Goal: Task Accomplishment & Management: Manage account settings

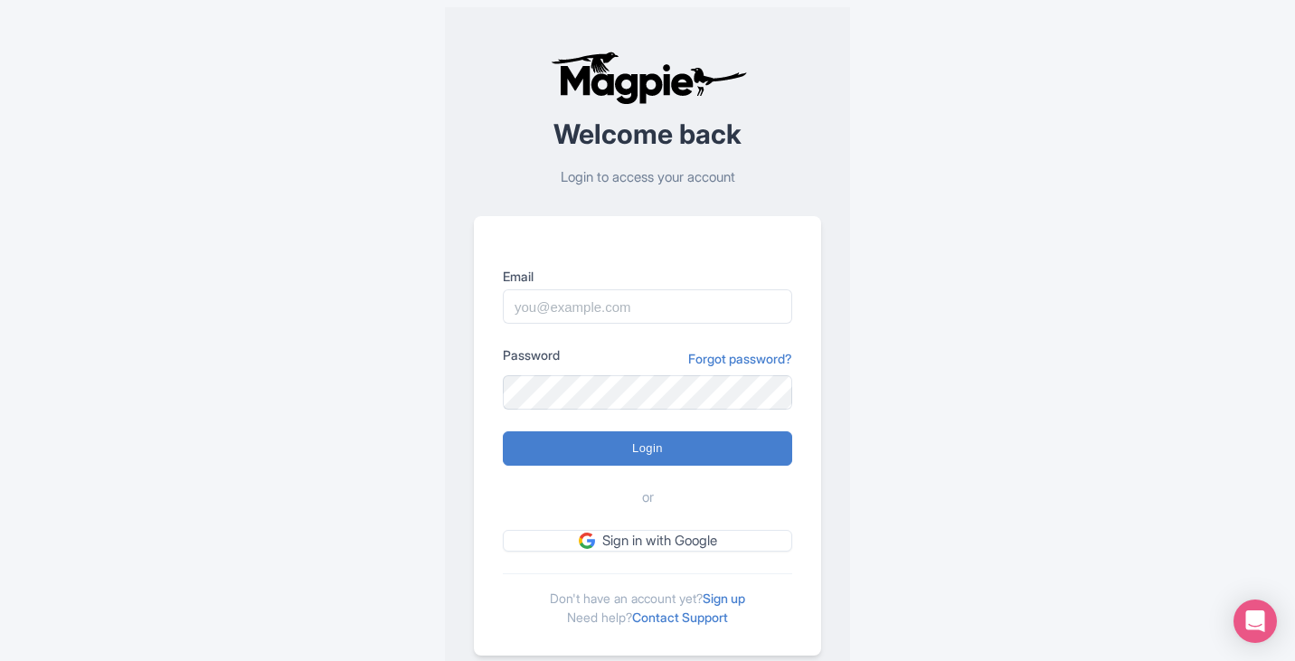
type input "benjim@mild2wildrafting.com"
type input "Logging in..."
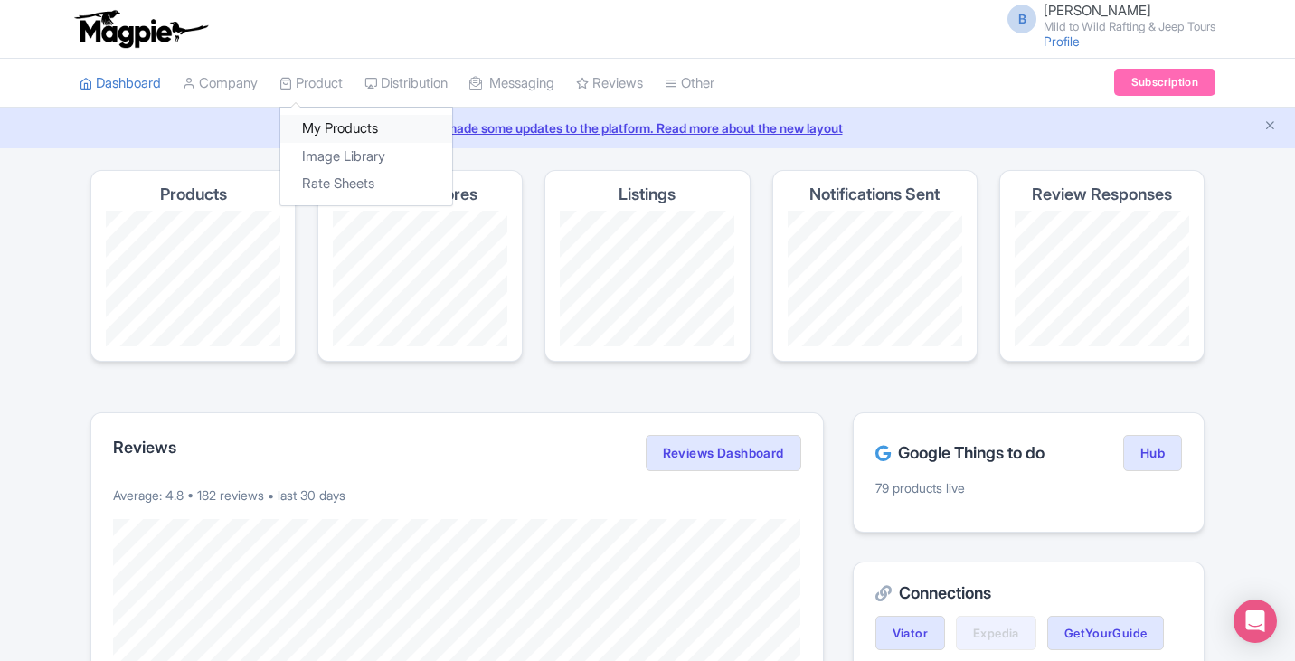
click at [369, 133] on link "My Products" at bounding box center [366, 129] width 172 height 28
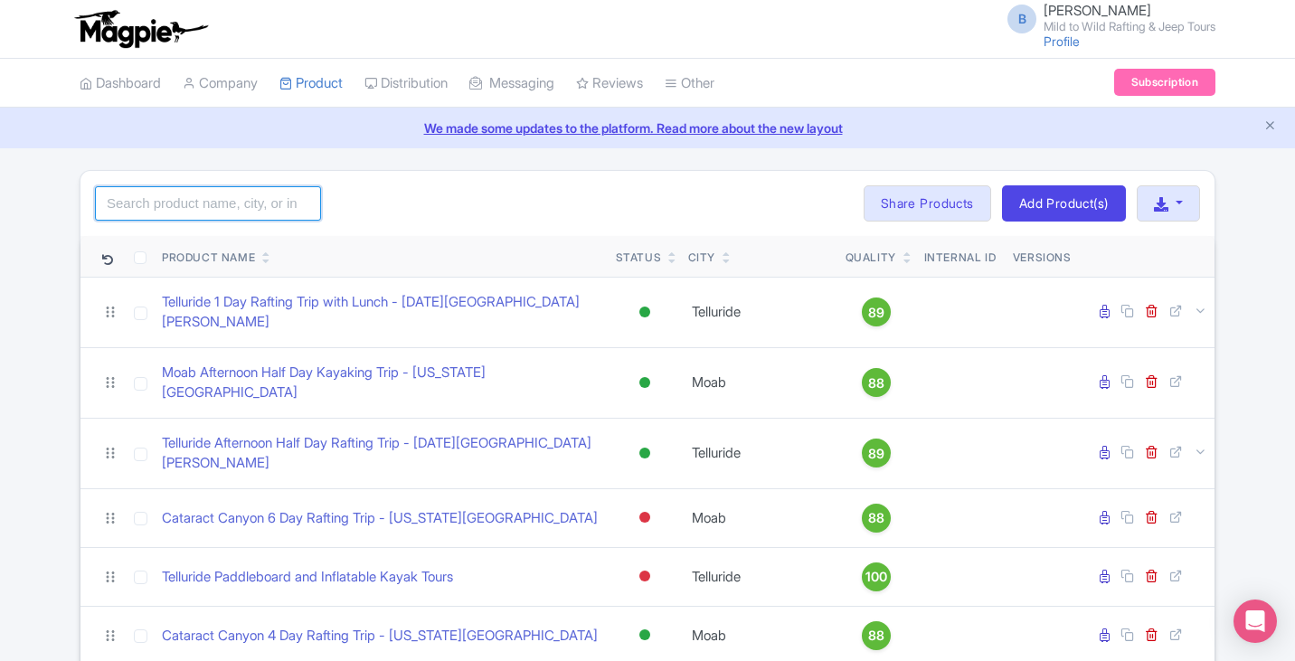
click at [304, 196] on input "search" at bounding box center [208, 203] width 226 height 34
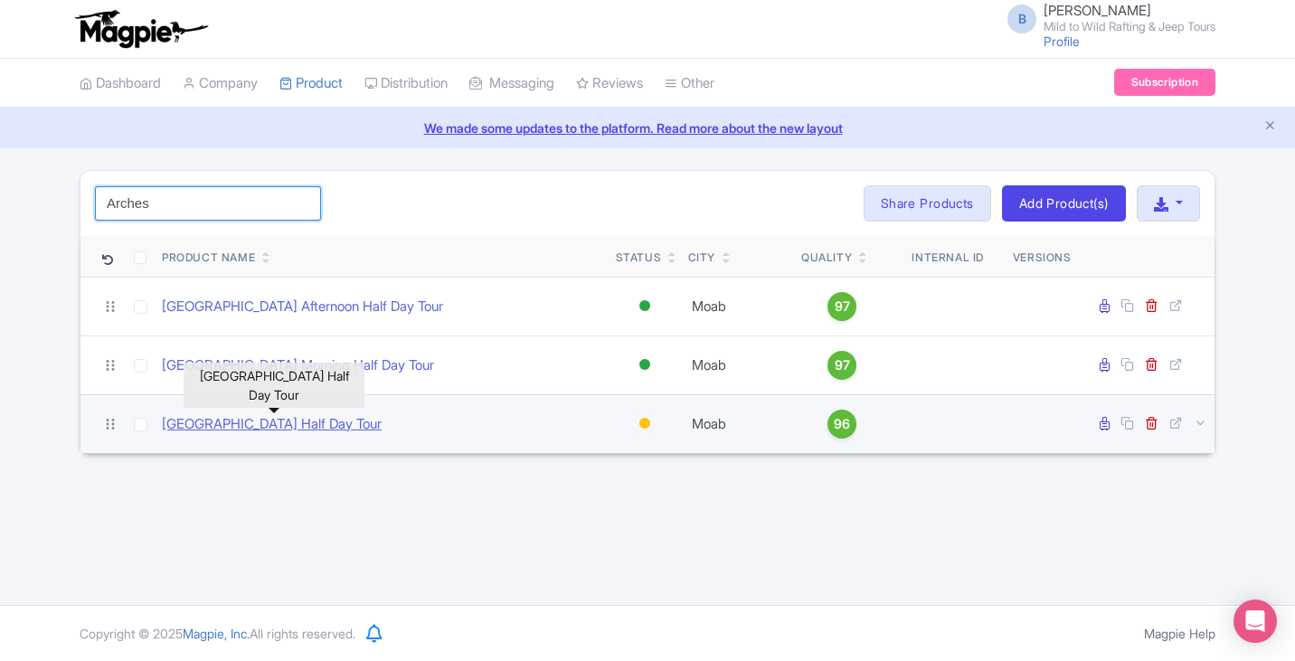
type input "Arches"
click at [343, 431] on link "[GEOGRAPHIC_DATA] Half Day Tour" at bounding box center [272, 424] width 220 height 21
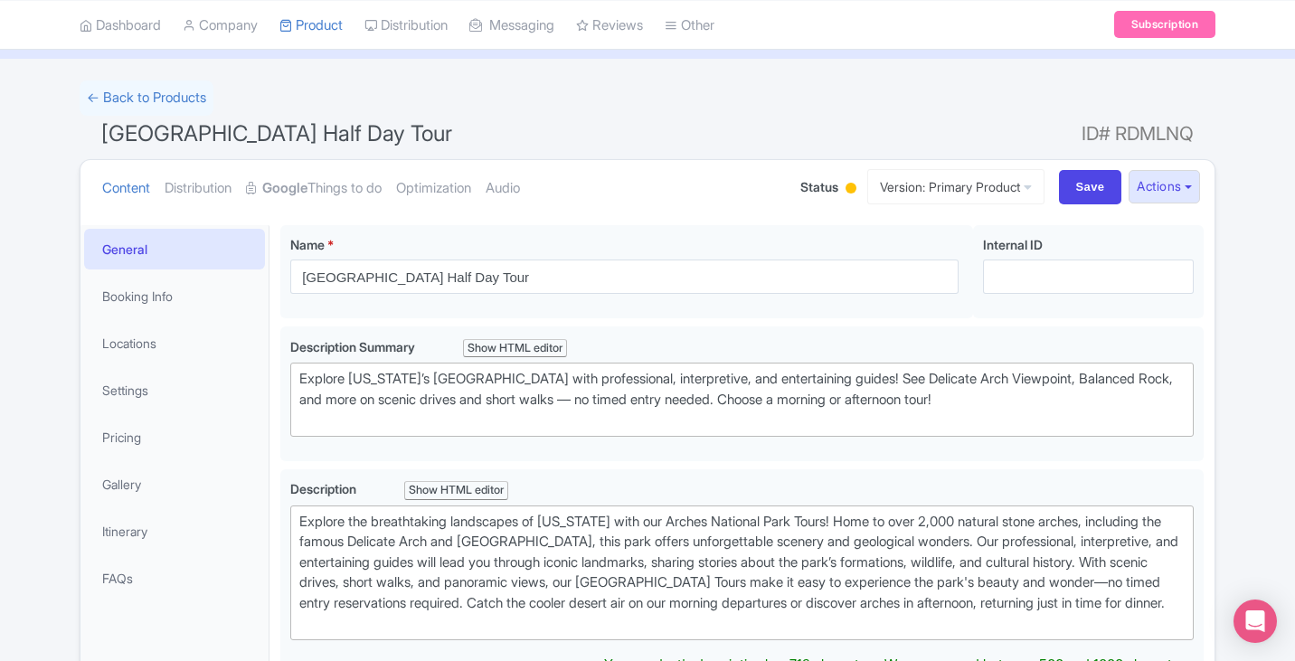
scroll to position [163, 0]
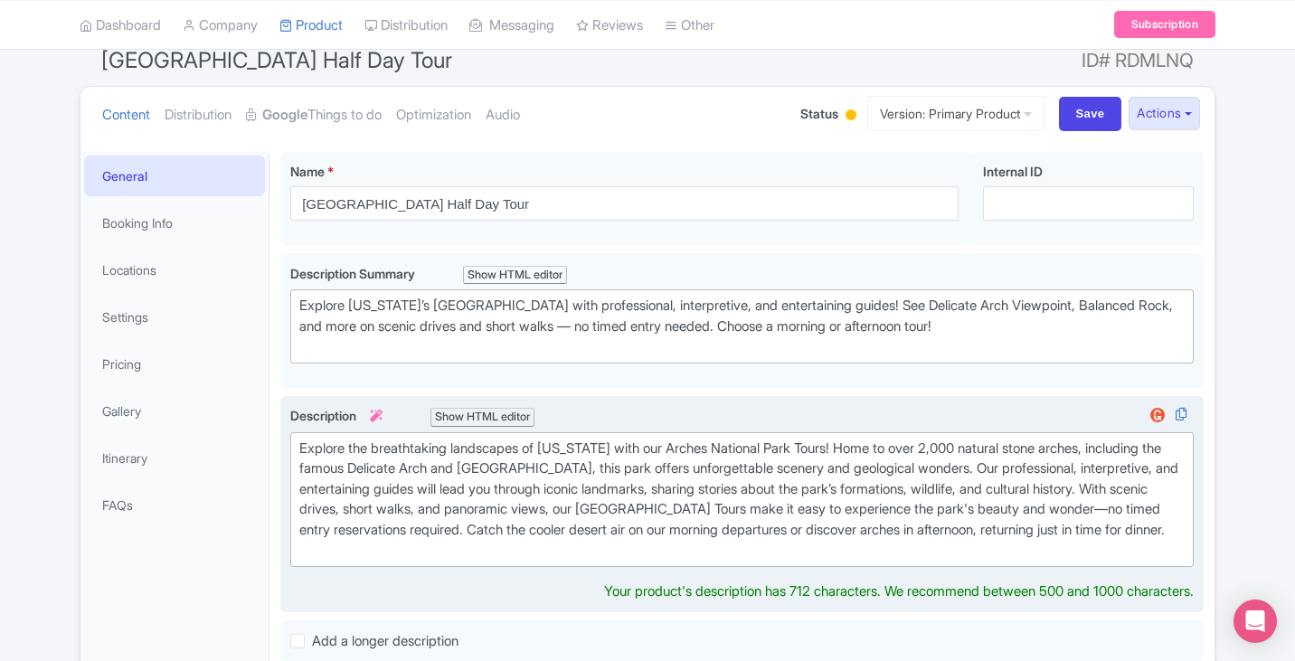
click at [495, 507] on div "Explore the breathtaking landscapes of Utah with our Arches National Park Tours…" at bounding box center [741, 500] width 885 height 122
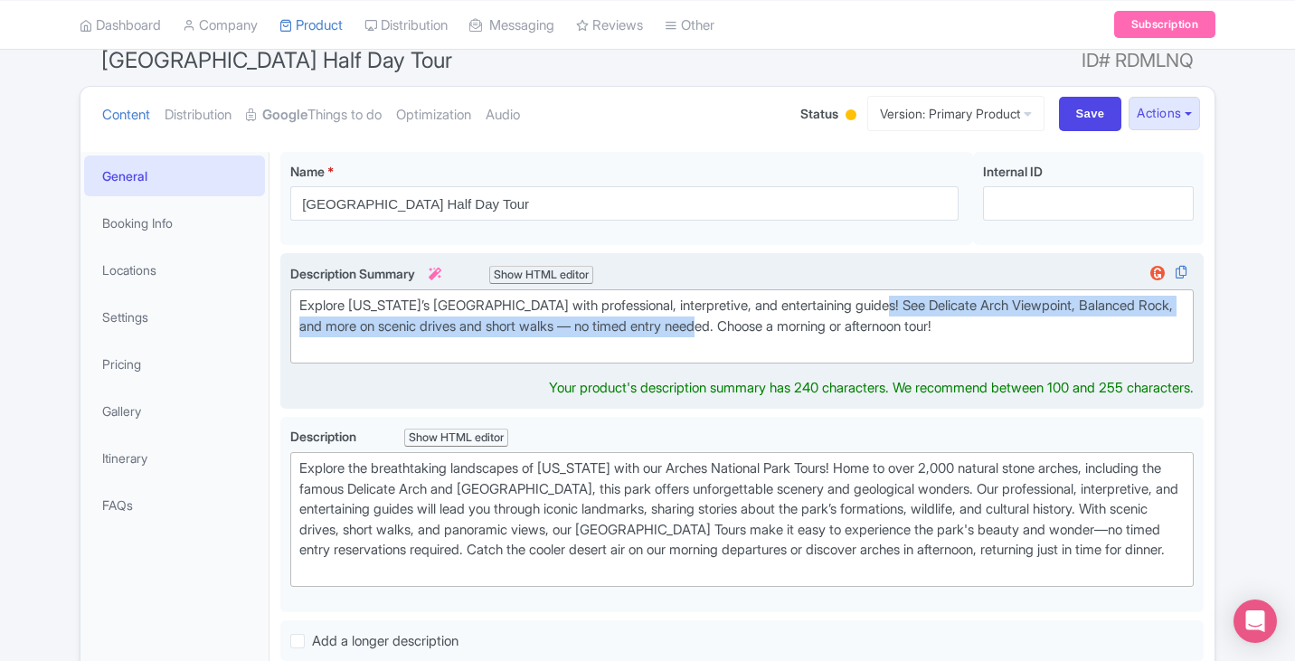
drag, startPoint x: 888, startPoint y: 303, endPoint x: 742, endPoint y: 333, distance: 149.5
click at [742, 333] on div "Explore Utah’s Arches National Park with professional, interpretive, and entert…" at bounding box center [741, 327] width 885 height 62
type trix-editor "<div>Explore Utah’s Arches National Park with professional, interpretive, and e…"
copy div "See Delicate Arch Viewpoint, Balanced Rock, and more on scenic drives and short…"
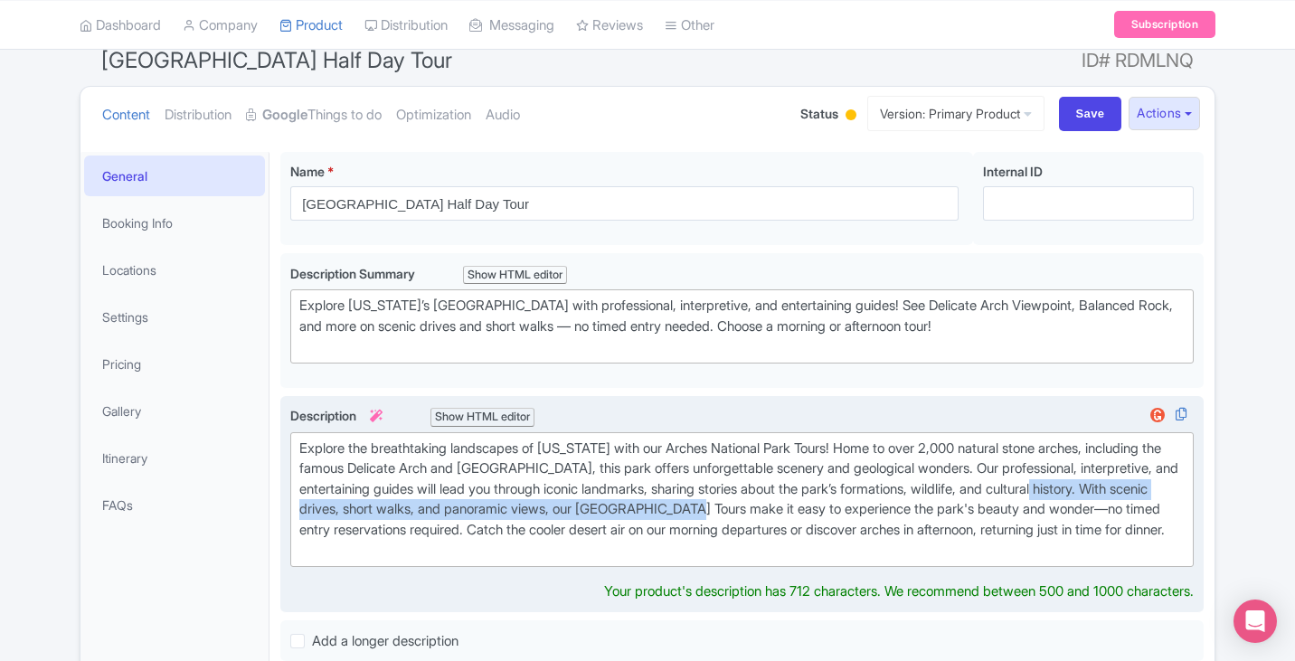
drag, startPoint x: 301, startPoint y: 505, endPoint x: 846, endPoint y: 505, distance: 544.5
click at [846, 505] on div "Explore the breathtaking landscapes of Utah with our Arches National Park Tours…" at bounding box center [741, 500] width 885 height 122
type trix-editor "<div>Explore the breathtaking landscapes of Utah with our Arches National Park …"
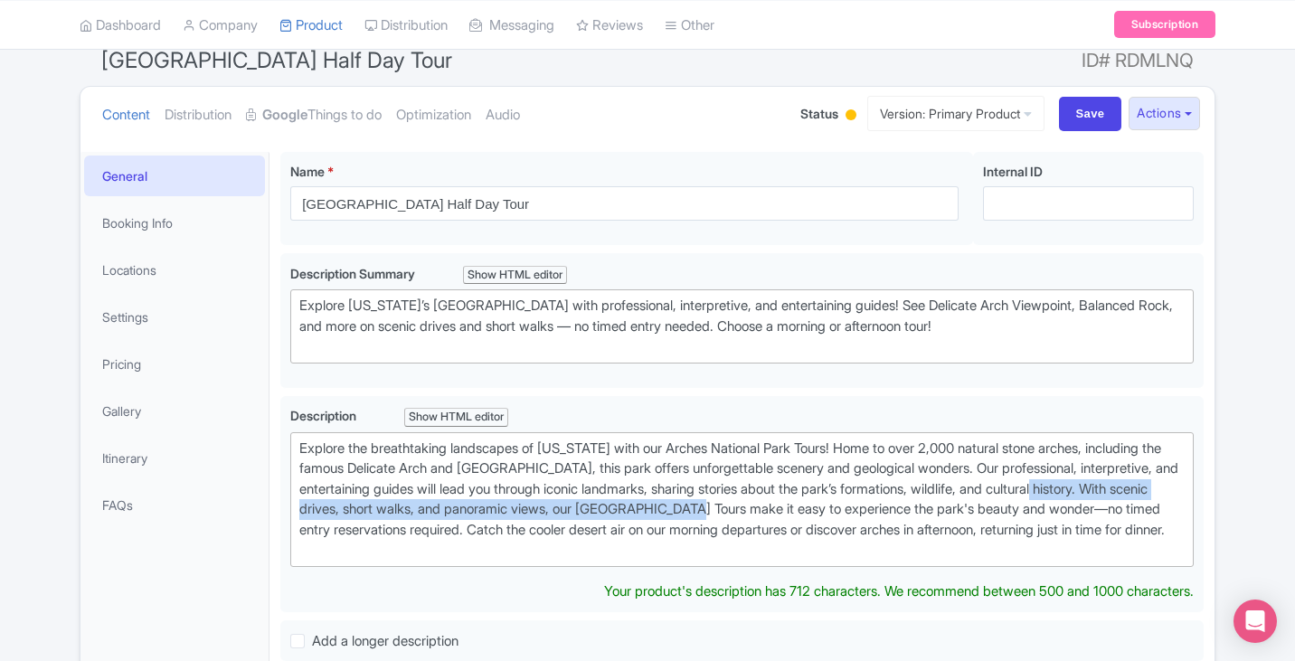
copy div "With scenic drives, short walks, and panoramic views, our Arches National Park …"
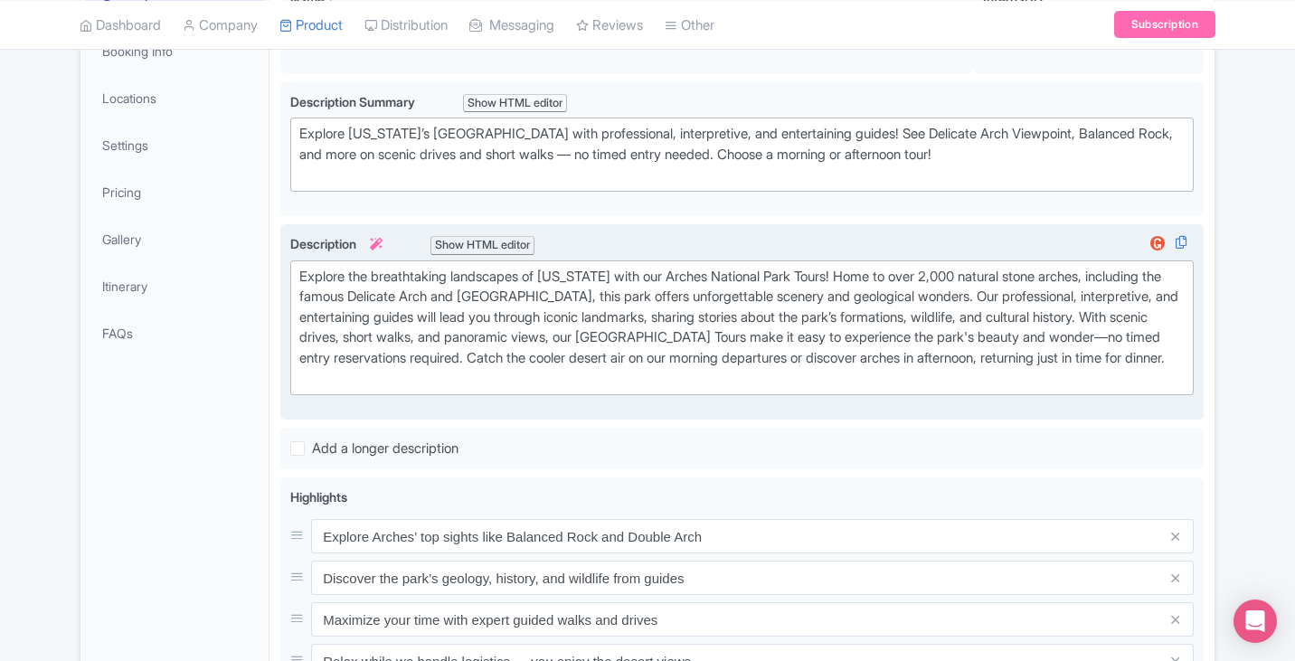
scroll to position [336, 0]
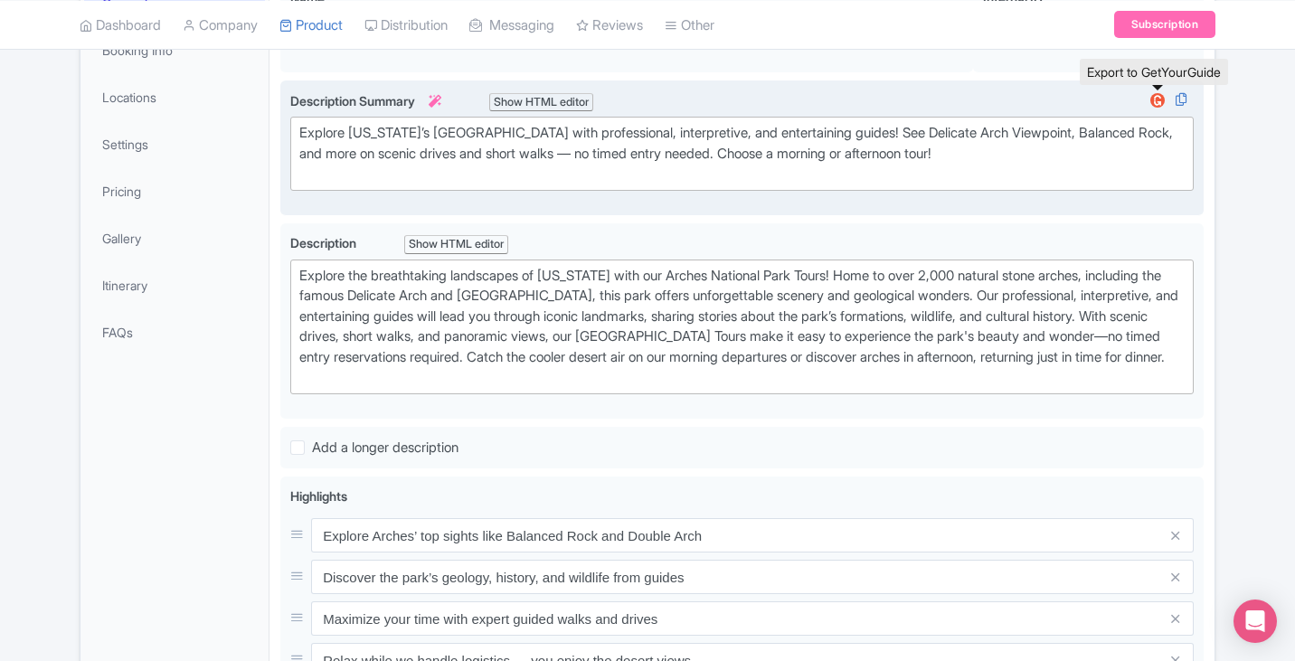
click at [1157, 95] on img at bounding box center [1158, 100] width 22 height 18
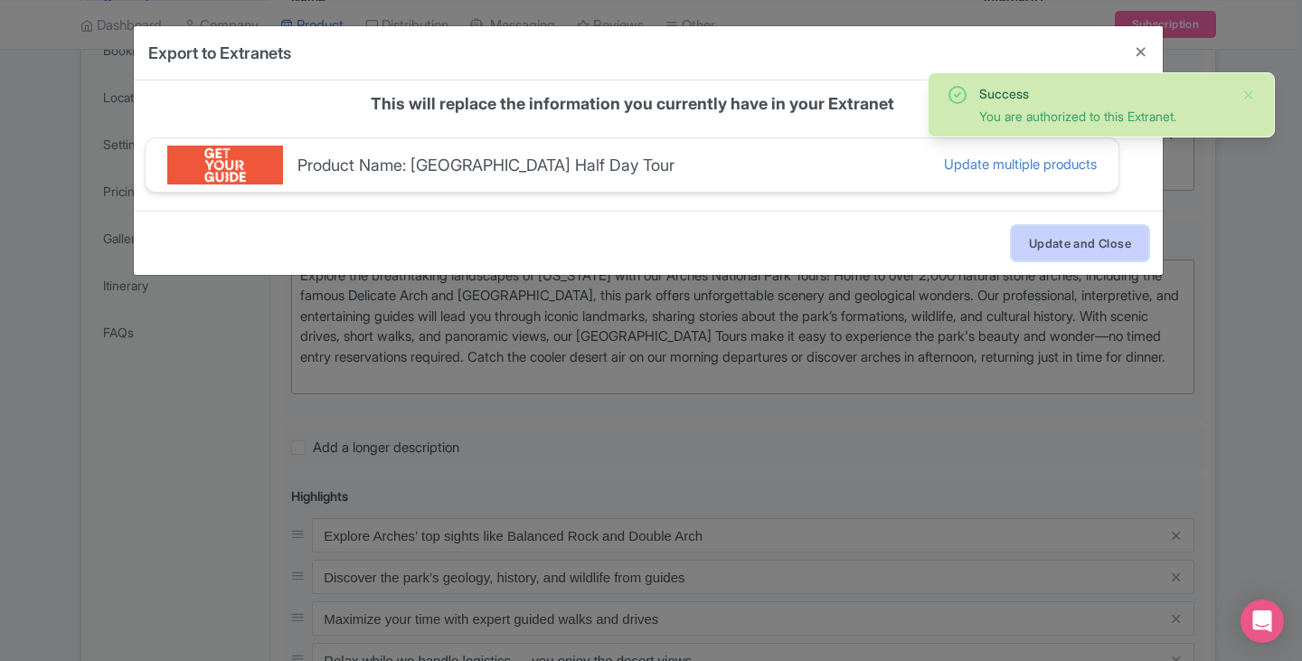
click at [1060, 251] on button "Update and Close" at bounding box center [1080, 243] width 137 height 34
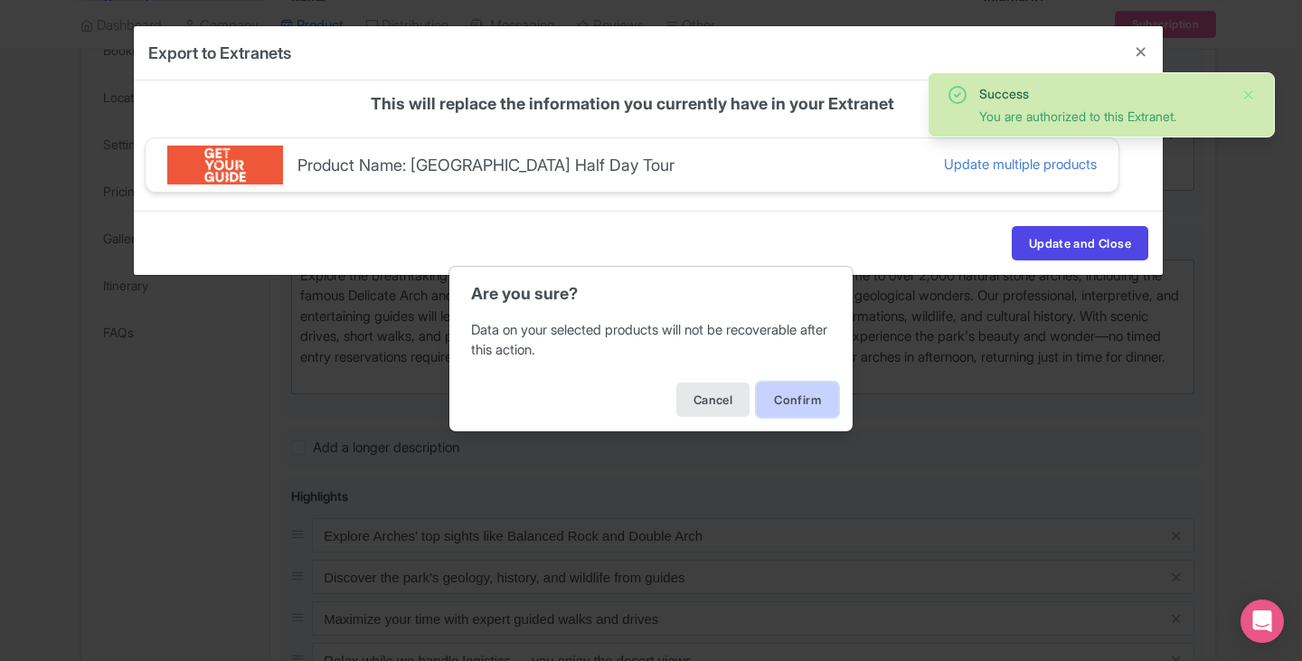
click at [781, 405] on button "Confirm" at bounding box center [797, 400] width 81 height 34
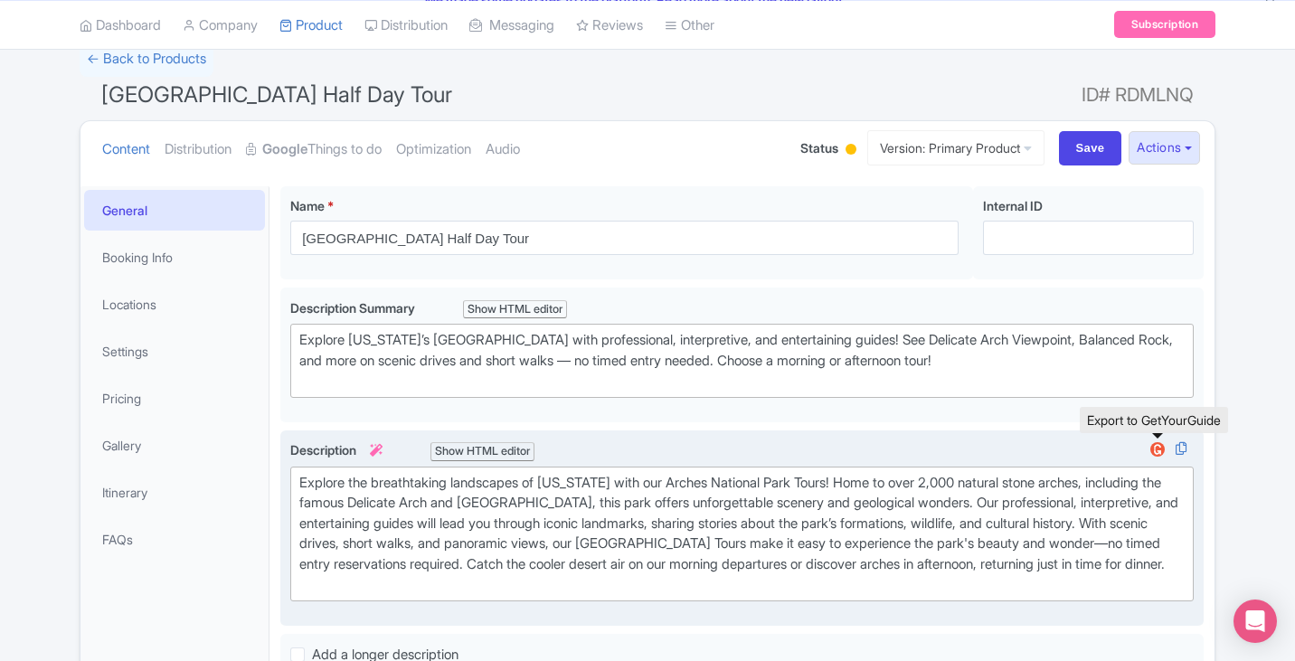
scroll to position [129, 0]
click at [1159, 448] on img at bounding box center [1158, 449] width 22 height 18
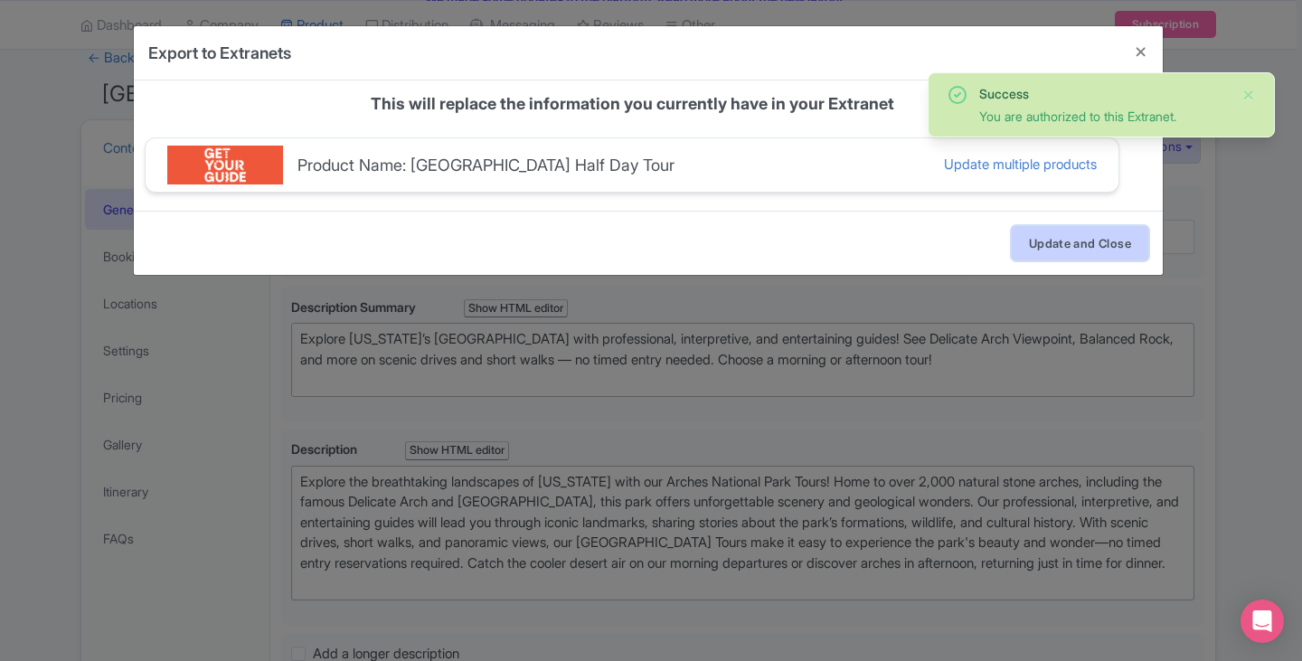
click at [1074, 253] on button "Update and Close" at bounding box center [1080, 243] width 137 height 34
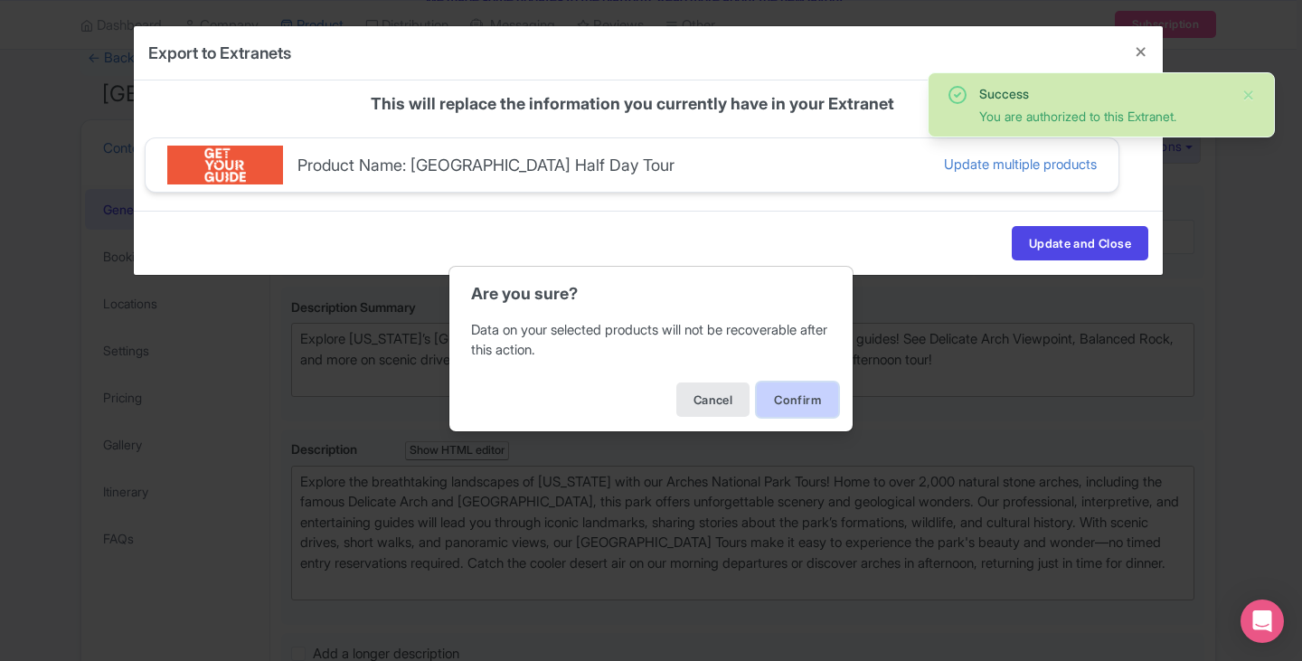
click at [817, 394] on button "Confirm" at bounding box center [797, 400] width 81 height 34
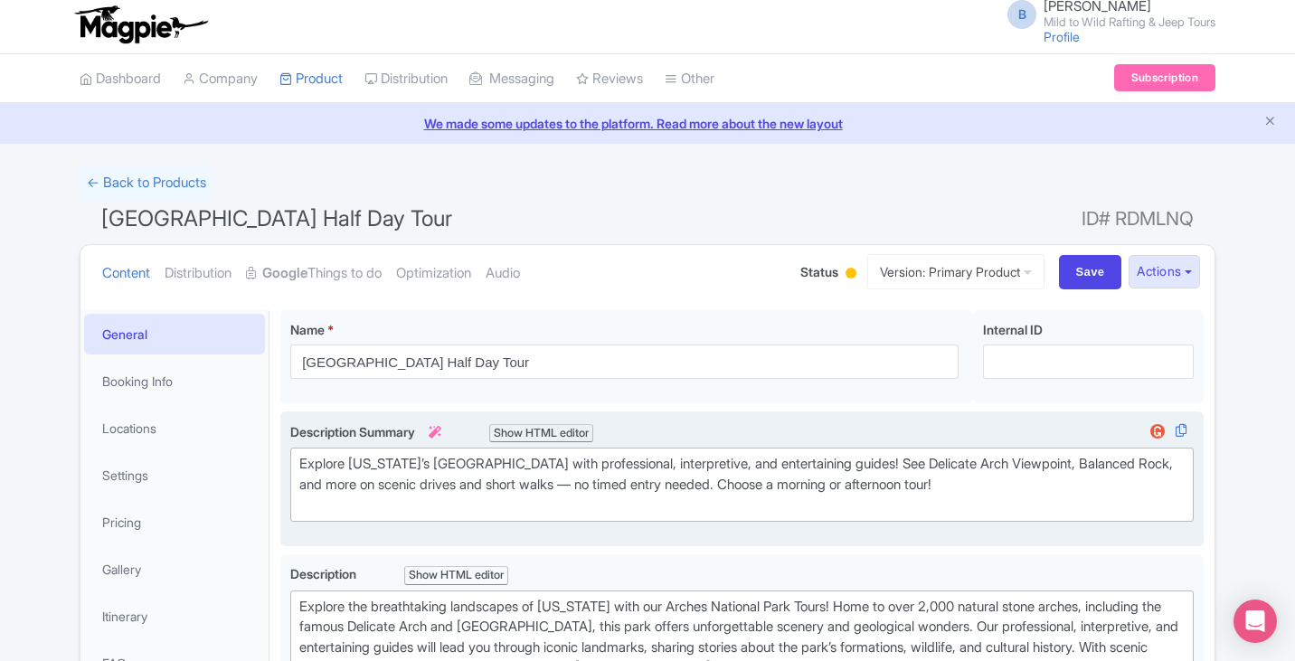
scroll to position [0, 0]
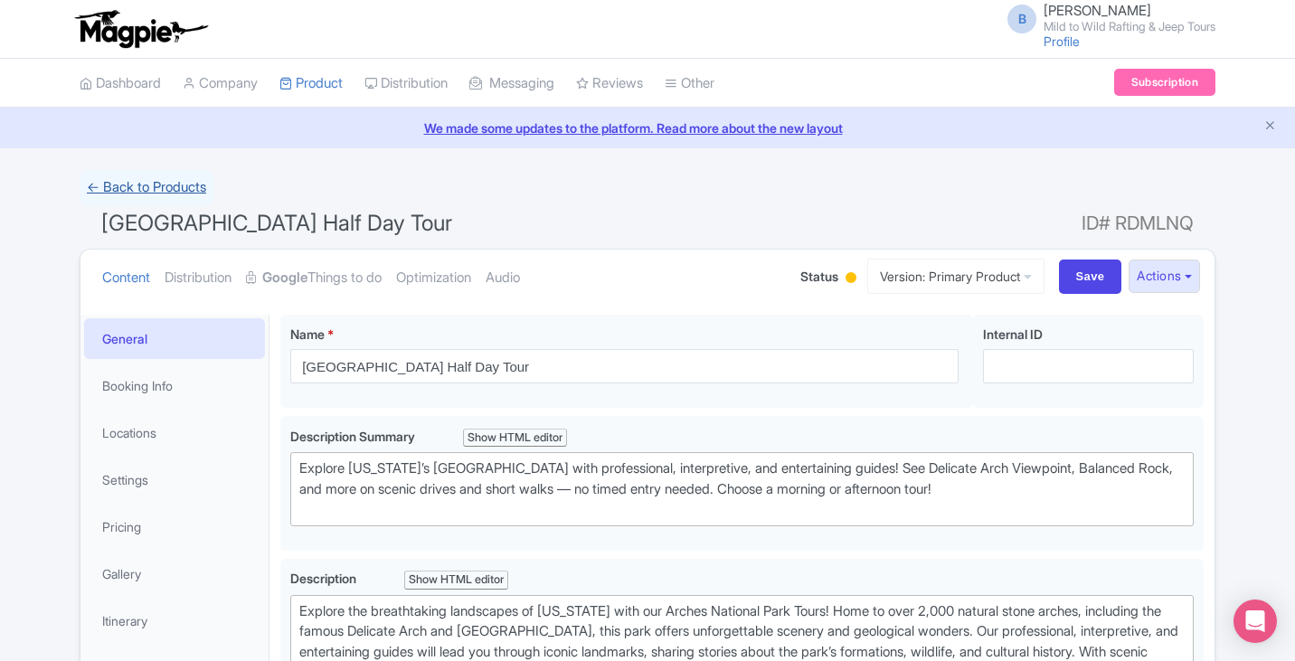
click at [194, 176] on link "← Back to Products" at bounding box center [147, 187] width 134 height 35
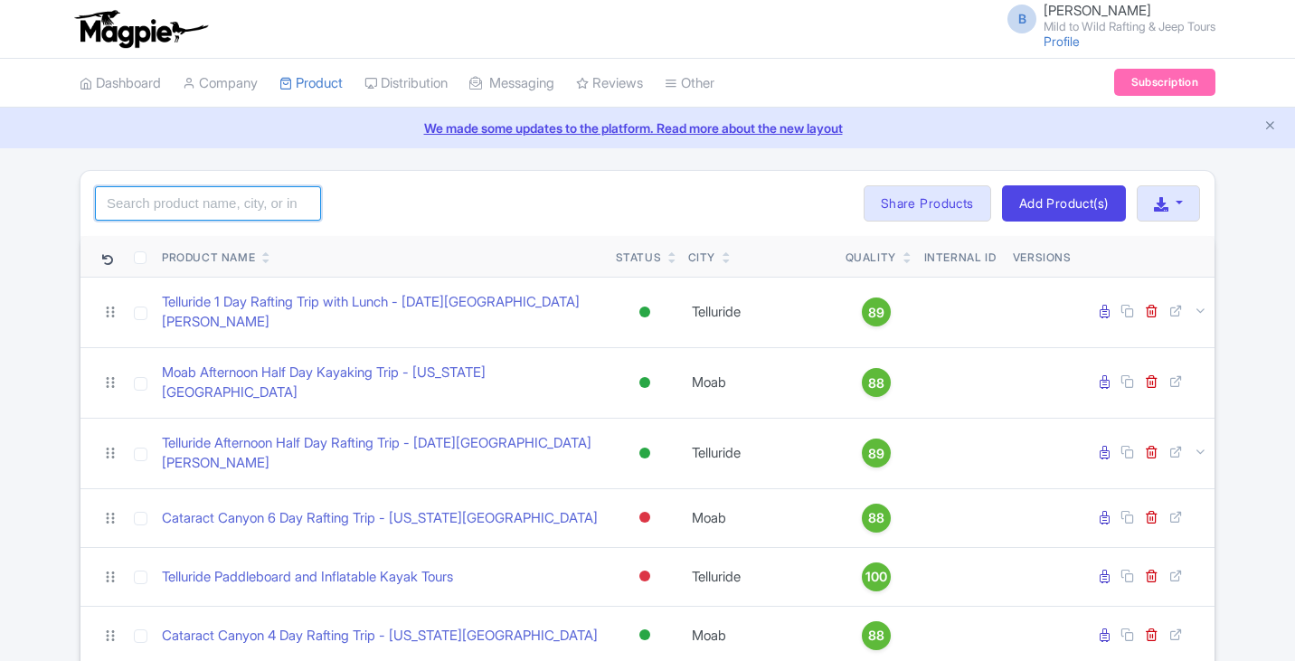
click at [211, 213] on input "search" at bounding box center [208, 203] width 226 height 34
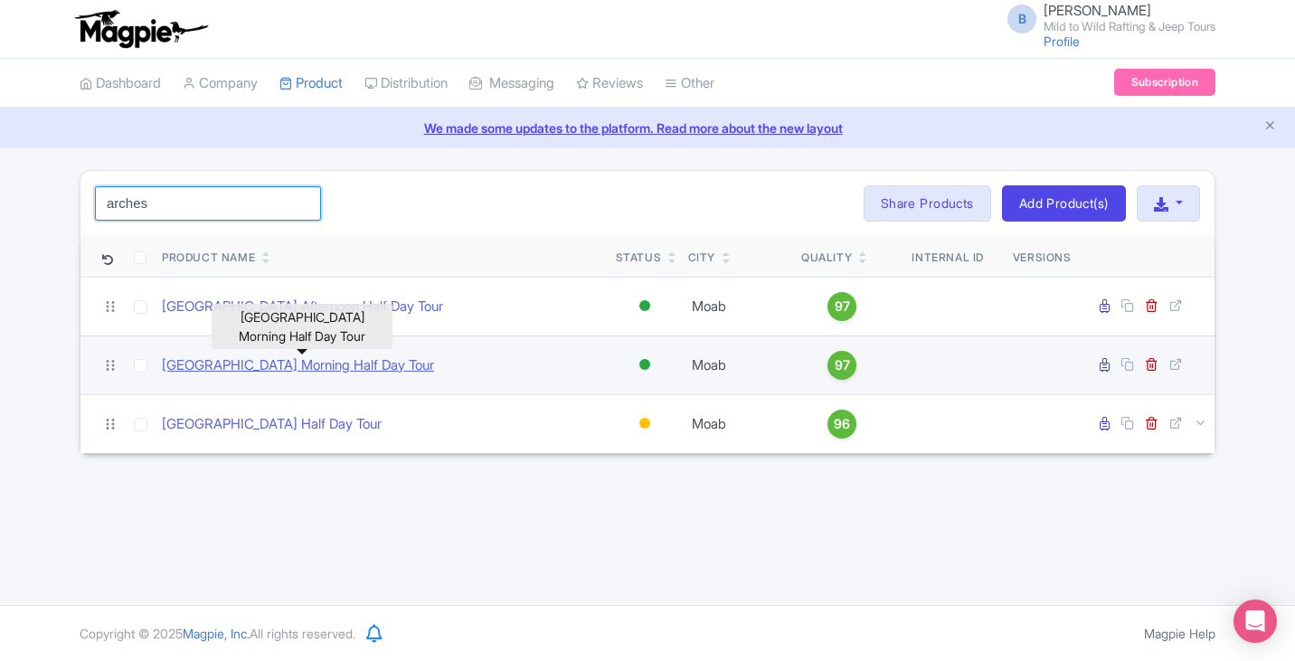
type input "arches"
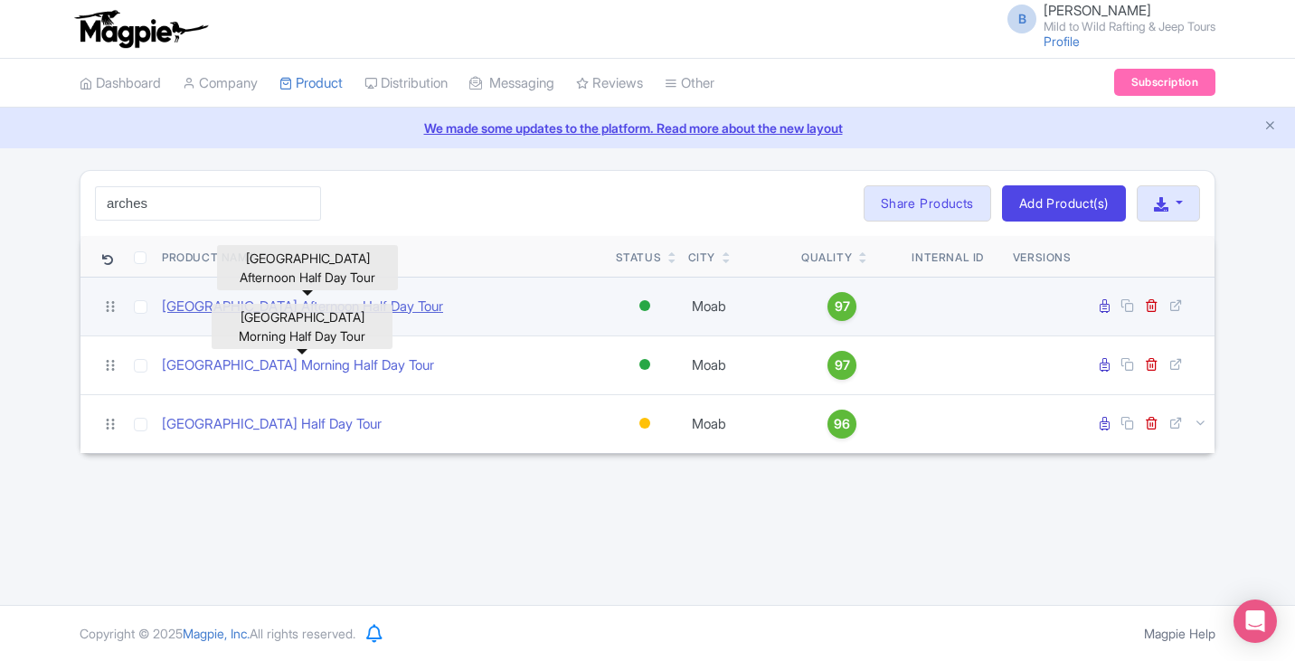
click at [406, 300] on link "[GEOGRAPHIC_DATA] Afternoon Half Day Tour" at bounding box center [302, 307] width 281 height 21
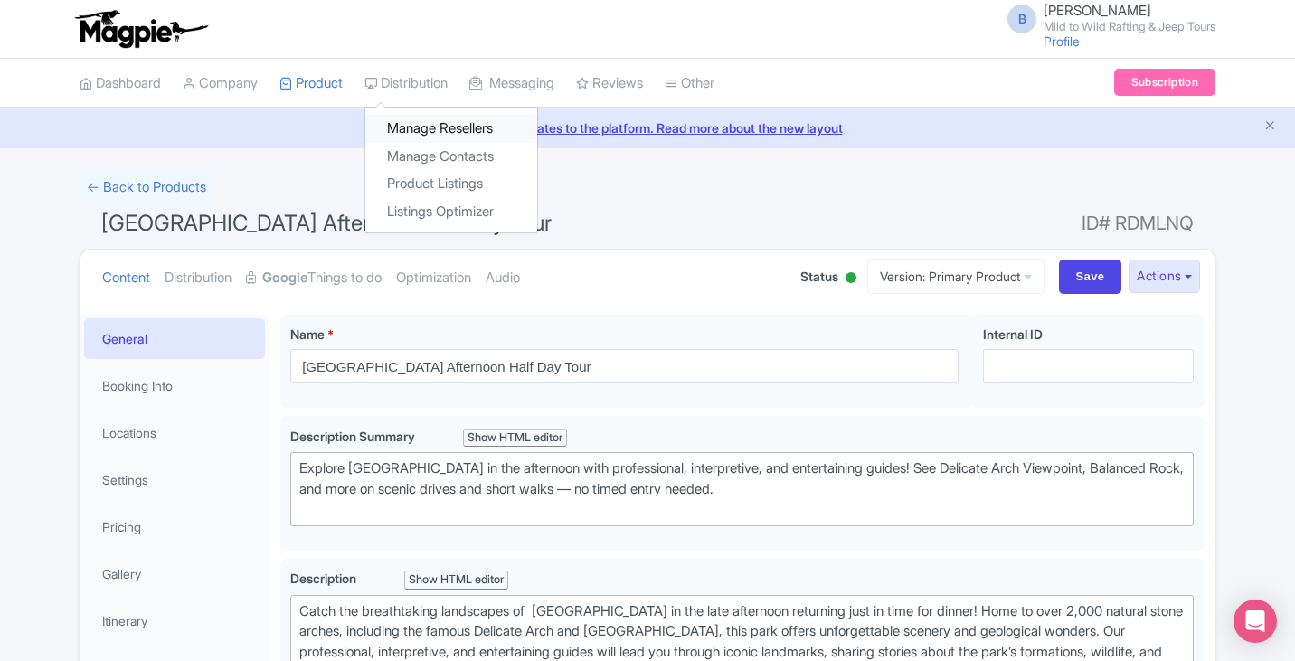
click at [462, 136] on link "Manage Resellers" at bounding box center [451, 129] width 172 height 28
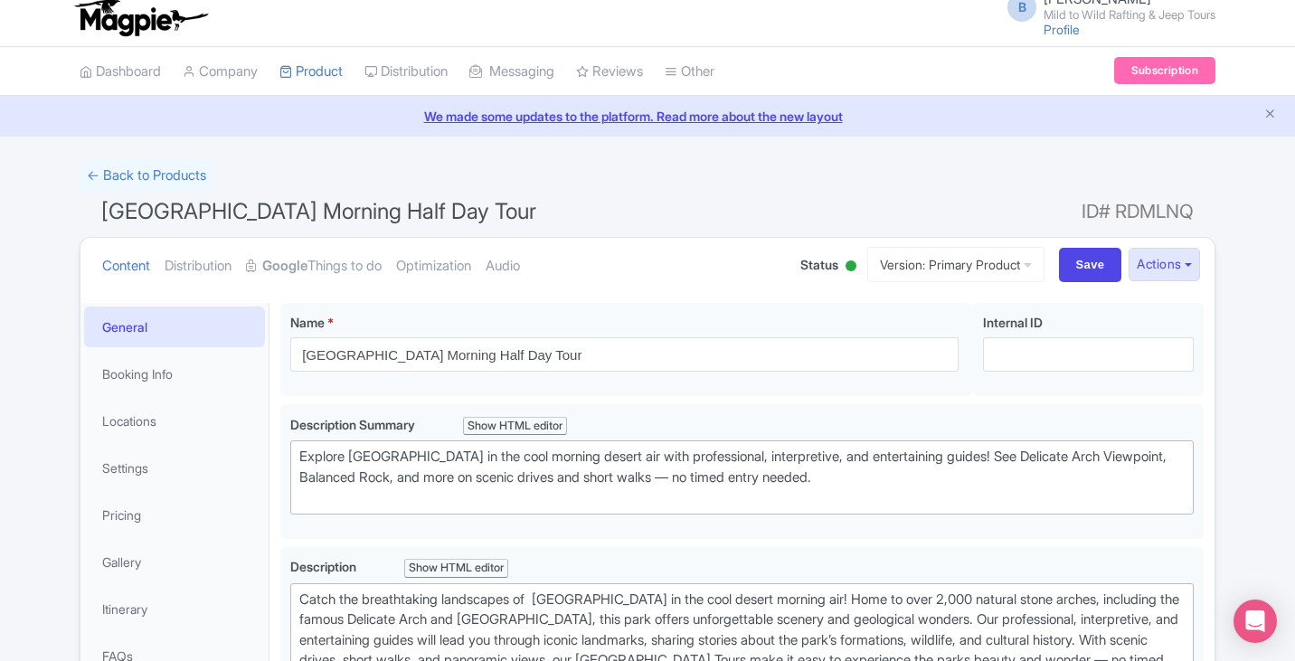
scroll to position [13, 0]
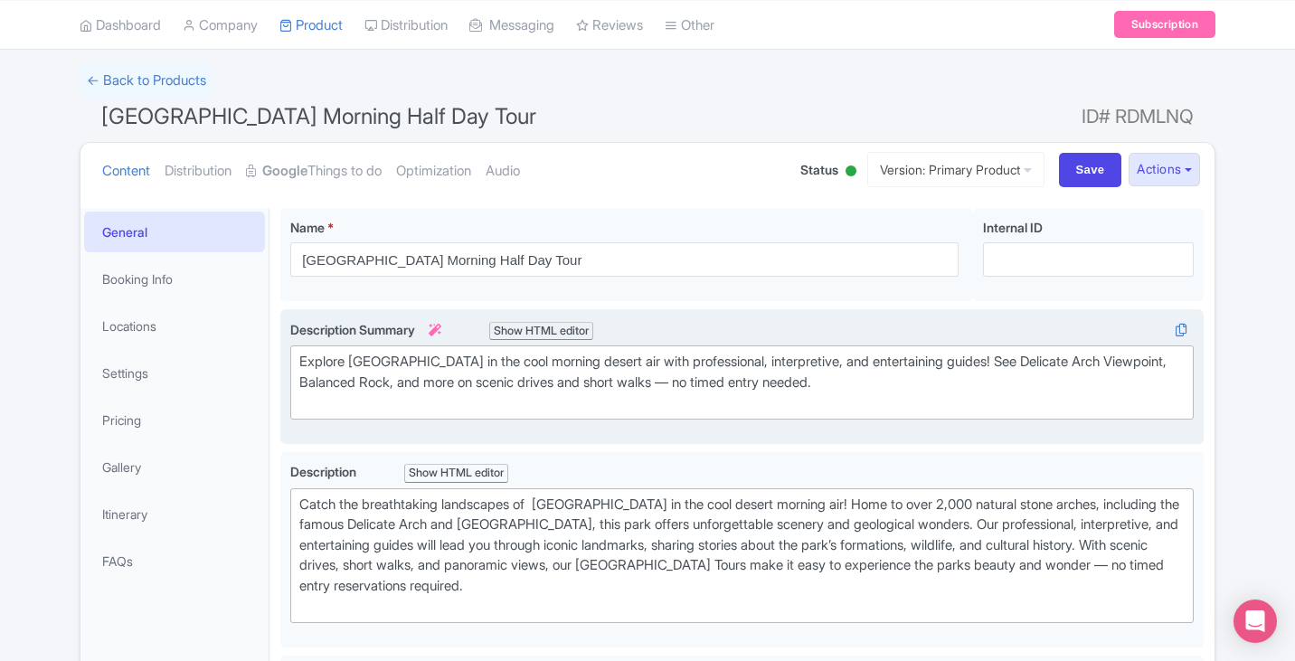
scroll to position [89, 0]
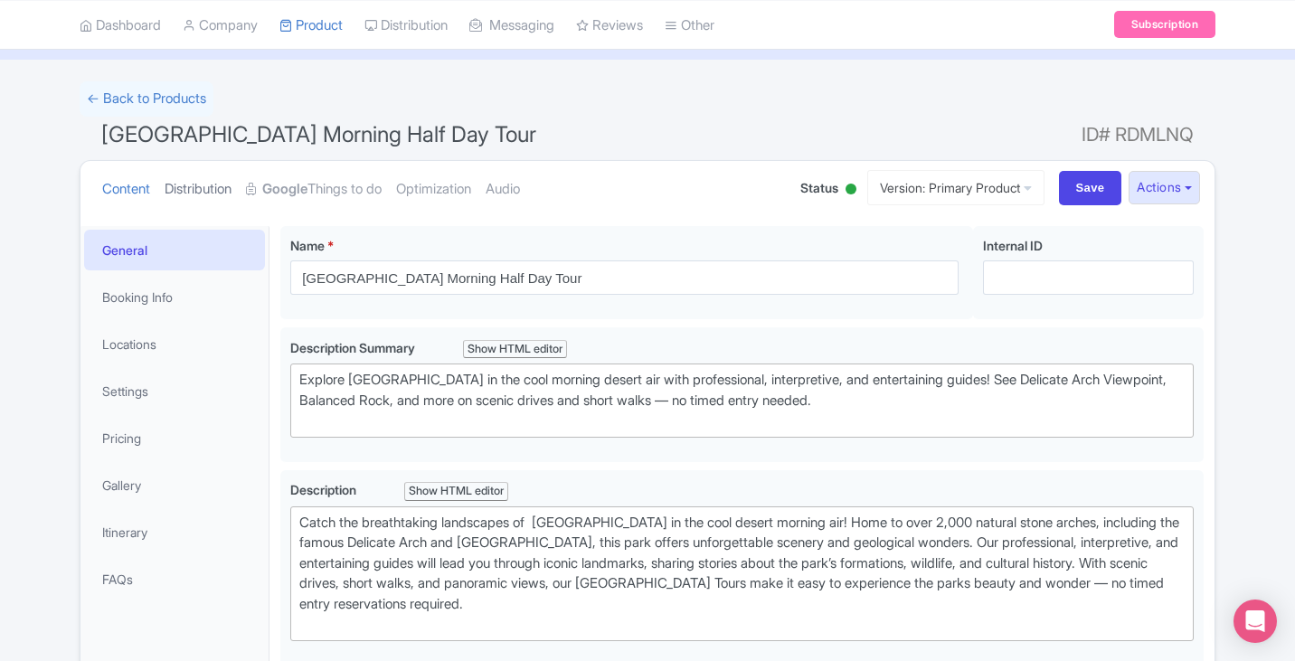
click at [206, 189] on link "Distribution" at bounding box center [198, 189] width 67 height 57
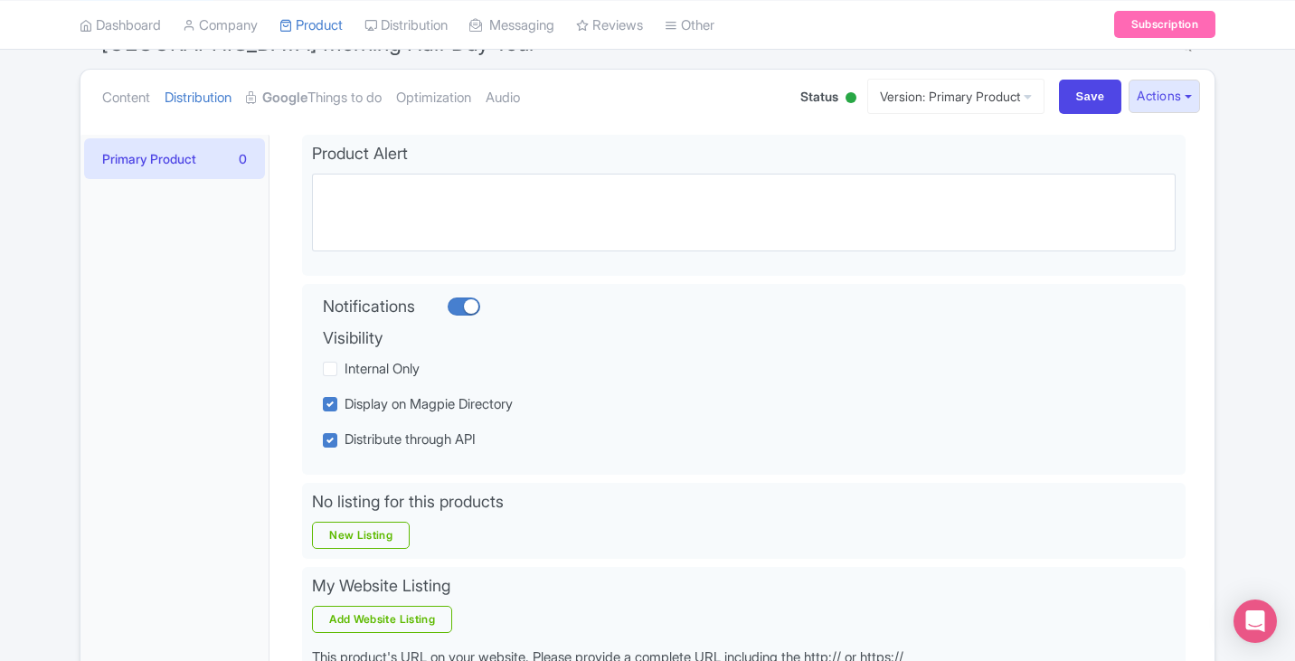
scroll to position [178, 0]
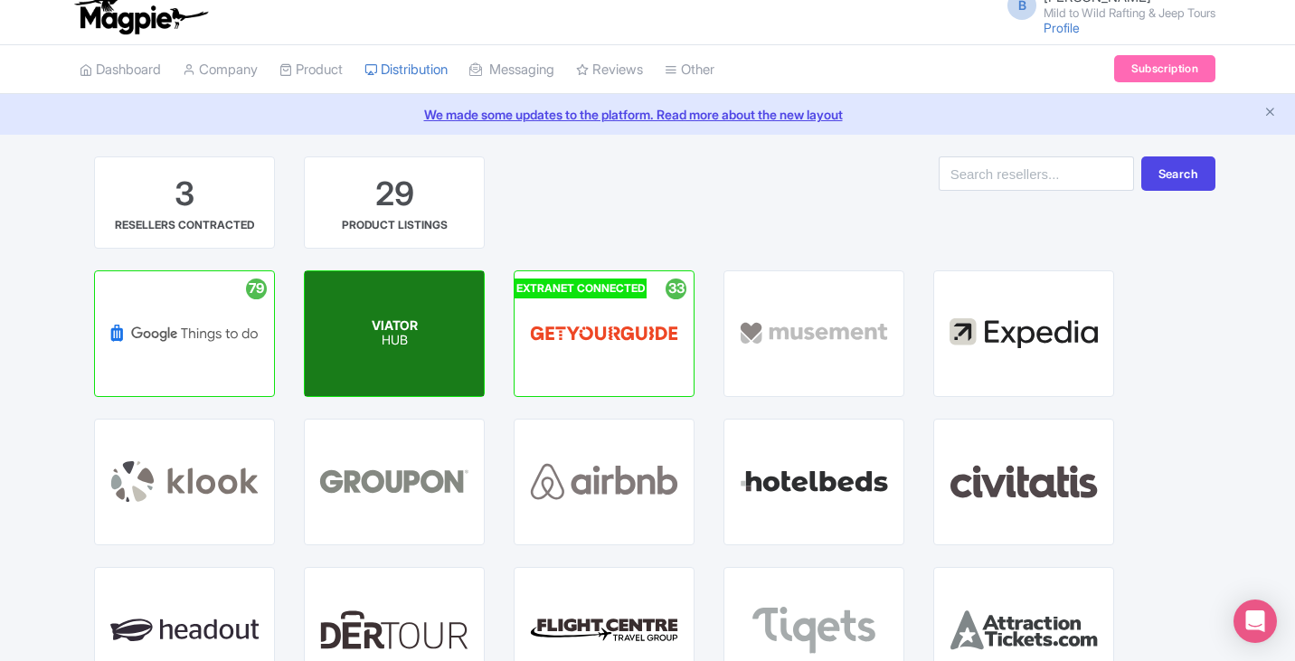
scroll to position [12, 0]
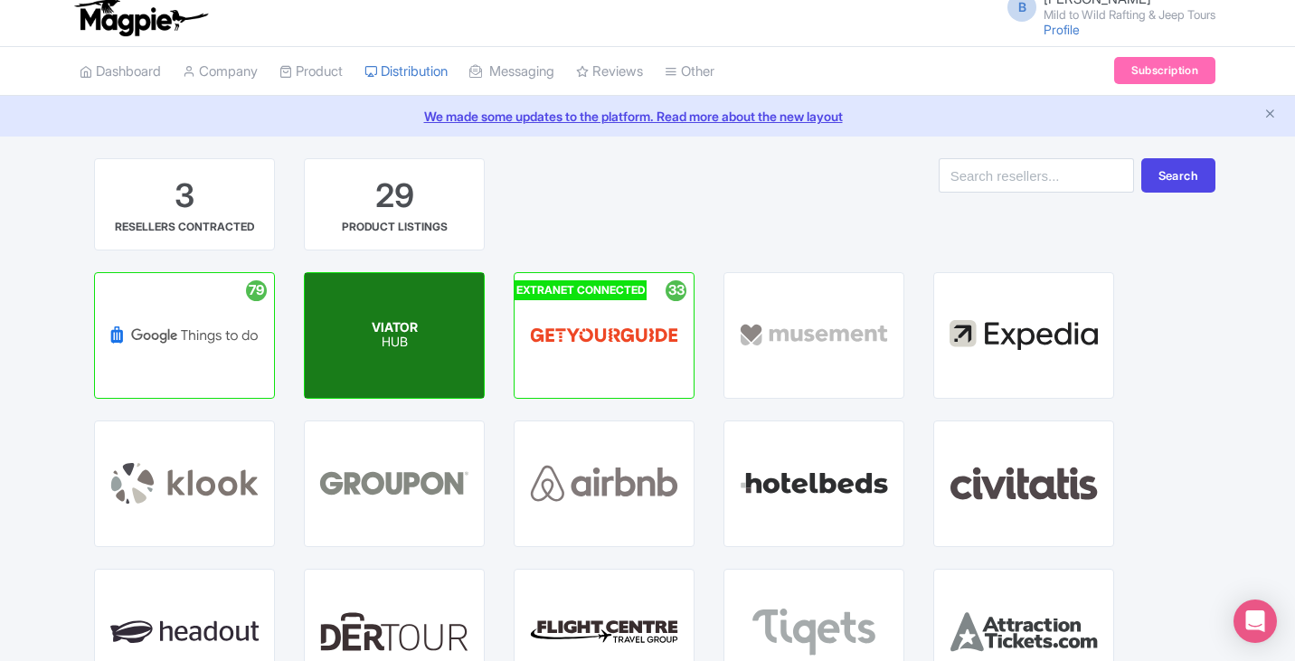
click at [414, 322] on span "VIATOR" at bounding box center [395, 326] width 46 height 15
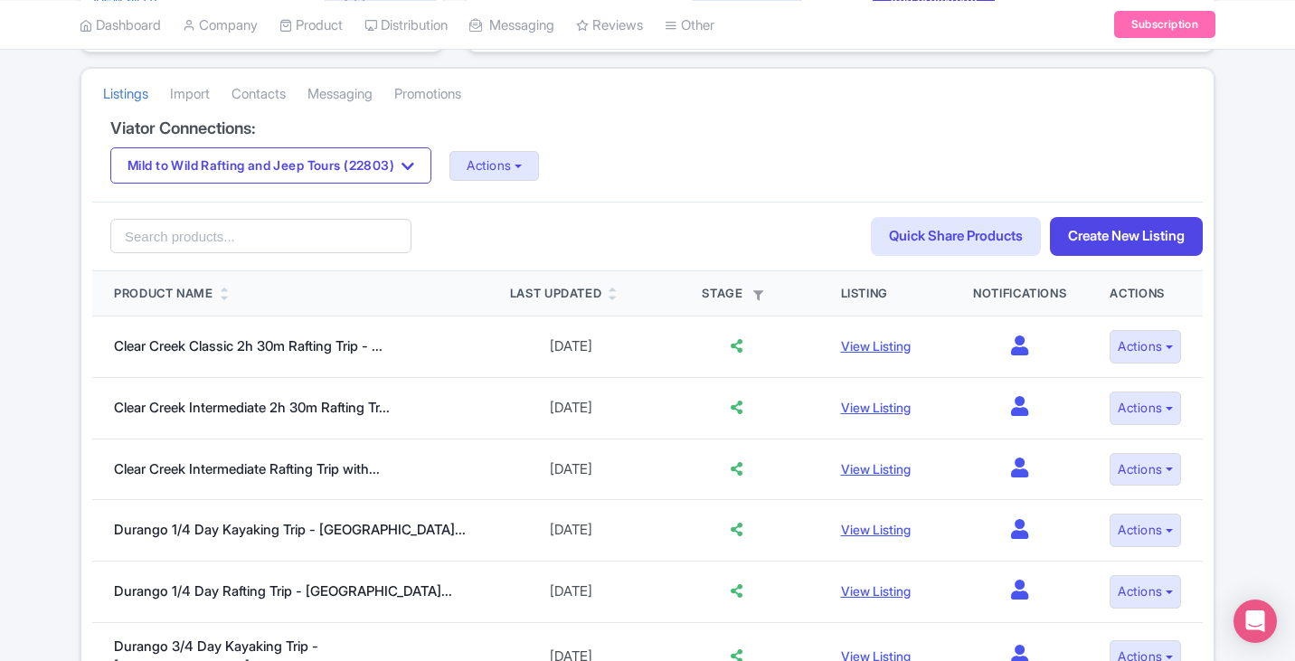
scroll to position [333, 0]
click at [237, 243] on input "search" at bounding box center [260, 237] width 301 height 34
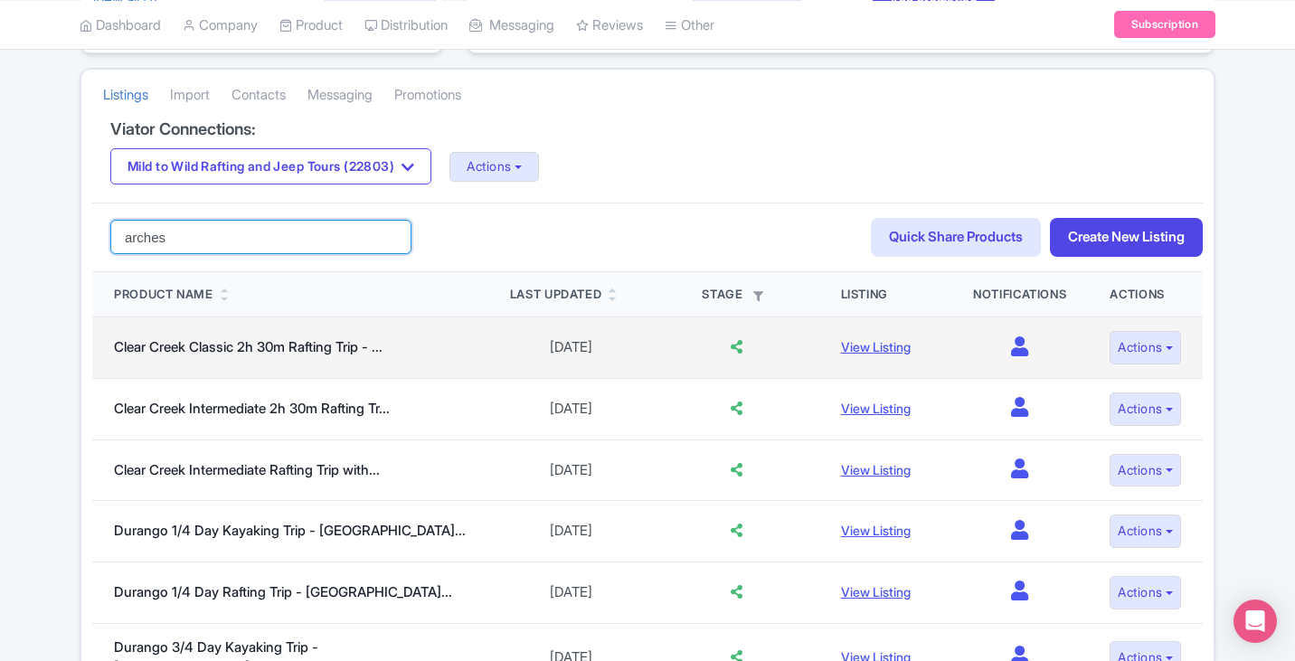
type input "arches"
click button "Search" at bounding box center [0, 0] width 0 height 0
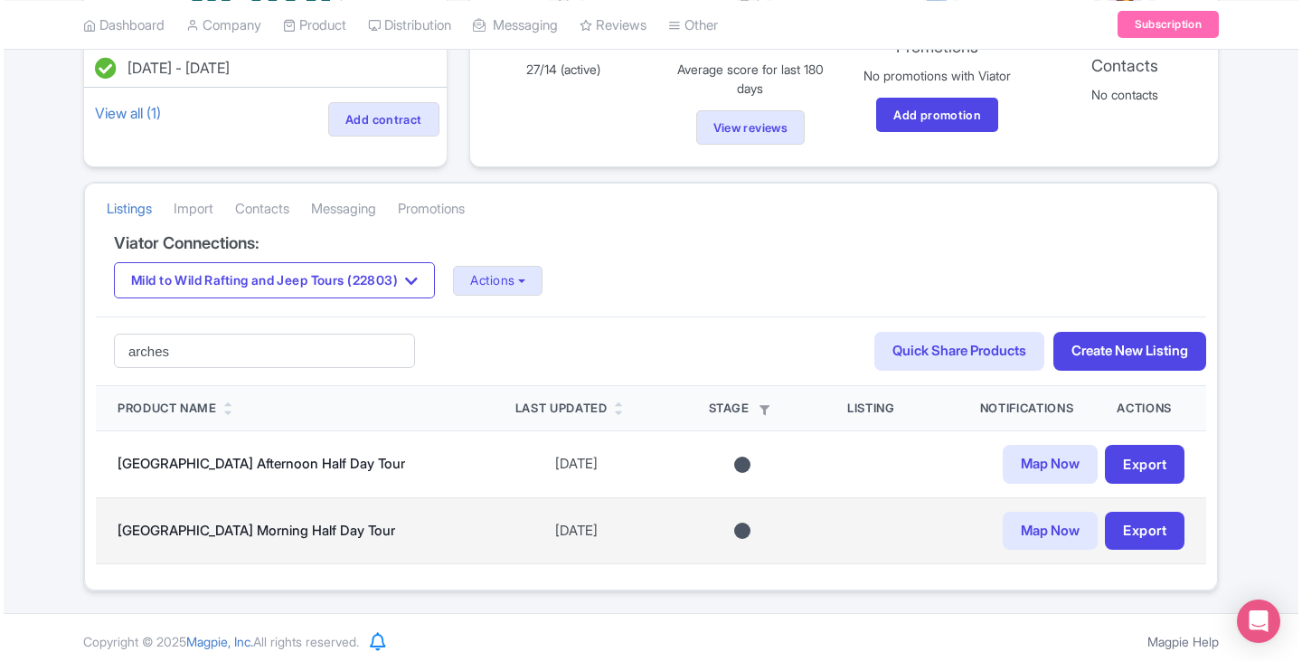
scroll to position [220, 0]
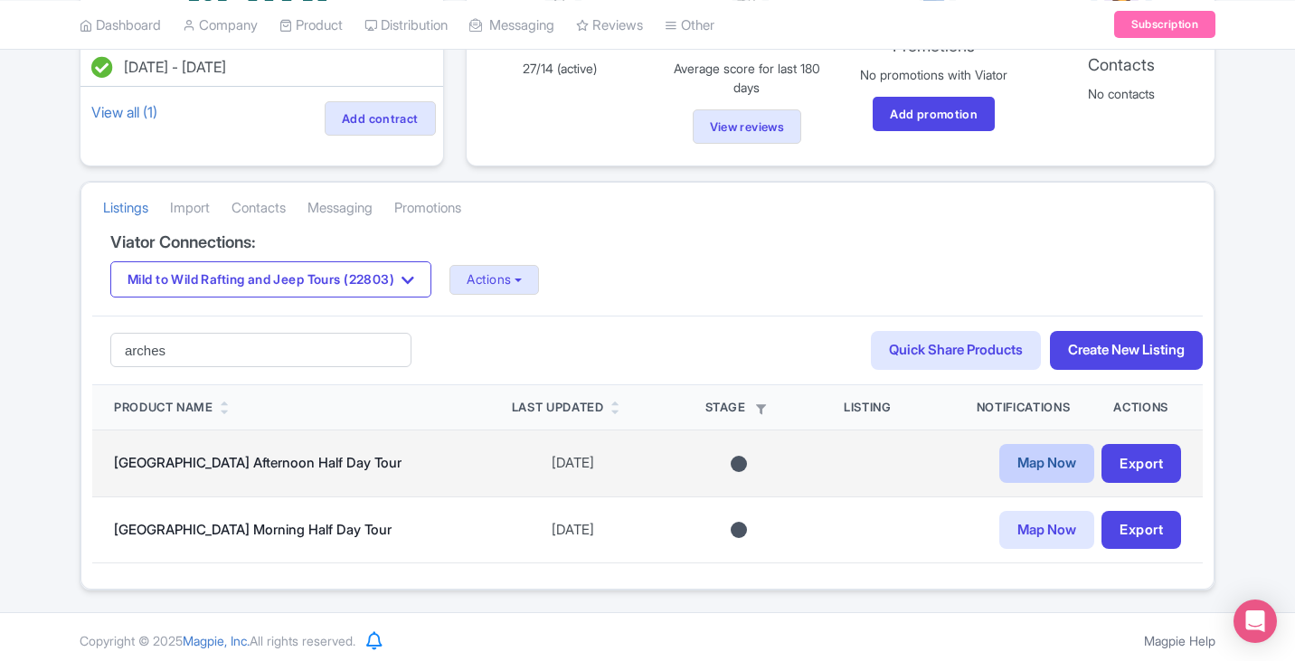
click at [1050, 466] on link "Map Now" at bounding box center [1046, 463] width 95 height 39
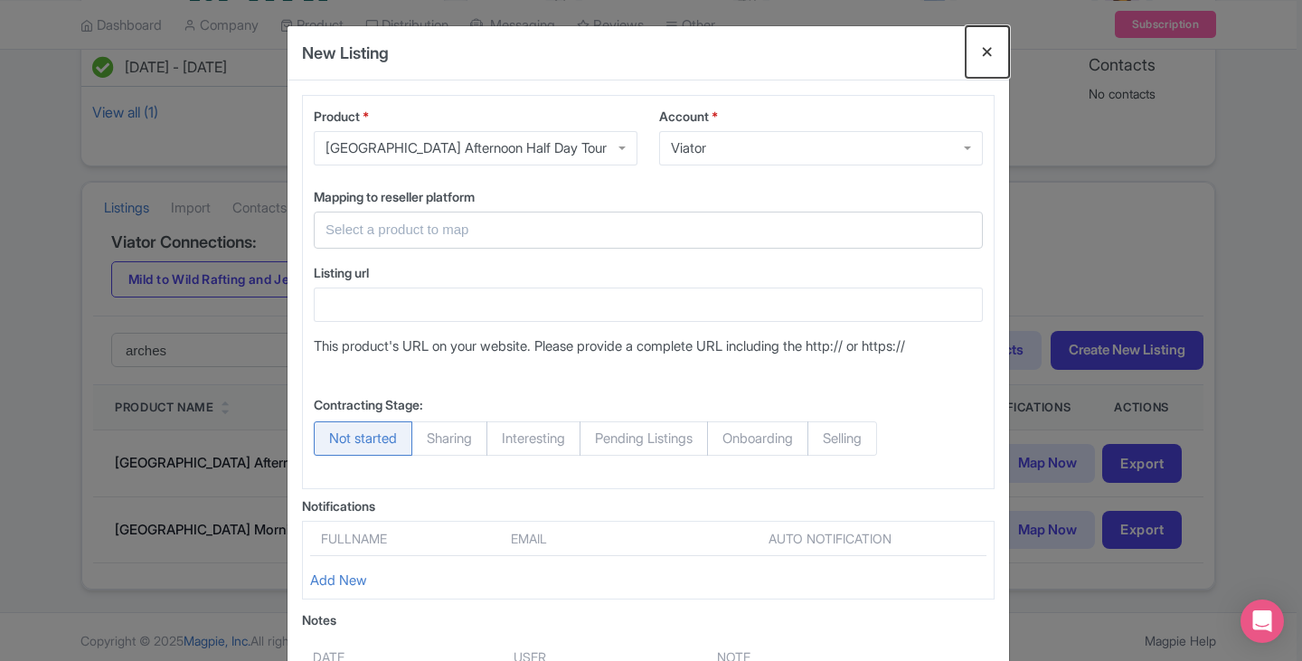
click at [980, 54] on button "Close" at bounding box center [987, 52] width 43 height 52
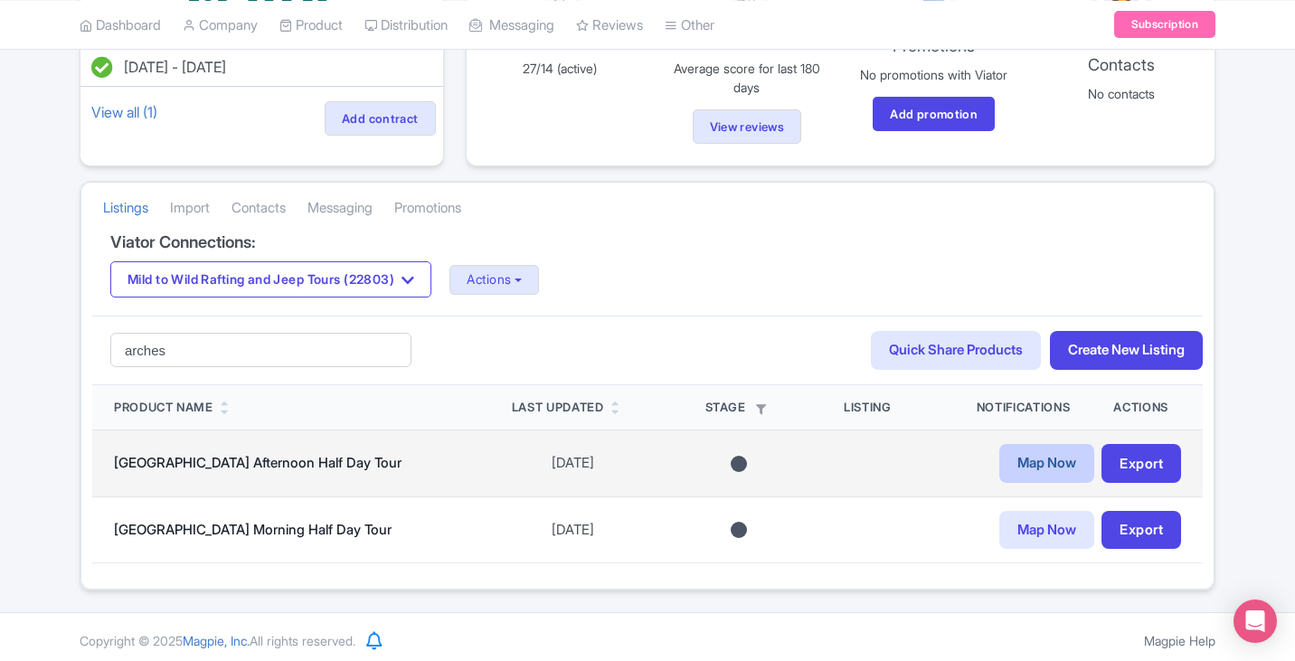
click at [1060, 457] on link "Map Now" at bounding box center [1046, 463] width 95 height 39
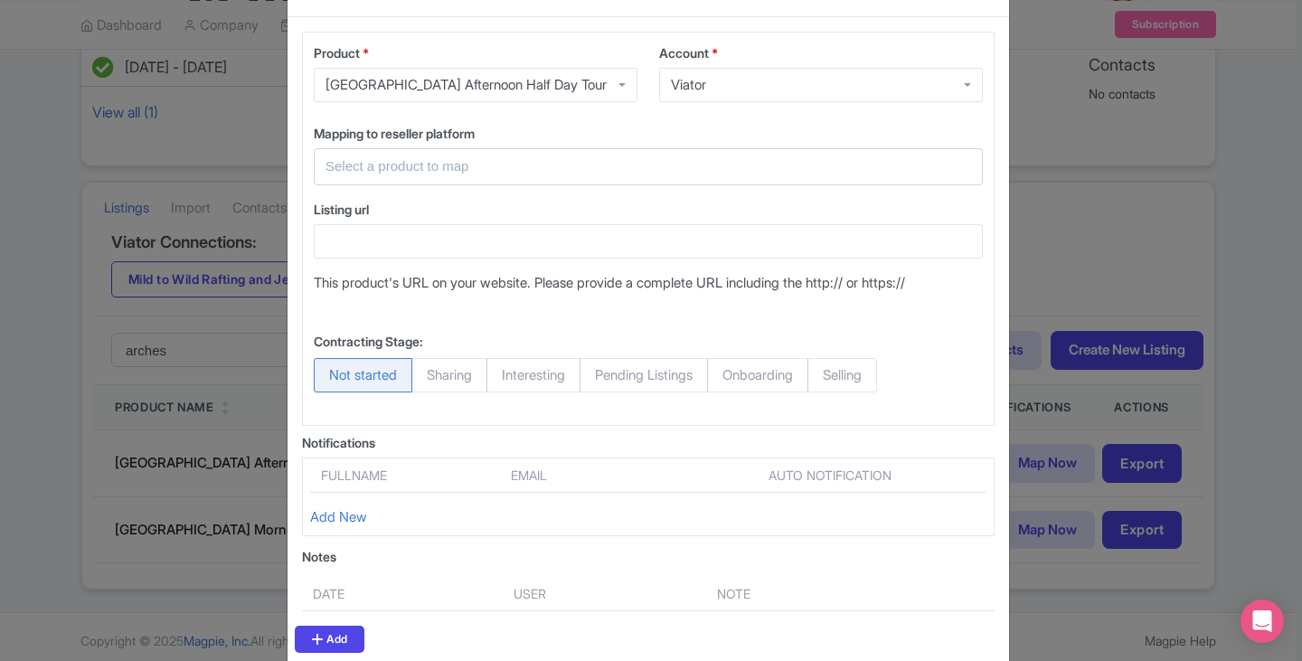
scroll to position [66, 0]
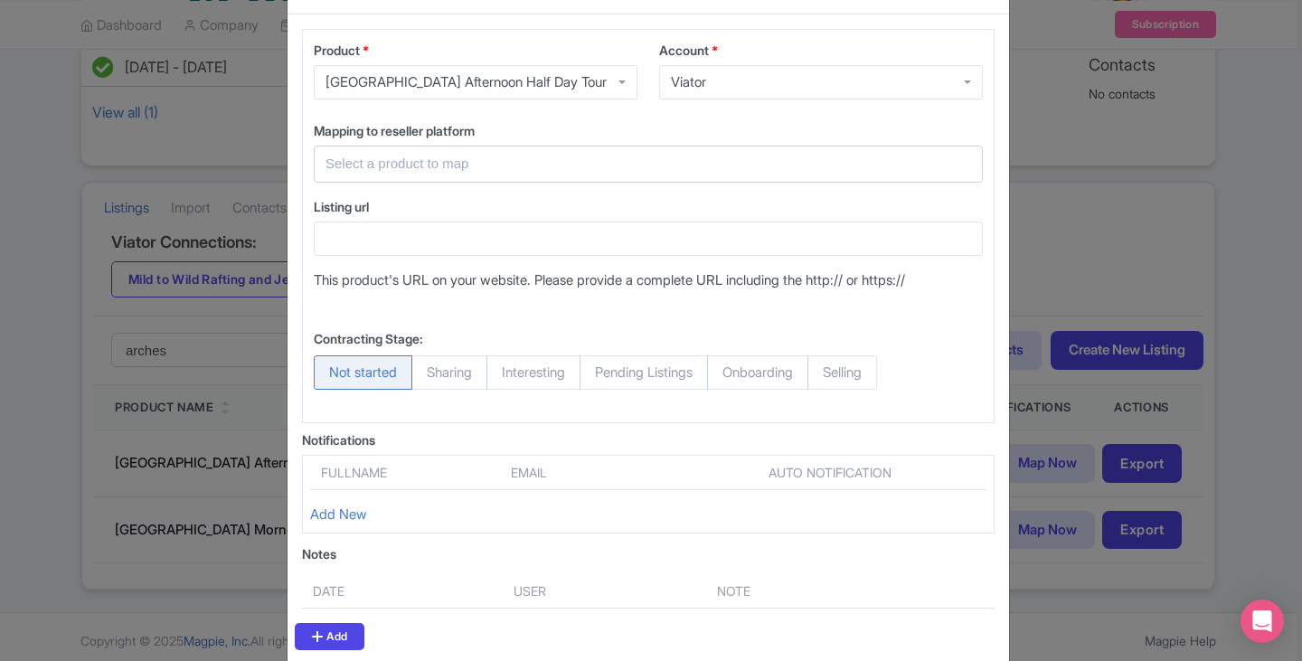
click at [474, 128] on label "Mapping to reseller platform" at bounding box center [648, 130] width 669 height 19
click at [474, 159] on input "text" at bounding box center [638, 164] width 624 height 21
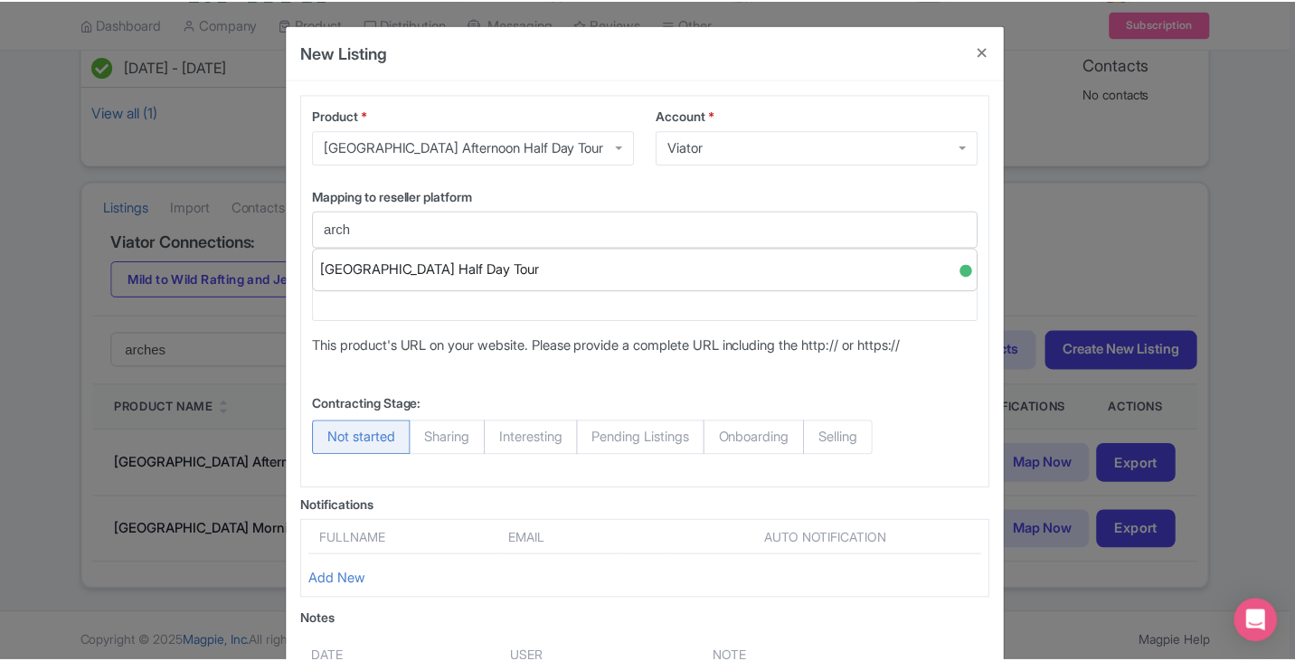
scroll to position [0, 0]
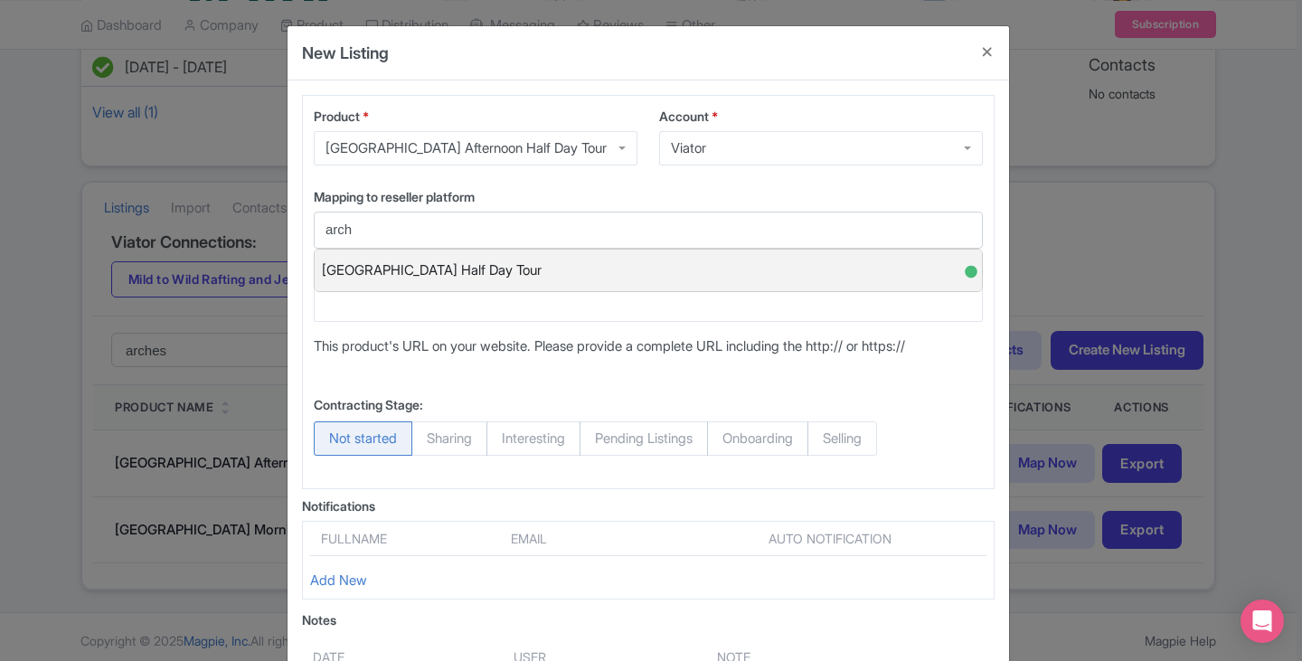
click at [523, 268] on span "[GEOGRAPHIC_DATA] Half Day Tour" at bounding box center [432, 271] width 220 height 28
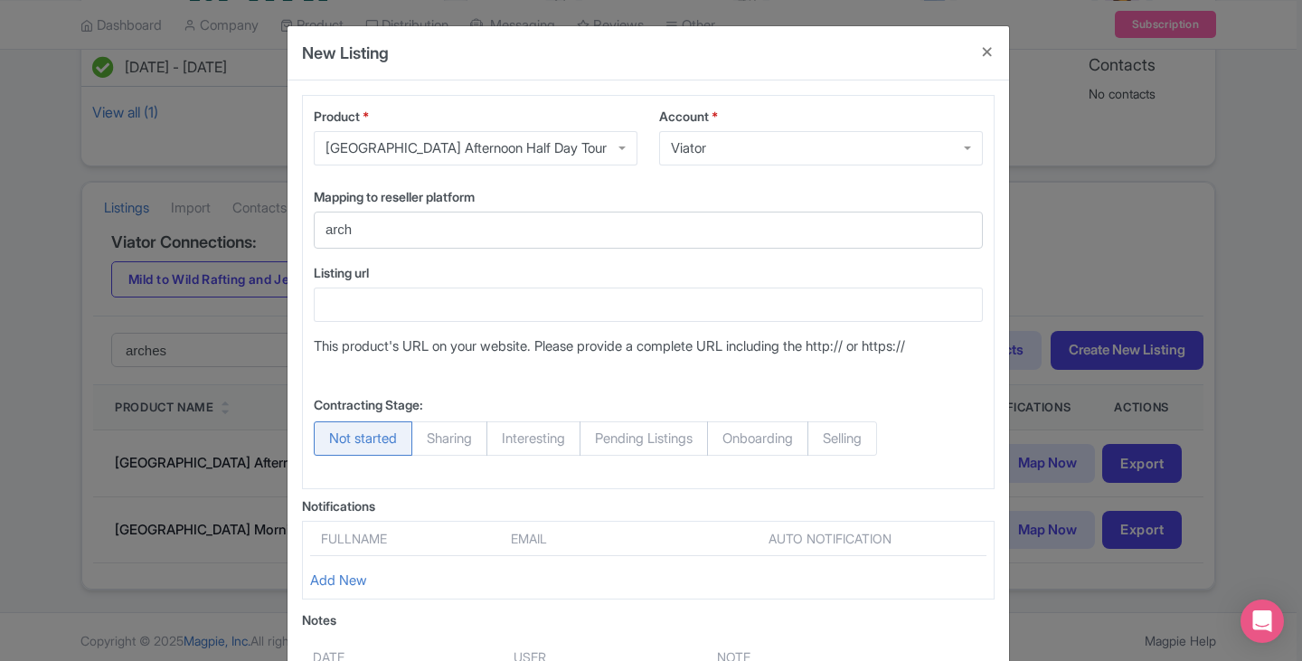
type input "[GEOGRAPHIC_DATA] Half Day Tour"
click at [995, 54] on button "Close" at bounding box center [987, 52] width 43 height 52
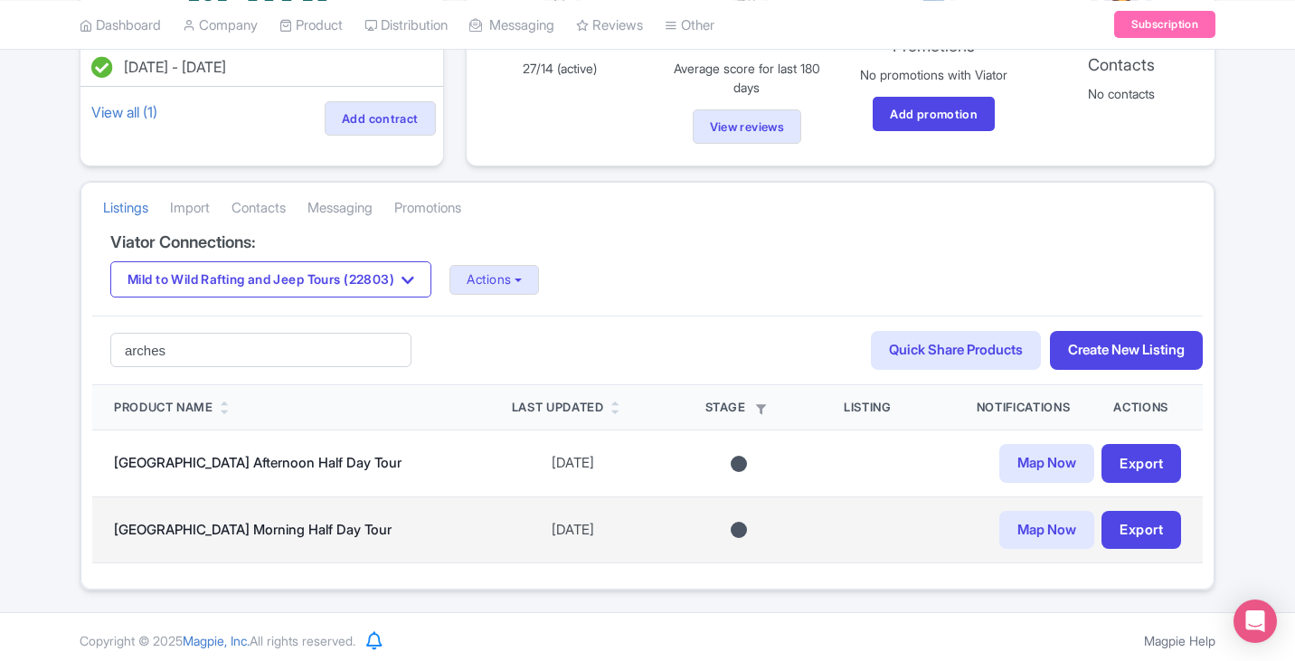
scroll to position [227, 0]
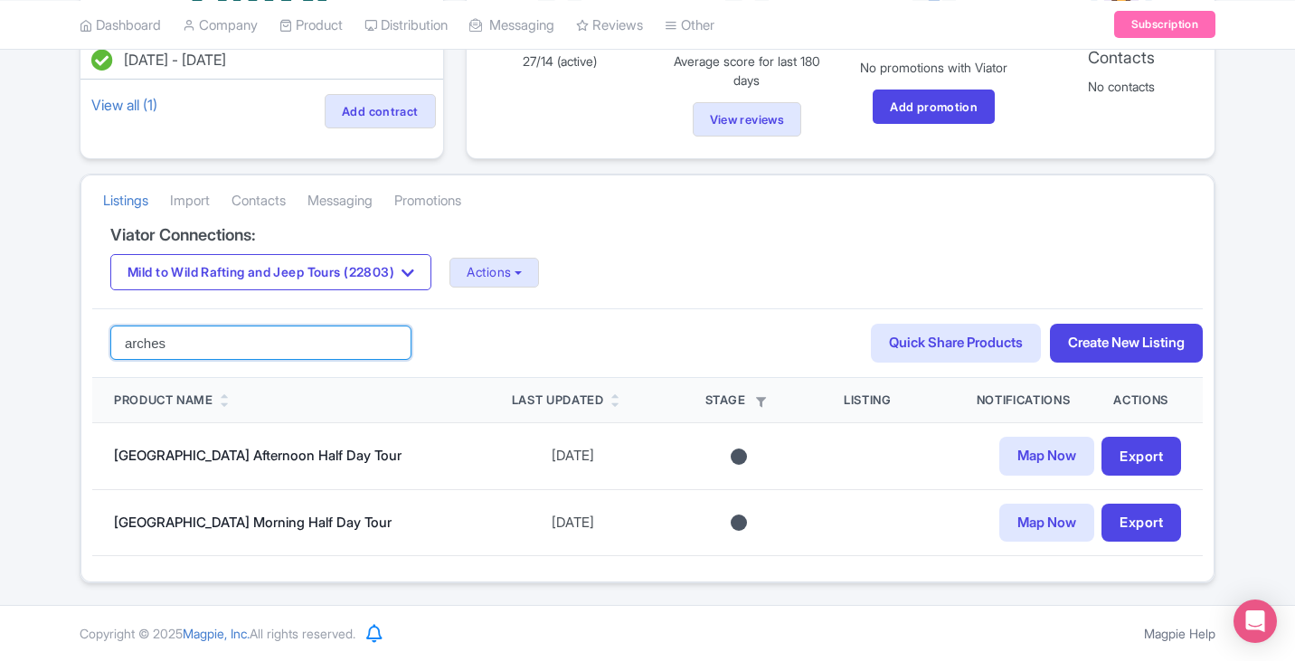
click at [387, 339] on input "arches" at bounding box center [260, 343] width 301 height 34
click button "Search" at bounding box center [0, 0] width 0 height 0
click at [838, 343] on div "Search Quick Share Products Create New Listing" at bounding box center [647, 343] width 1111 height 70
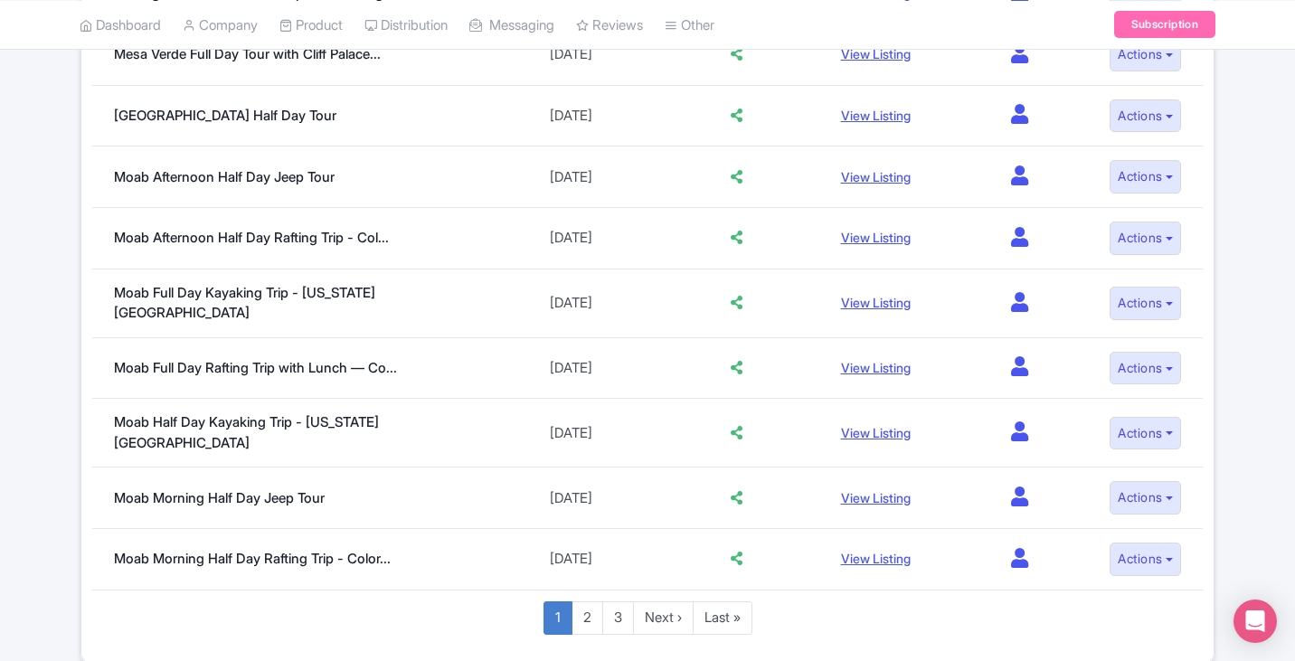
scroll to position [1365, 0]
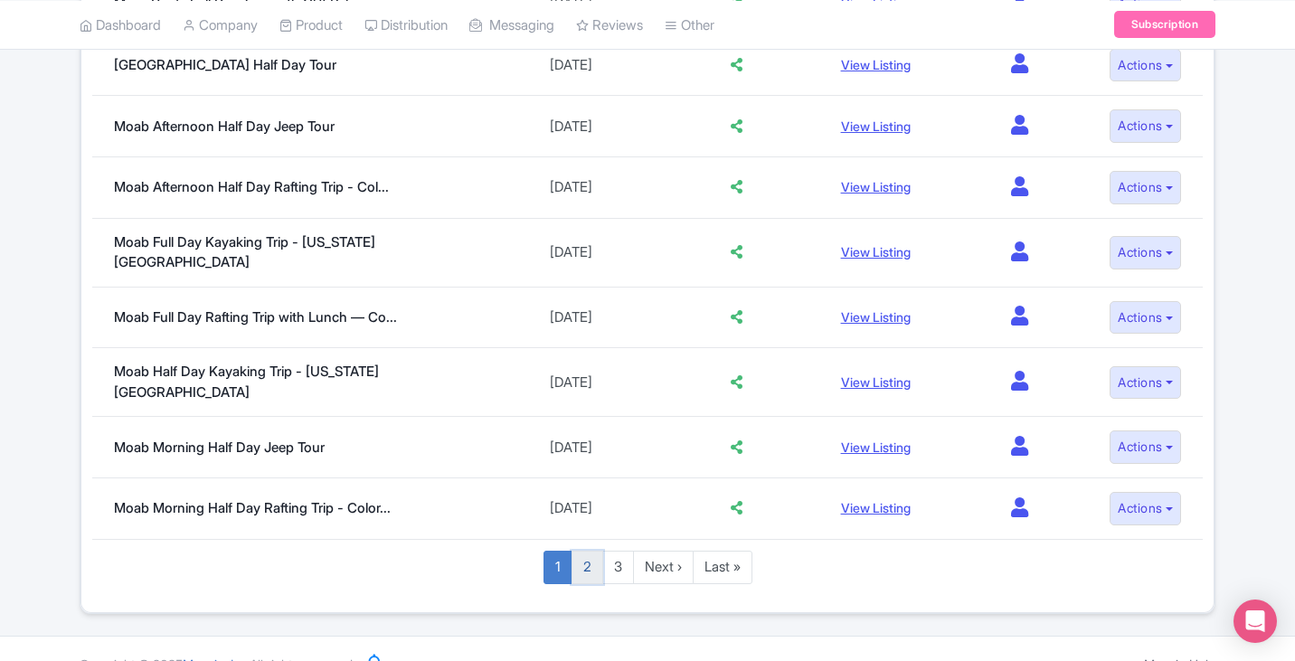
click at [598, 551] on link "2" at bounding box center [588, 567] width 32 height 33
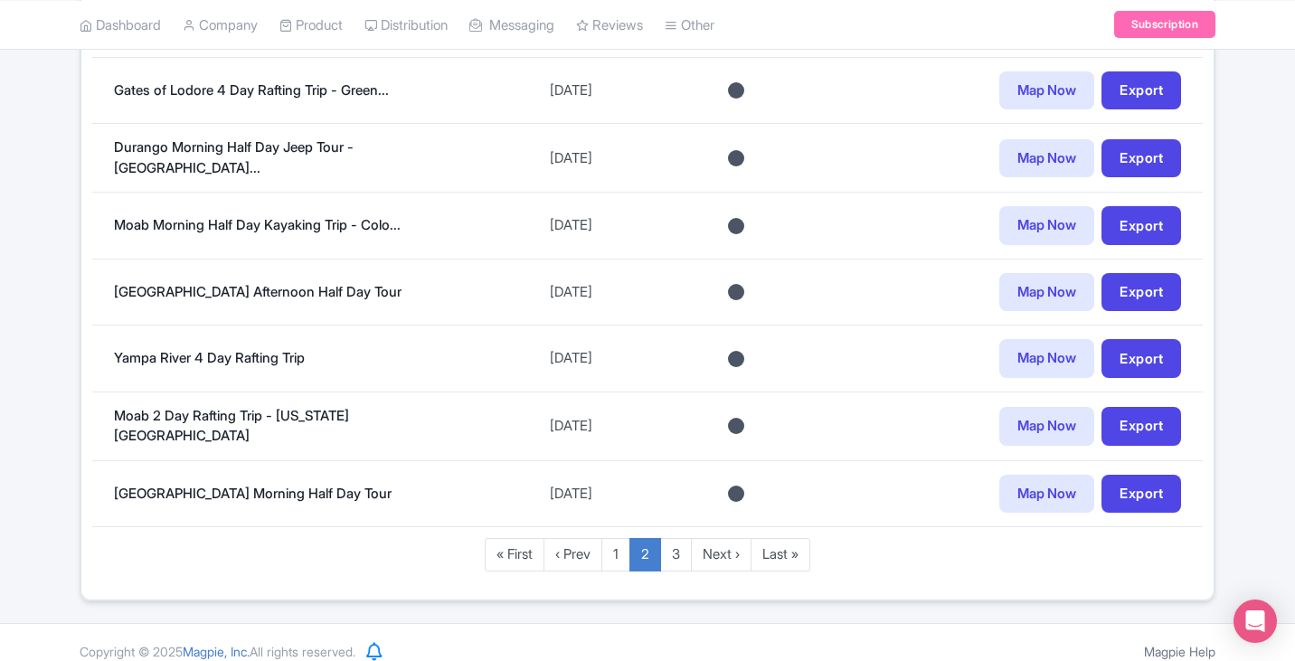
scroll to position [1425, 0]
click at [675, 548] on link "3" at bounding box center [676, 553] width 32 height 33
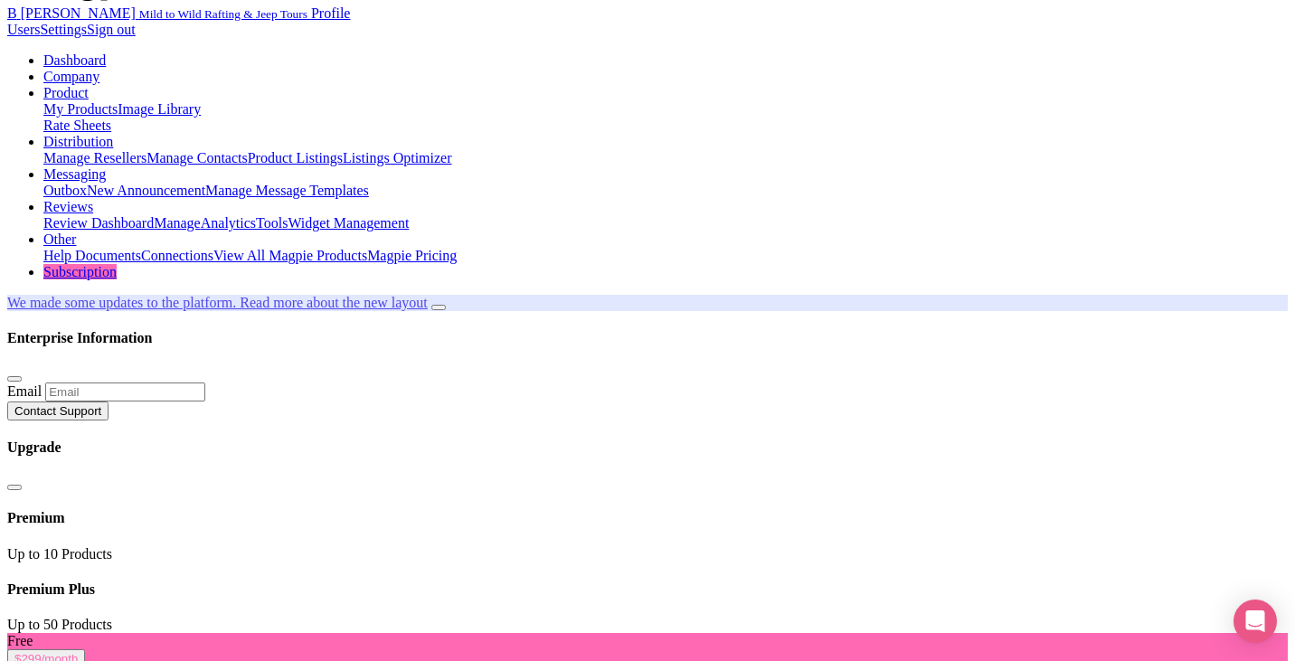
scroll to position [40, 0]
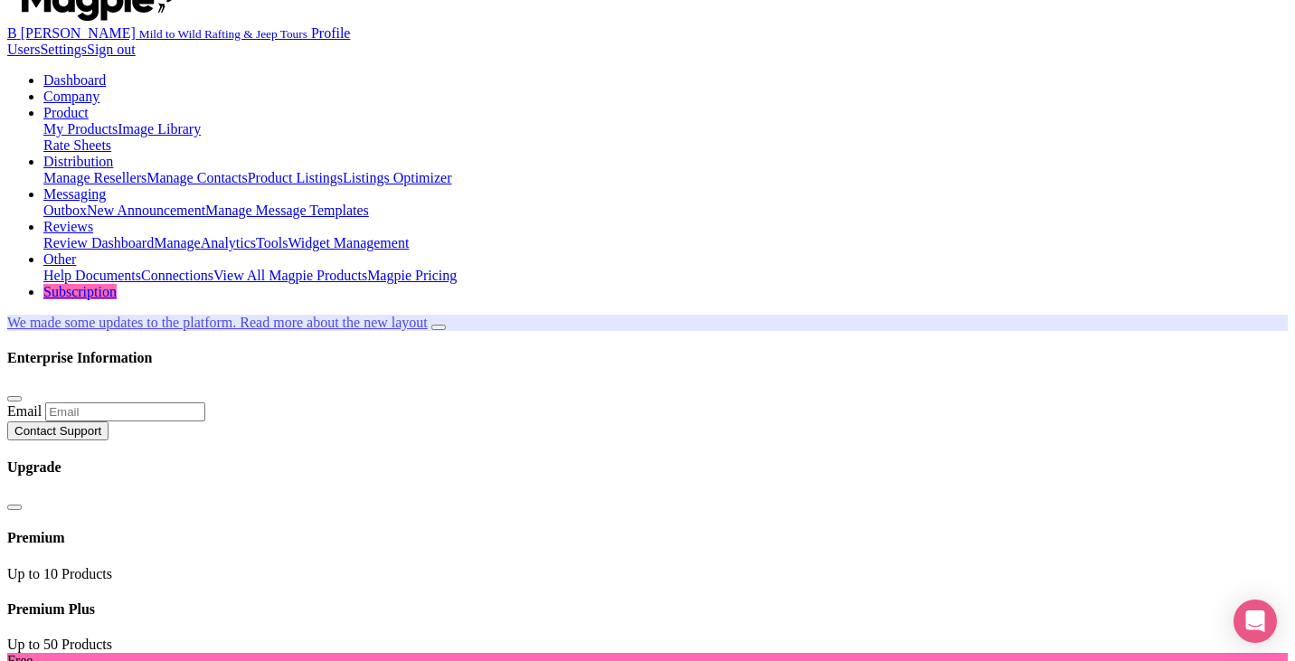
click at [89, 105] on link "Product" at bounding box center [65, 112] width 45 height 15
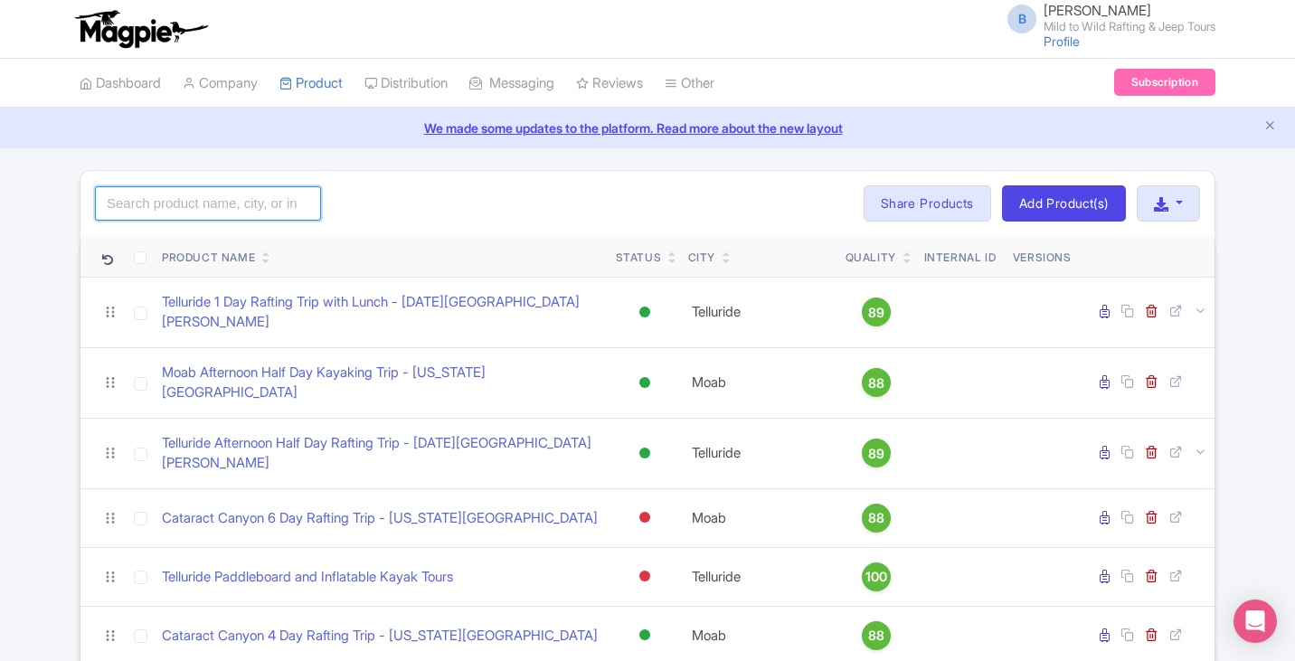
click at [226, 205] on input "search" at bounding box center [208, 203] width 226 height 34
type input "Arches"
click button "Search" at bounding box center [0, 0] width 0 height 0
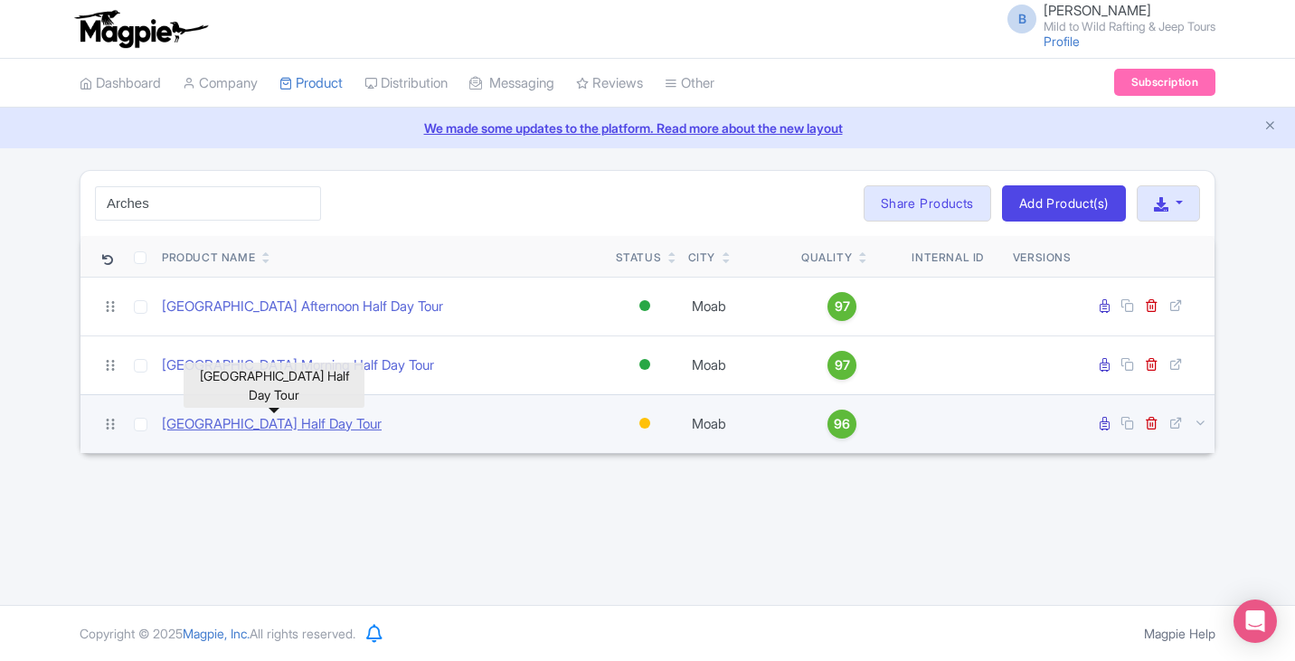
click at [314, 427] on link "Arches National Park Half Day Tour" at bounding box center [272, 424] width 220 height 21
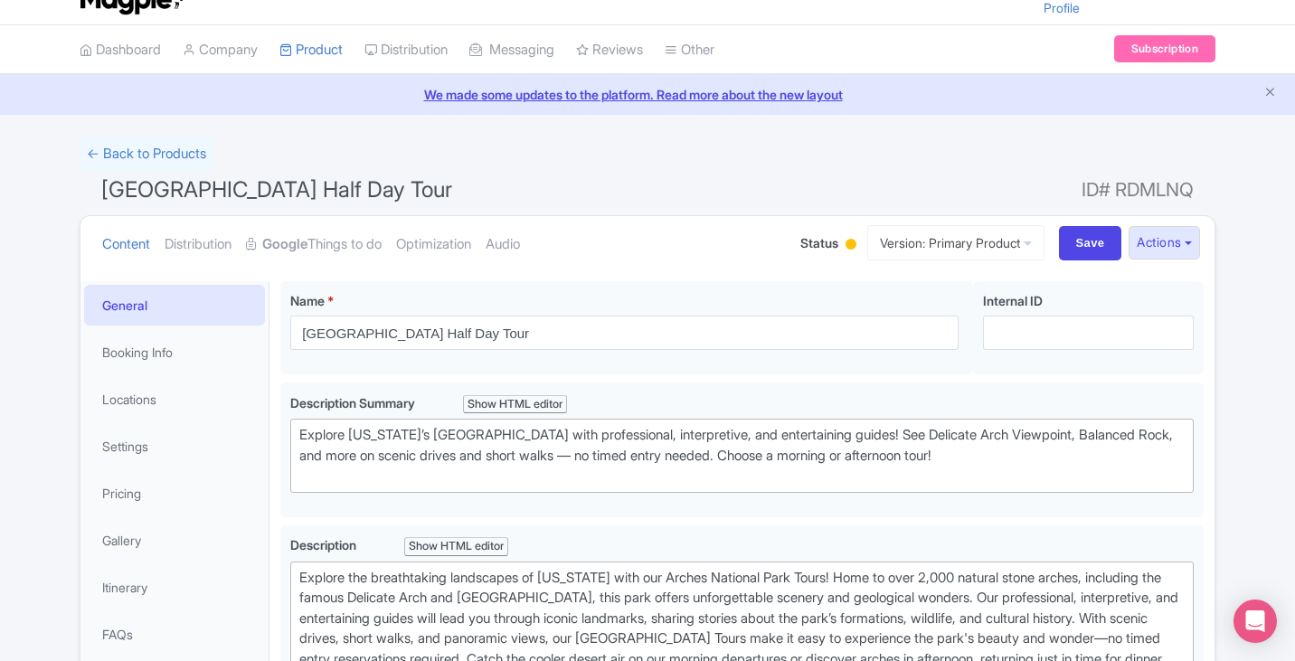
scroll to position [34, 0]
click at [1172, 233] on button "Actions" at bounding box center [1164, 241] width 71 height 33
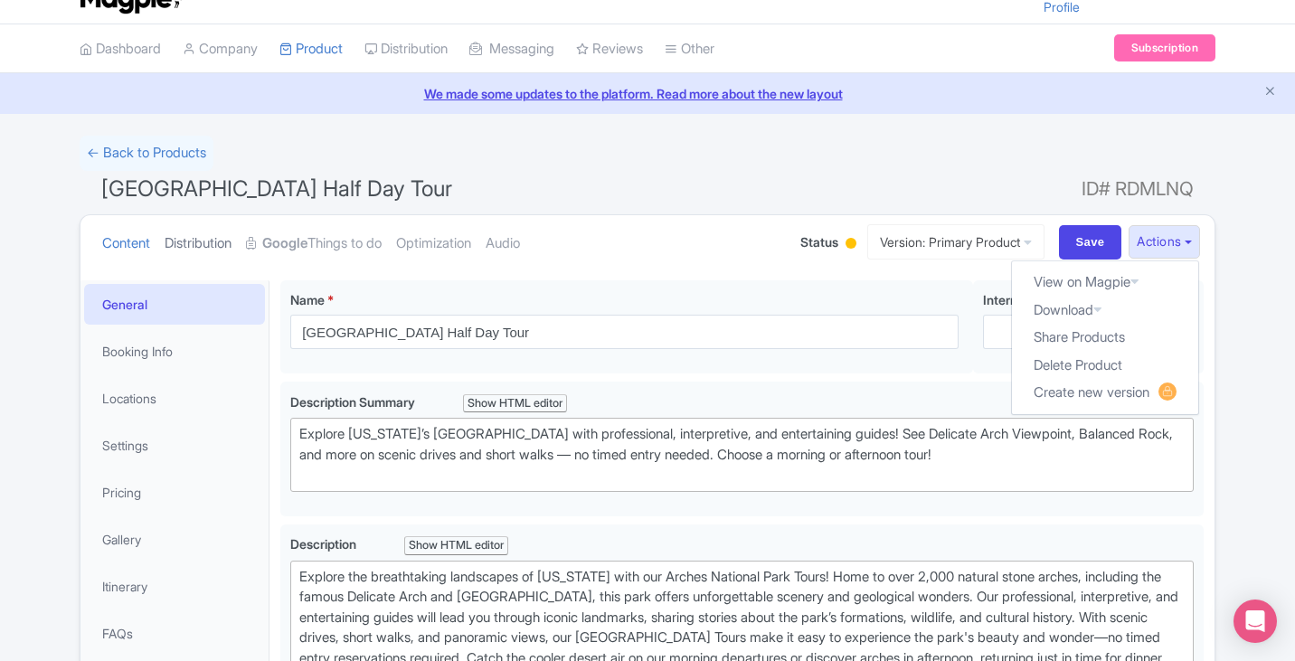
click at [213, 262] on link "Distribution" at bounding box center [198, 243] width 67 height 57
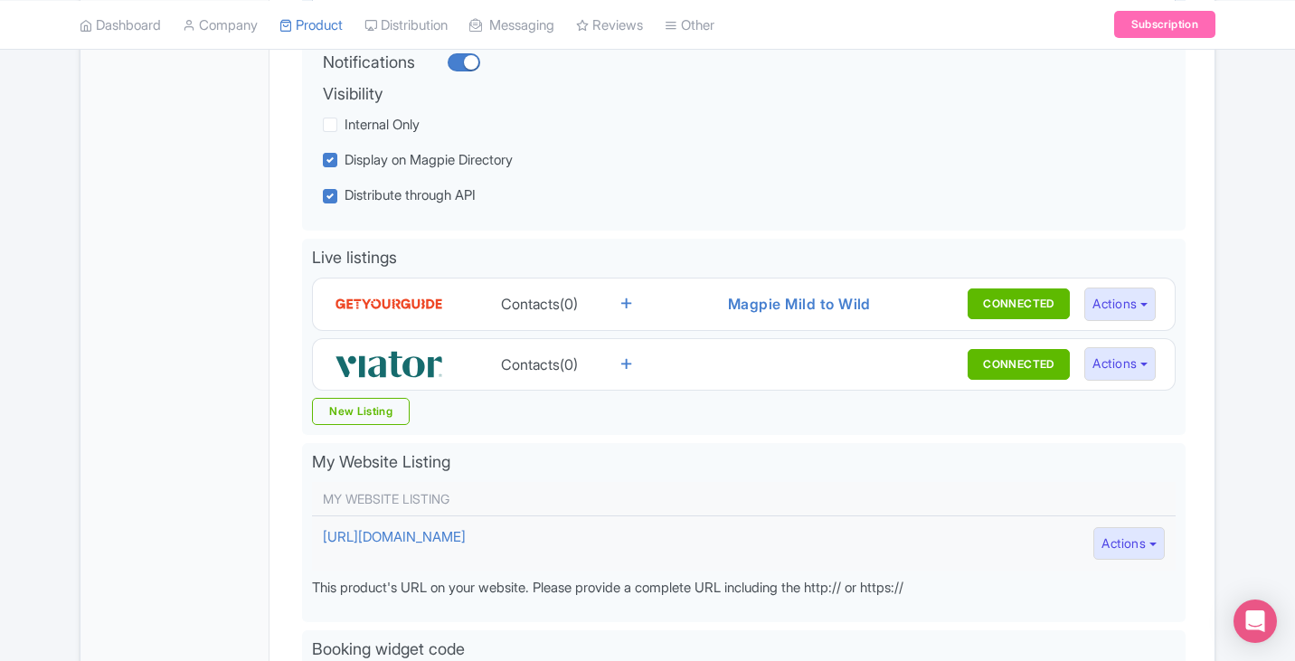
scroll to position [425, 0]
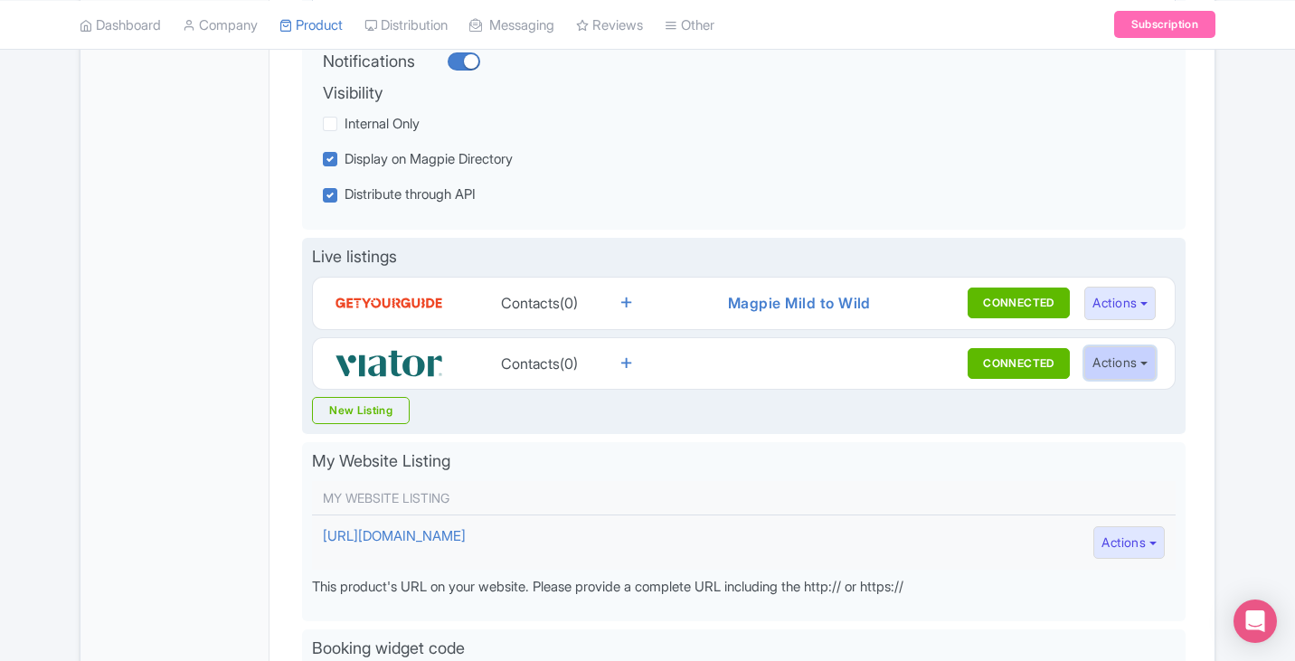
click at [1107, 364] on button "Actions" at bounding box center [1119, 362] width 71 height 33
click at [963, 372] on label "Contacts(0) CONNECTED Not started Sharing Interesting Contracting Onboarding Co…" at bounding box center [702, 364] width 735 height 36
click at [0, 0] on input "Contacts(0) CONNECTED Not started Sharing Interesting Contracting Onboarding Co…" at bounding box center [0, 0] width 0 height 0
click at [1126, 375] on button "Actions" at bounding box center [1119, 362] width 71 height 33
click at [880, 272] on div "Live listings Contacts(0) Magpie Mild to Wild CONNECTED Not started Sharing Int…" at bounding box center [744, 336] width 884 height 197
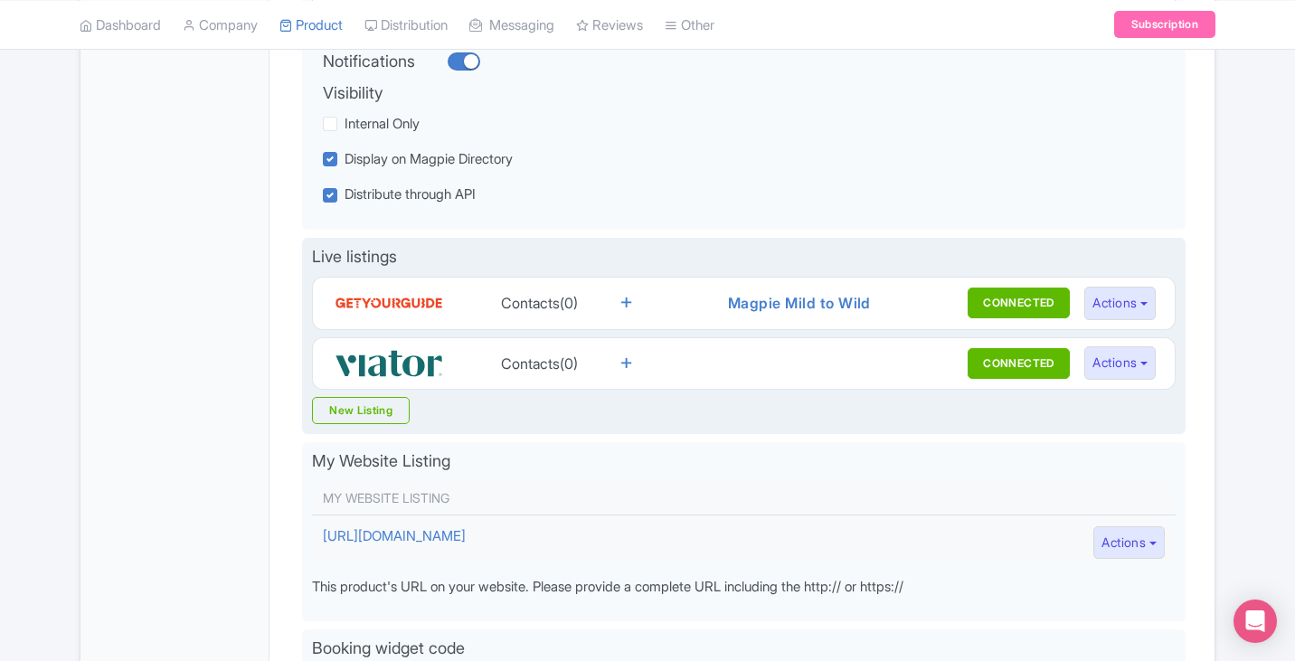
scroll to position [0, 0]
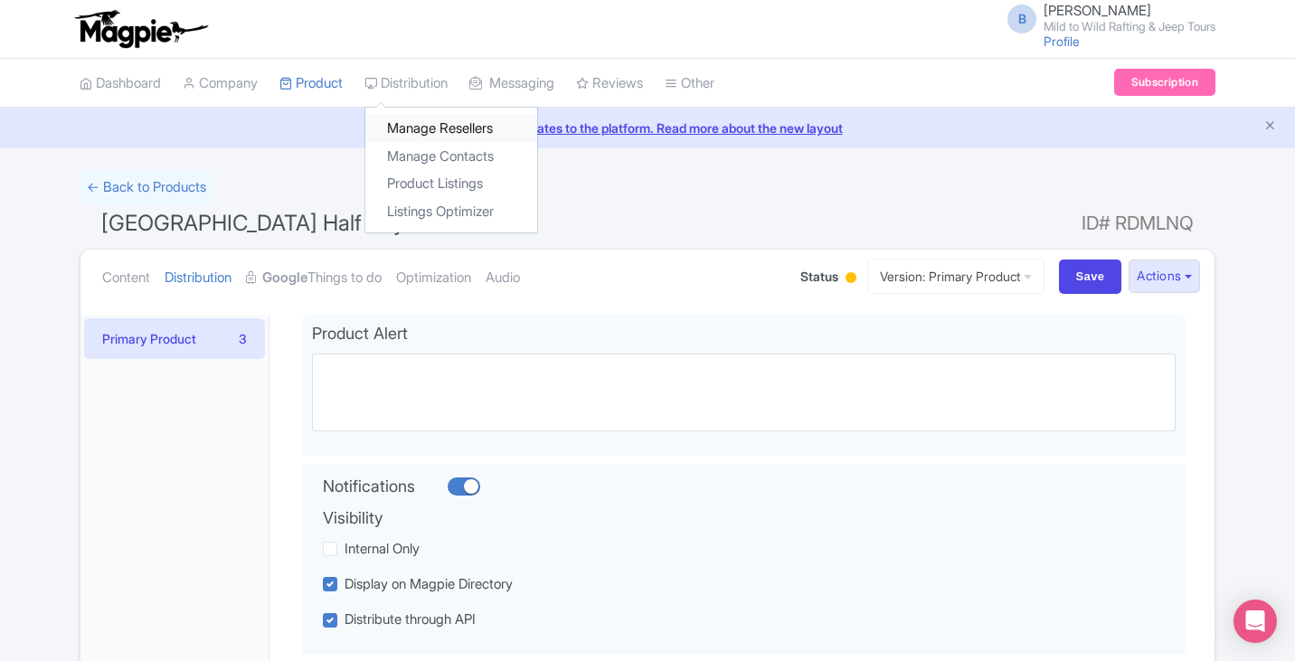
click at [471, 135] on link "Manage Resellers" at bounding box center [451, 129] width 172 height 28
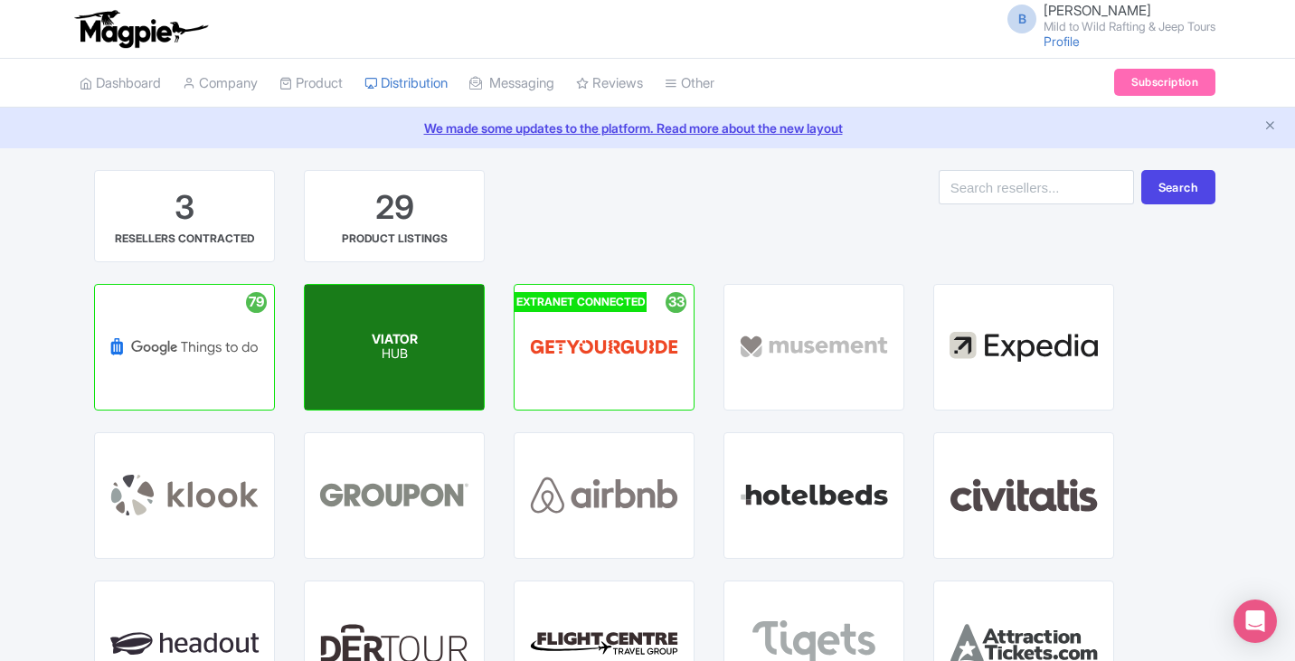
click at [418, 346] on div "VIATOR HUB" at bounding box center [394, 347] width 179 height 125
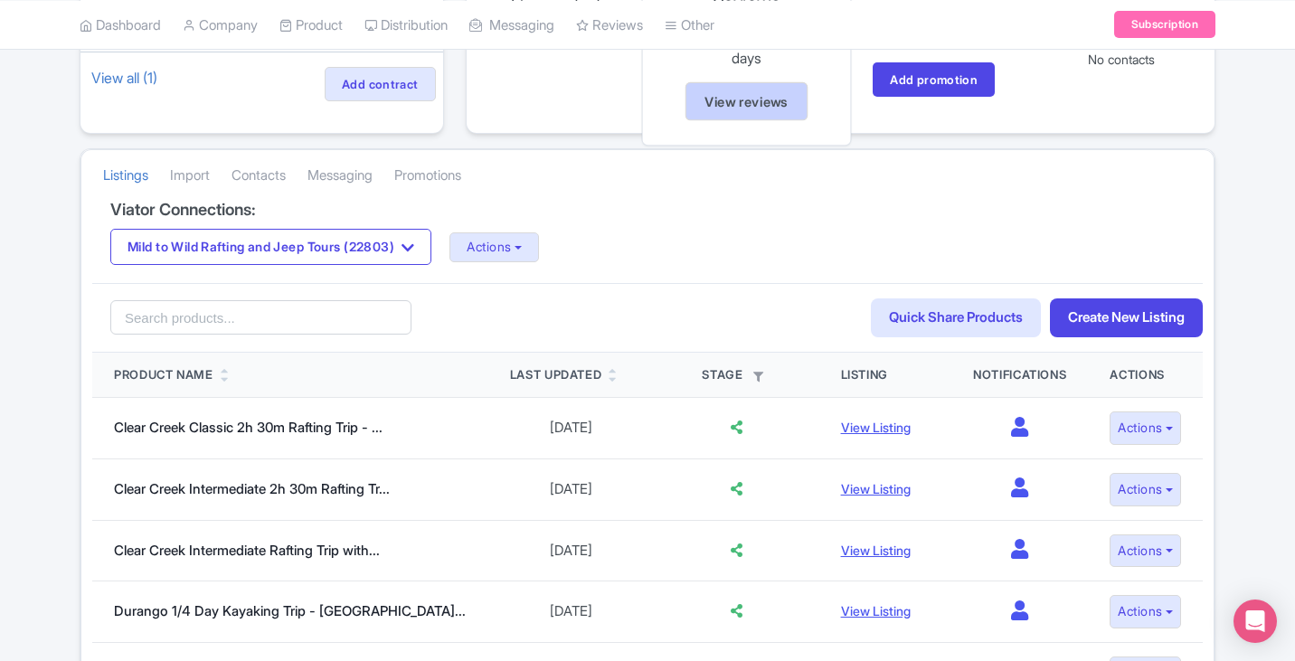
scroll to position [276, 0]
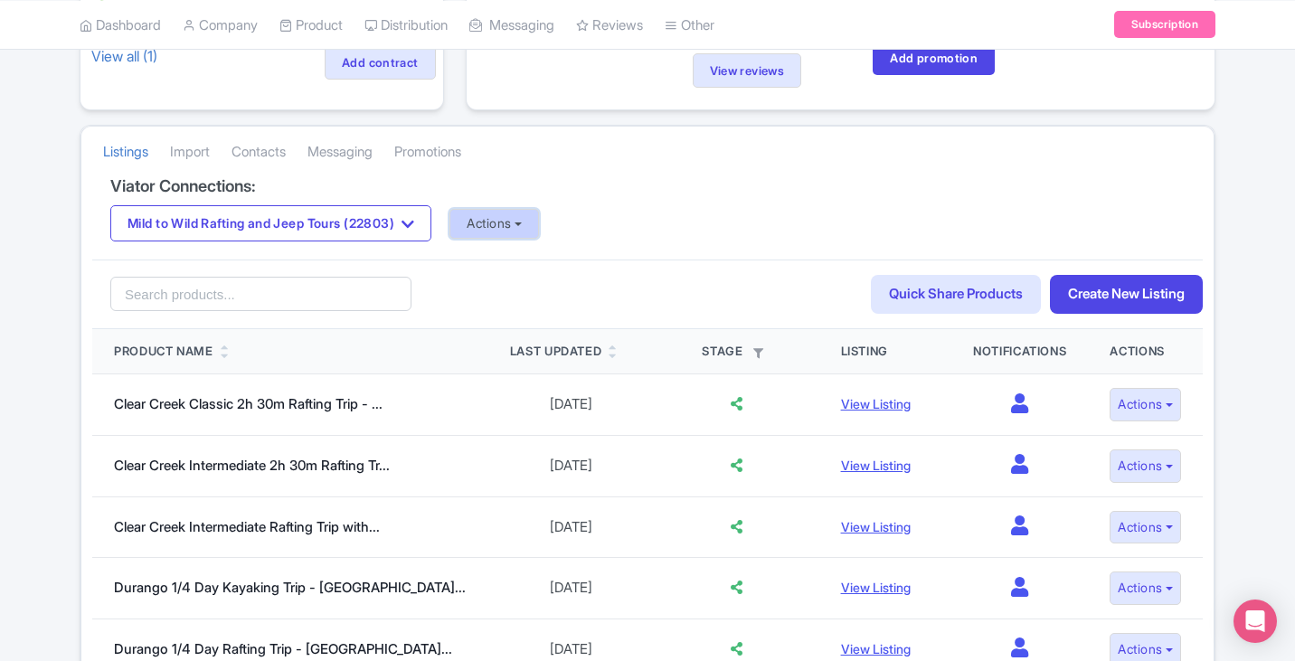
click at [515, 221] on button "Actions" at bounding box center [495, 224] width 90 height 30
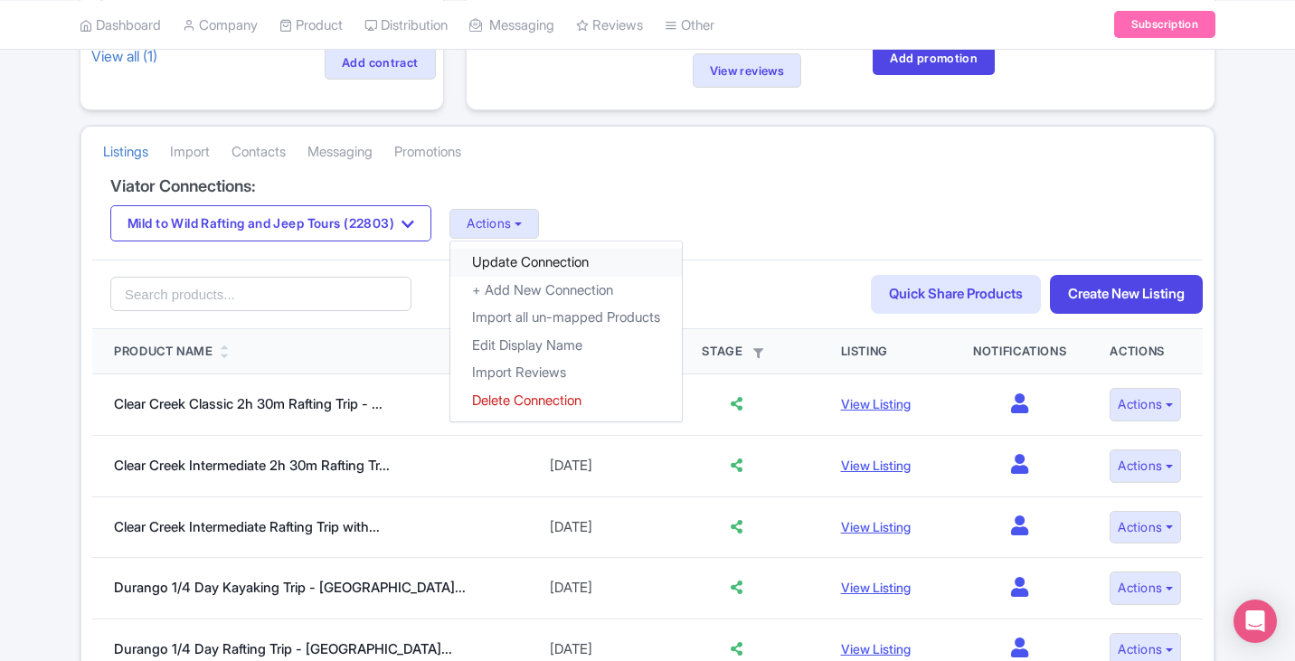
click at [617, 266] on link "Update Connection" at bounding box center [566, 263] width 232 height 28
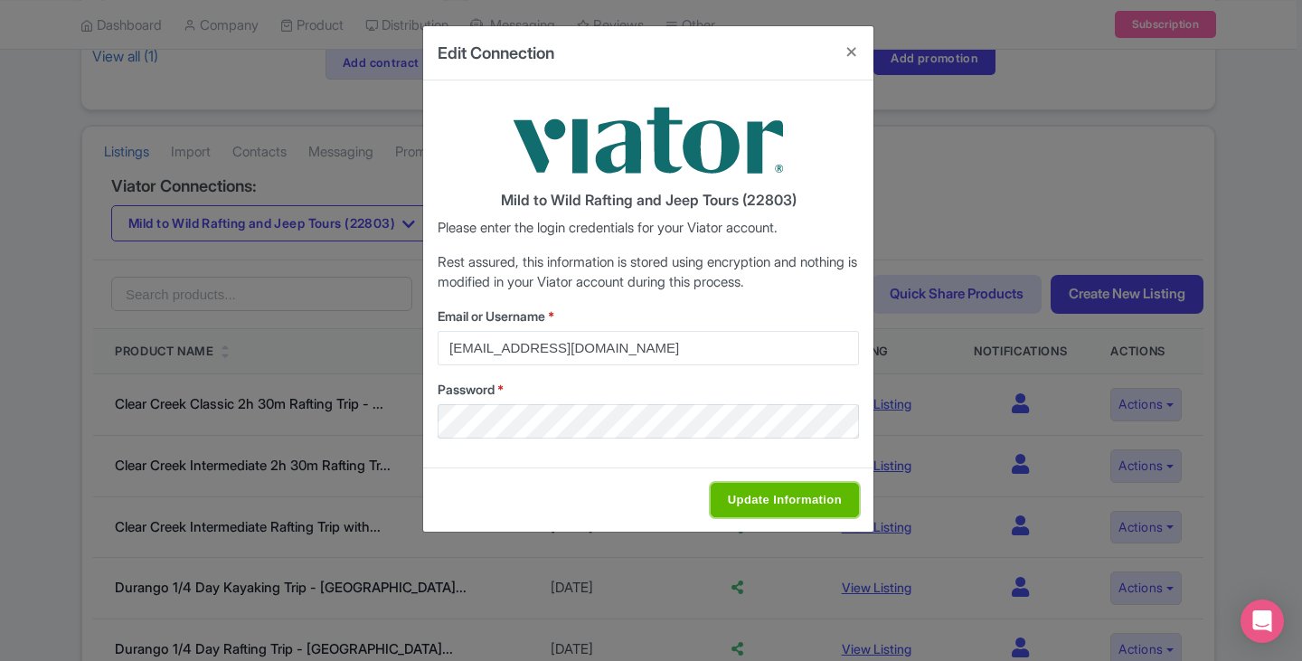
click at [792, 510] on input "Update Information" at bounding box center [785, 500] width 148 height 34
type input "Saving..."
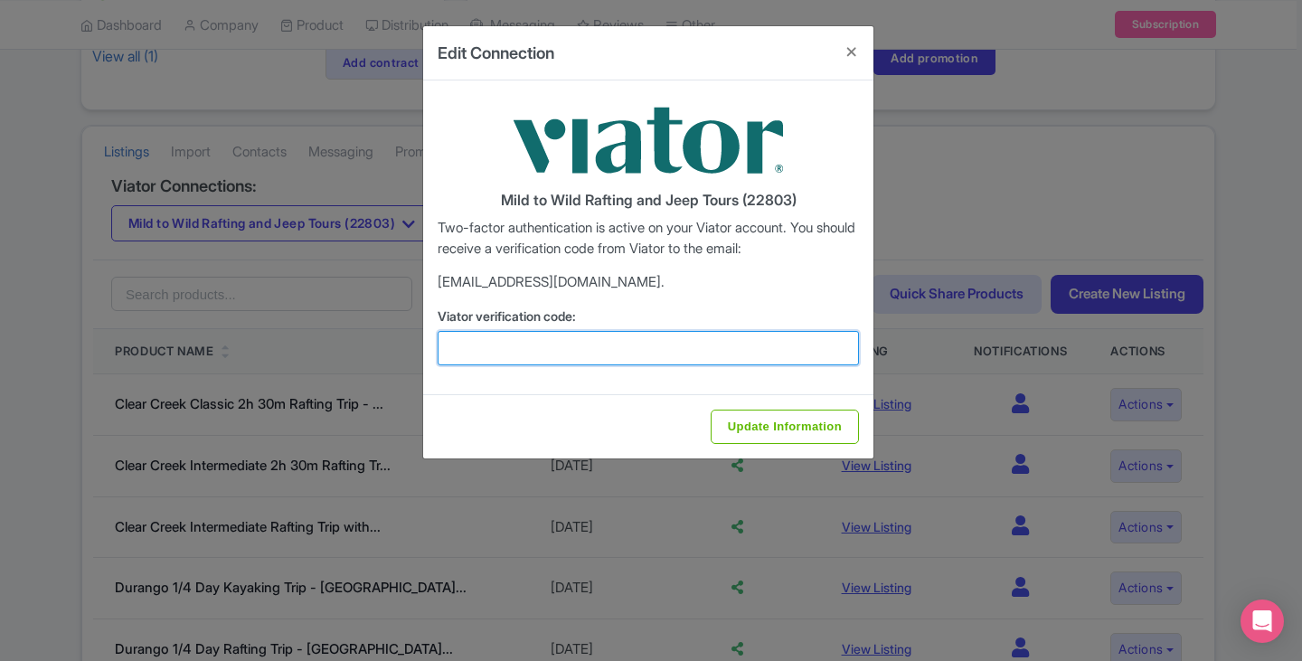
click at [571, 341] on input "Viator verification code:" at bounding box center [648, 348] width 421 height 34
paste input "618975"
type input "618975"
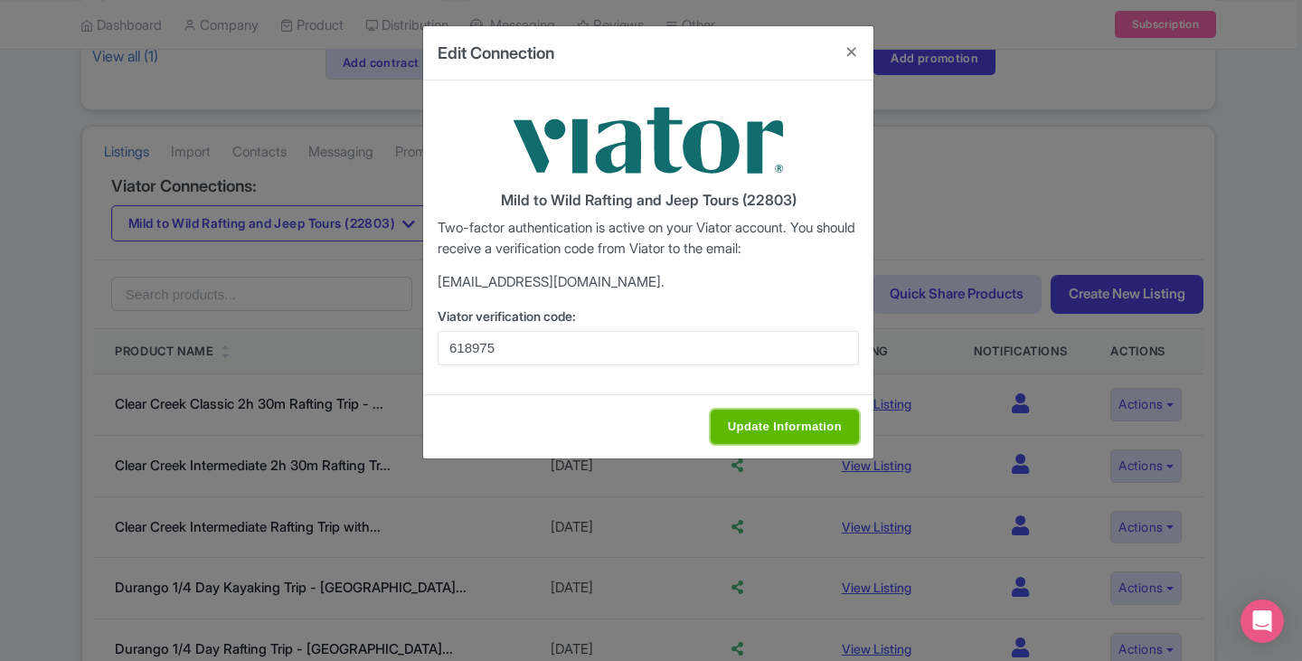
click at [792, 435] on input "Update Information" at bounding box center [785, 427] width 148 height 34
type input "Update Information"
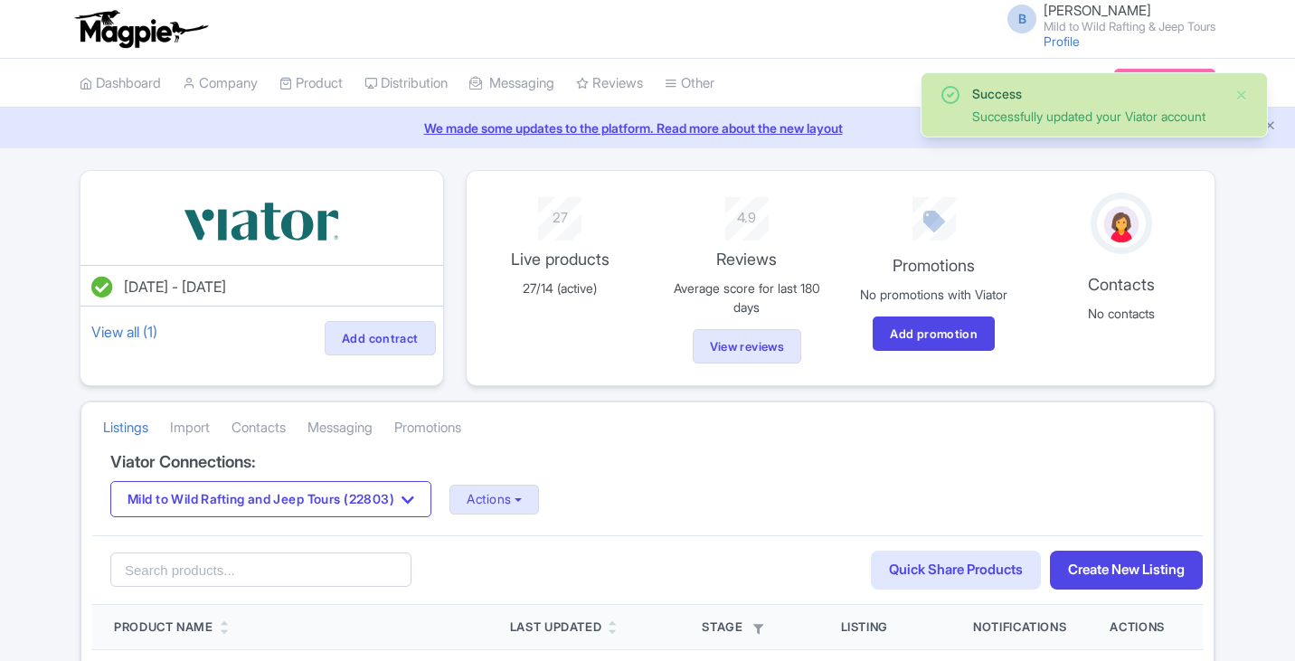
scroll to position [39, 0]
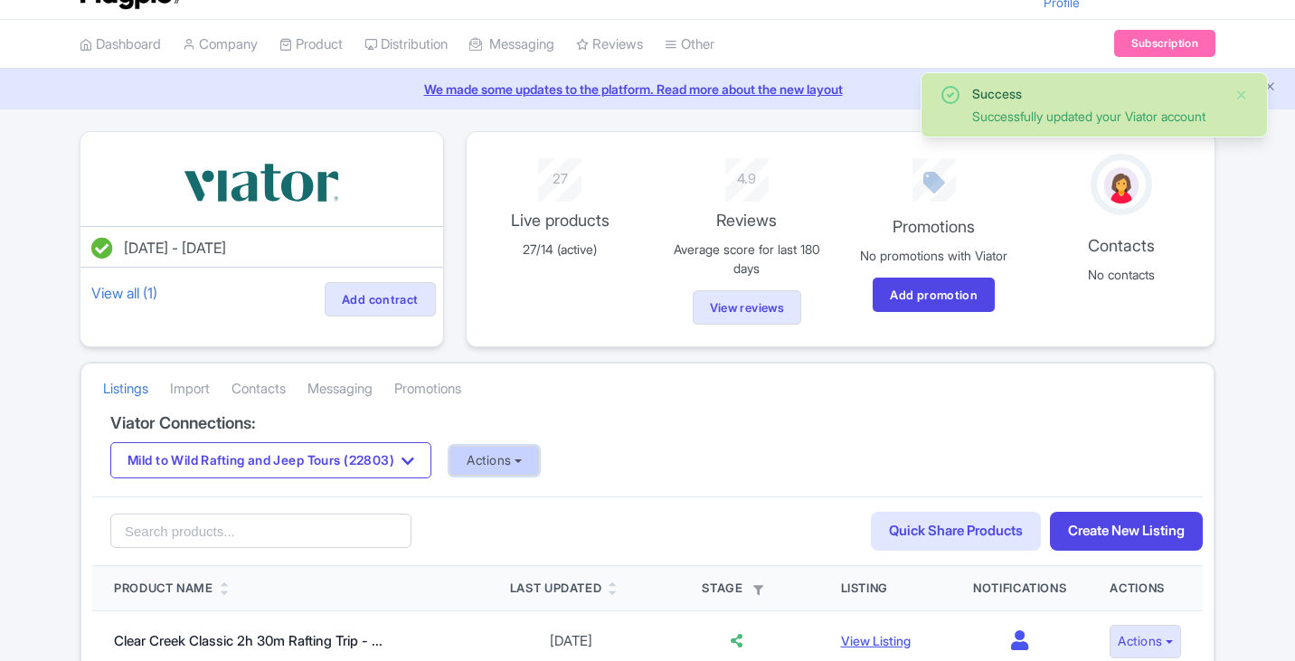
click at [539, 459] on button "Actions" at bounding box center [495, 461] width 90 height 30
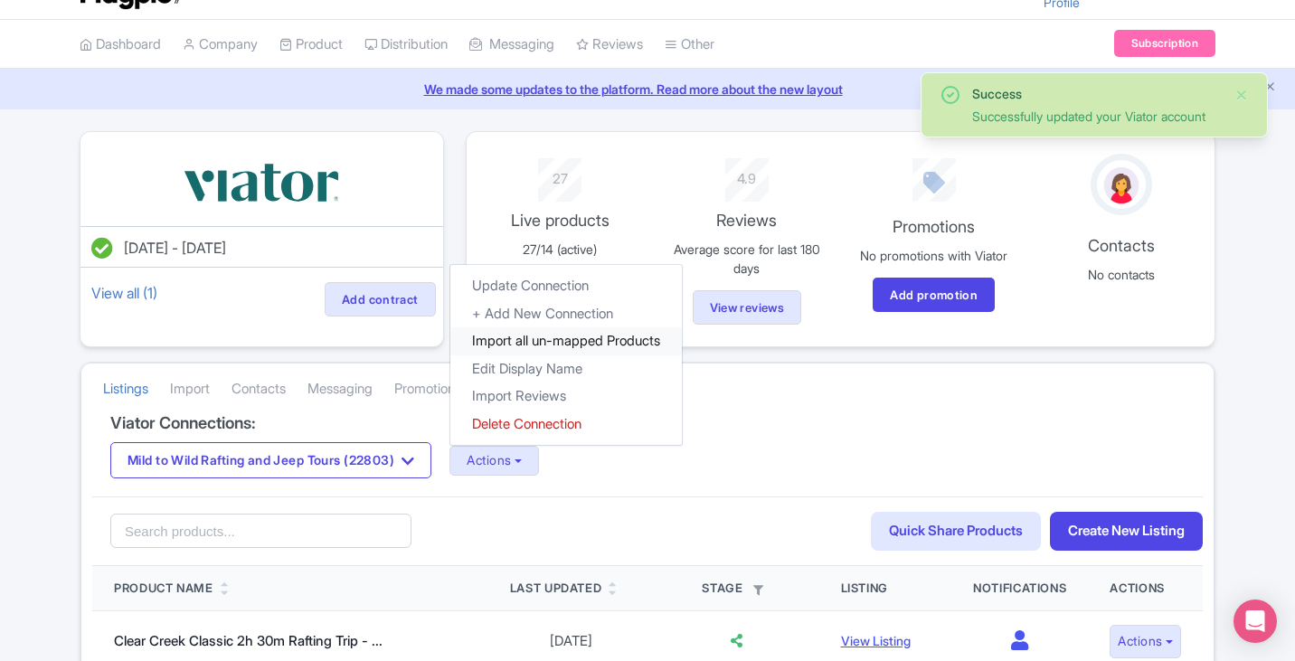
click at [634, 340] on link "Import all un-mapped Products" at bounding box center [566, 341] width 232 height 28
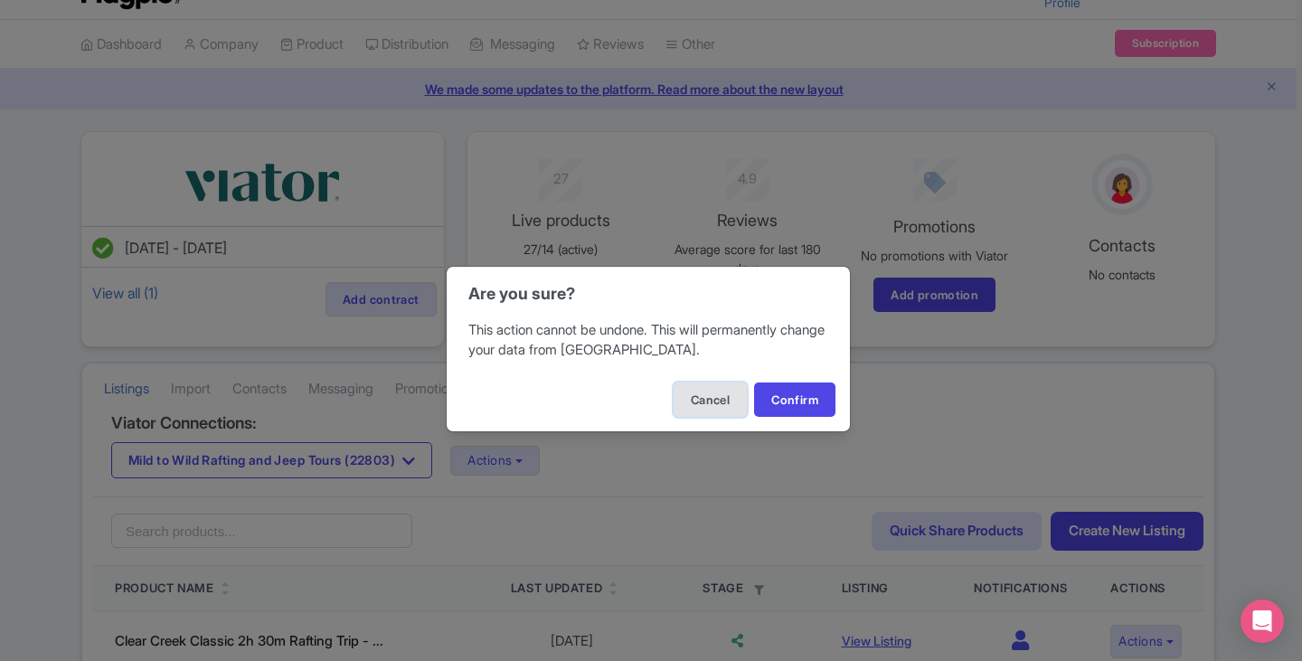
click at [710, 393] on button "Cancel" at bounding box center [710, 400] width 73 height 34
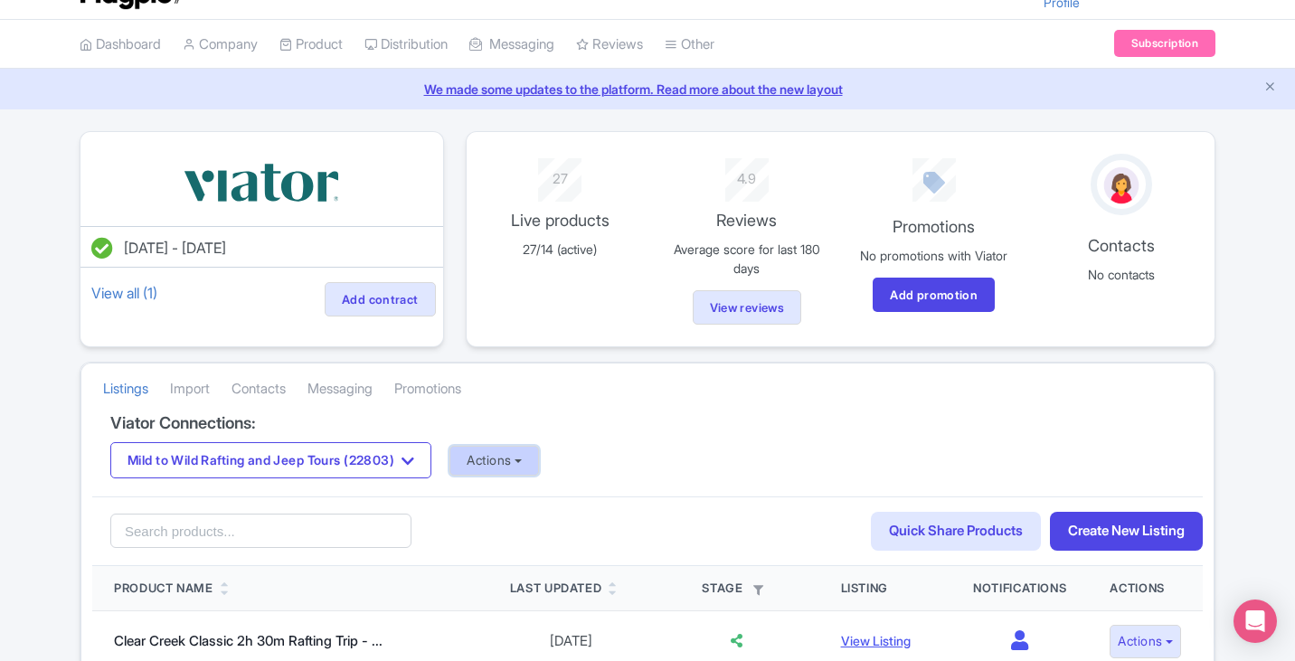
click at [514, 458] on button "Actions" at bounding box center [495, 461] width 90 height 30
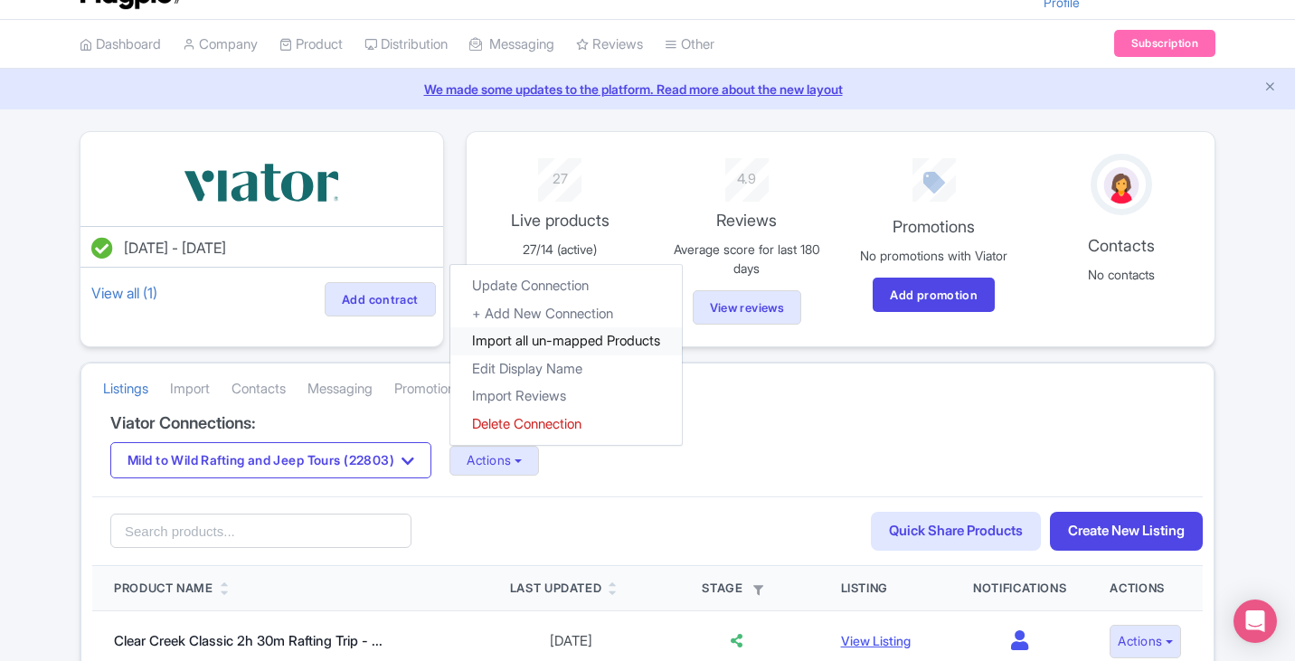
click at [605, 335] on link "Import all un-mapped Products" at bounding box center [566, 341] width 232 height 28
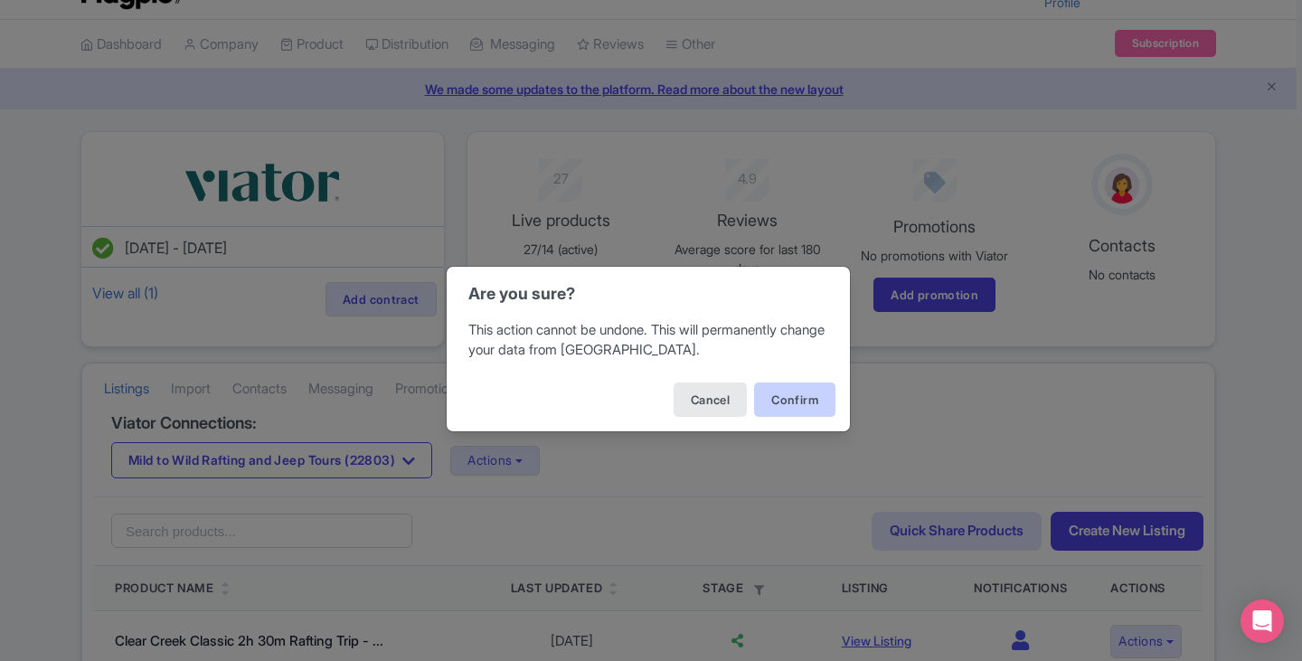
click at [785, 416] on div "Cancel Confirm" at bounding box center [648, 399] width 403 height 63
click at [784, 402] on button "Confirm" at bounding box center [794, 400] width 81 height 34
click at [800, 393] on button "Confirm" at bounding box center [794, 400] width 81 height 34
click at [674, 402] on button "Cancel" at bounding box center [710, 400] width 73 height 34
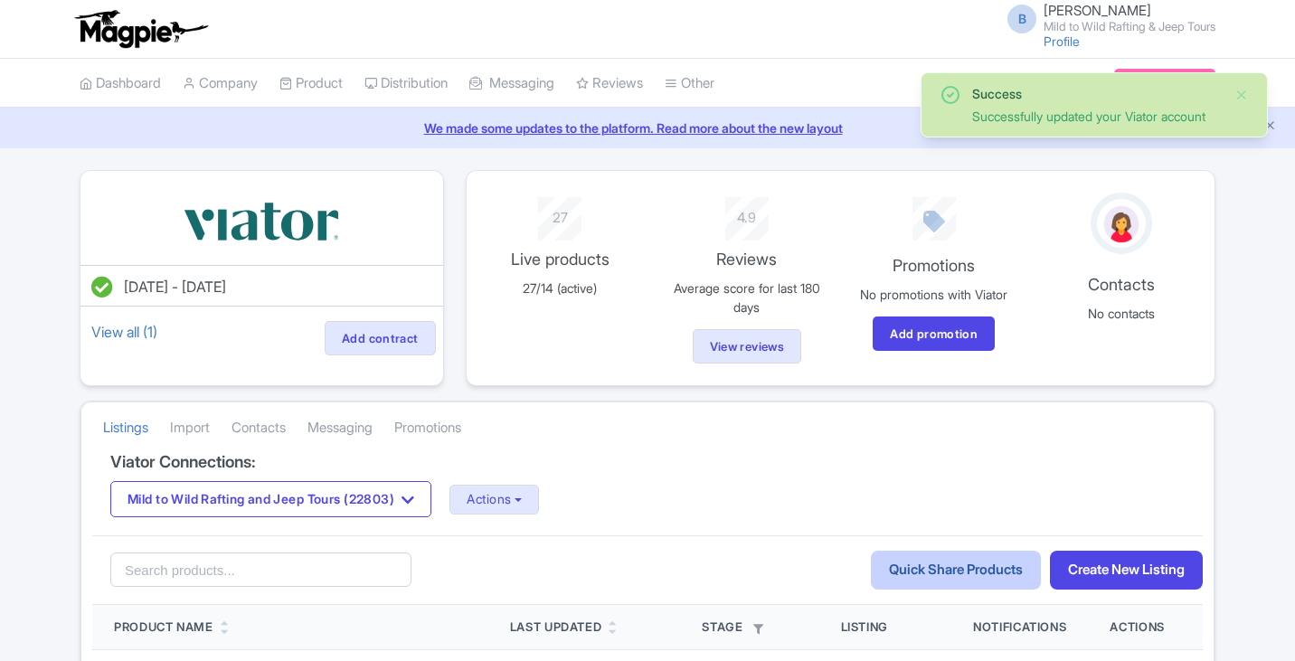
scroll to position [39, 0]
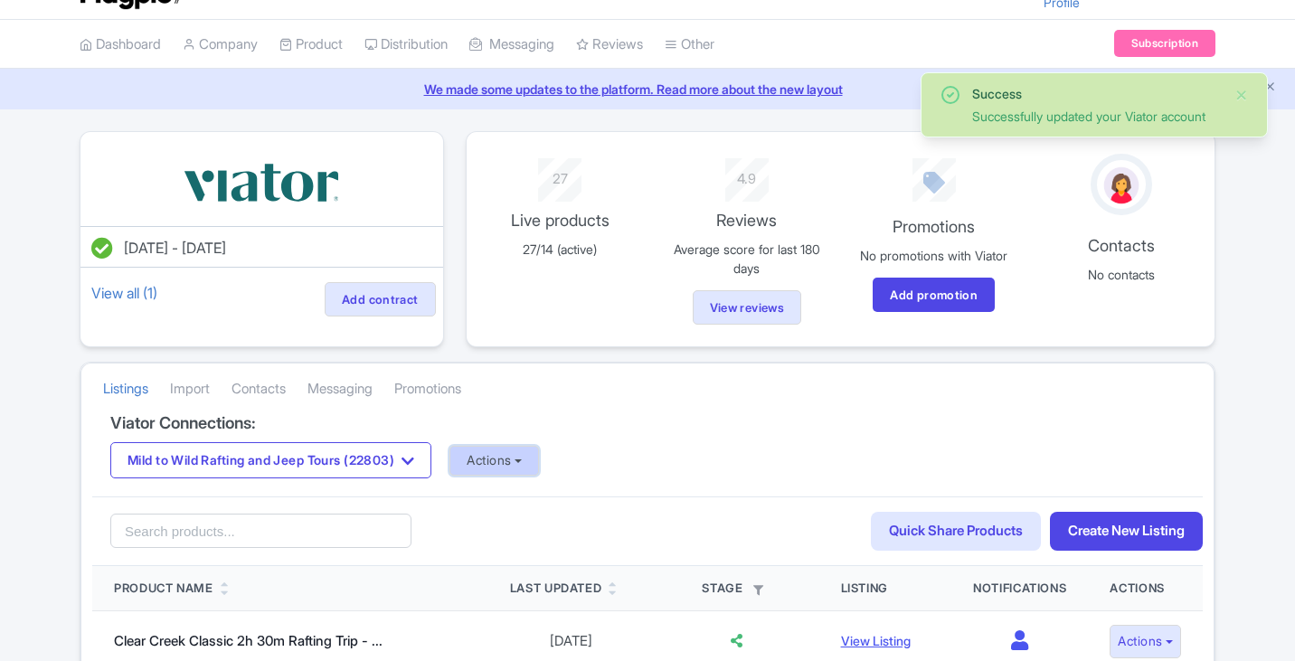
click at [539, 459] on button "Actions" at bounding box center [495, 461] width 90 height 30
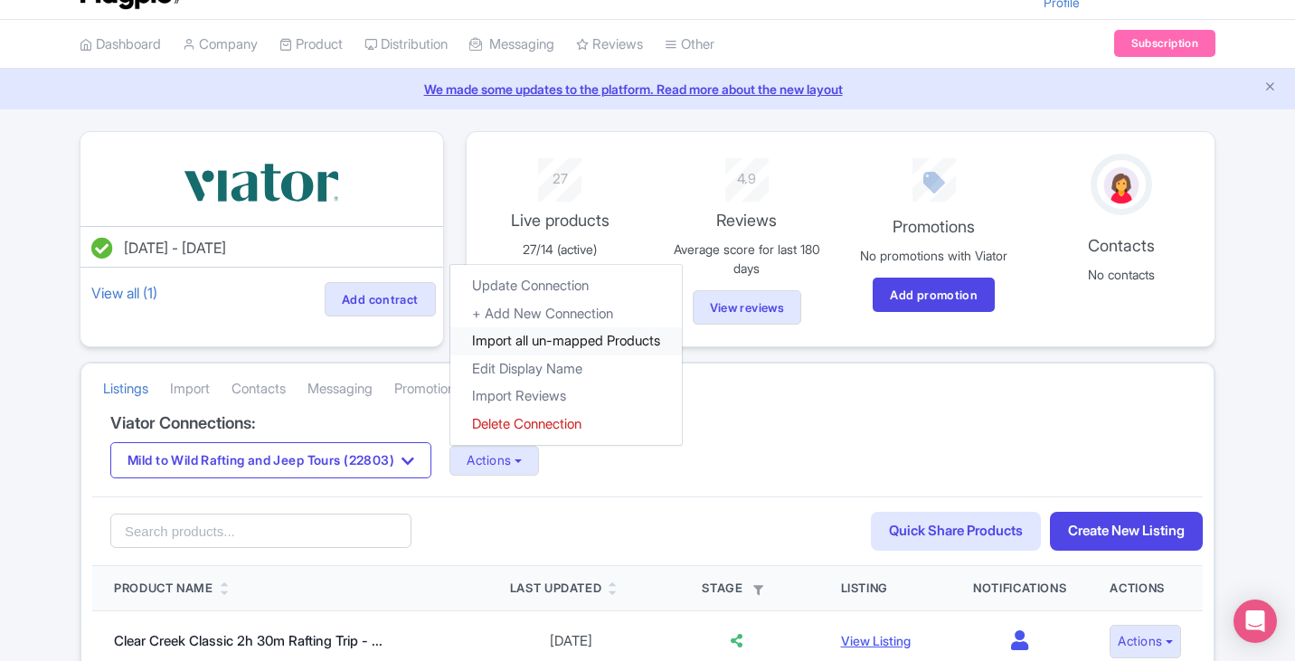
click at [573, 336] on link "Import all un-mapped Products" at bounding box center [566, 341] width 232 height 28
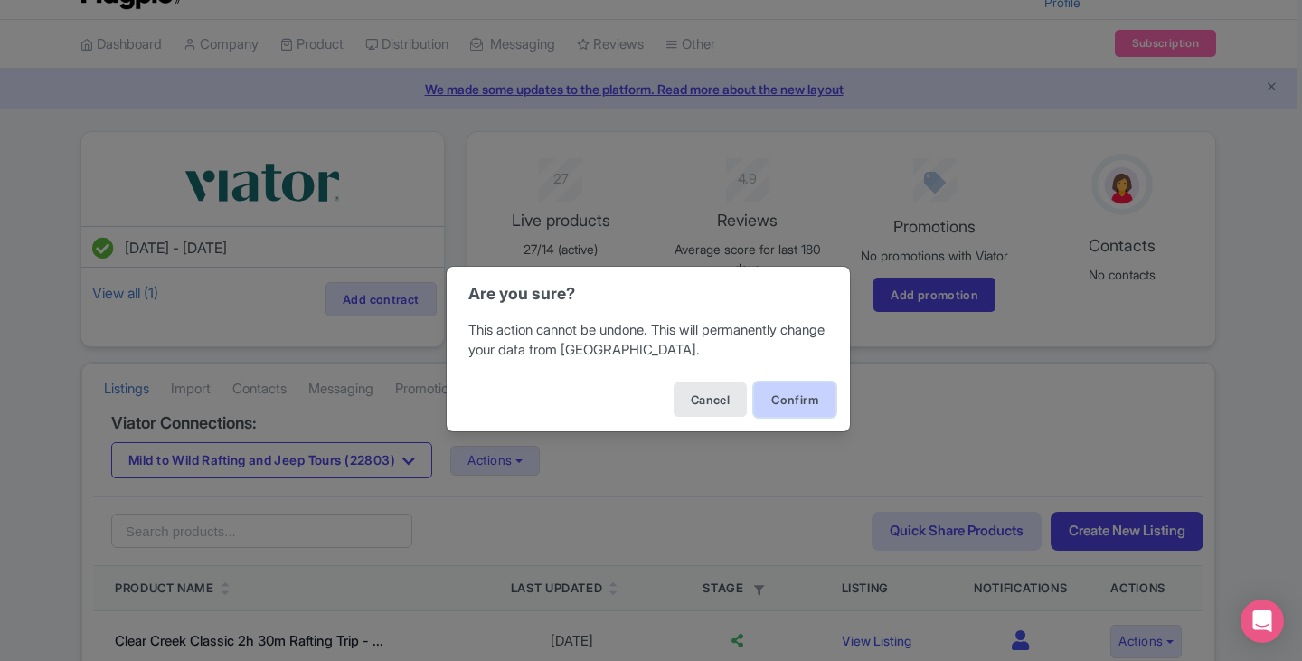
click at [815, 407] on button "Confirm" at bounding box center [794, 400] width 81 height 34
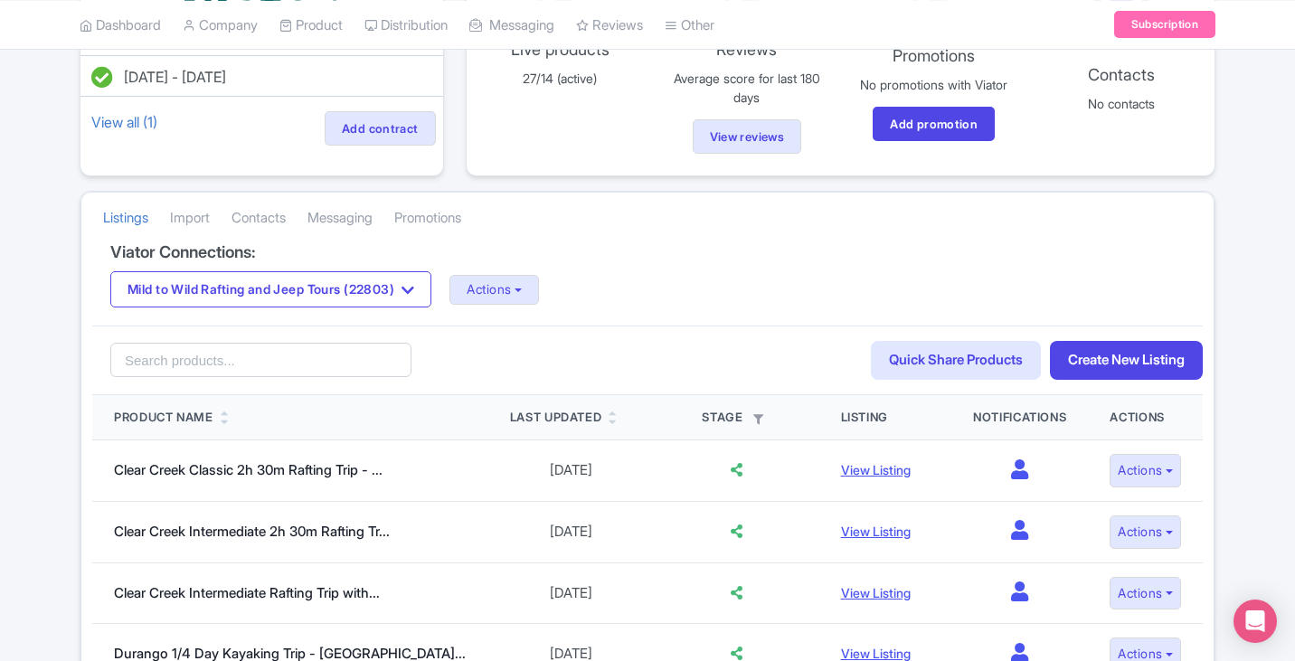
scroll to position [211, 0]
click at [308, 363] on input "search" at bounding box center [260, 359] width 301 height 34
type input "Arches"
click button "Search" at bounding box center [0, 0] width 0 height 0
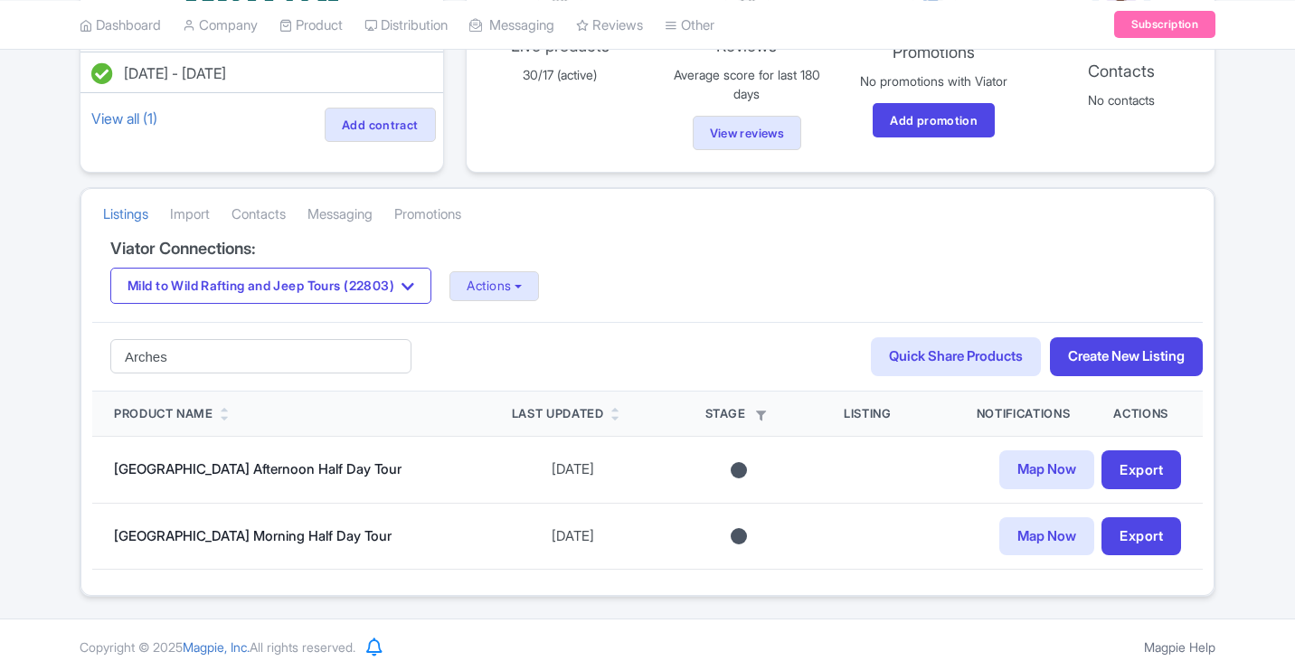
scroll to position [227, 0]
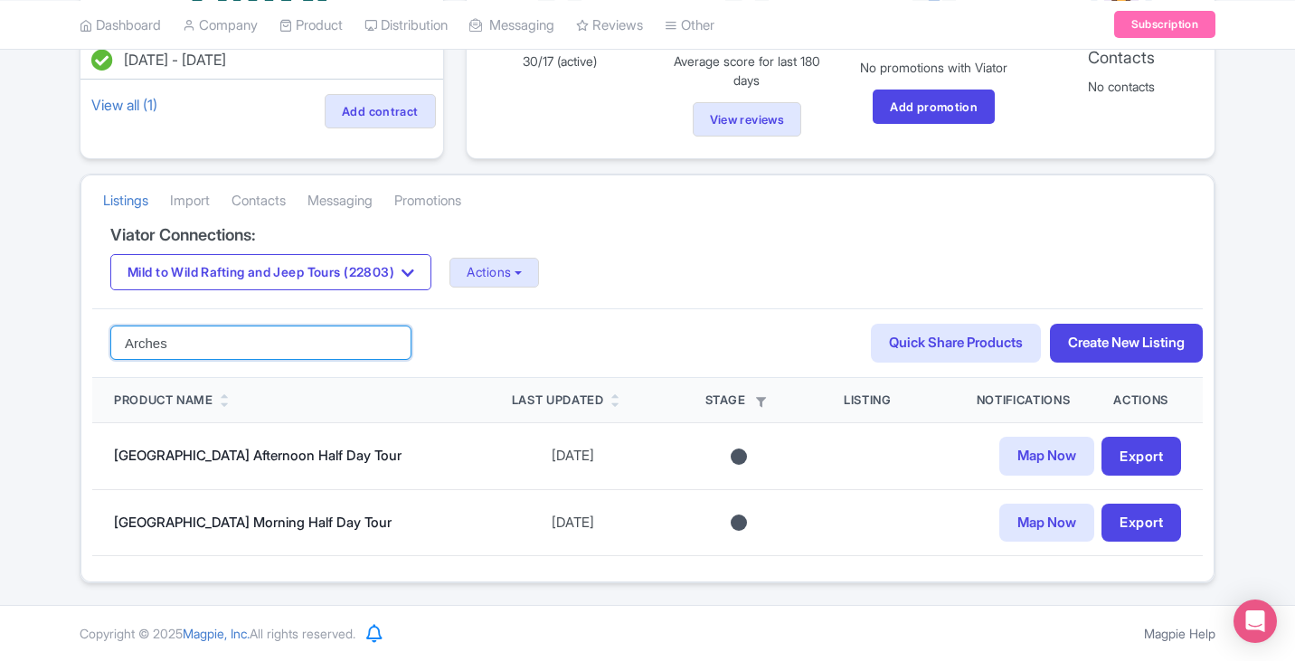
click at [356, 342] on input "Arches" at bounding box center [260, 343] width 301 height 34
click button "Search" at bounding box center [0, 0] width 0 height 0
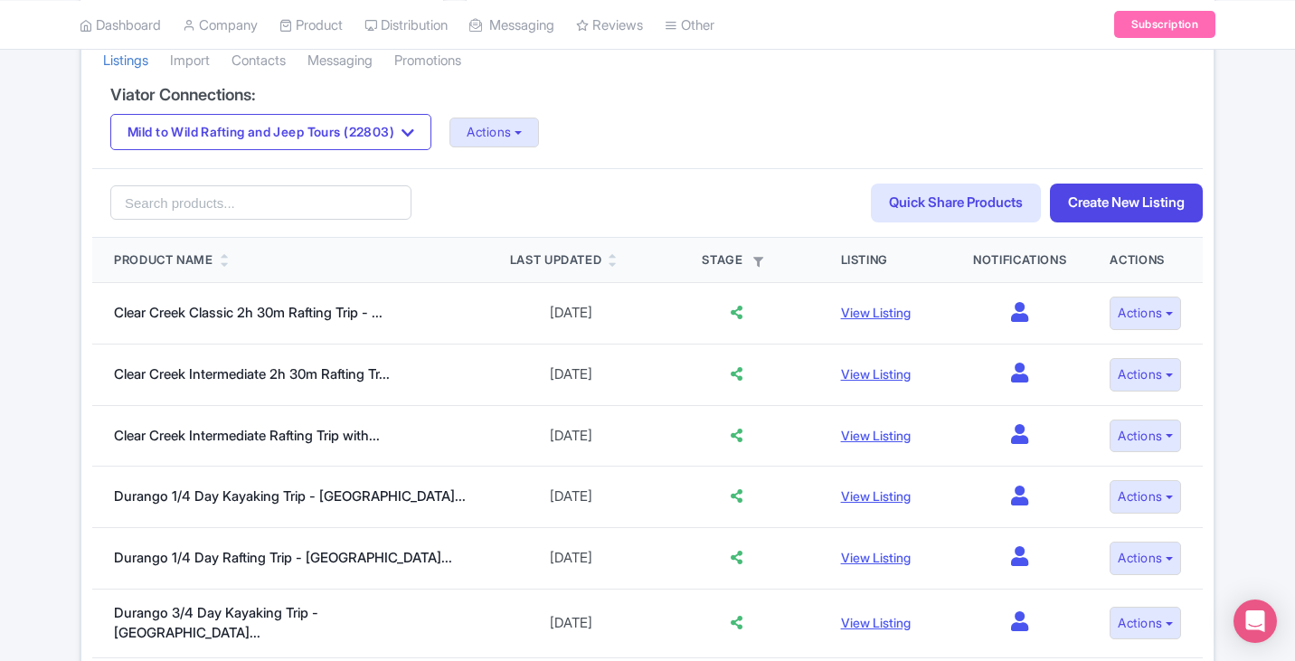
scroll to position [191, 0]
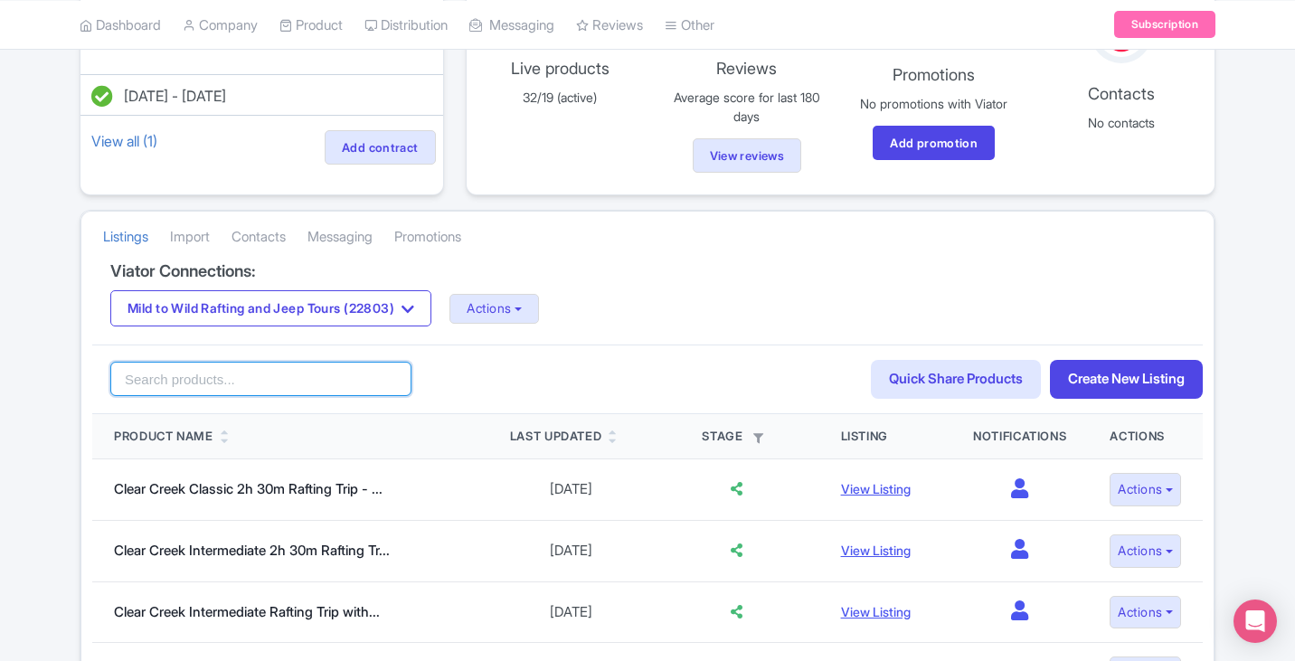
click at [159, 384] on input "search" at bounding box center [260, 379] width 301 height 34
type input "Arches"
click button "Search" at bounding box center [0, 0] width 0 height 0
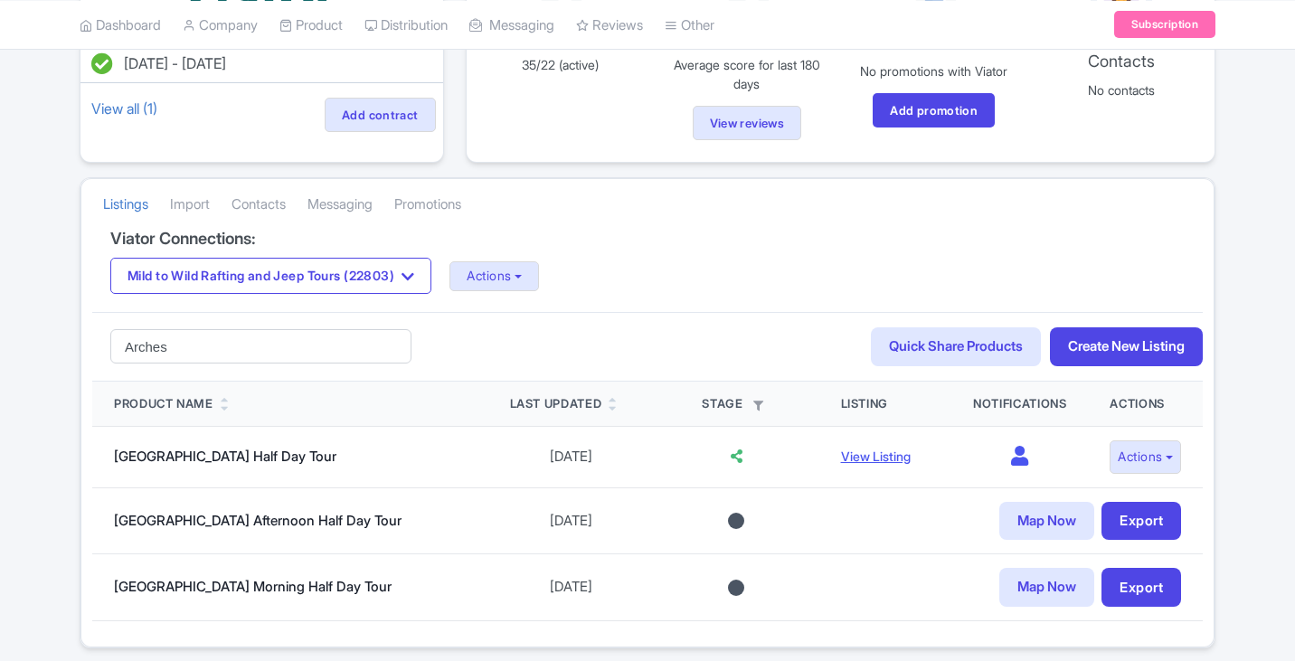
scroll to position [224, 0]
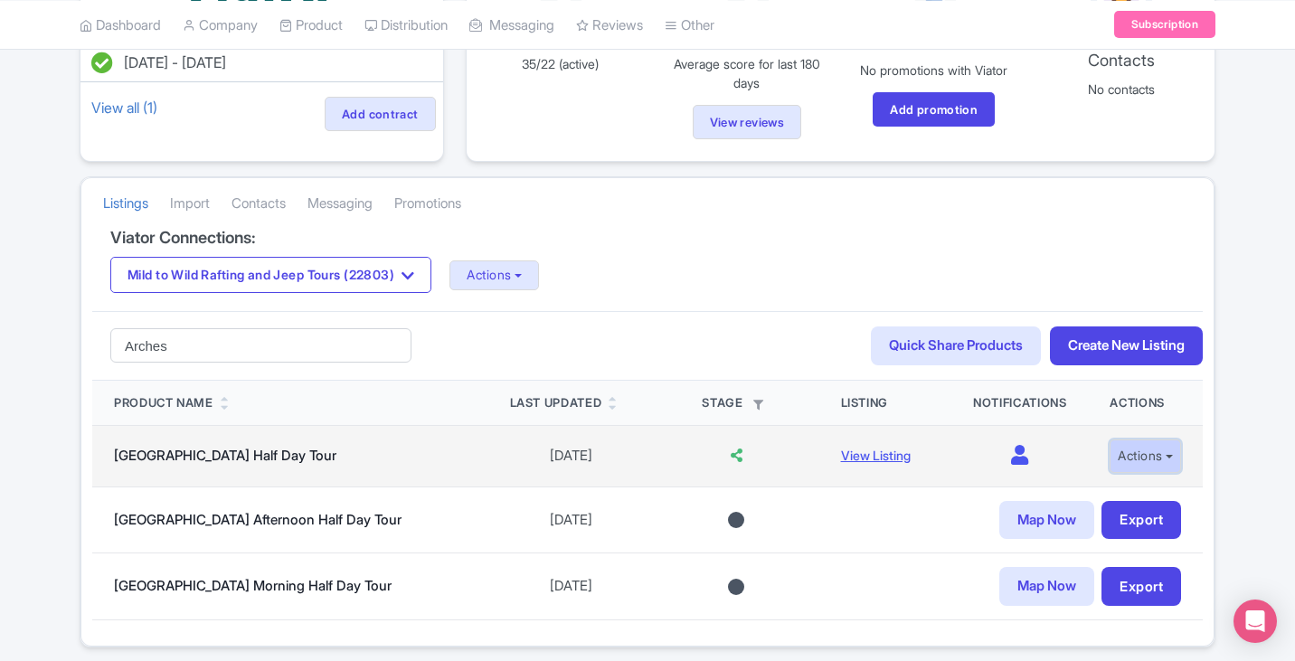
click at [1172, 450] on button "Actions" at bounding box center [1145, 456] width 71 height 33
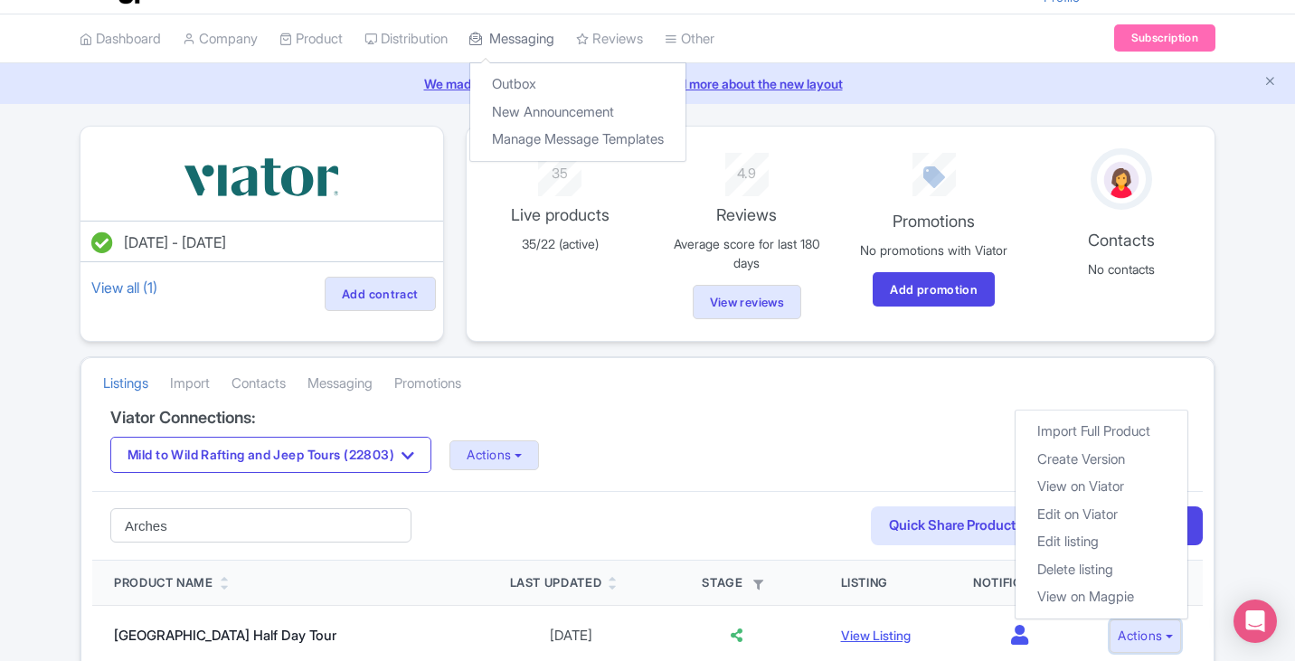
scroll to position [37, 0]
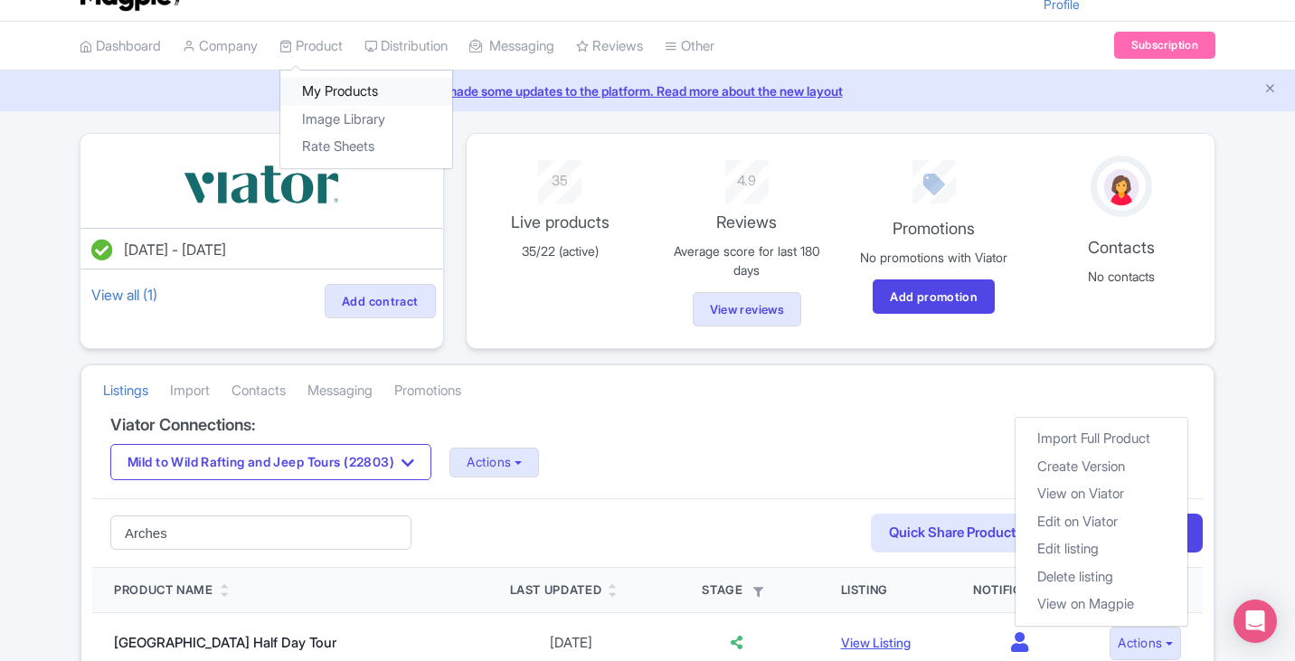
click at [338, 99] on link "My Products" at bounding box center [366, 92] width 172 height 28
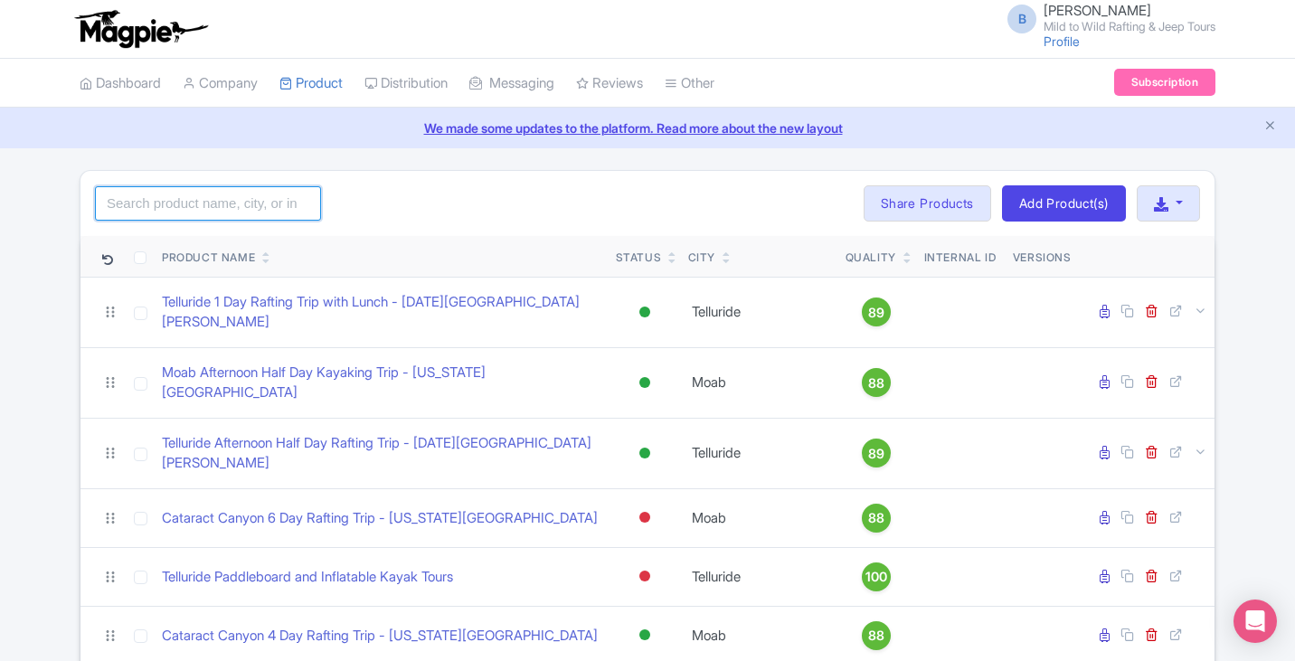
click at [244, 203] on input "search" at bounding box center [208, 203] width 226 height 34
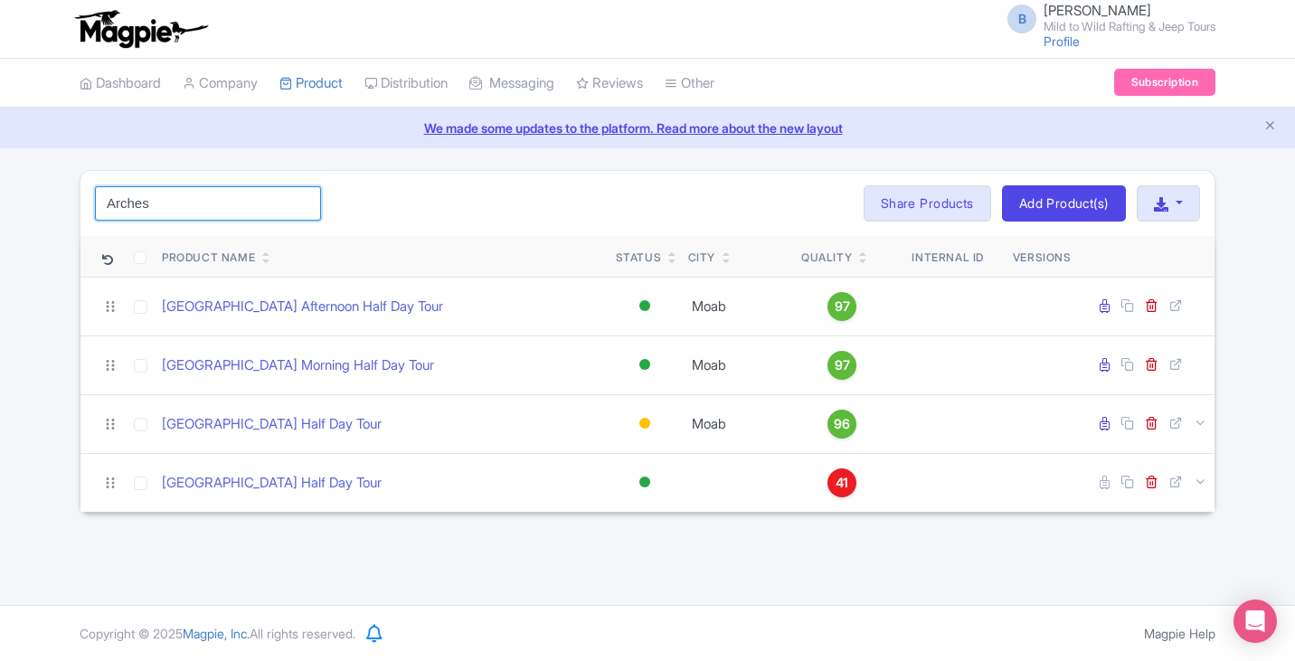
type input "Arches"
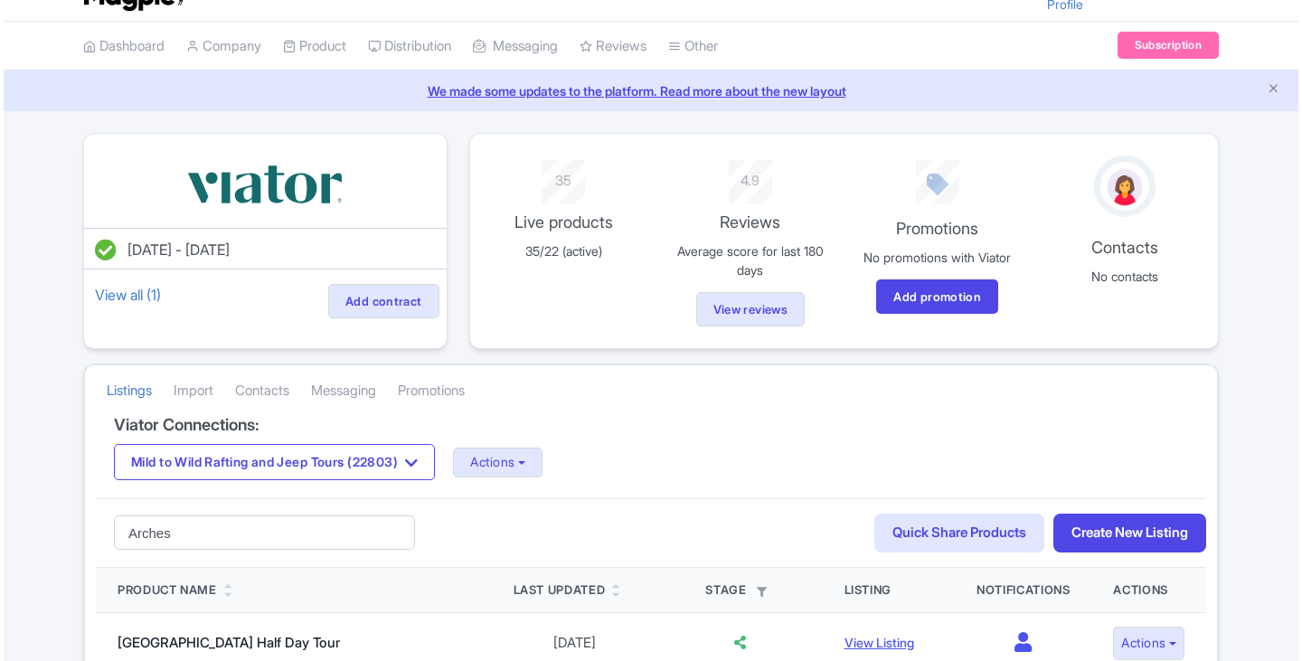
scroll to position [289, 0]
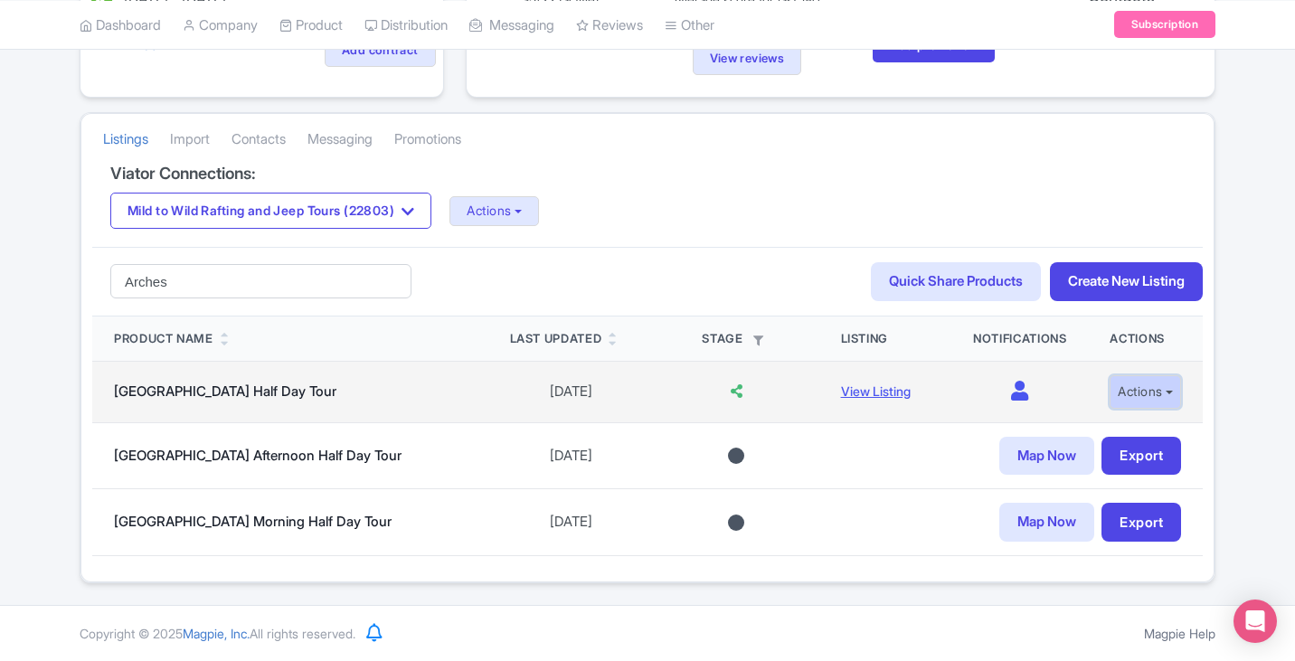
click at [1140, 394] on button "Actions" at bounding box center [1145, 391] width 71 height 33
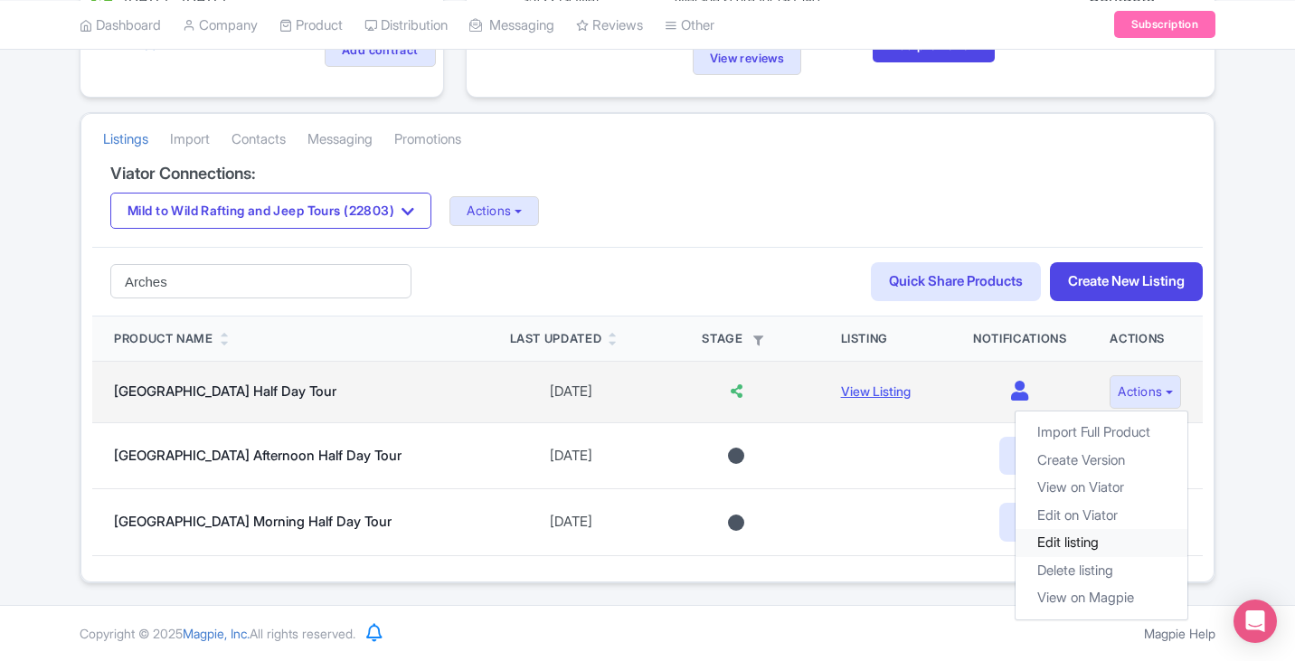
click at [1109, 553] on link "Edit listing" at bounding box center [1102, 543] width 172 height 28
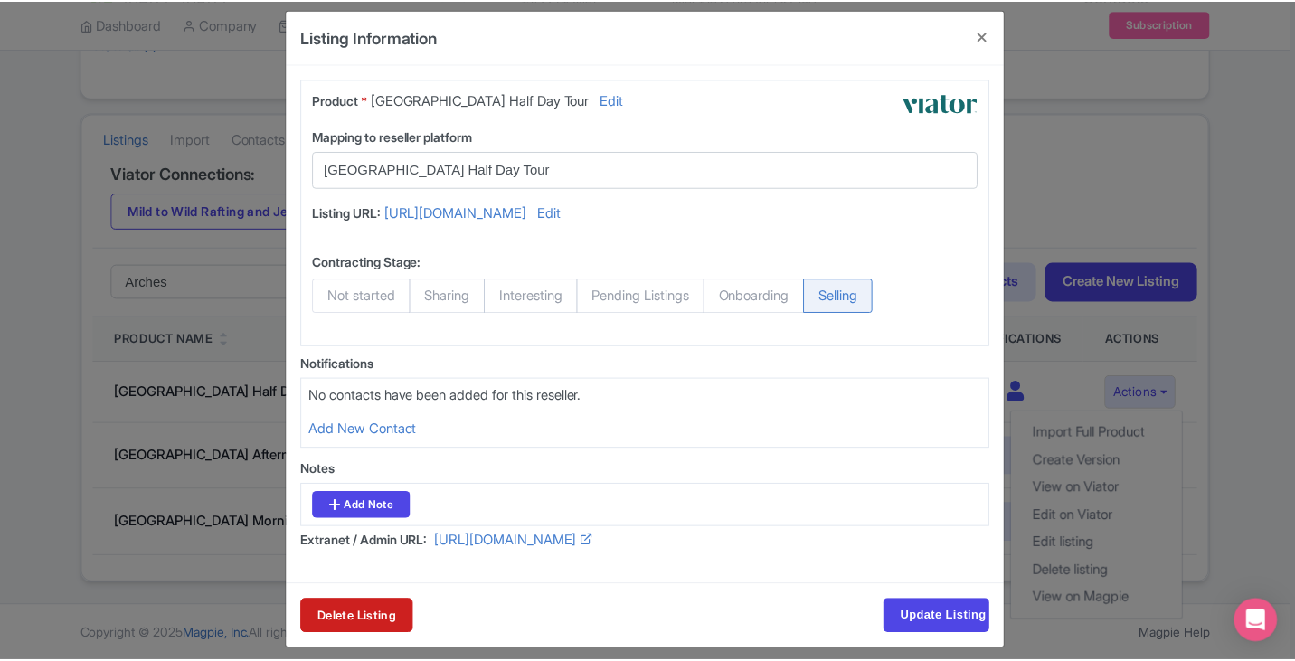
scroll to position [29, 0]
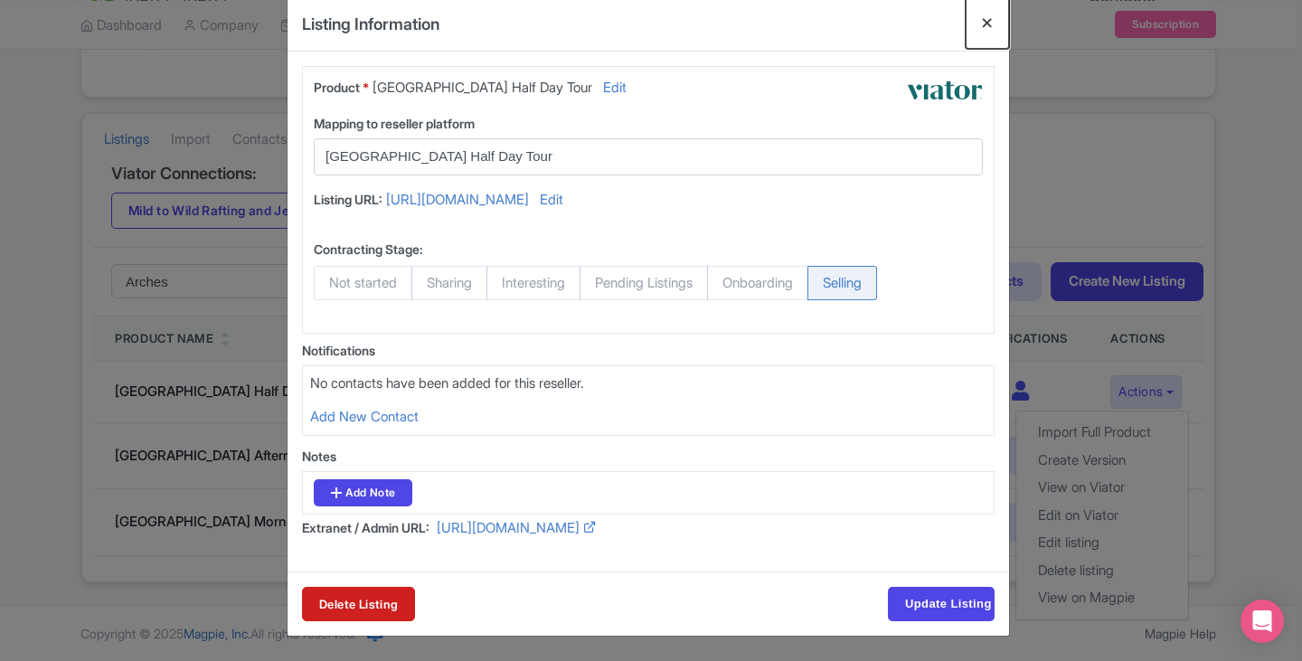
click at [974, 29] on button "Close" at bounding box center [987, 23] width 43 height 52
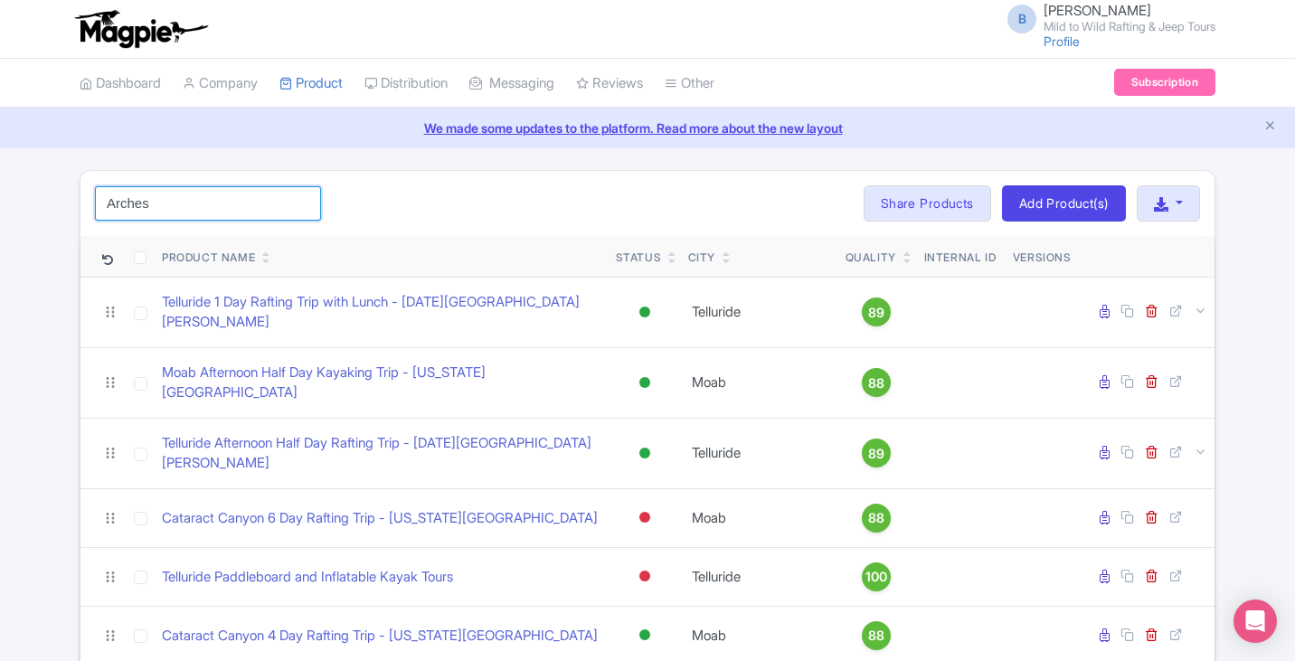
click at [172, 198] on input "Arches" at bounding box center [208, 203] width 226 height 34
click button "Search" at bounding box center [0, 0] width 0 height 0
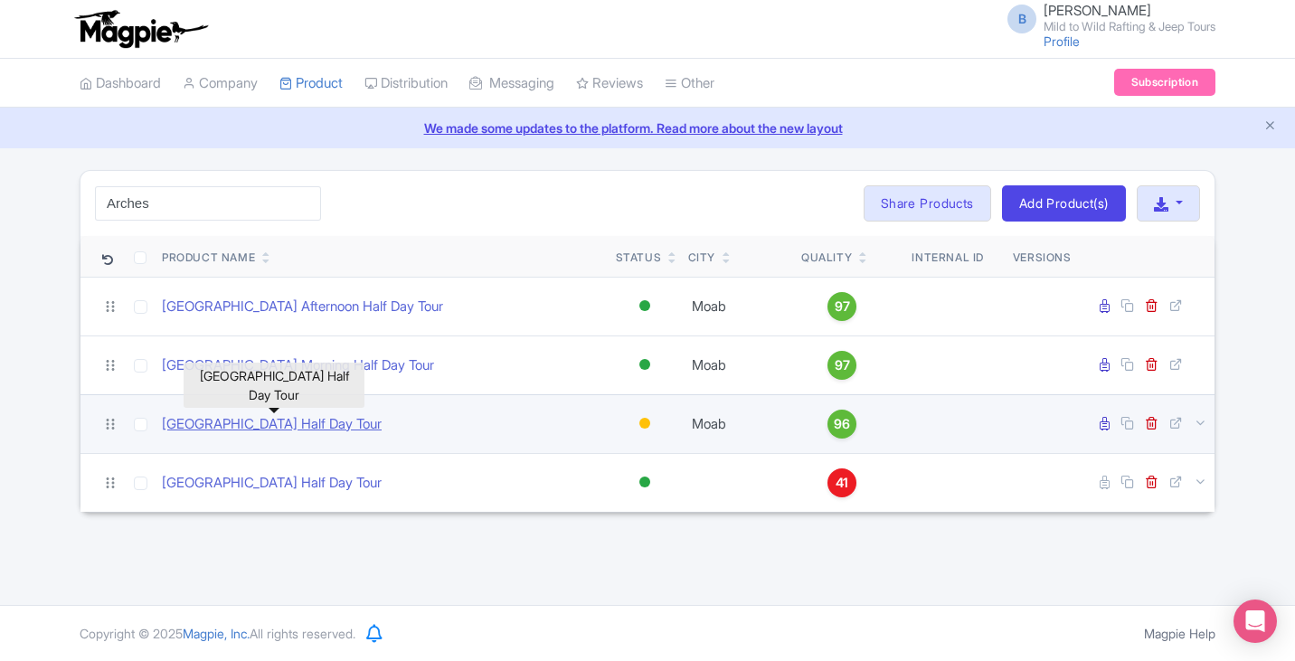
click at [329, 426] on link "[GEOGRAPHIC_DATA] Half Day Tour" at bounding box center [272, 424] width 220 height 21
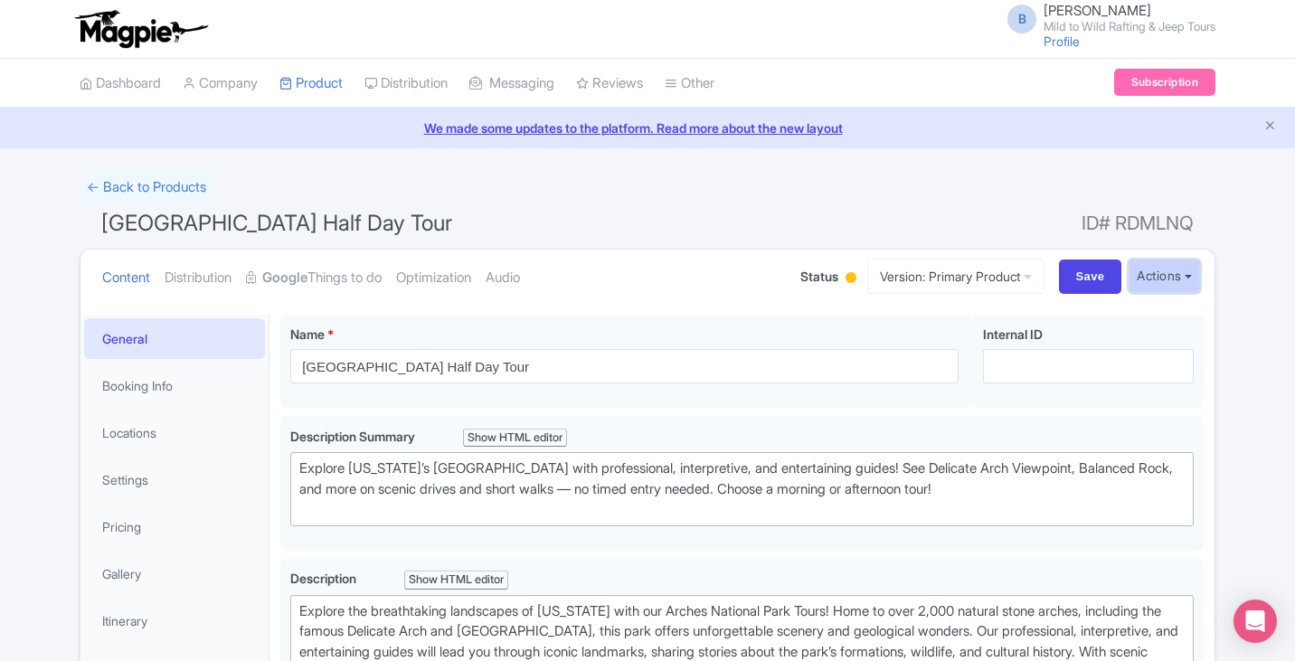
click at [1159, 272] on button "Actions" at bounding box center [1164, 276] width 71 height 33
click at [440, 268] on link "Optimization" at bounding box center [433, 278] width 75 height 57
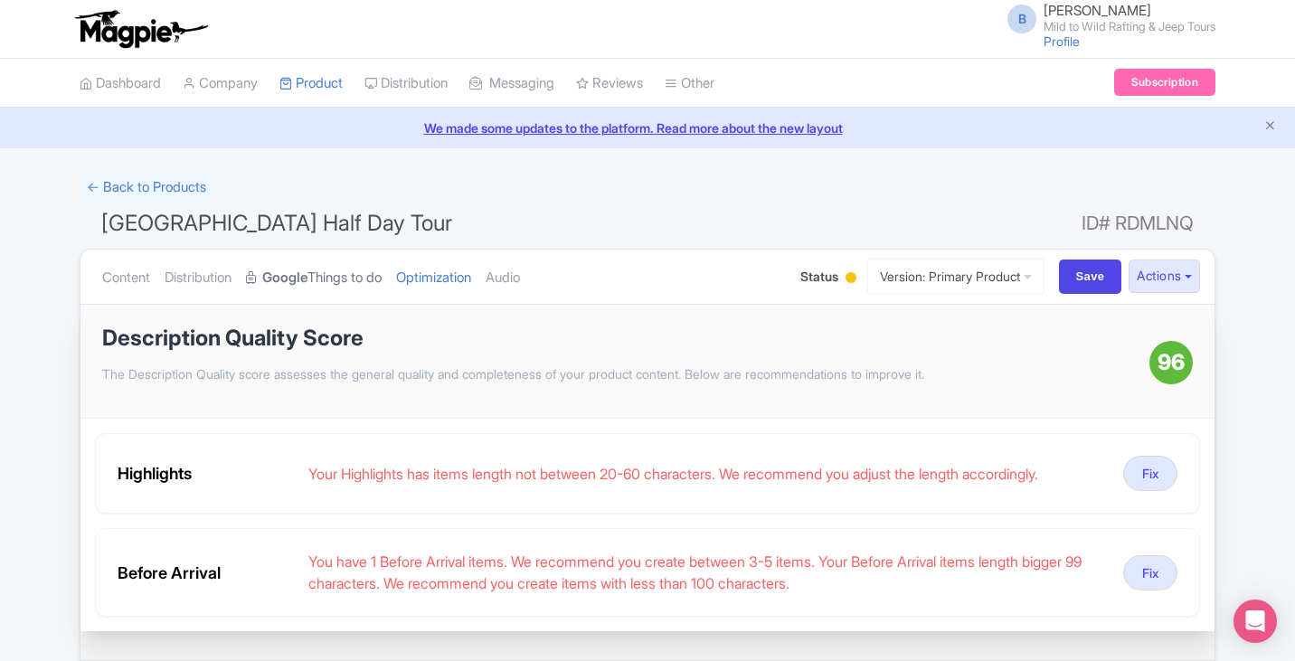
click at [357, 279] on link "Google Things to do" at bounding box center [314, 278] width 136 height 57
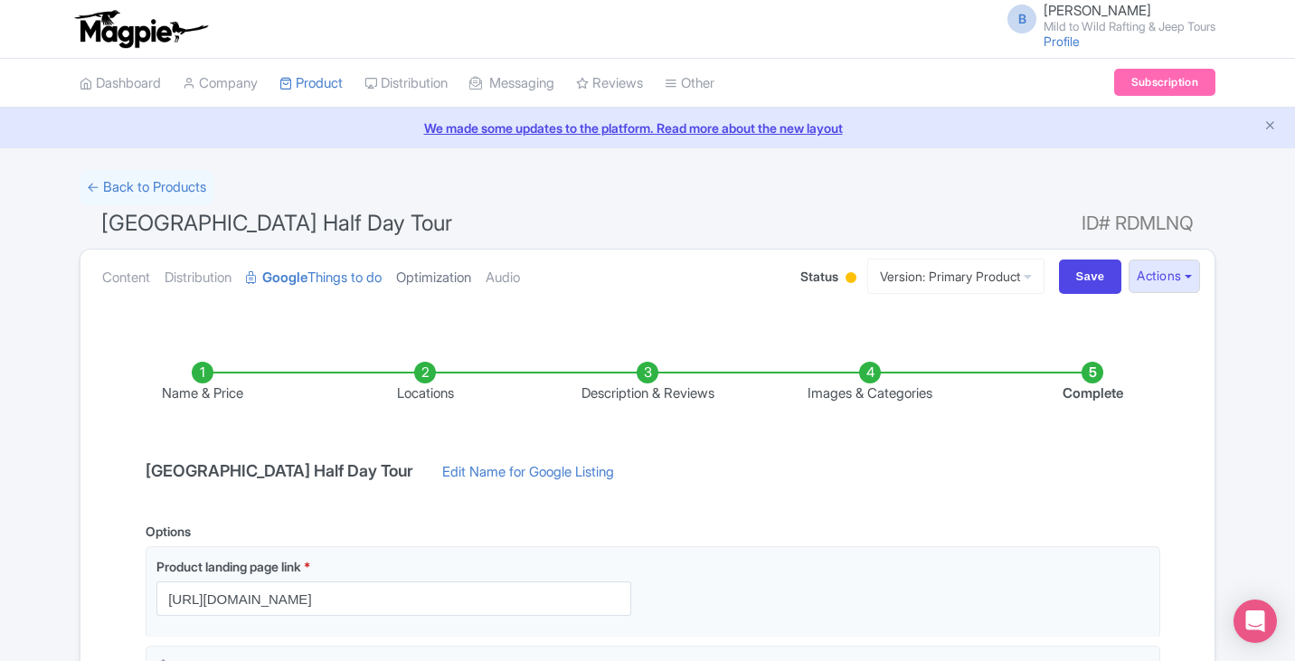
click at [445, 273] on link "Optimization" at bounding box center [433, 278] width 75 height 57
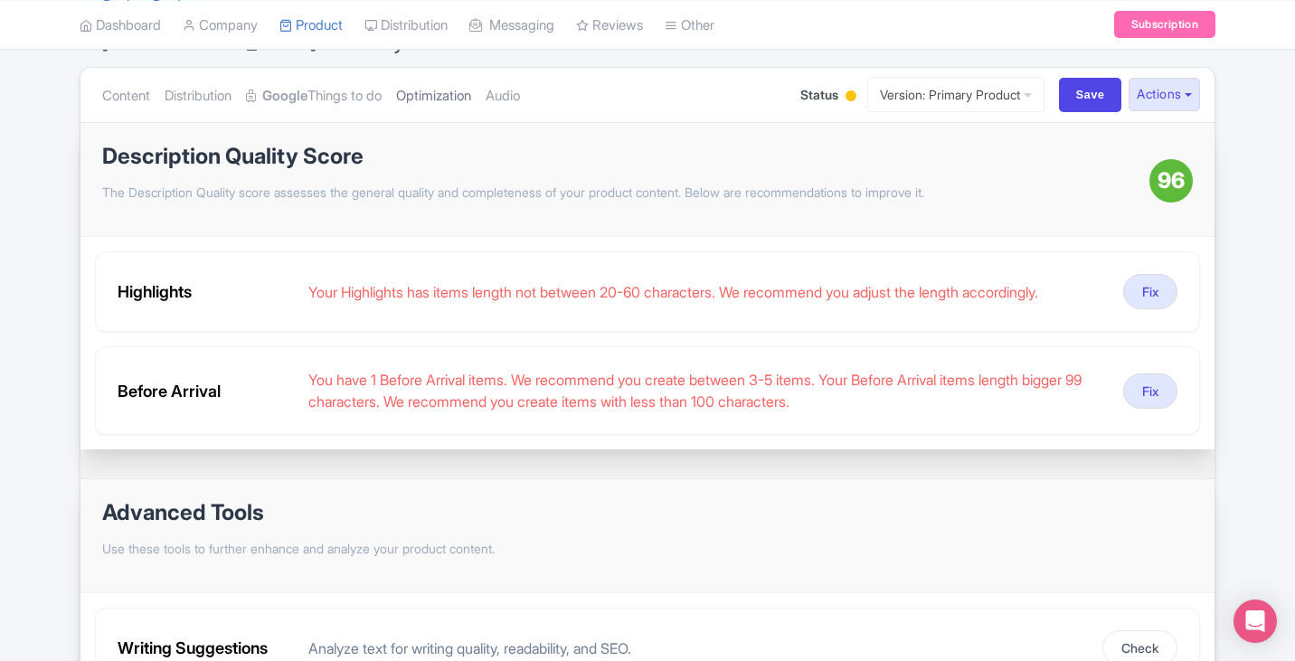
scroll to position [183, 0]
click at [203, 84] on link "Distribution" at bounding box center [198, 95] width 67 height 57
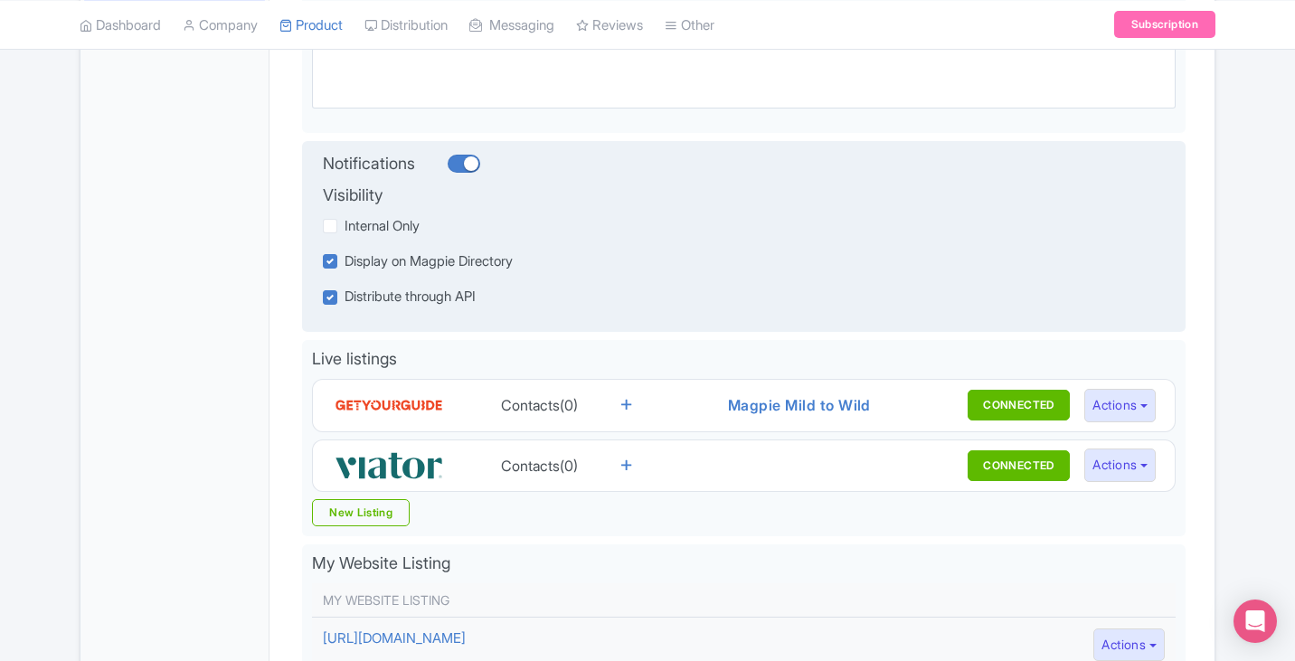
scroll to position [324, 0]
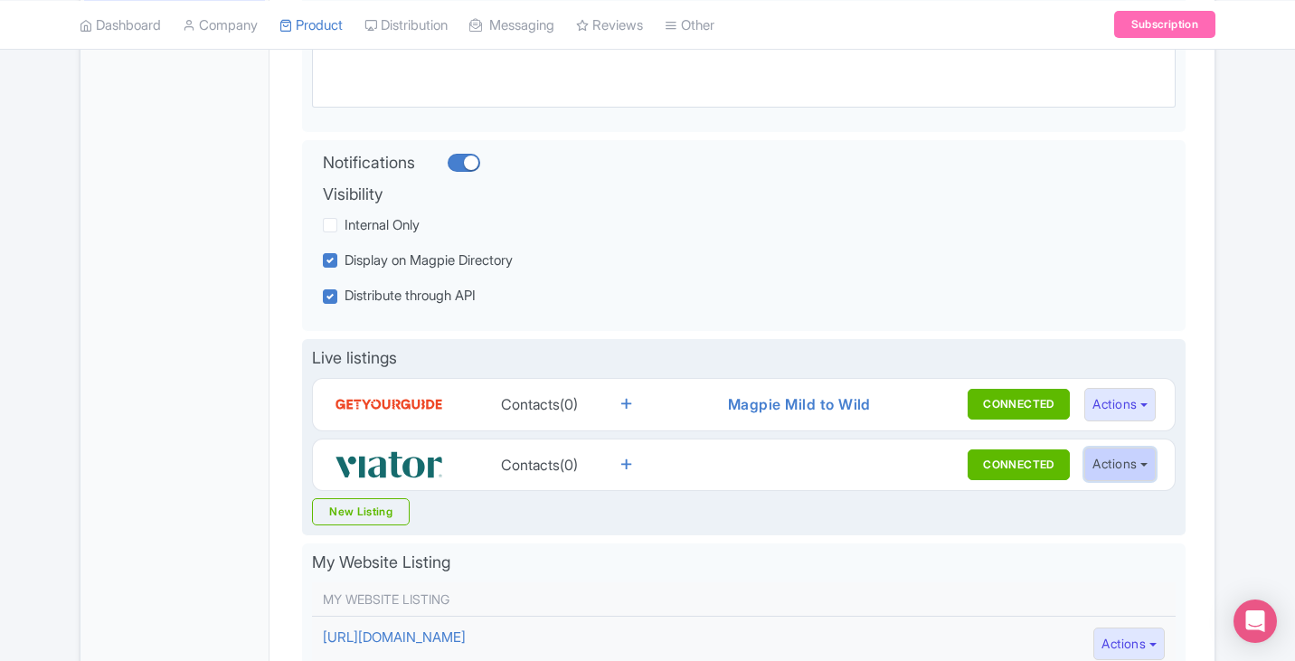
click at [1119, 463] on button "Actions" at bounding box center [1119, 464] width 71 height 33
click at [1152, 510] on link "Edit Listing" at bounding box center [1171, 505] width 172 height 28
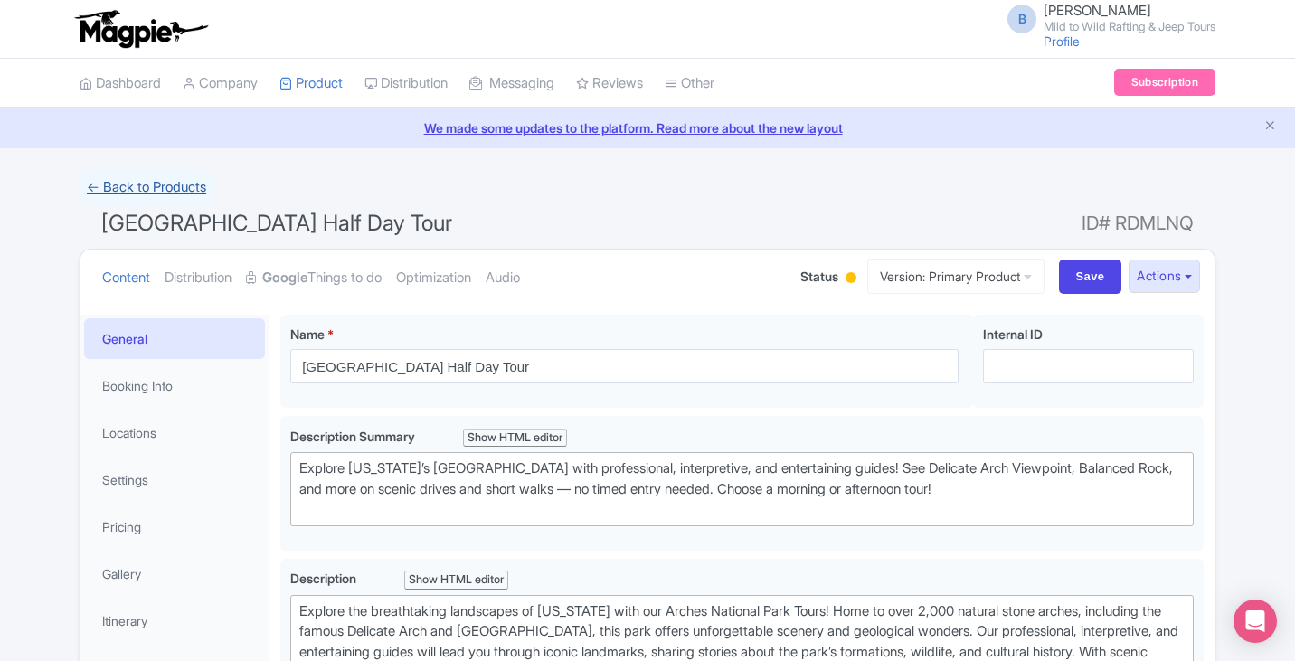
click at [153, 187] on link "← Back to Products" at bounding box center [147, 187] width 134 height 35
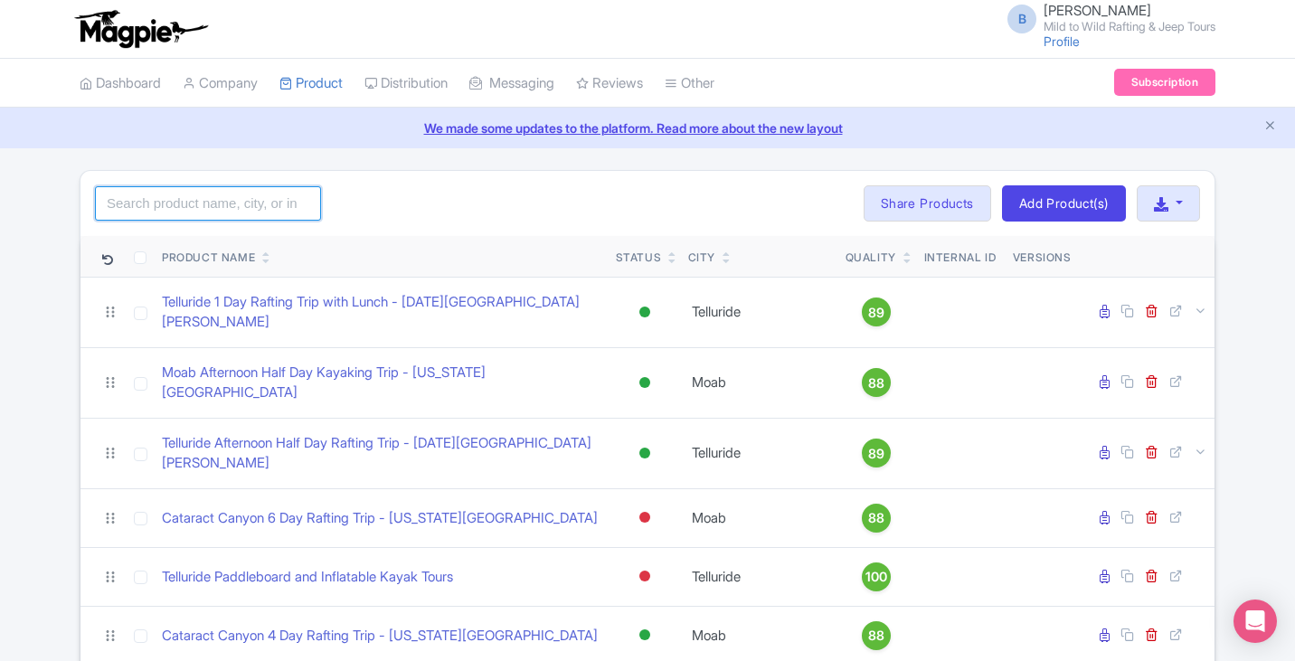
click at [219, 213] on input "search" at bounding box center [208, 203] width 226 height 34
type input "Telluride"
click button "Search" at bounding box center [0, 0] width 0 height 0
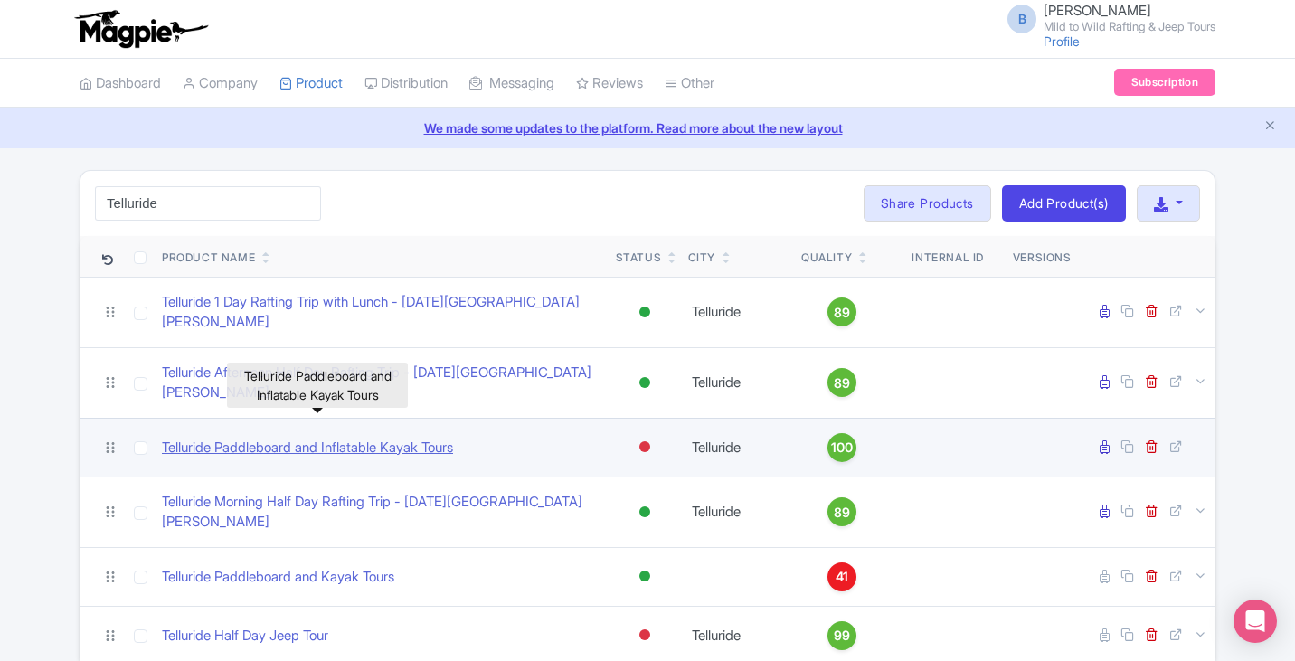
click at [384, 438] on link "Telluride Paddleboard and Inflatable Kayak Tours" at bounding box center [307, 448] width 291 height 21
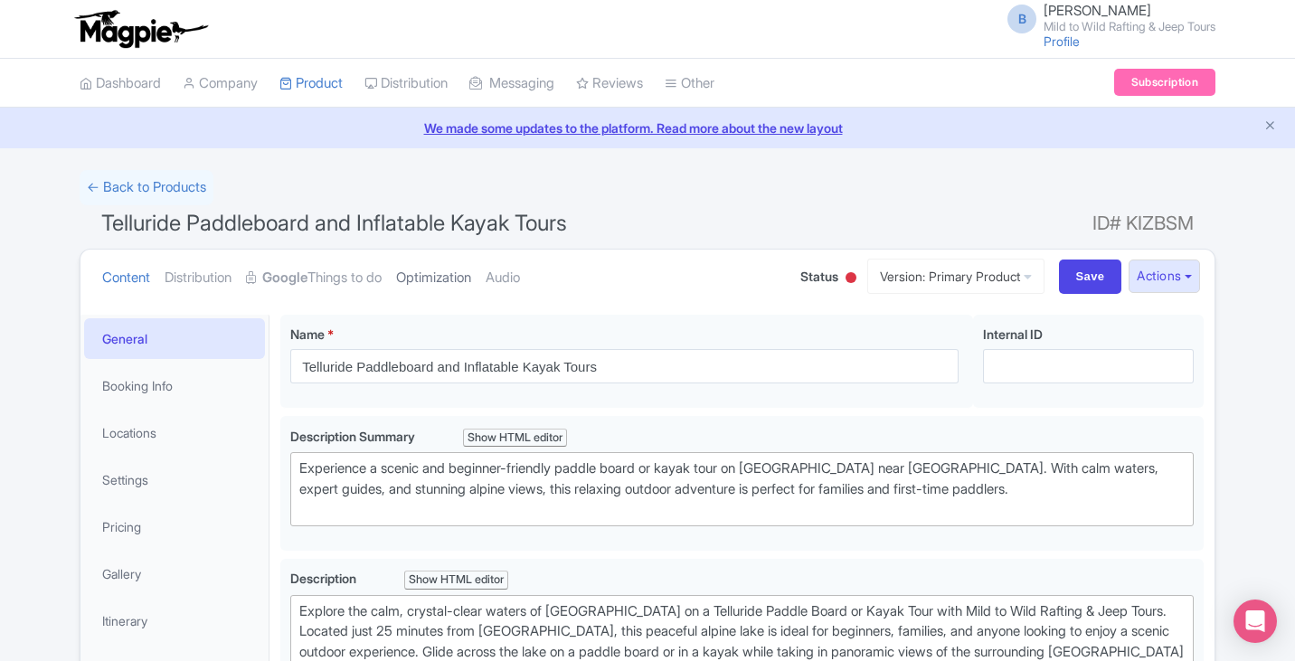
click at [431, 276] on link "Optimization" at bounding box center [433, 278] width 75 height 57
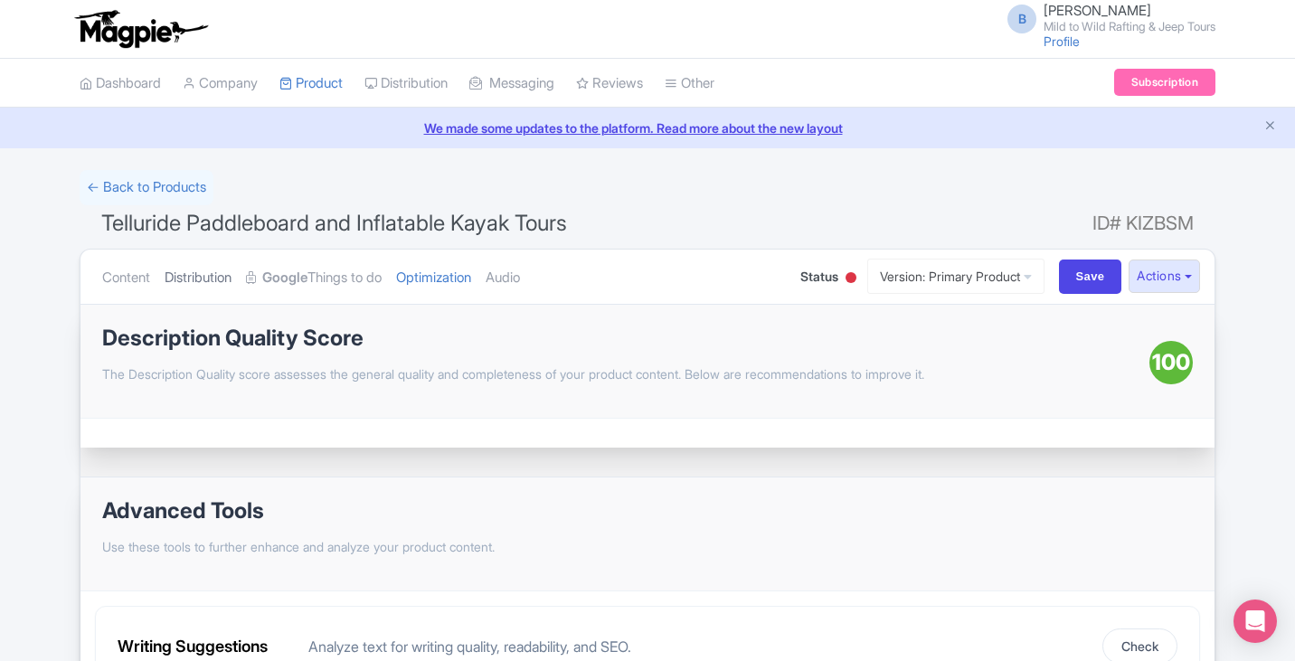
click at [191, 279] on link "Distribution" at bounding box center [198, 278] width 67 height 57
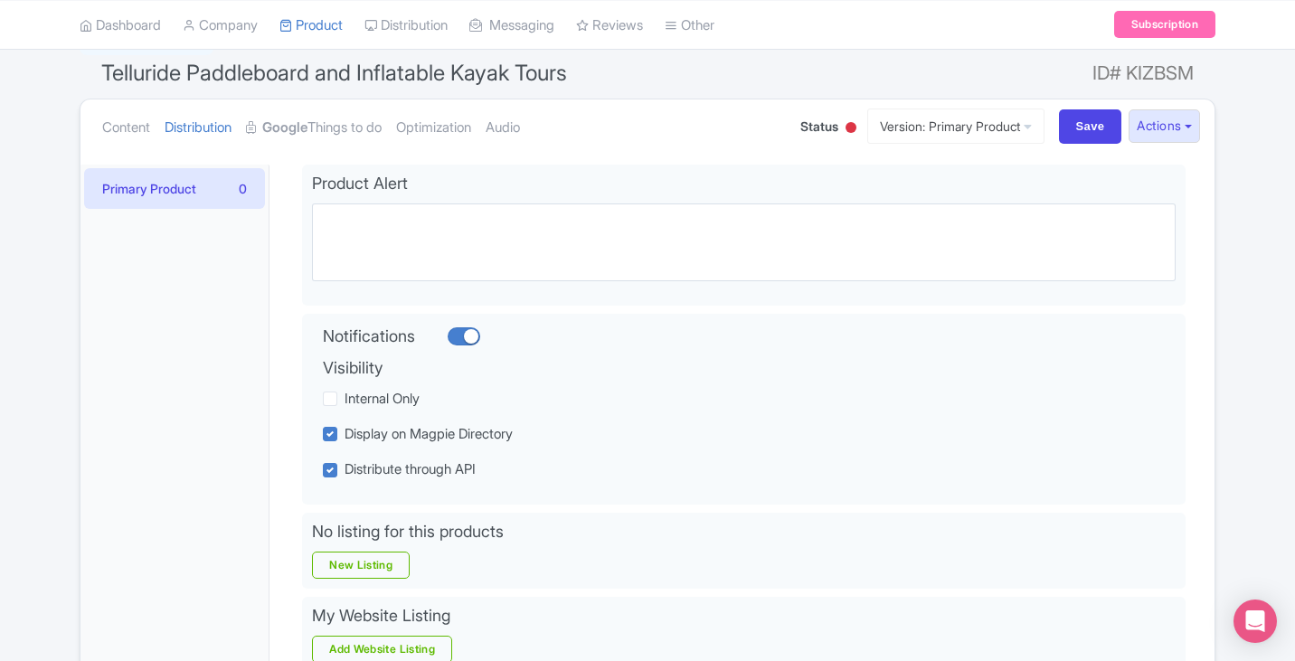
scroll to position [149, 0]
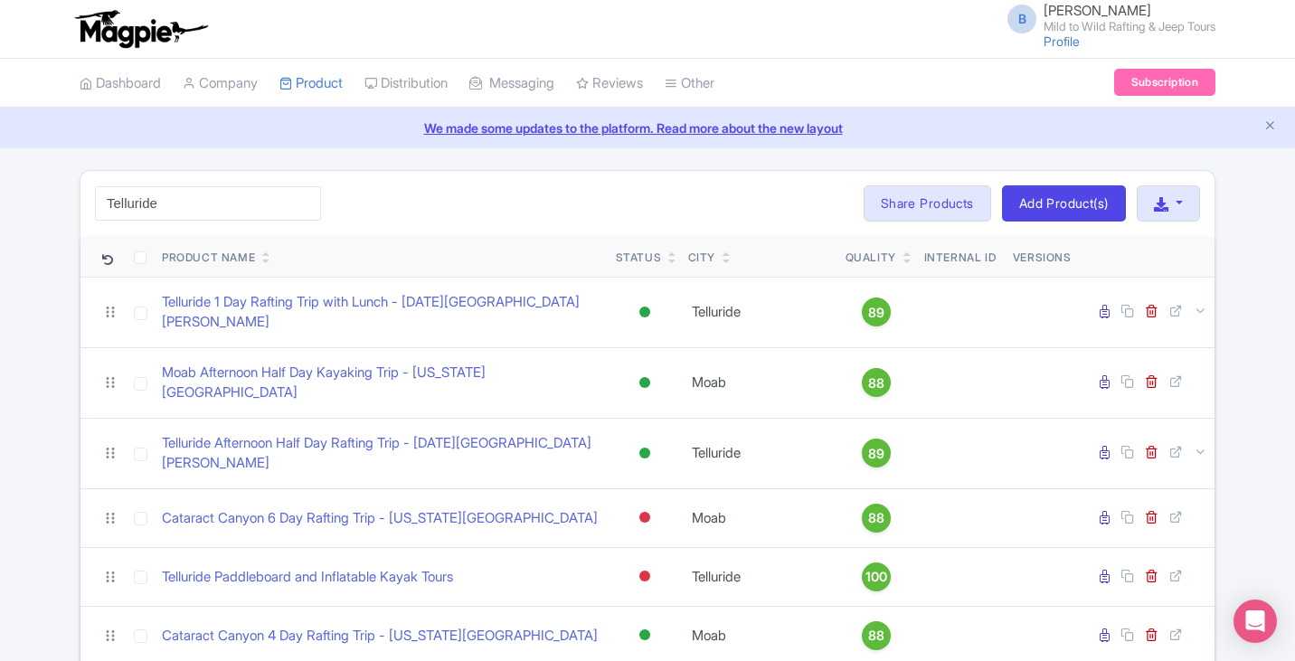
click at [204, 185] on div "Telluride Search Bulk Actions [GEOGRAPHIC_DATA] Add to Collection Share Product…" at bounding box center [647, 203] width 1134 height 65
click at [204, 196] on input "Telluride" at bounding box center [208, 203] width 226 height 34
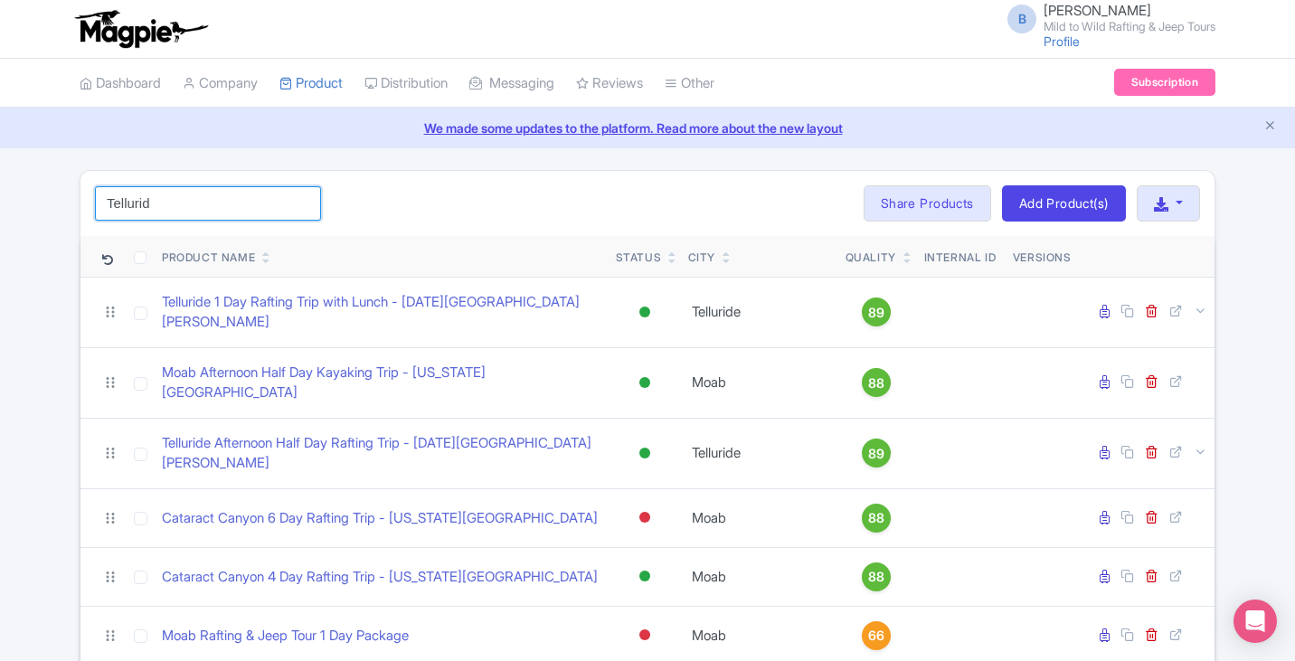
type input "Telluride"
click button "Search" at bounding box center [0, 0] width 0 height 0
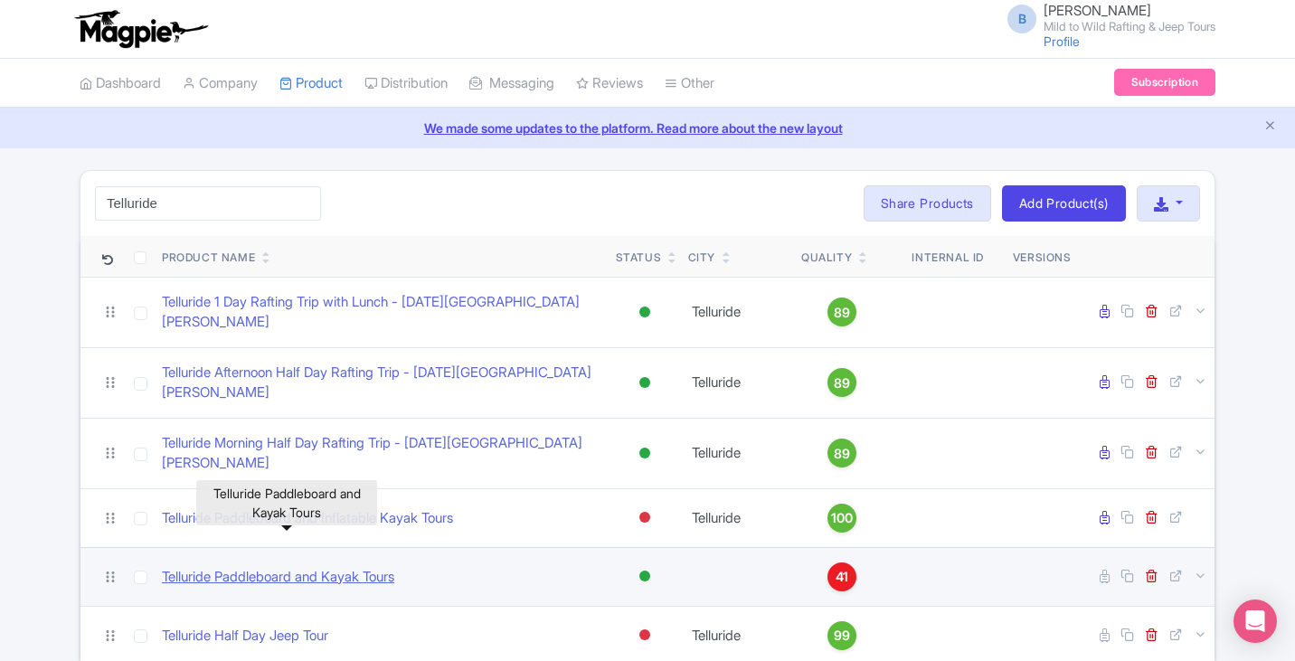
click at [364, 567] on link "Telluride Paddleboard and Kayak Tours" at bounding box center [278, 577] width 232 height 21
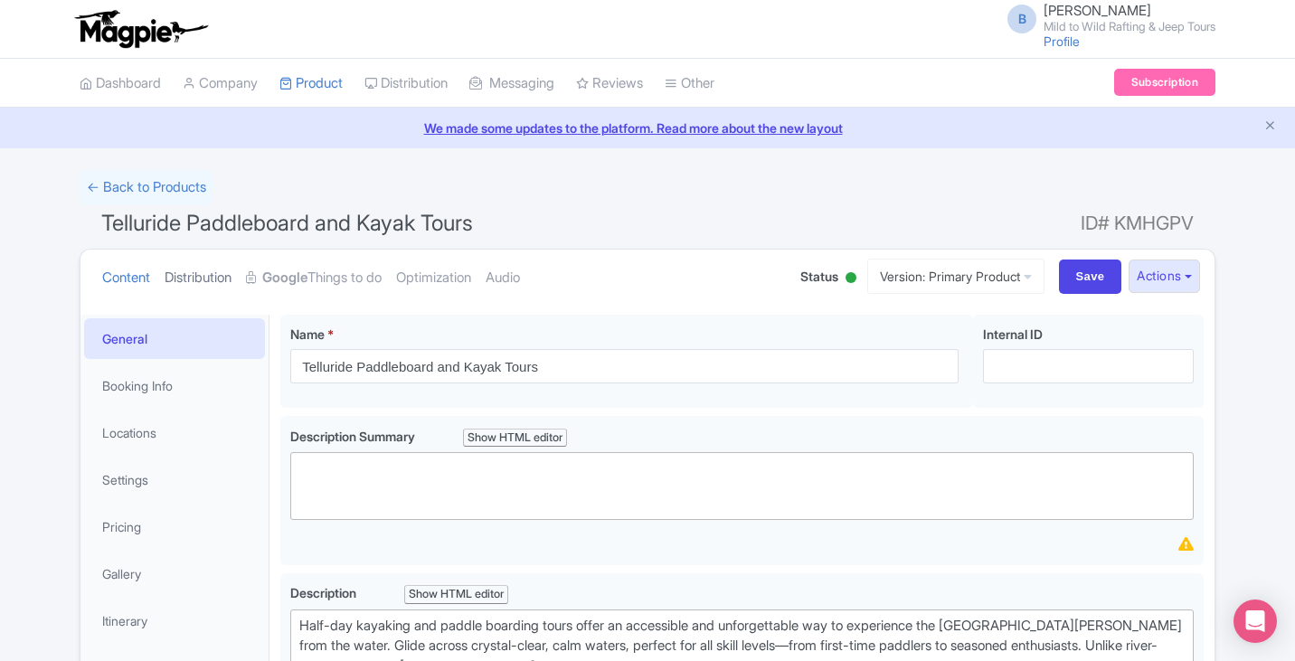
click at [199, 290] on link "Distribution" at bounding box center [198, 278] width 67 height 57
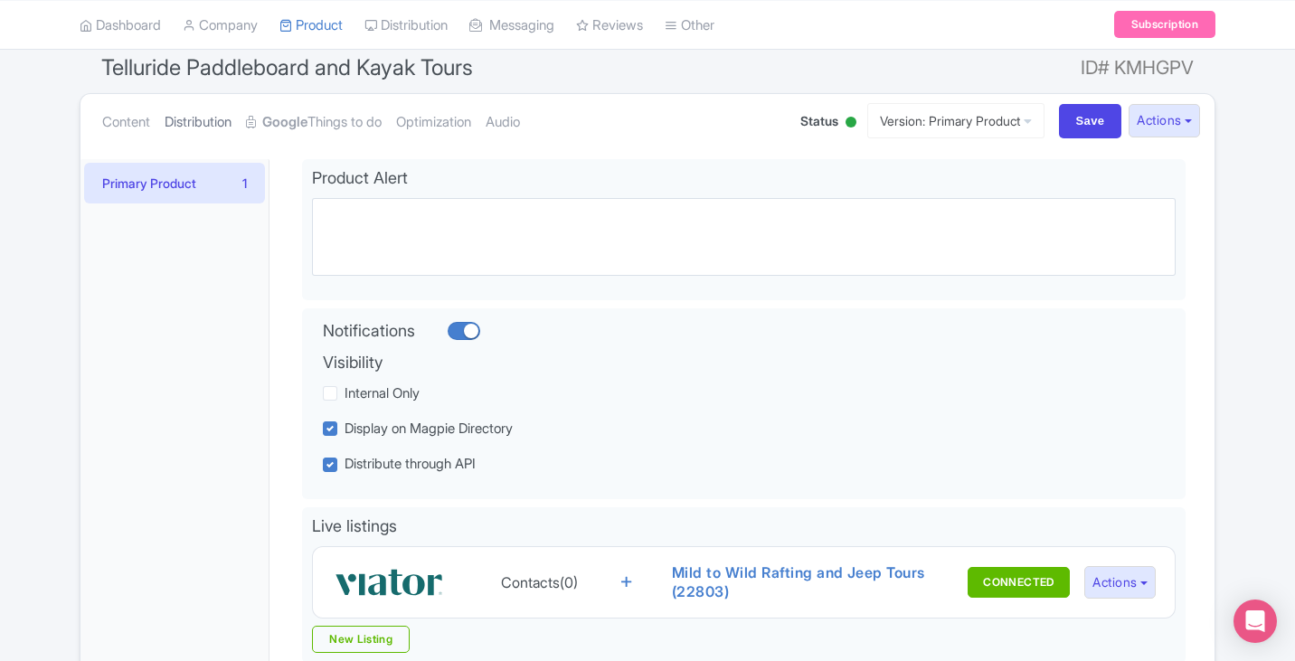
scroll to position [156, 0]
click at [114, 128] on link "Content" at bounding box center [126, 121] width 48 height 57
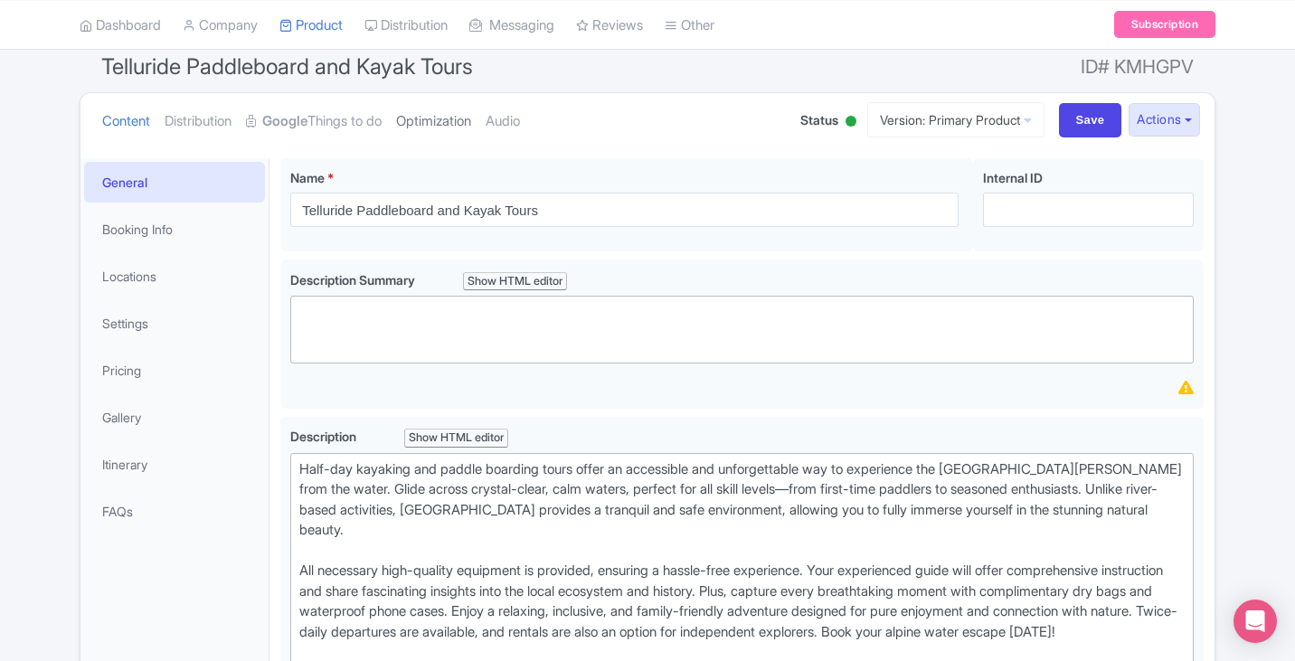
click at [471, 120] on link "Optimization" at bounding box center [433, 121] width 75 height 57
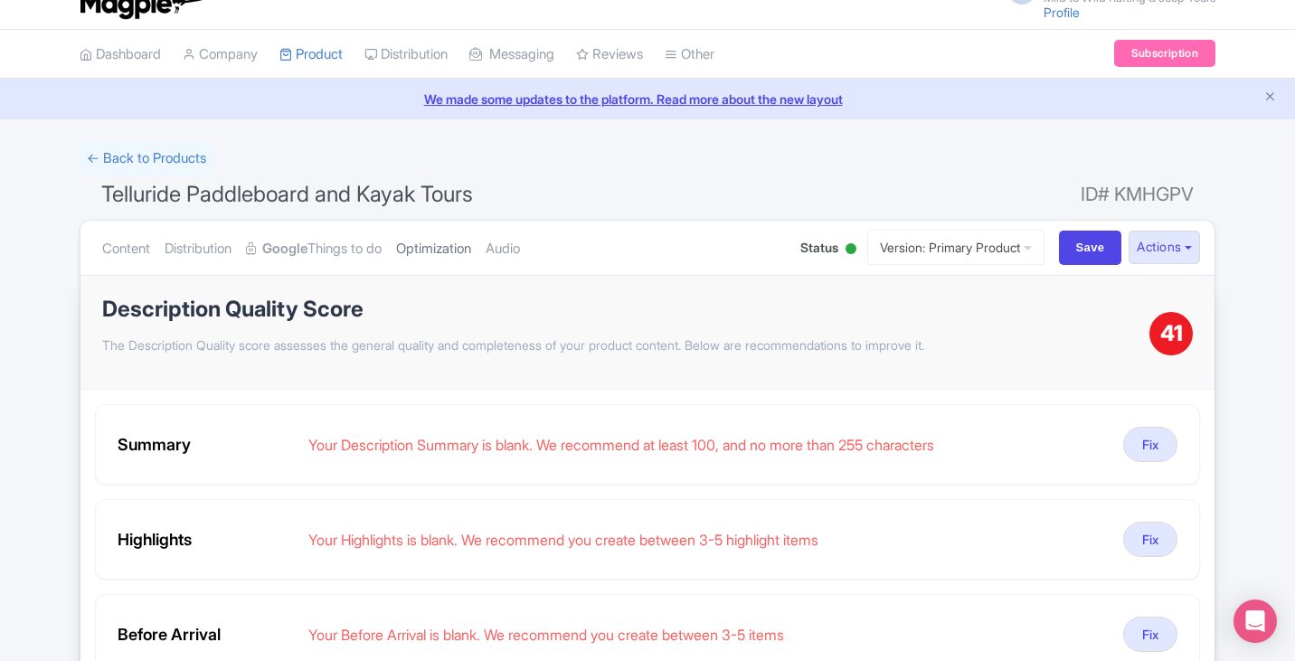
scroll to position [52, 0]
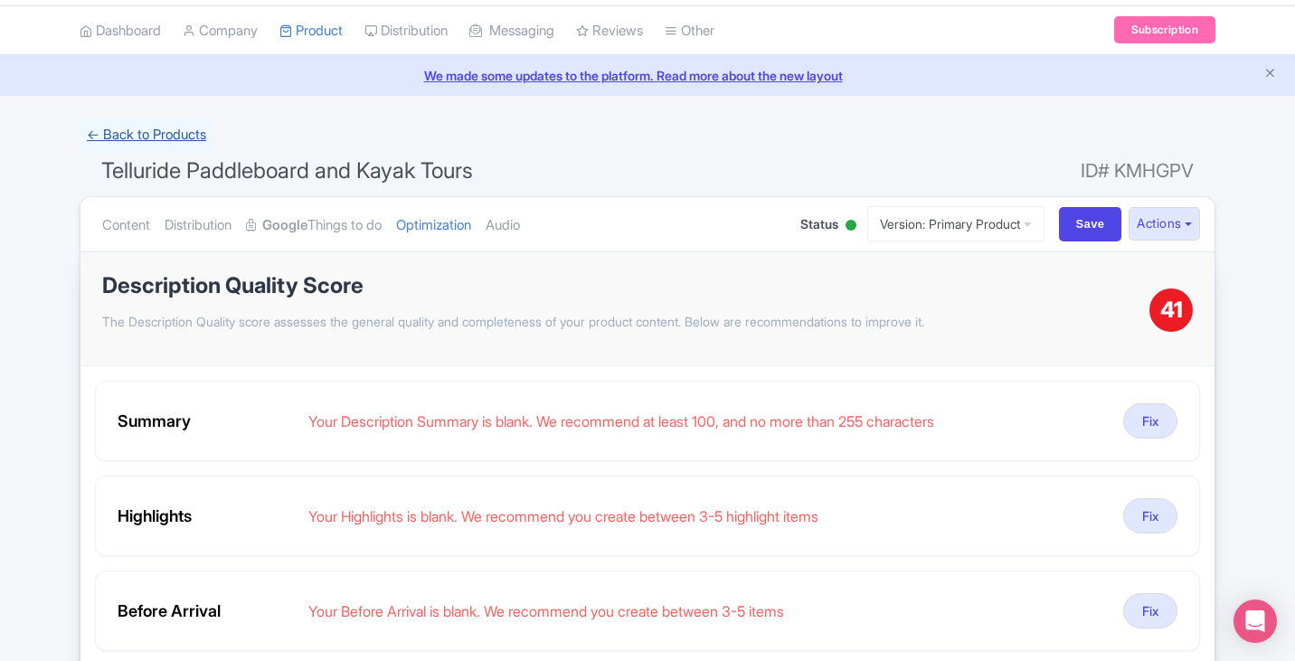
click at [137, 138] on link "← Back to Products" at bounding box center [147, 135] width 134 height 35
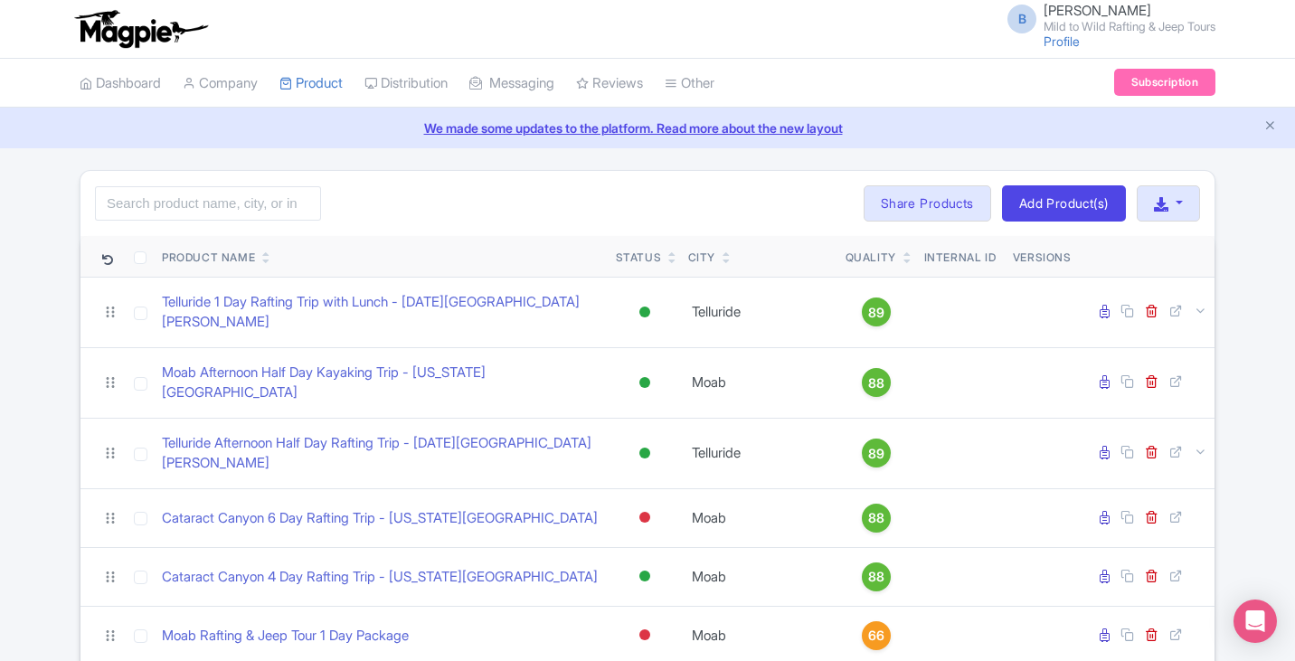
click at [846, 251] on div "Quality" at bounding box center [871, 258] width 51 height 16
click at [904, 264] on icon at bounding box center [908, 261] width 8 height 11
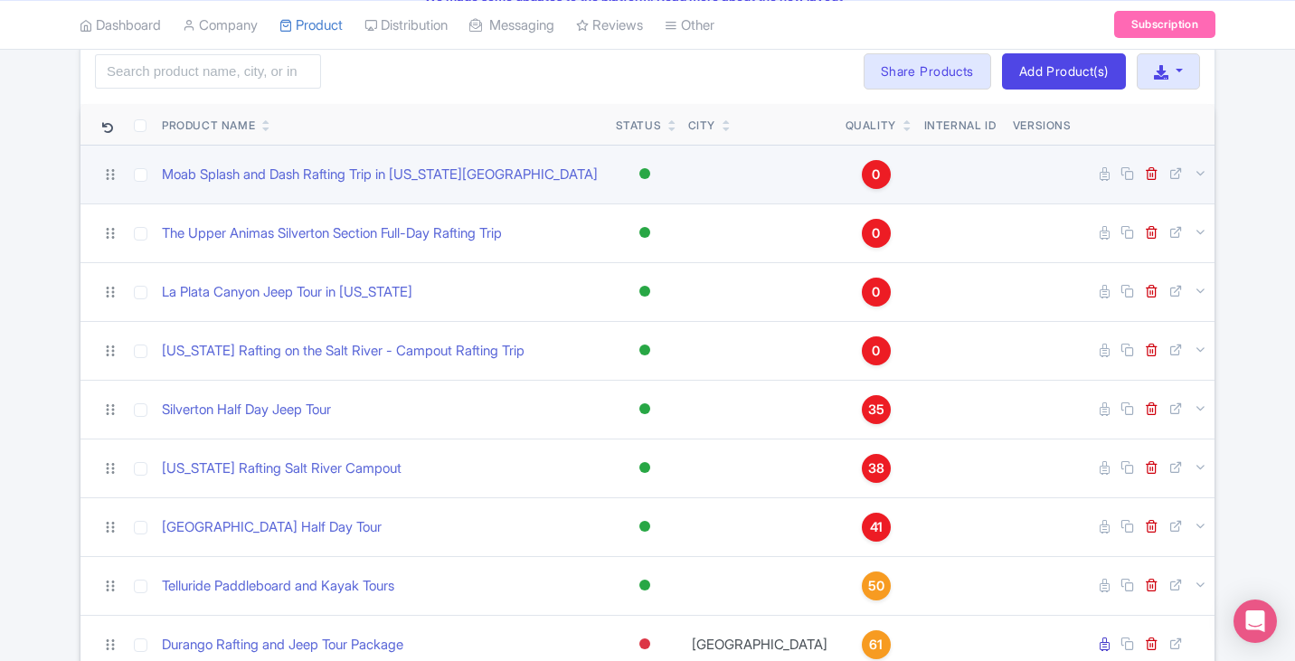
scroll to position [118, 0]
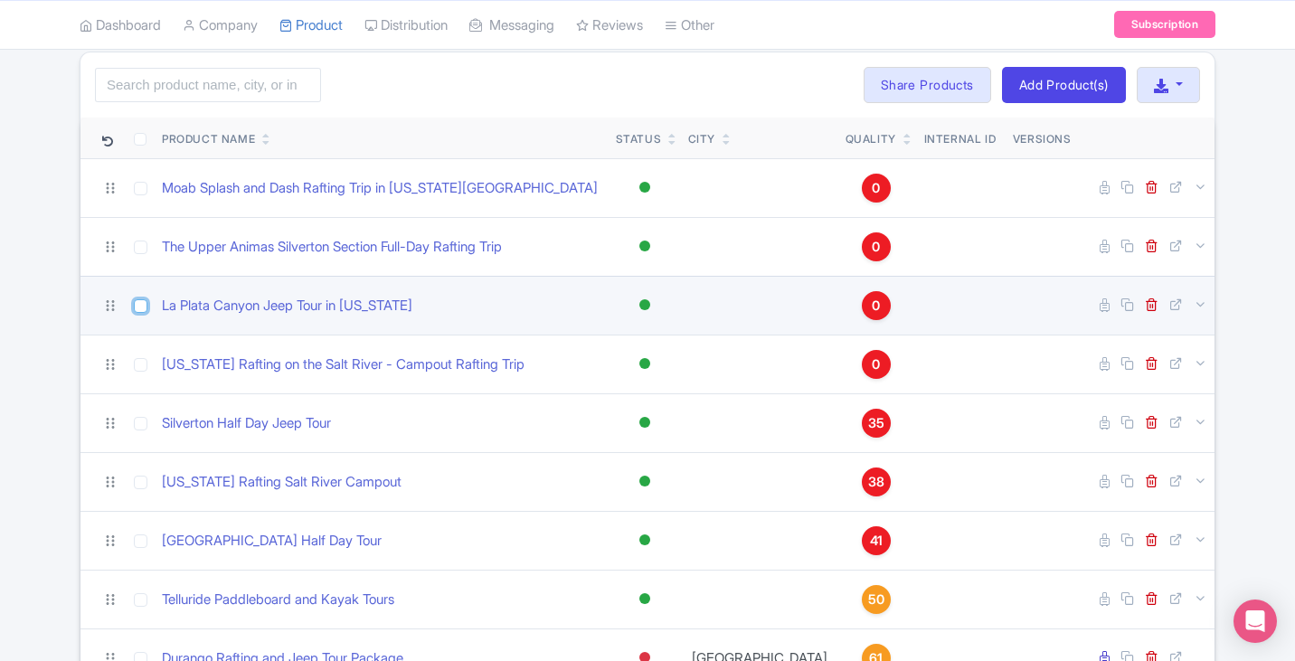
click at [139, 303] on input "checkbox" at bounding box center [141, 306] width 14 height 14
checkbox input "false"
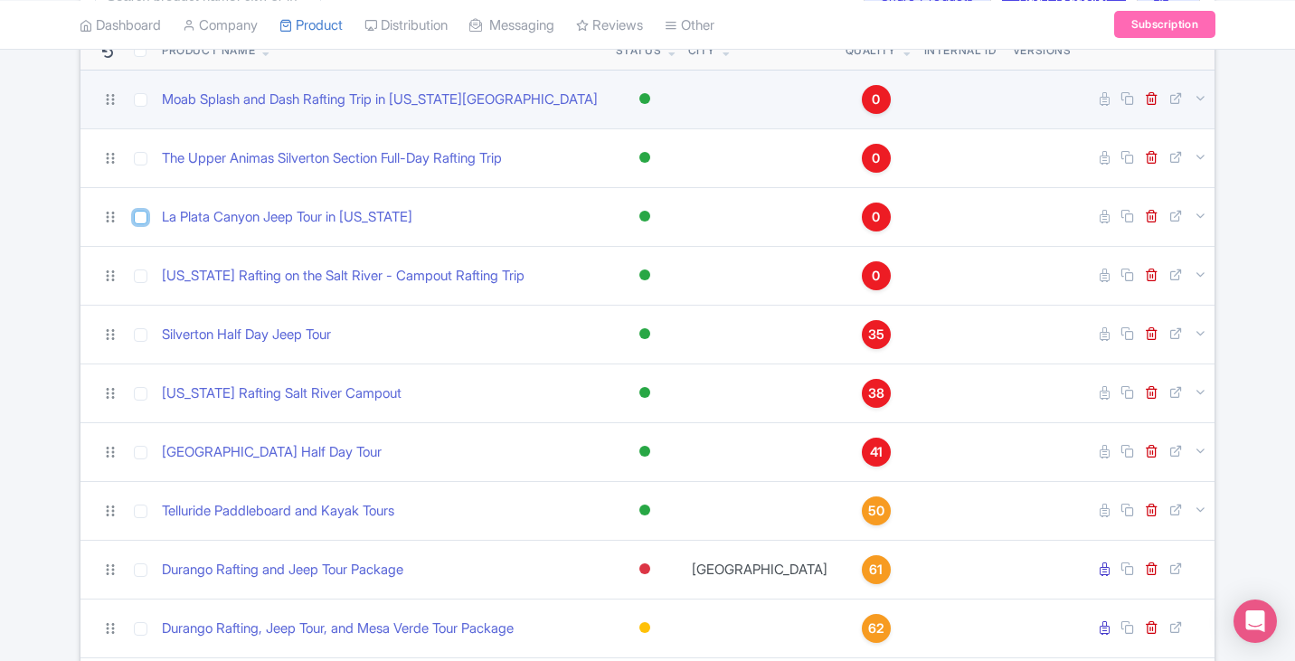
scroll to position [208, 0]
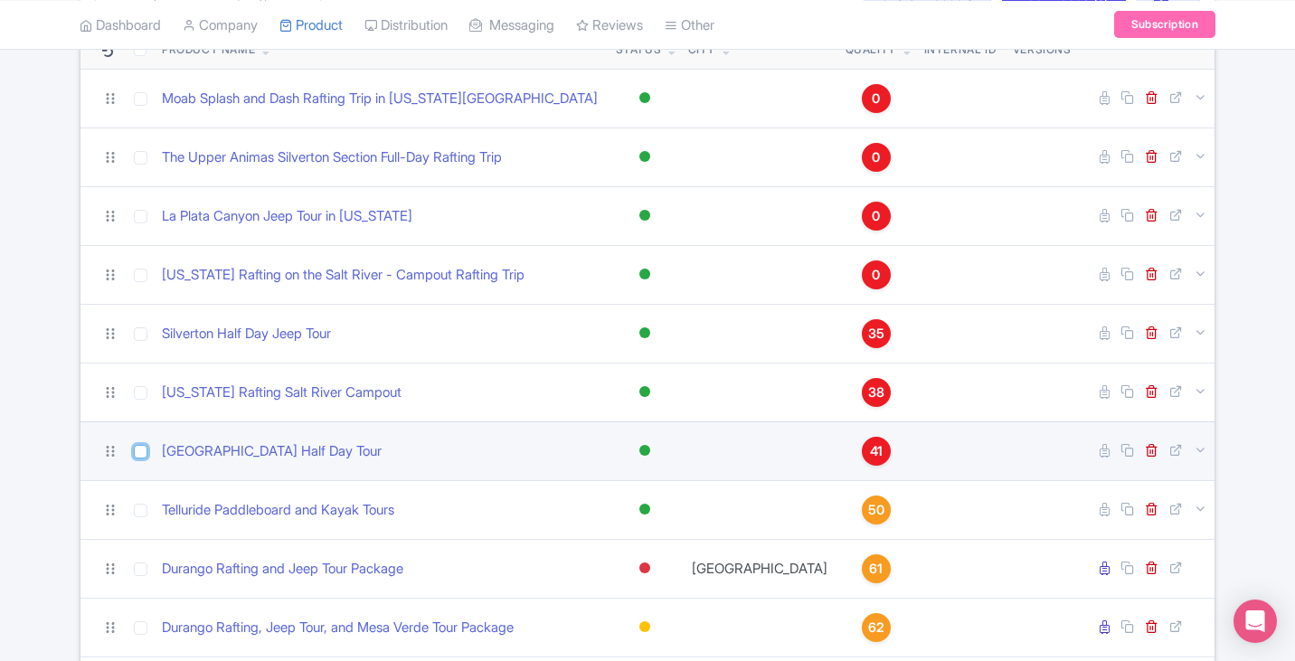
click at [141, 450] on input "checkbox" at bounding box center [141, 452] width 14 height 14
checkbox input "true"
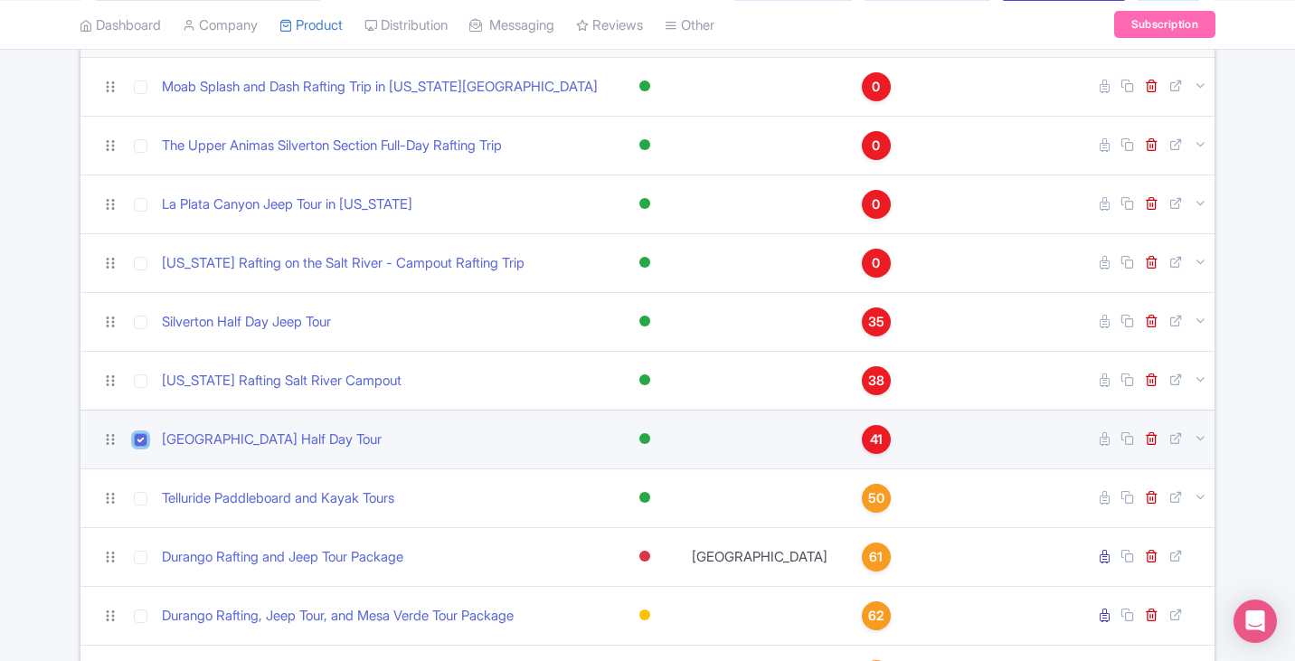
scroll to position [221, 0]
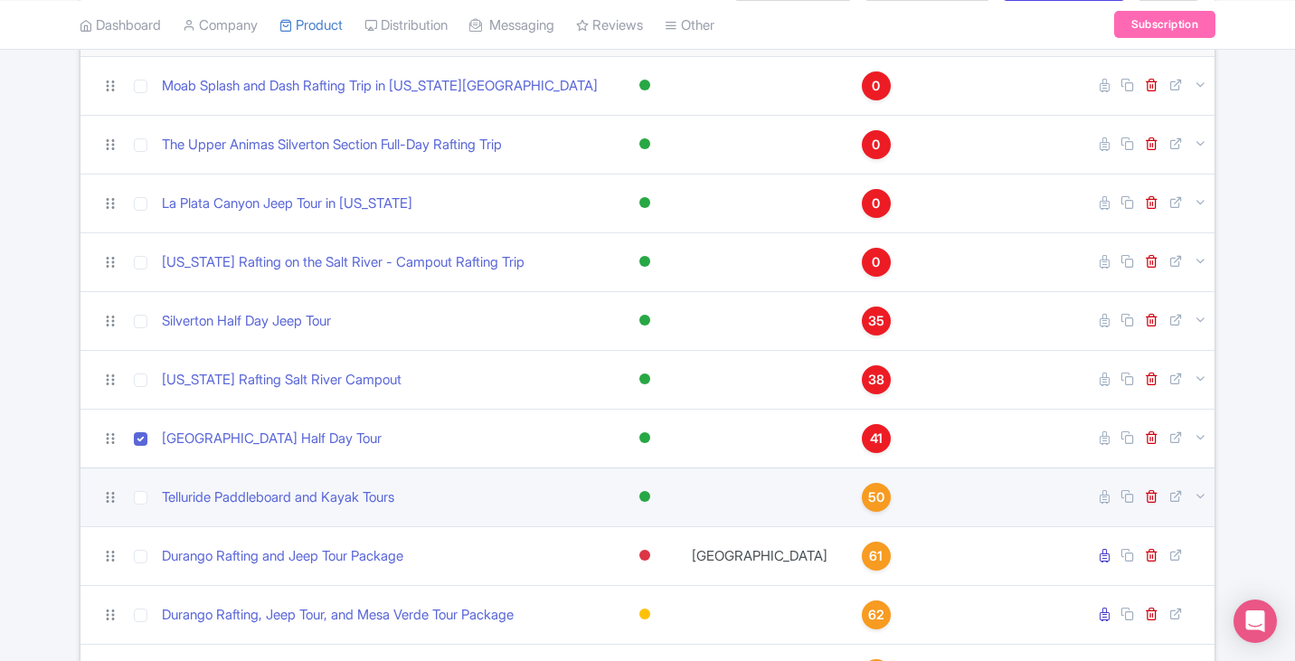
click at [149, 499] on td at bounding box center [140, 497] width 29 height 59
click at [137, 499] on input "checkbox" at bounding box center [141, 498] width 14 height 14
checkbox input "true"
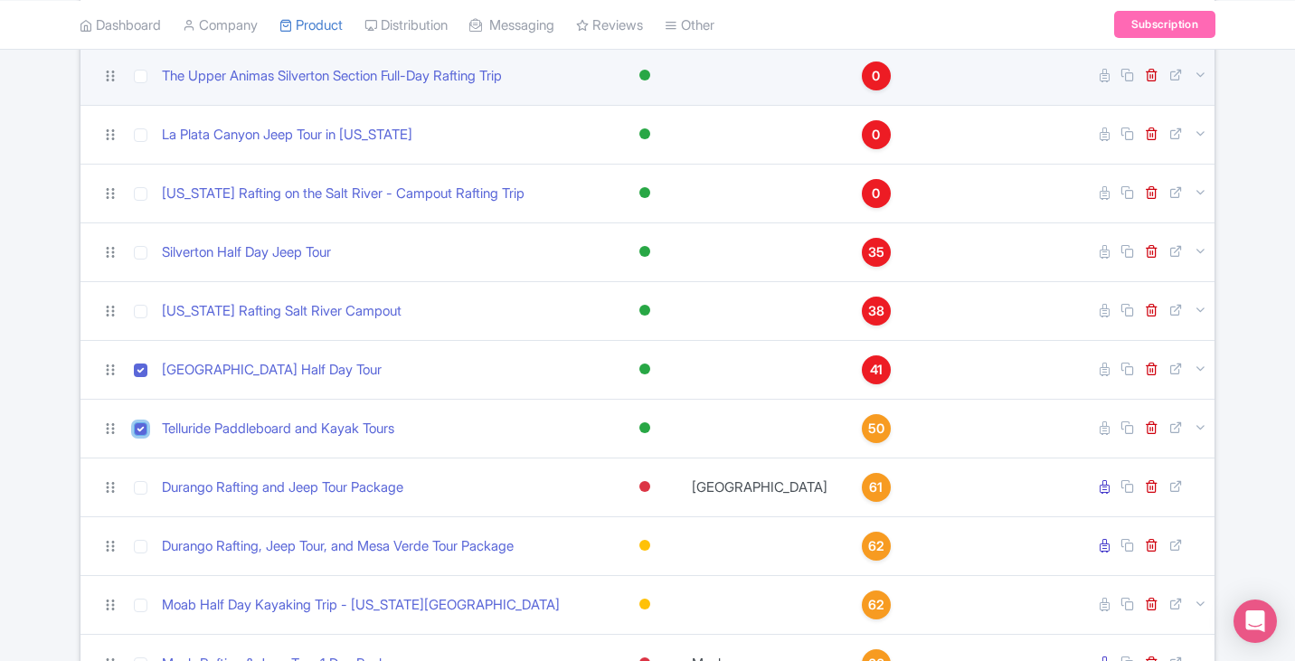
scroll to position [343, 0]
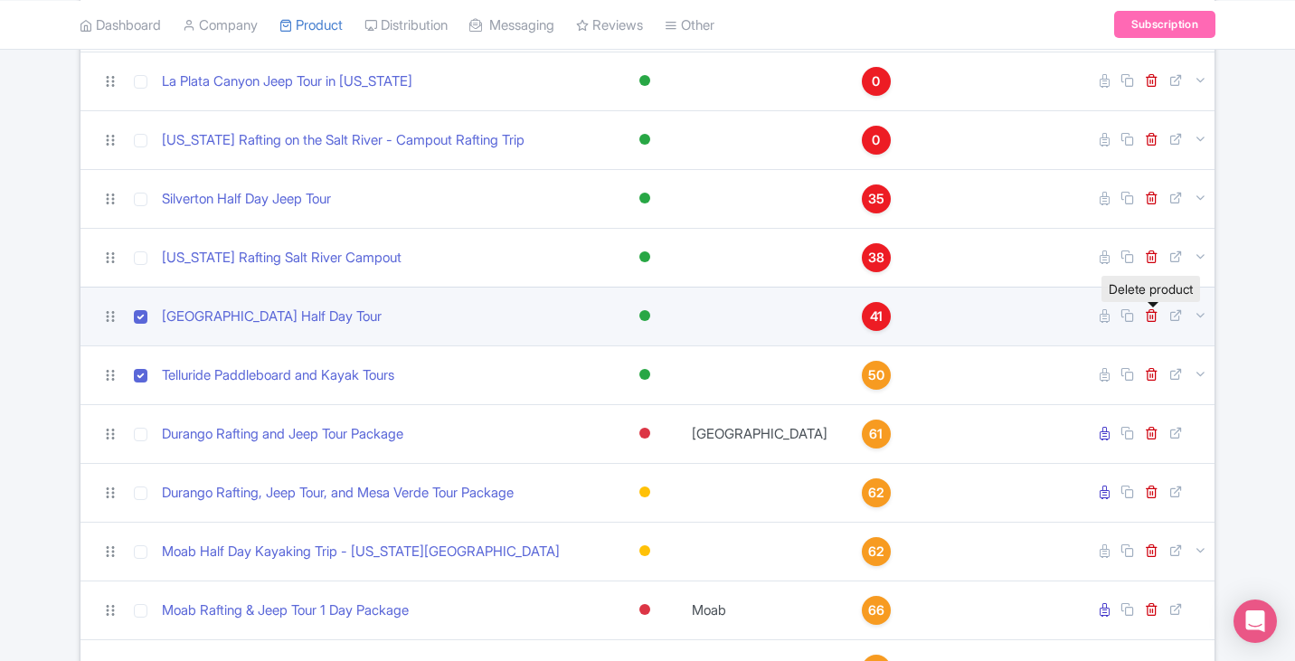
click at [1153, 322] on icon at bounding box center [1152, 315] width 14 height 14
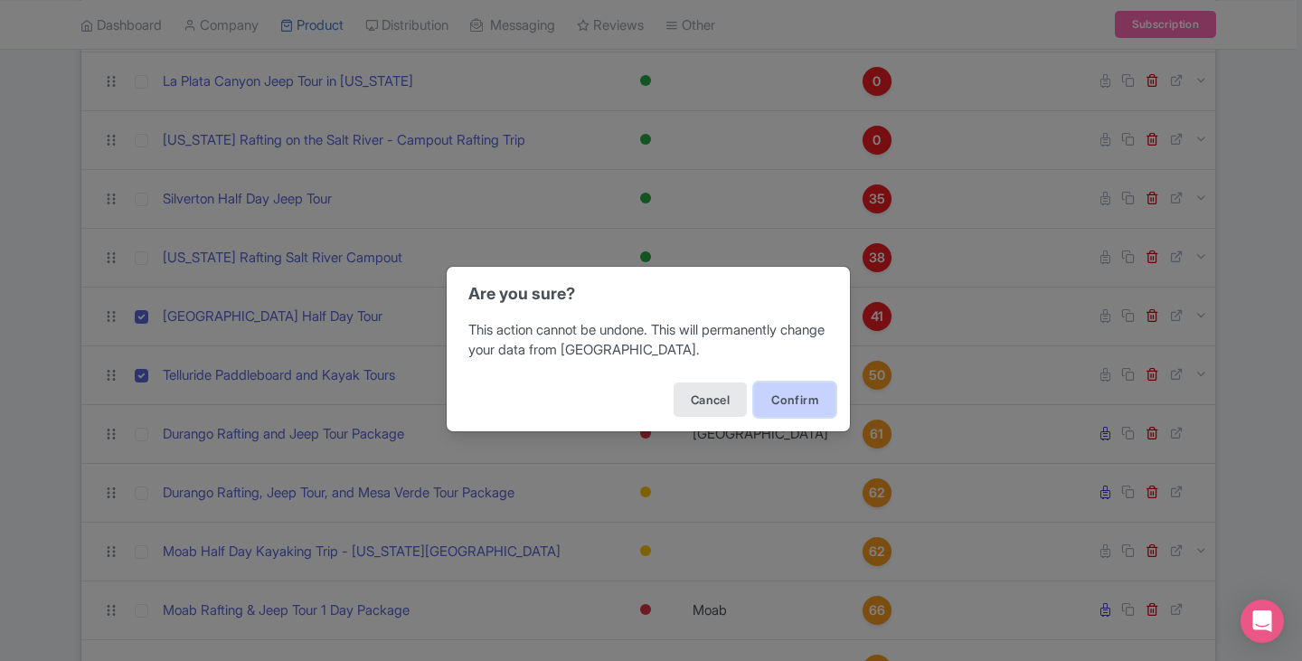
click at [810, 400] on button "Confirm" at bounding box center [794, 400] width 81 height 34
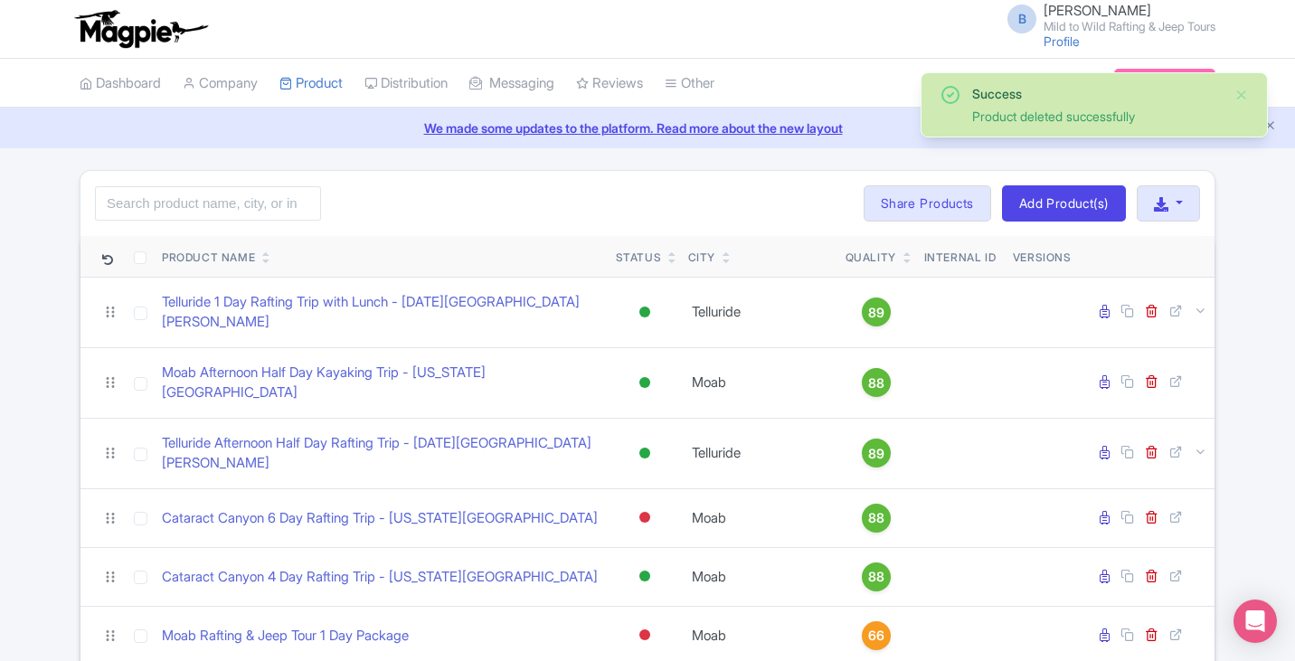
click at [904, 260] on icon at bounding box center [908, 261] width 8 height 11
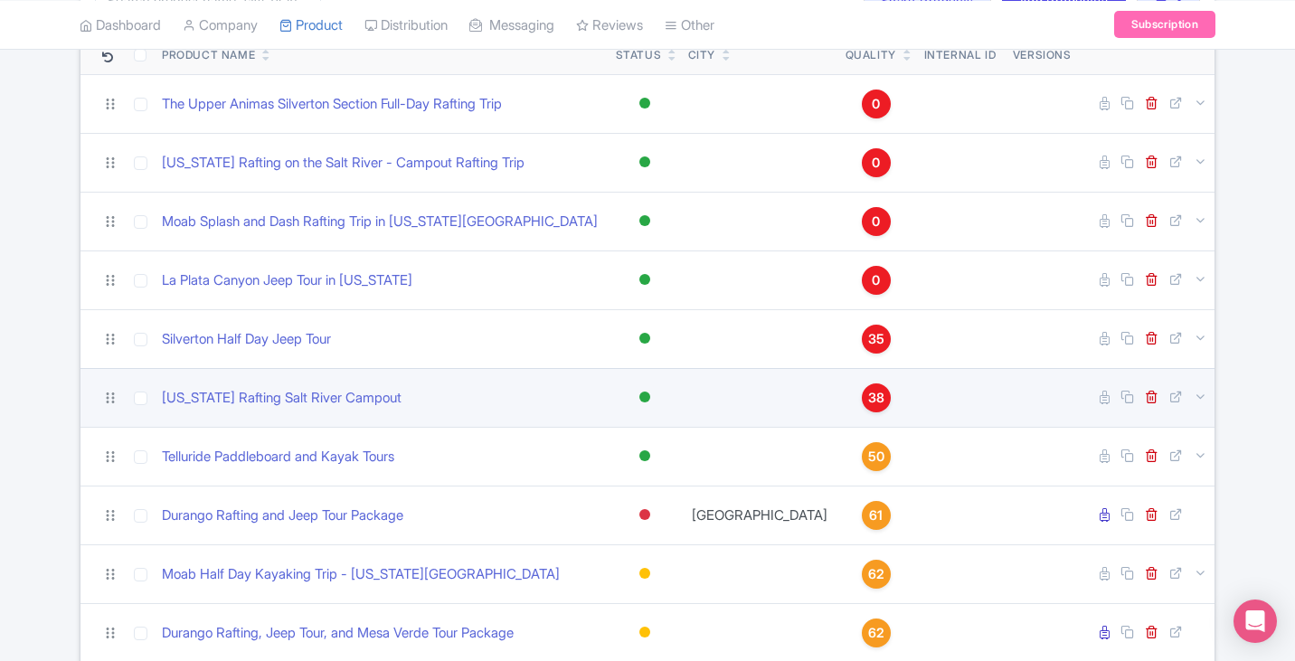
scroll to position [204, 0]
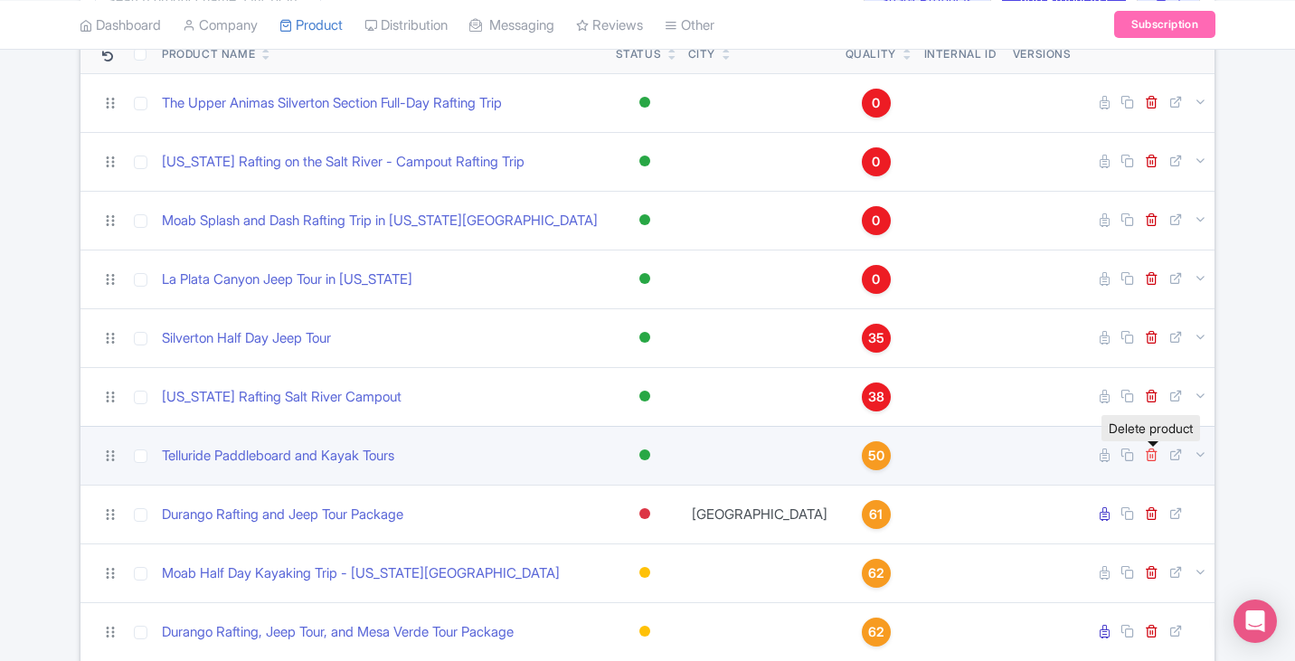
click at [1147, 459] on icon at bounding box center [1152, 455] width 14 height 14
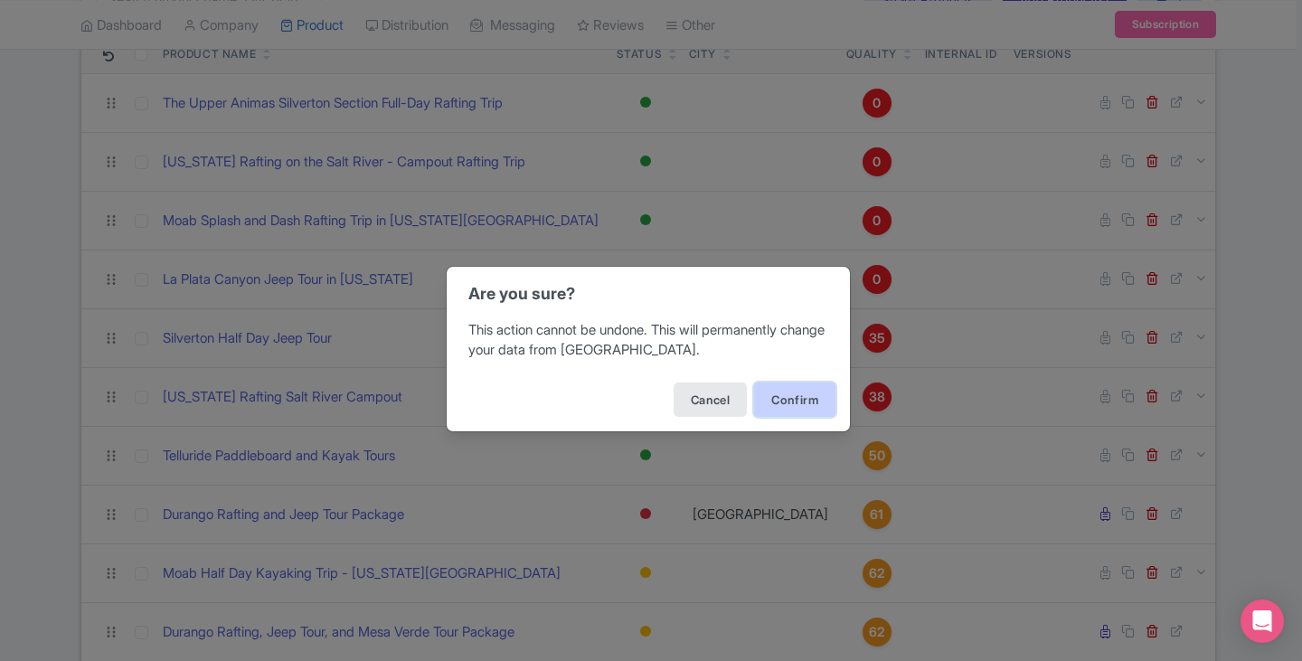
click at [821, 401] on button "Confirm" at bounding box center [794, 400] width 81 height 34
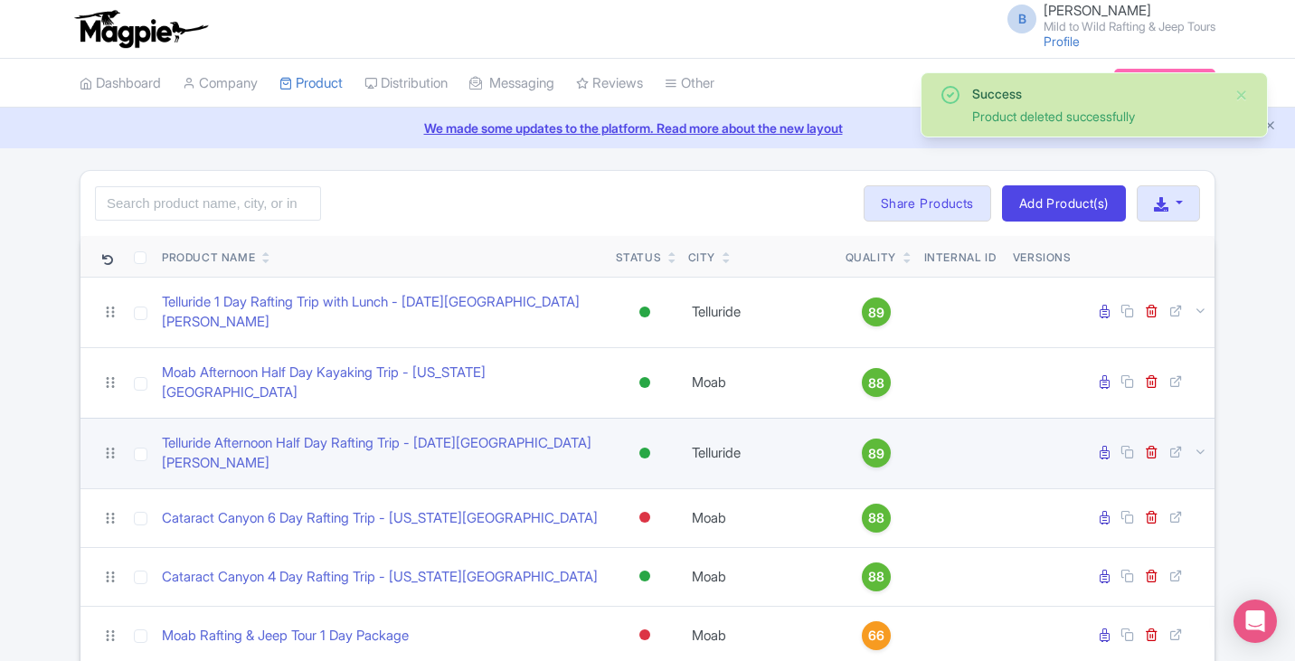
scroll to position [13, 0]
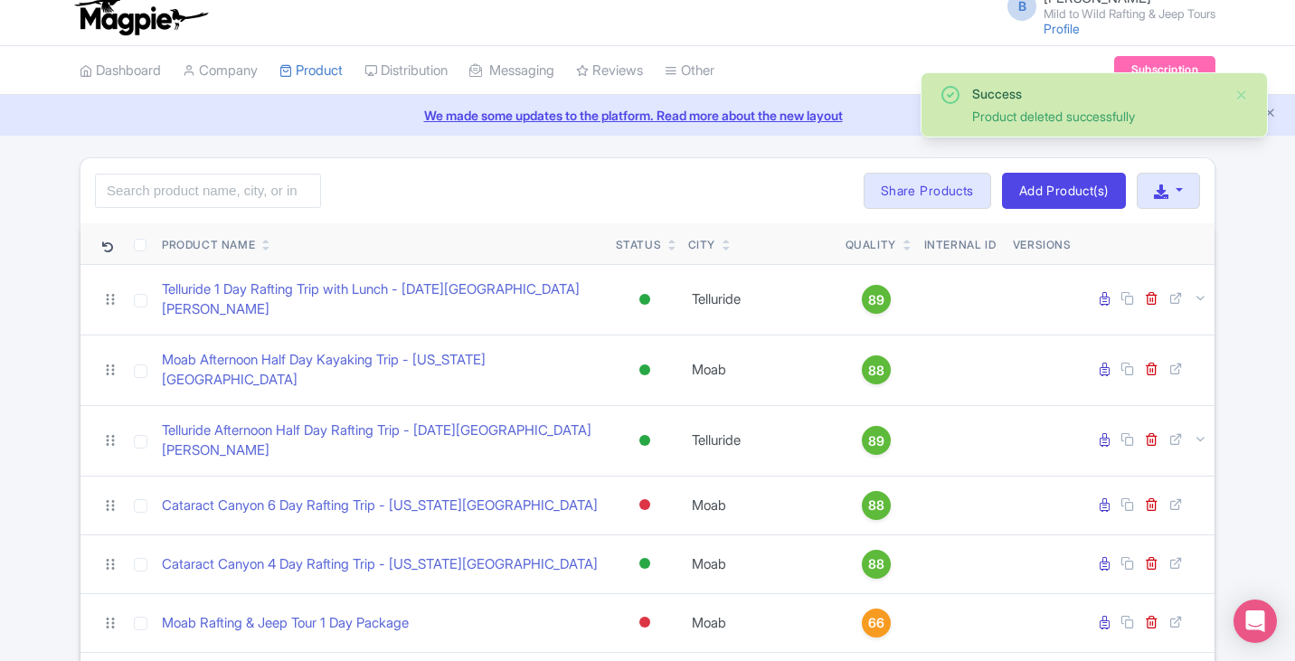
click at [904, 247] on icon at bounding box center [908, 248] width 8 height 11
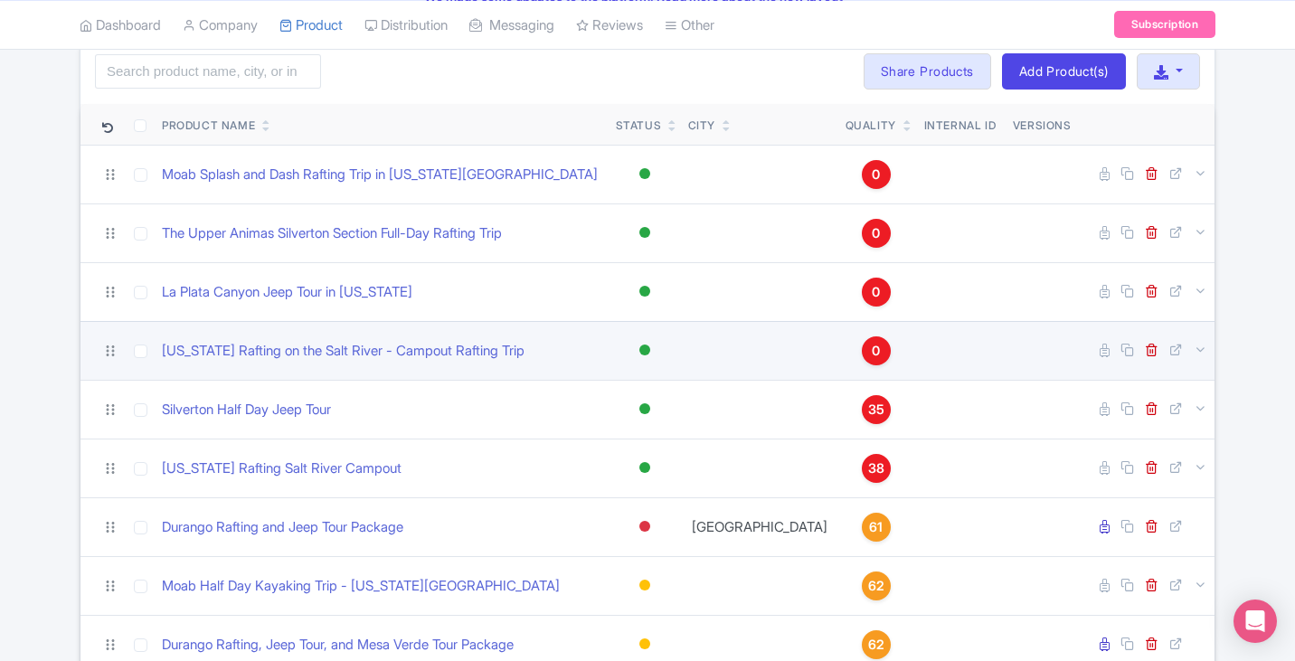
scroll to position [133, 0]
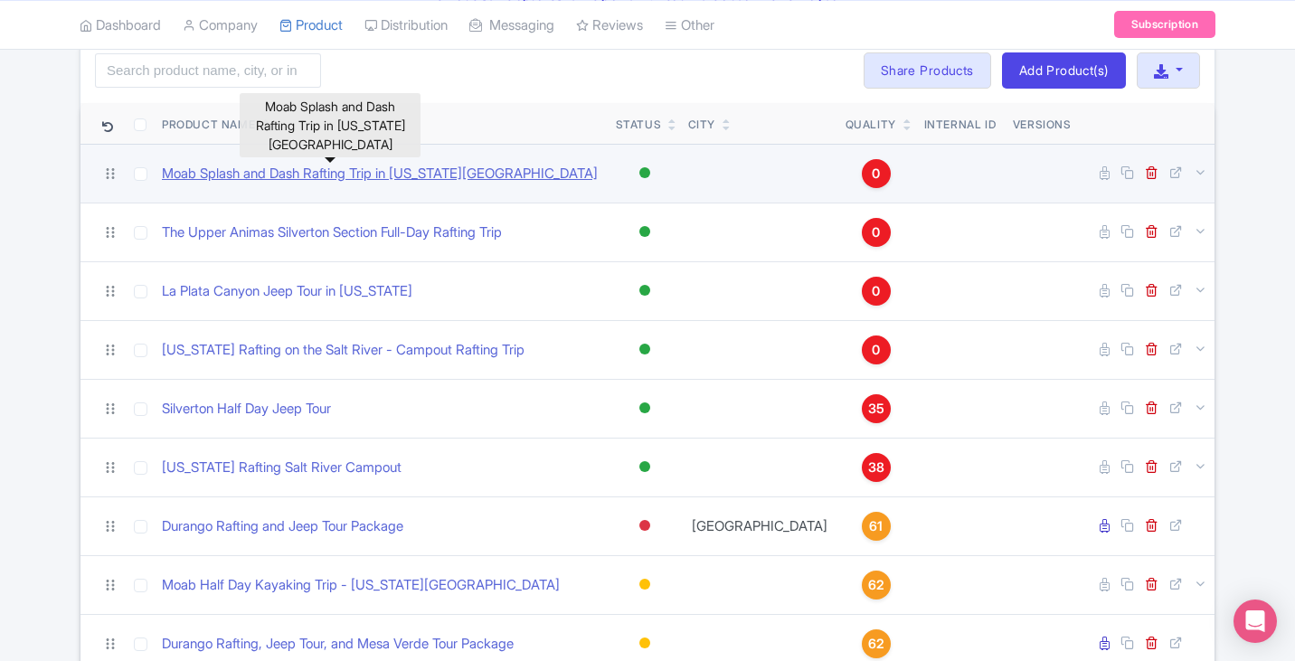
click at [476, 176] on link "Moab Splash and Dash Rafting Trip in [US_STATE][GEOGRAPHIC_DATA]" at bounding box center [380, 174] width 436 height 21
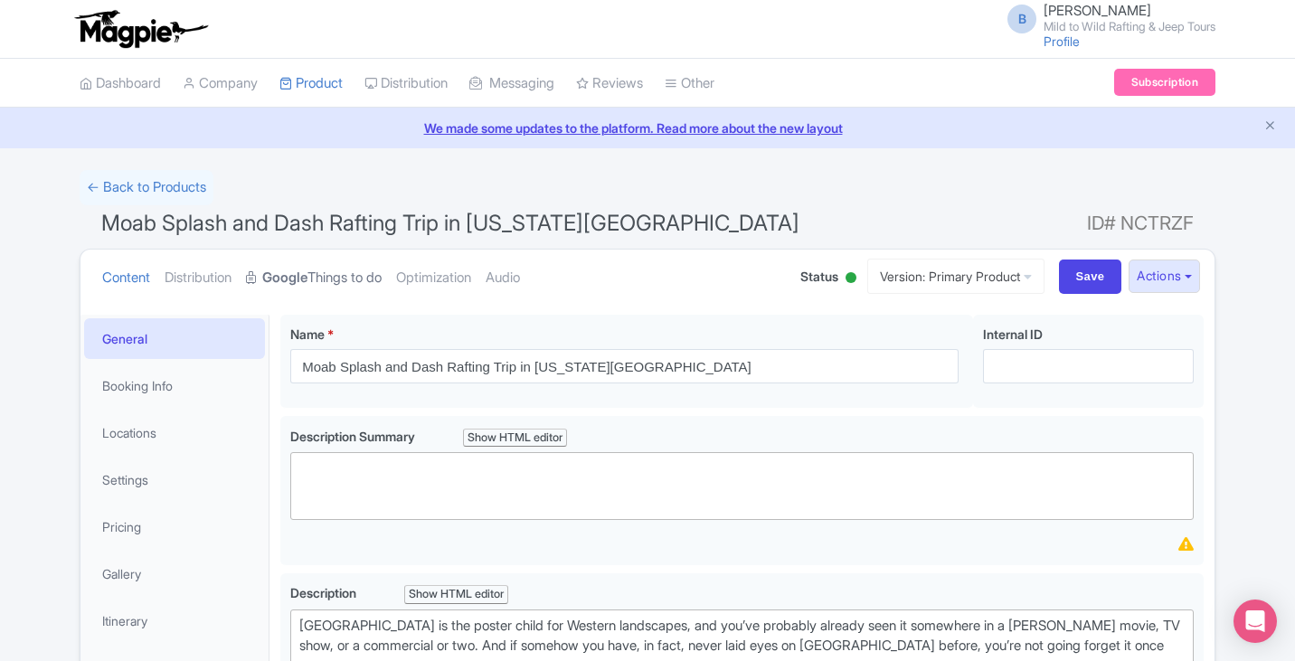
click at [308, 282] on strong "Google" at bounding box center [284, 278] width 45 height 21
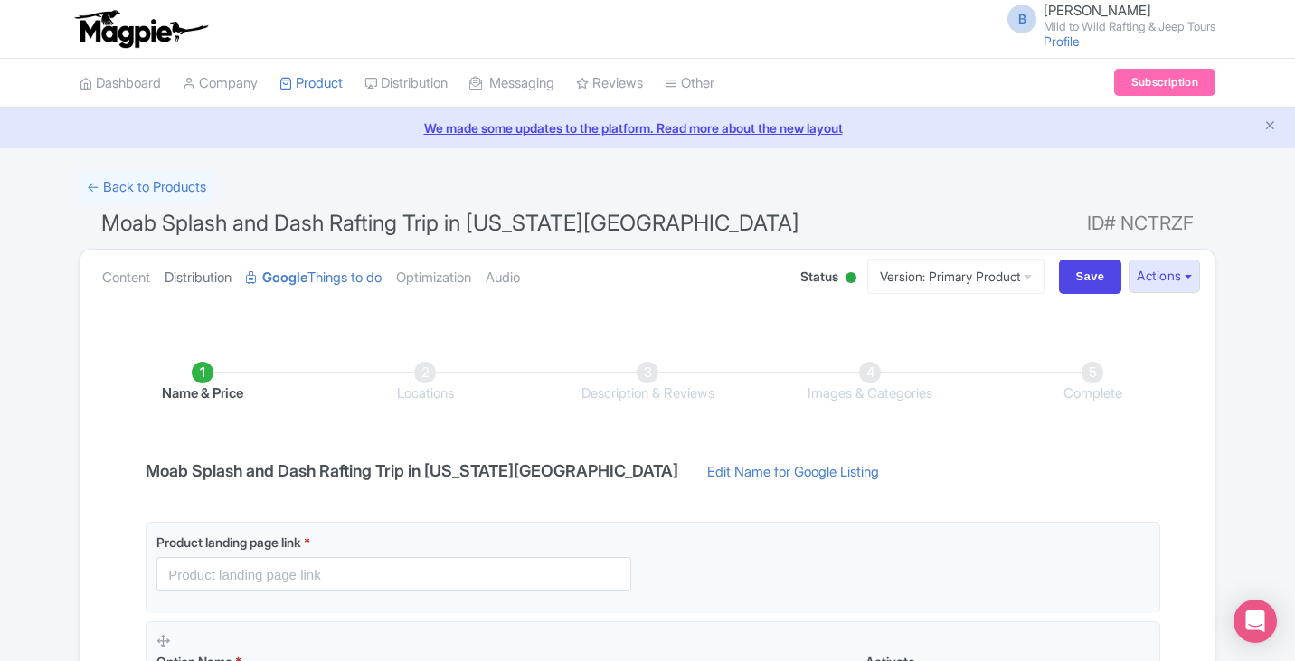
click at [202, 292] on link "Distribution" at bounding box center [198, 278] width 67 height 57
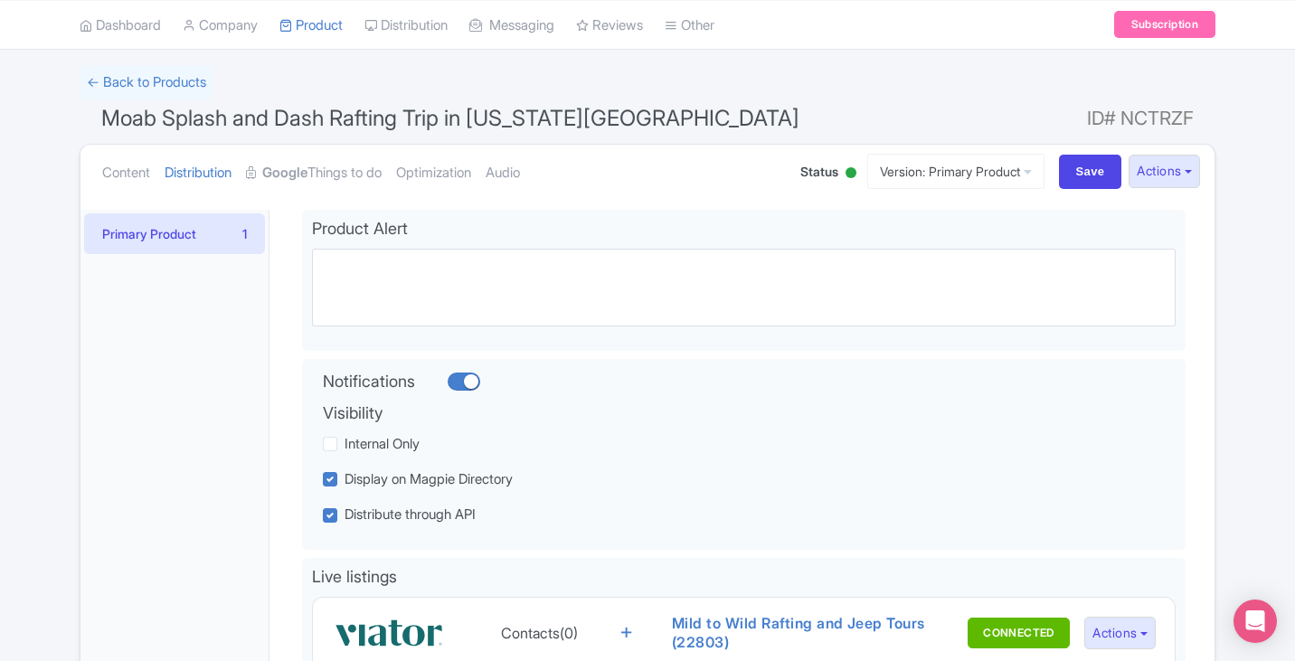
scroll to position [76, 0]
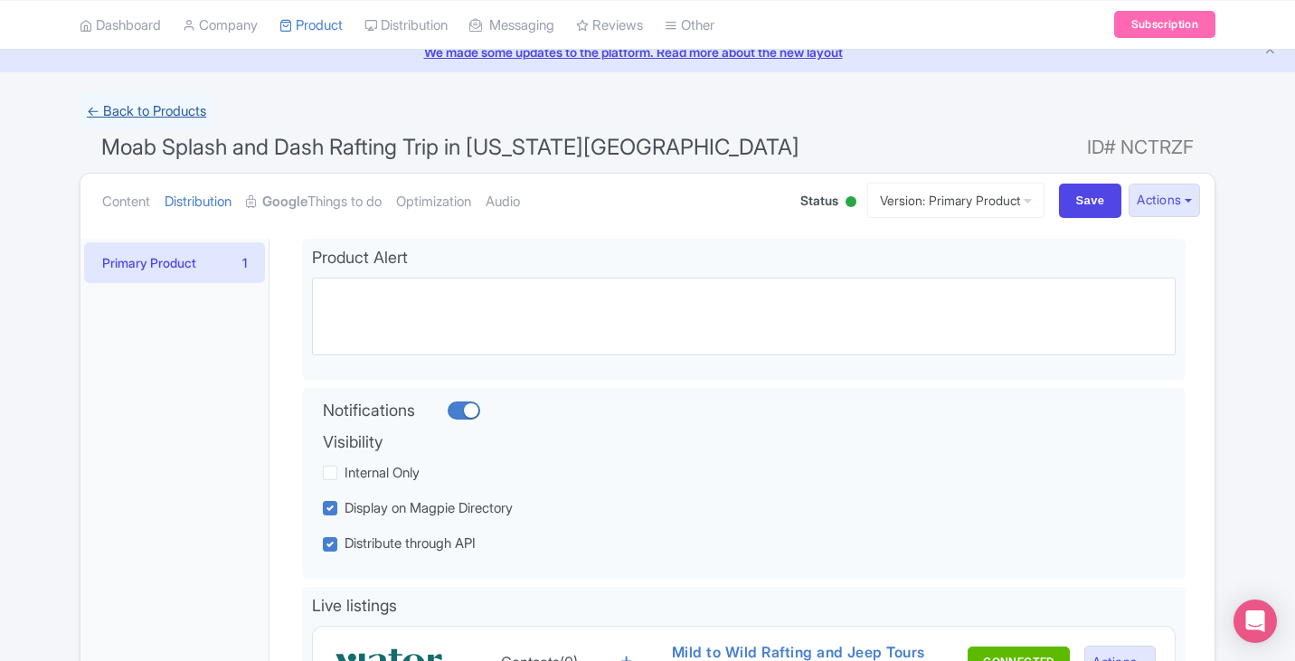
click at [145, 108] on link "← Back to Products" at bounding box center [147, 111] width 134 height 35
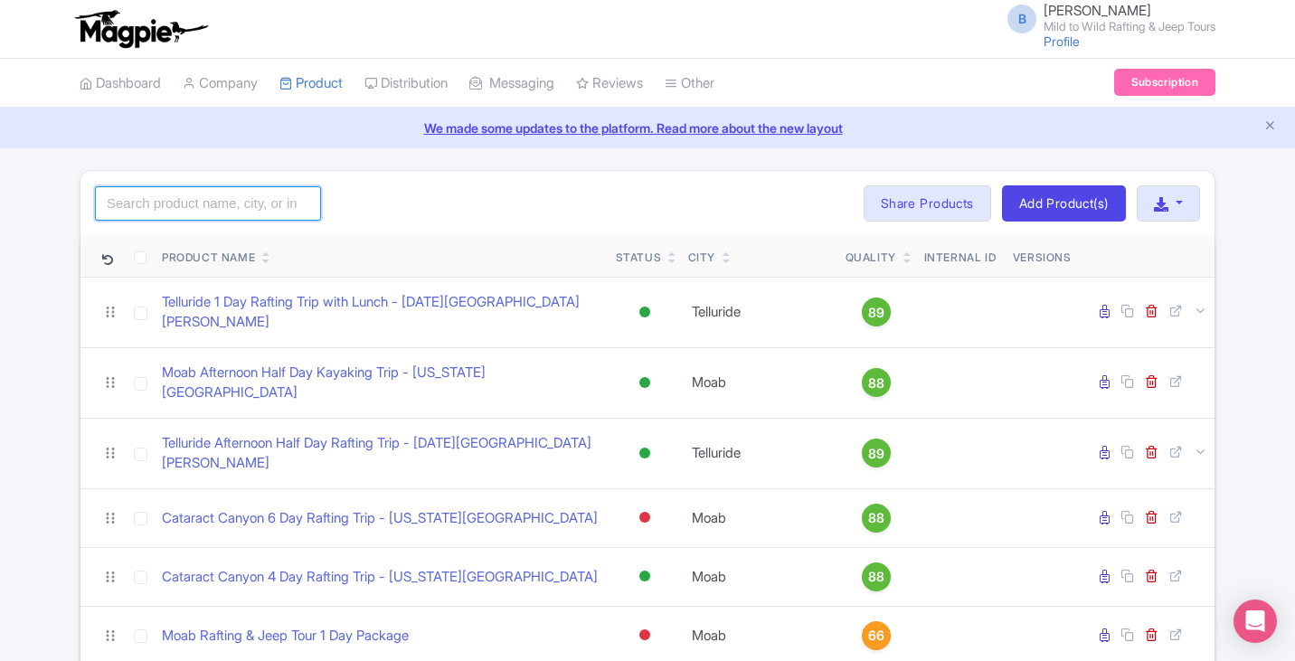
click at [308, 201] on input "search" at bounding box center [208, 203] width 226 height 34
type input "M"
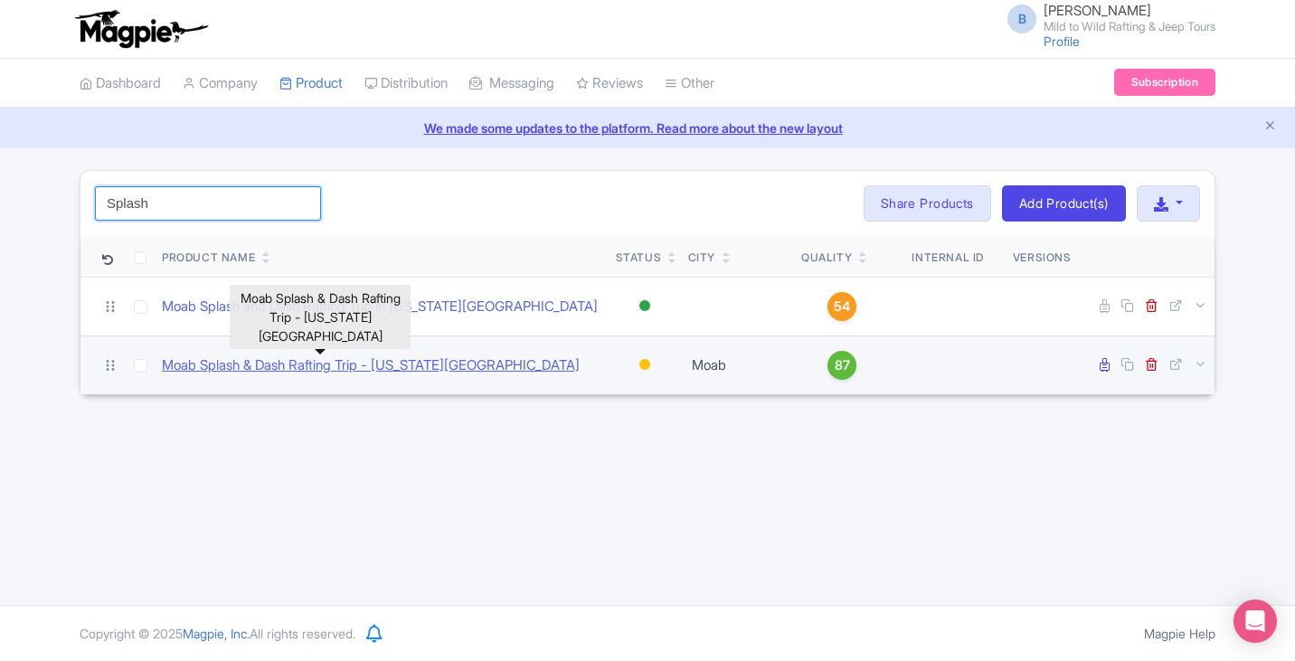
type input "Splash"
click at [437, 366] on link "Moab Splash & Dash Rafting Trip - Colorado River" at bounding box center [371, 365] width 418 height 21
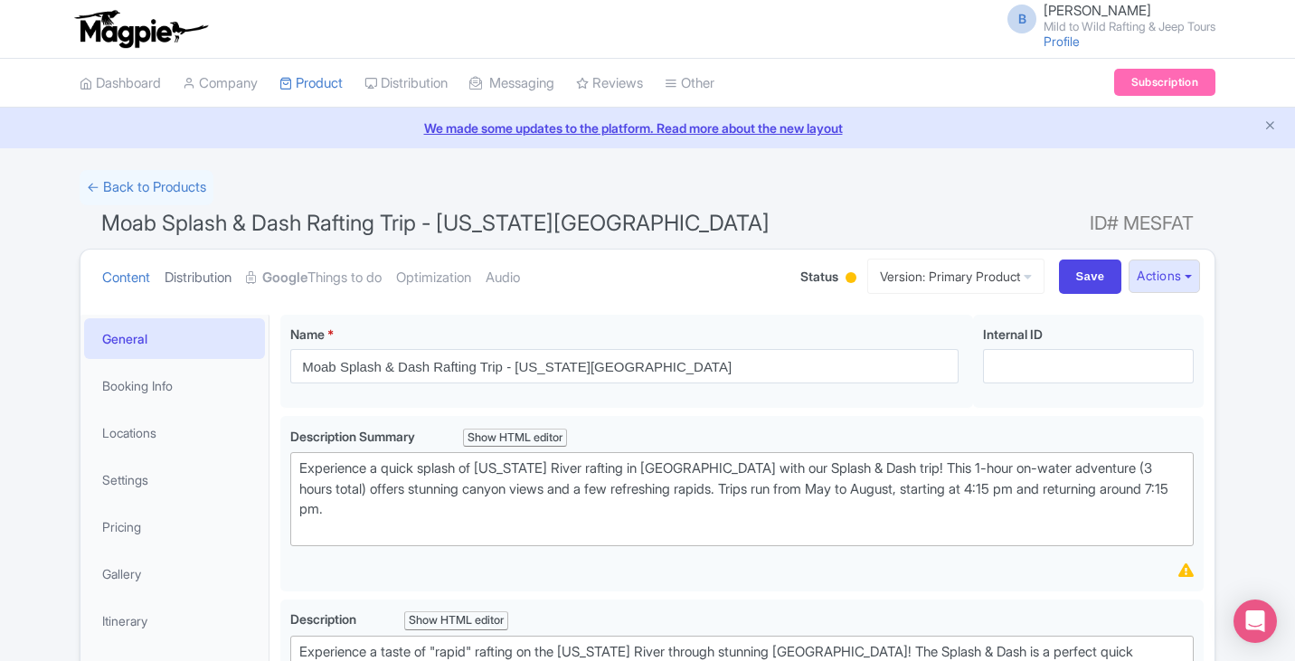
click at [211, 277] on link "Distribution" at bounding box center [198, 278] width 67 height 57
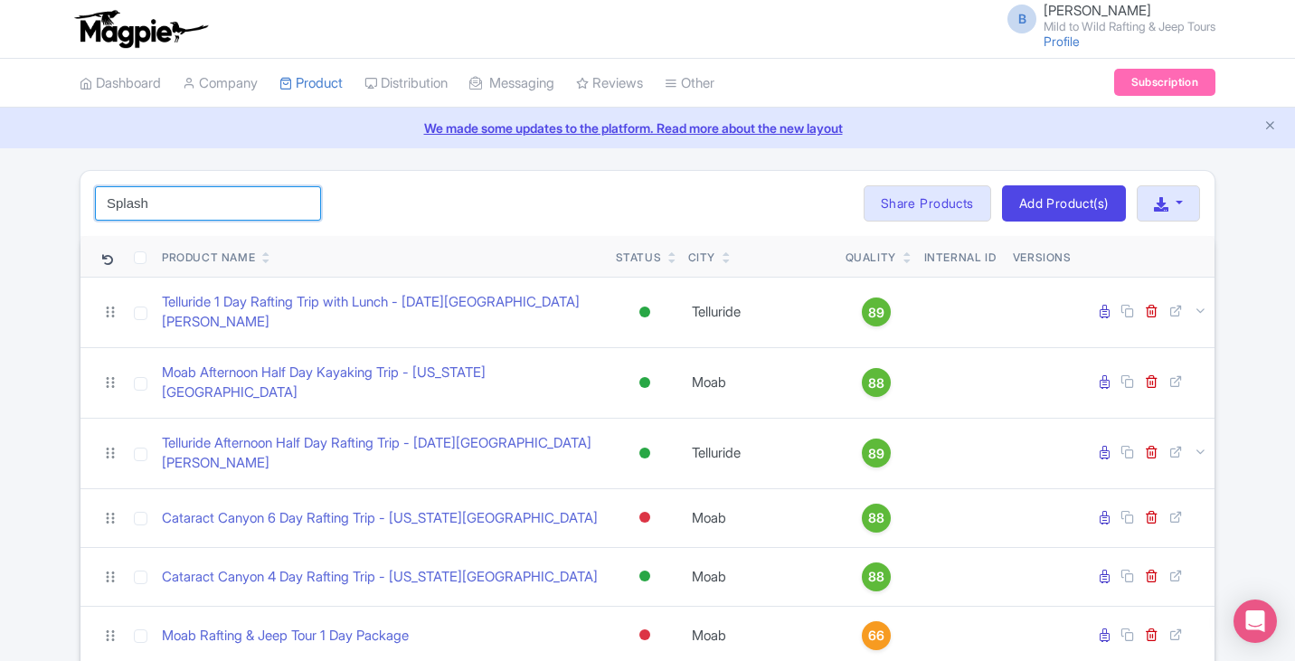
click at [178, 209] on input "Splash" at bounding box center [208, 203] width 226 height 34
click button "Search" at bounding box center [0, 0] width 0 height 0
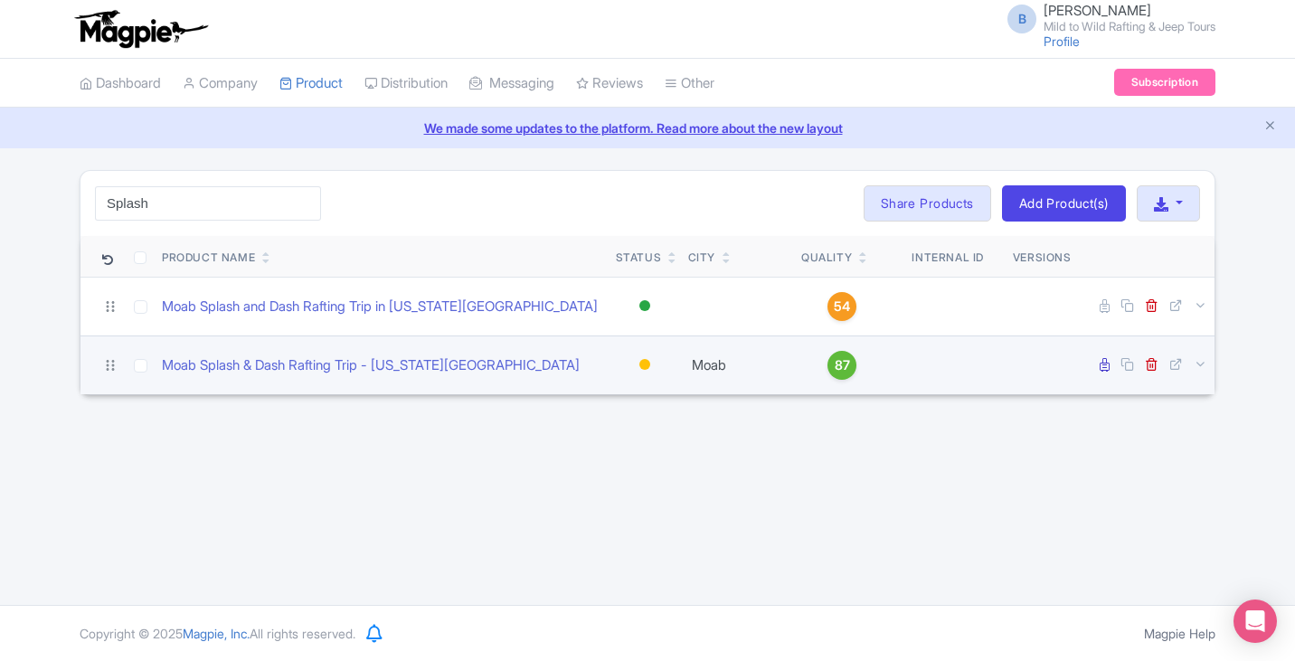
click at [1138, 369] on td at bounding box center [1147, 365] width 136 height 59
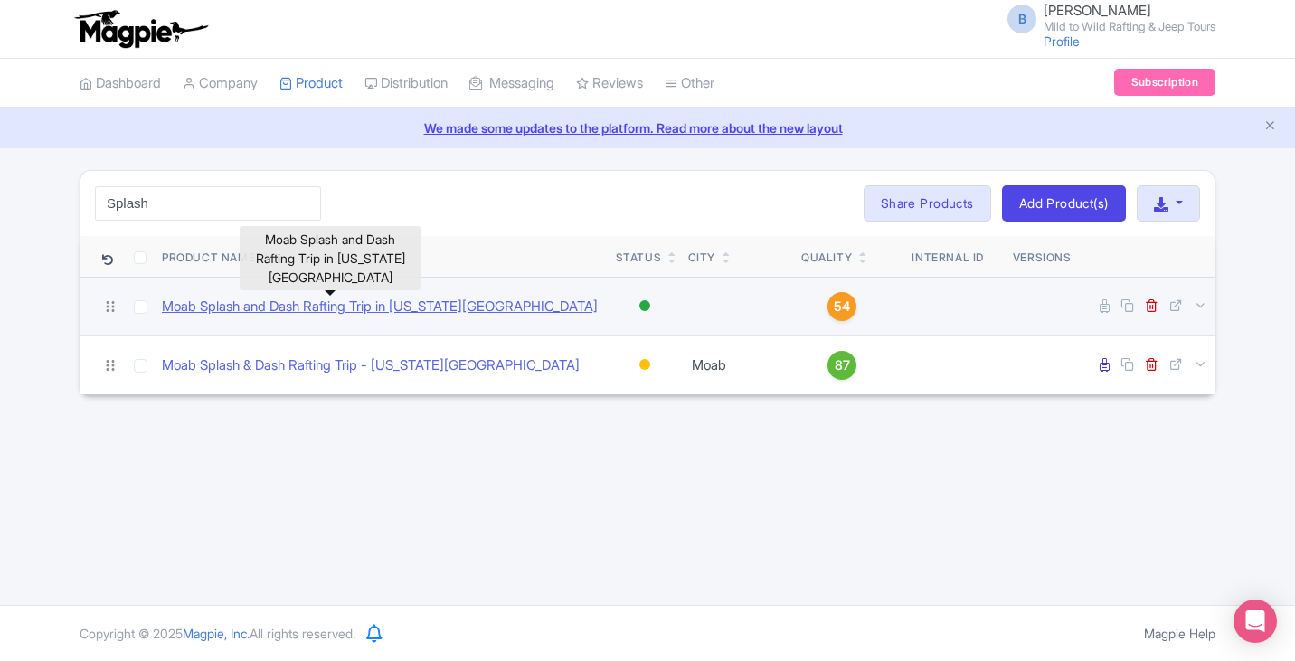
click at [412, 304] on link "Moab Splash and Dash Rafting Trip in [US_STATE][GEOGRAPHIC_DATA]" at bounding box center [380, 307] width 436 height 21
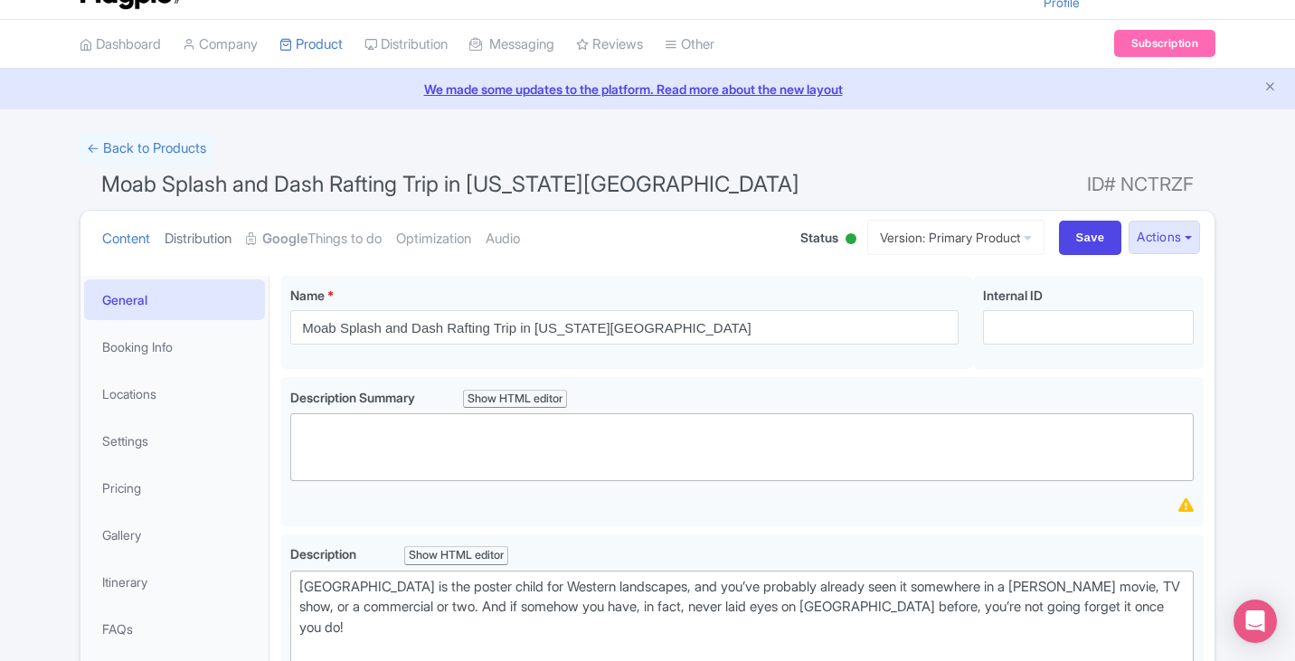
click at [221, 233] on link "Distribution" at bounding box center [198, 239] width 67 height 57
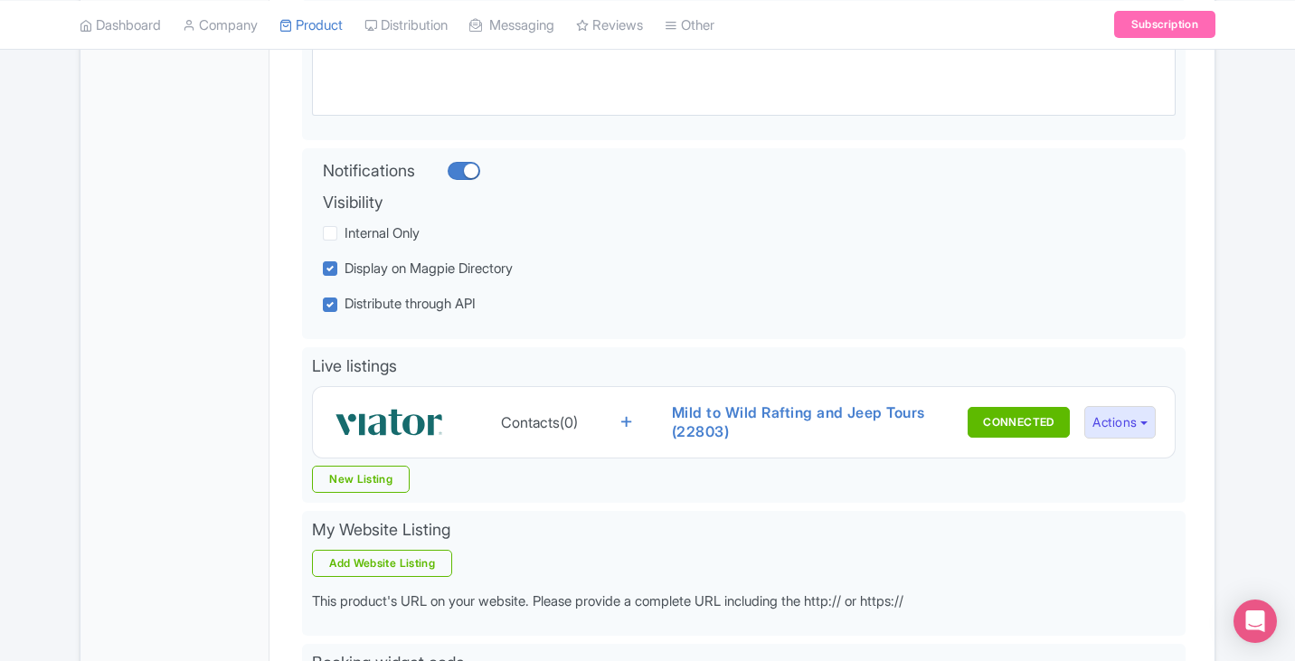
scroll to position [573, 0]
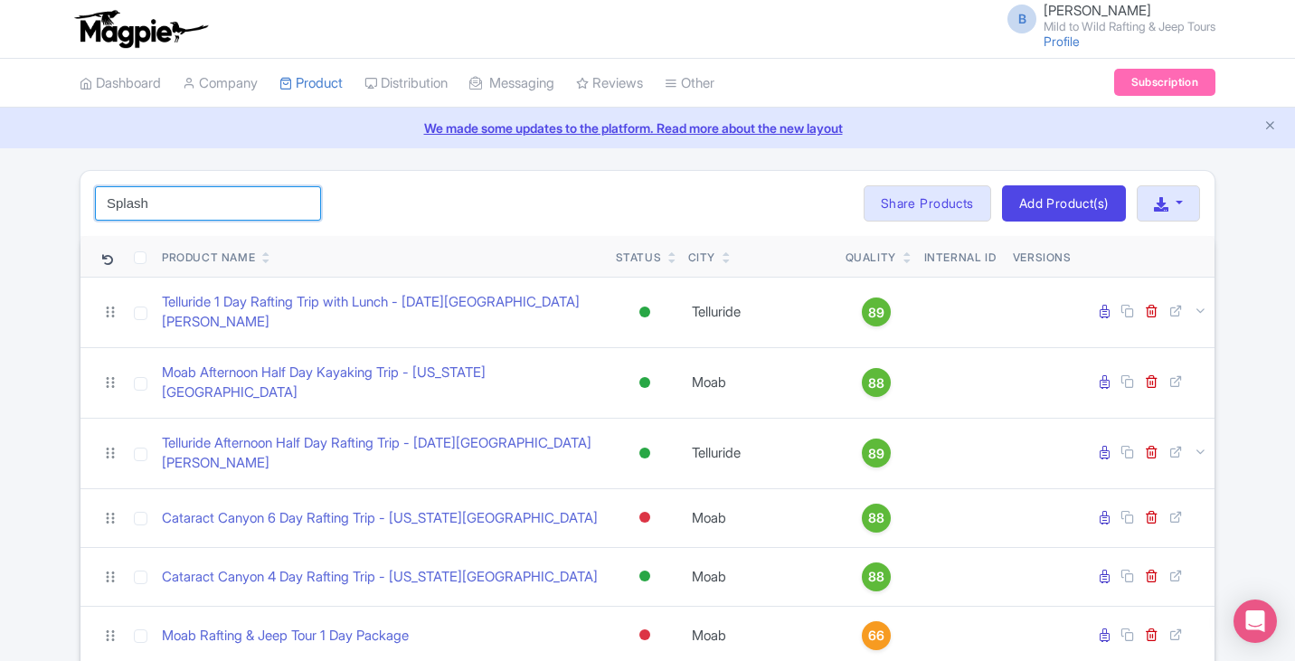
click at [242, 211] on input "Splash" at bounding box center [208, 203] width 226 height 34
click button "Search" at bounding box center [0, 0] width 0 height 0
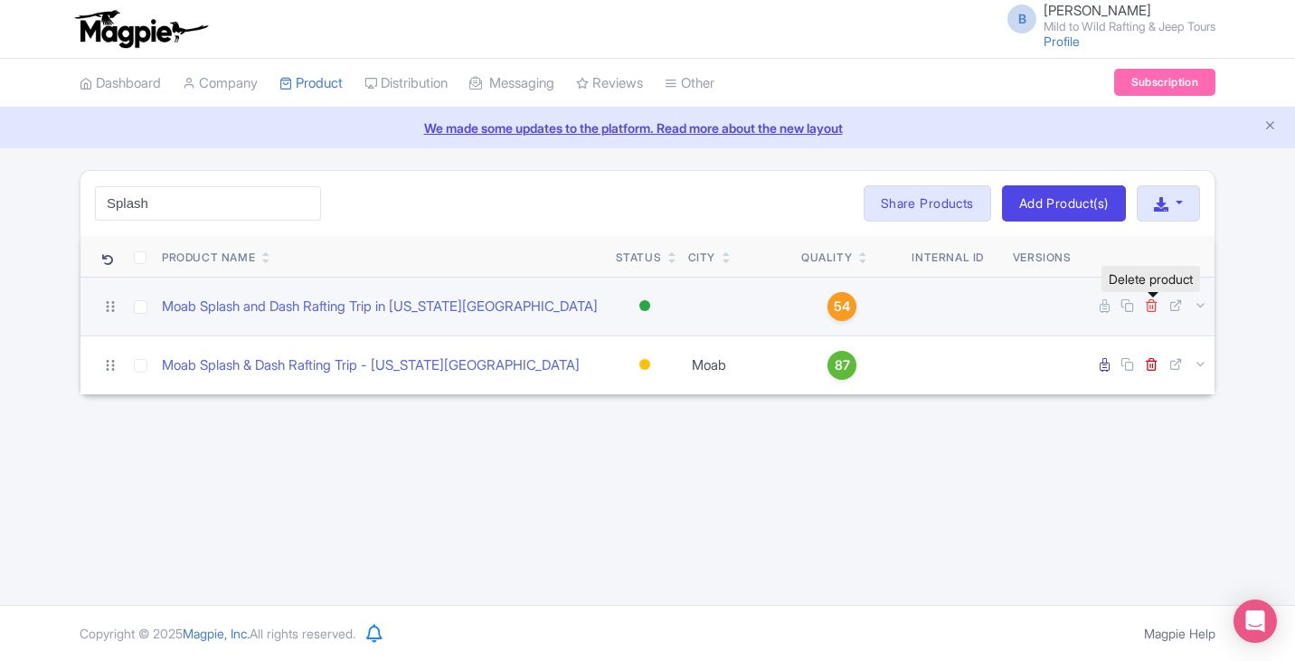
click at [1156, 303] on icon at bounding box center [1152, 305] width 14 height 14
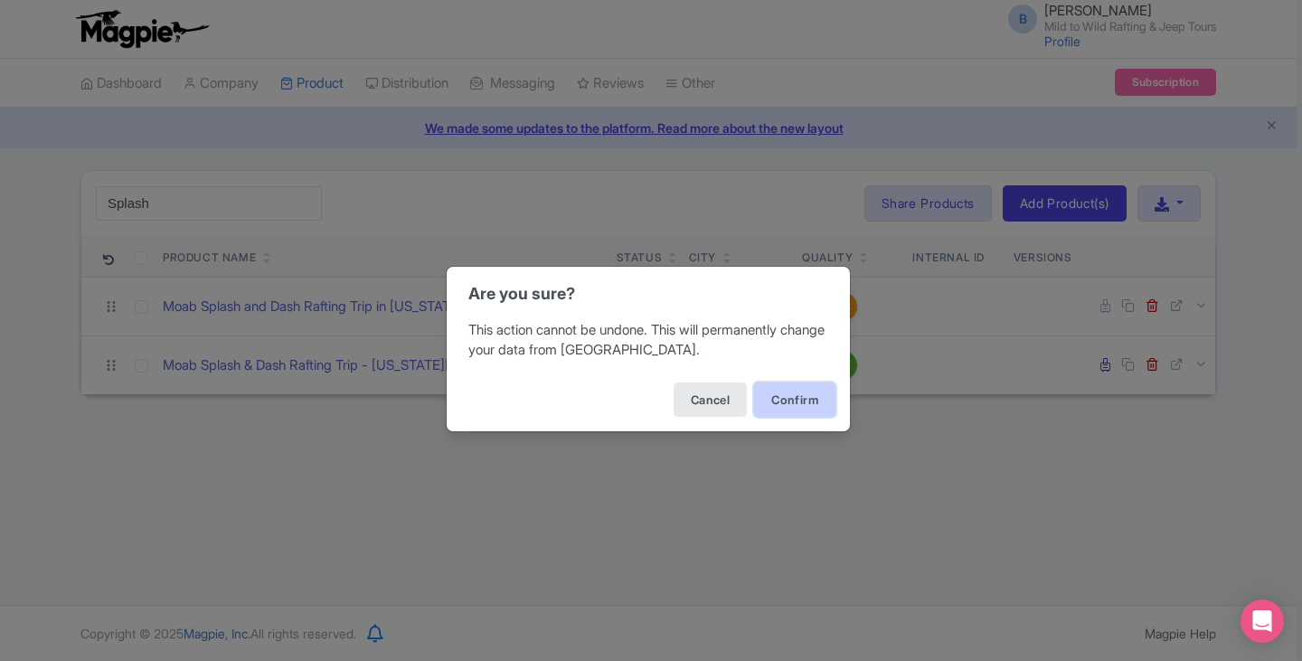
click at [819, 389] on button "Confirm" at bounding box center [794, 400] width 81 height 34
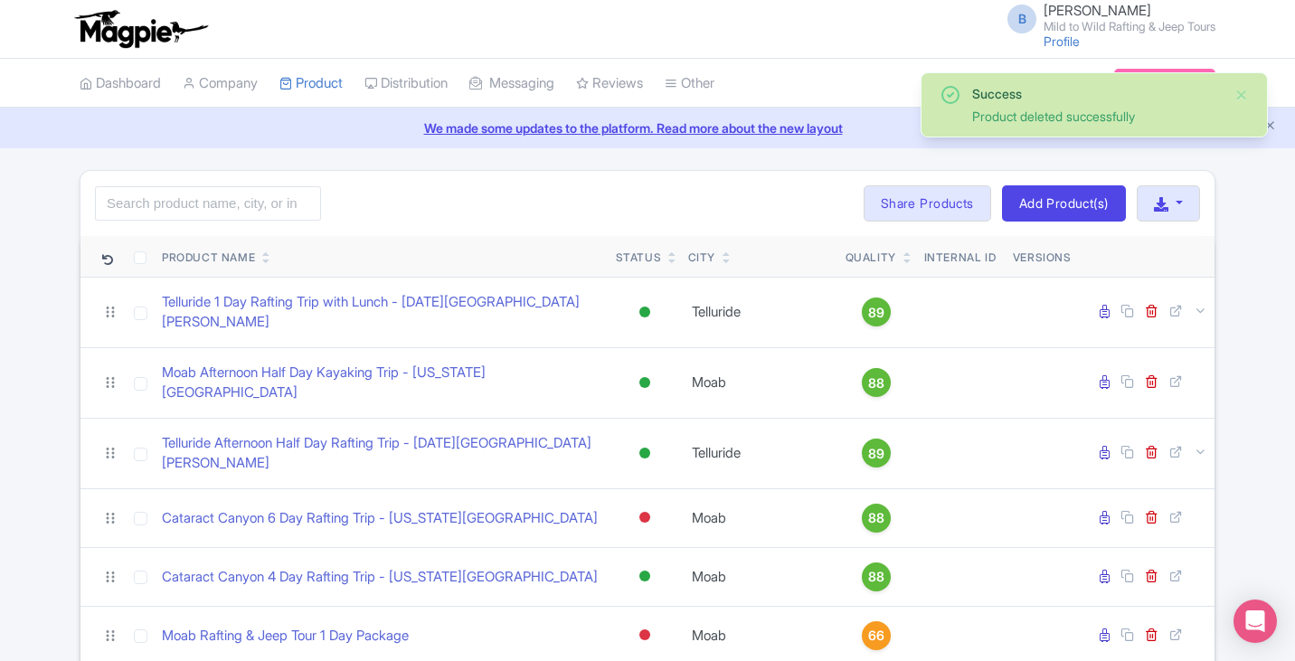
click at [904, 261] on icon at bounding box center [908, 261] width 8 height 11
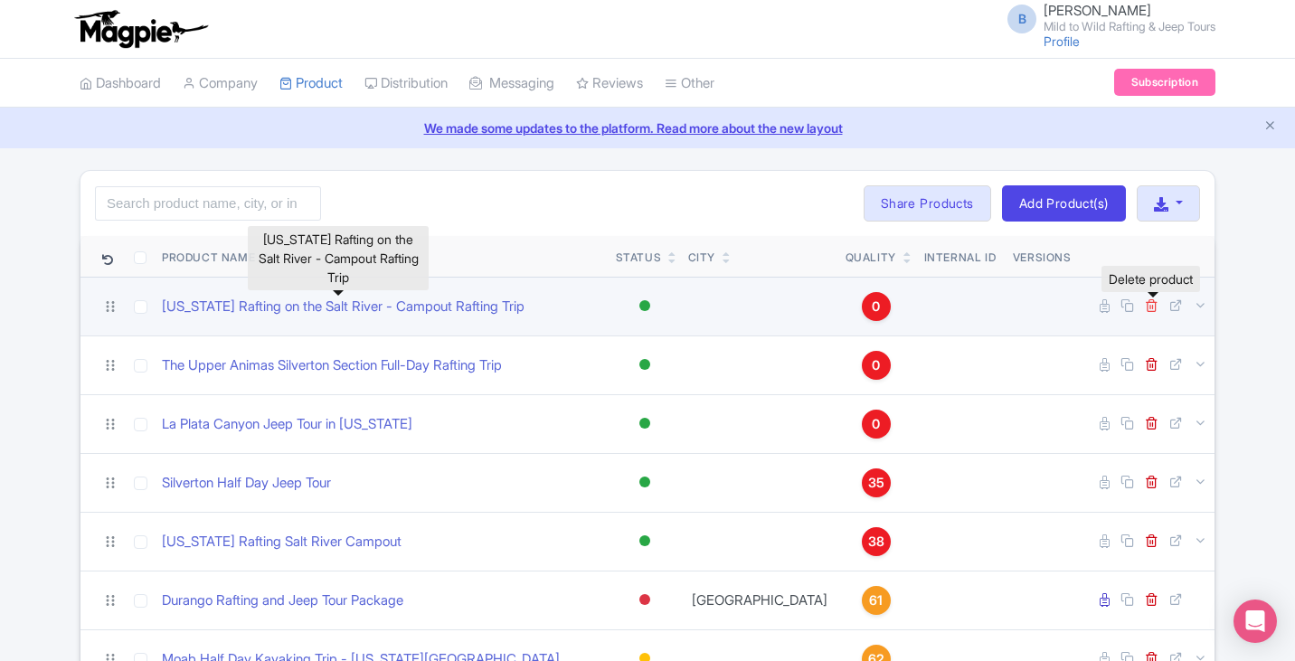
click at [1153, 306] on icon at bounding box center [1152, 305] width 14 height 14
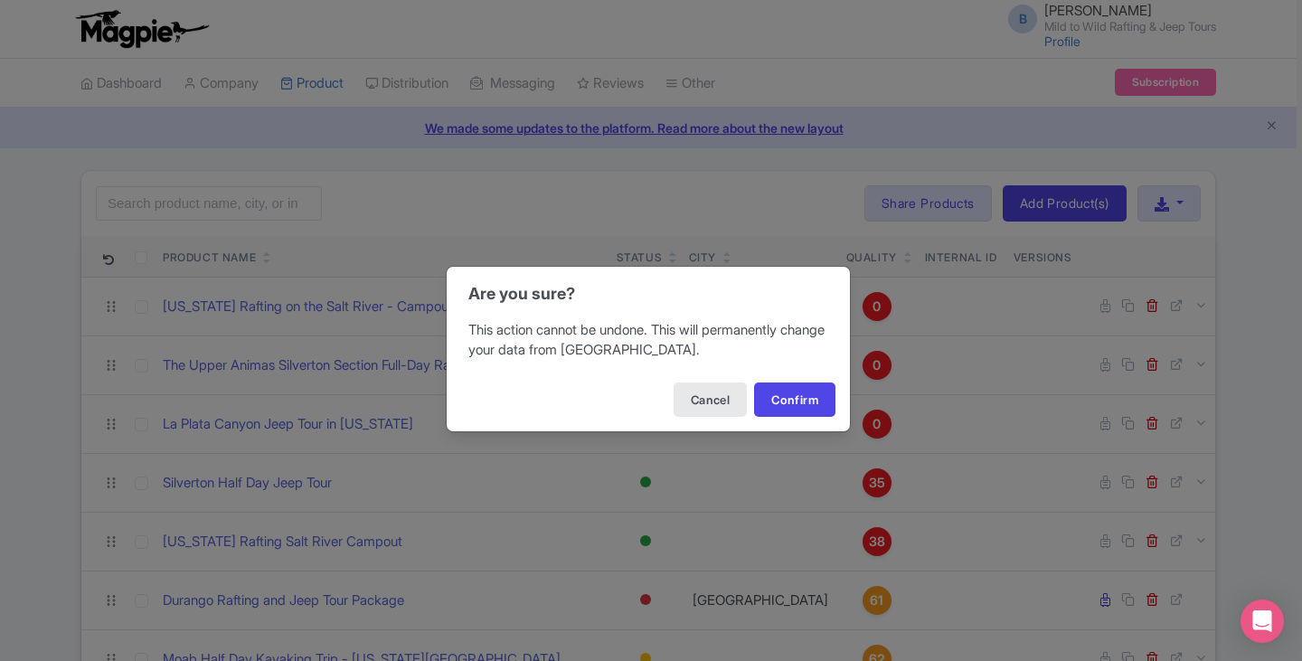
click at [802, 420] on div "Cancel Confirm" at bounding box center [648, 399] width 403 height 63
click at [802, 407] on button "Confirm" at bounding box center [794, 400] width 81 height 34
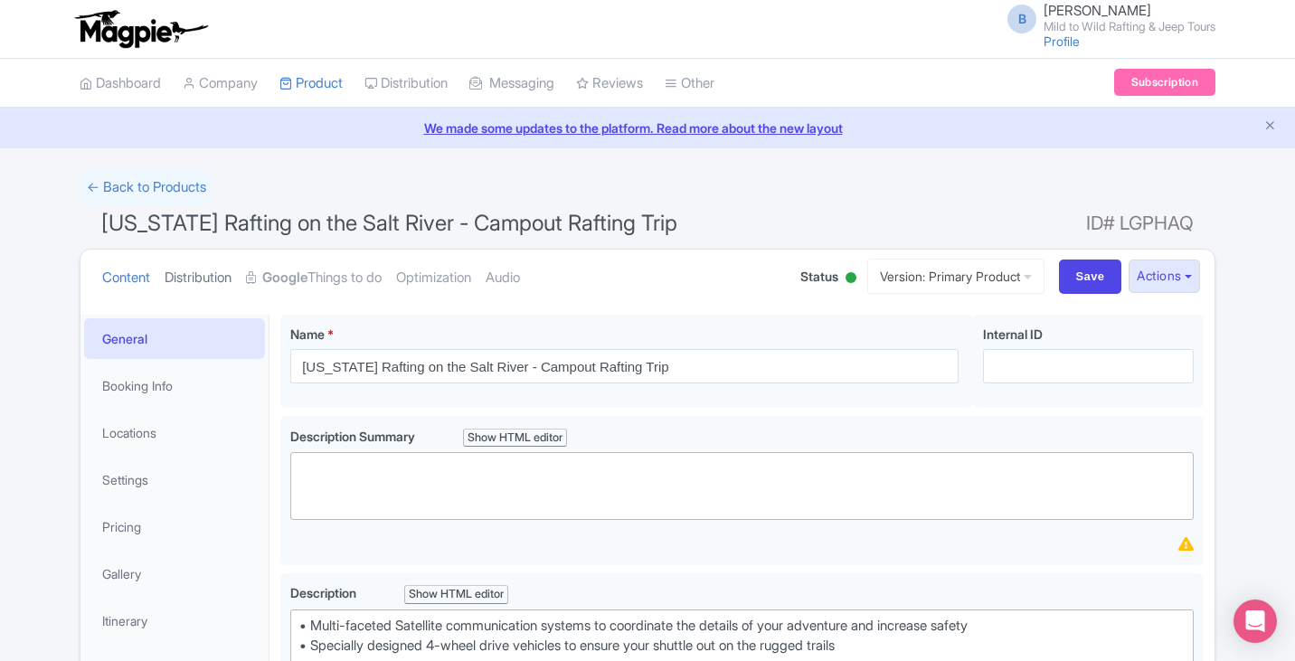
click at [210, 281] on link "Distribution" at bounding box center [198, 278] width 67 height 57
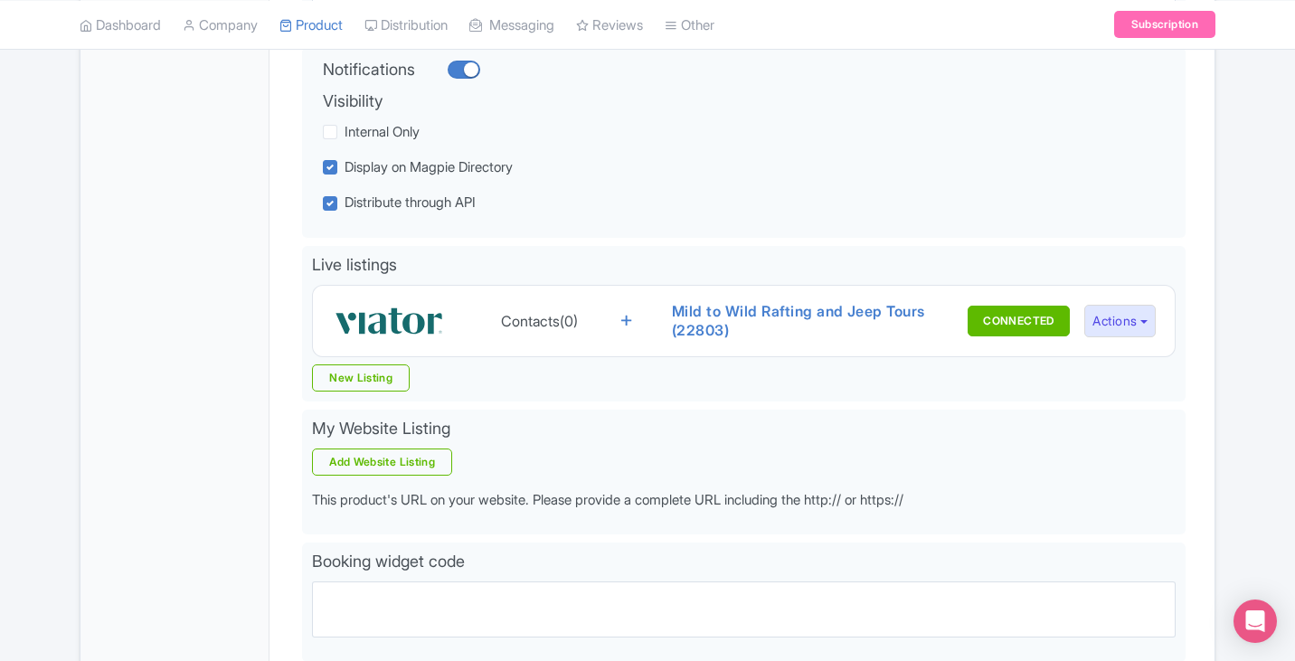
scroll to position [418, 0]
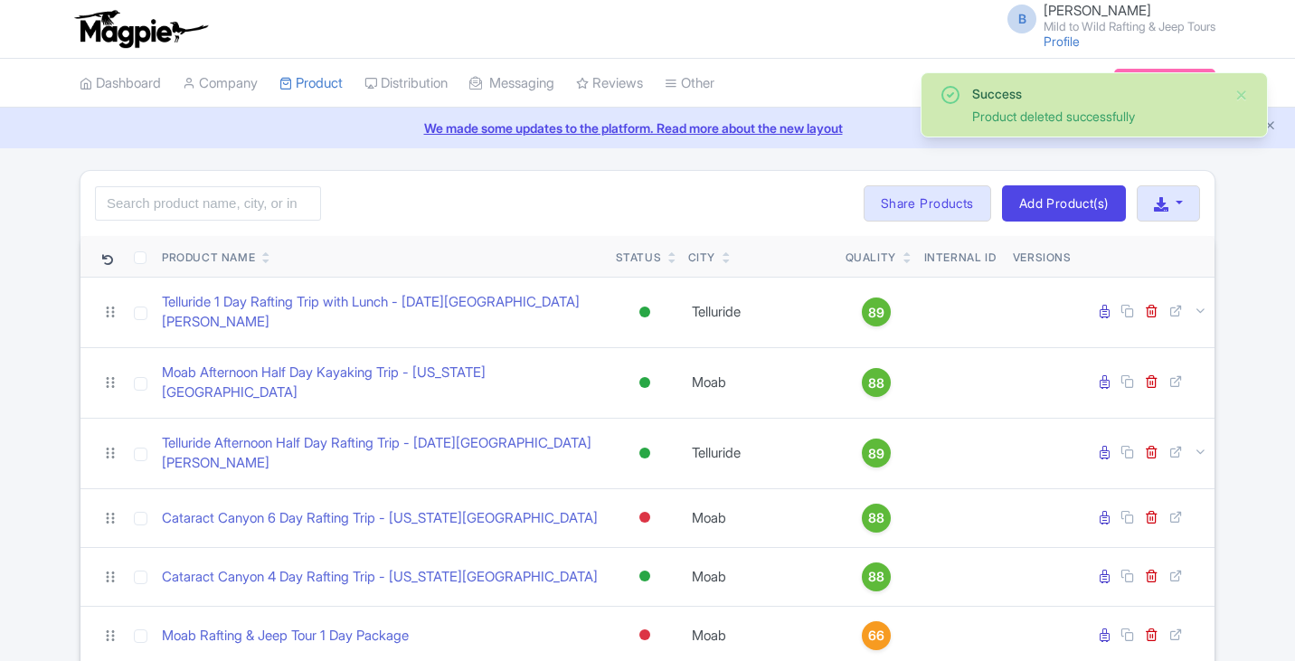
click at [904, 260] on icon at bounding box center [908, 261] width 8 height 11
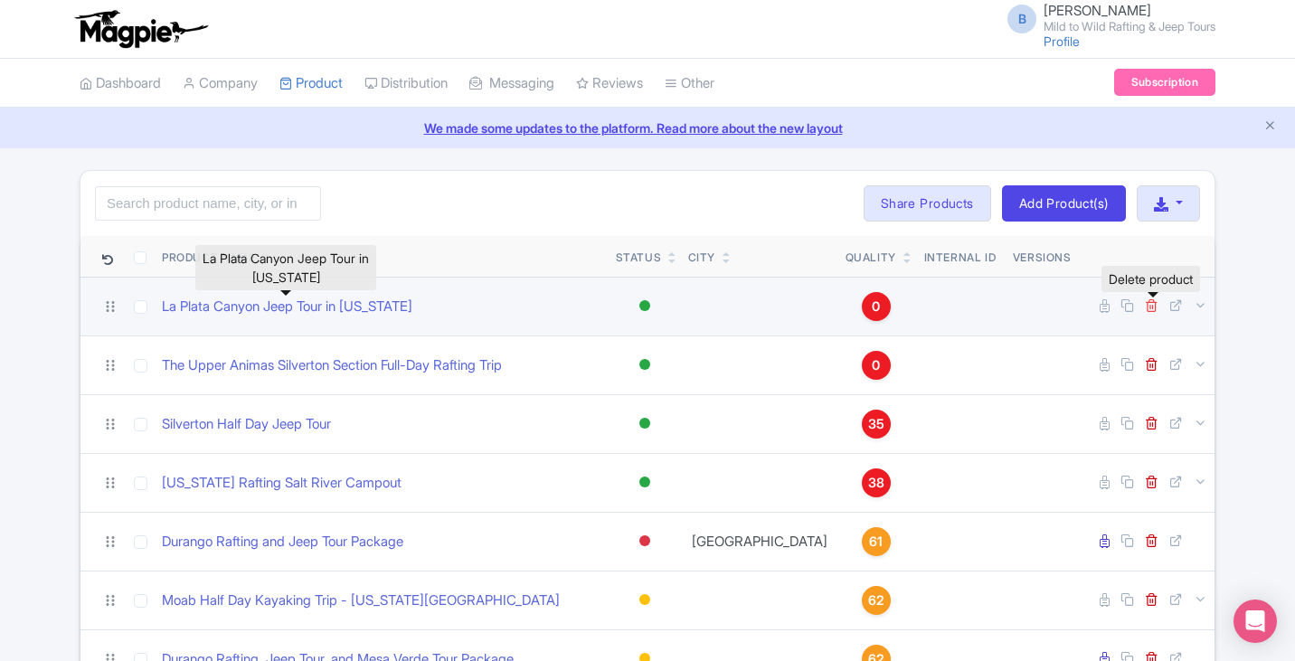
click at [1154, 305] on icon at bounding box center [1152, 305] width 14 height 14
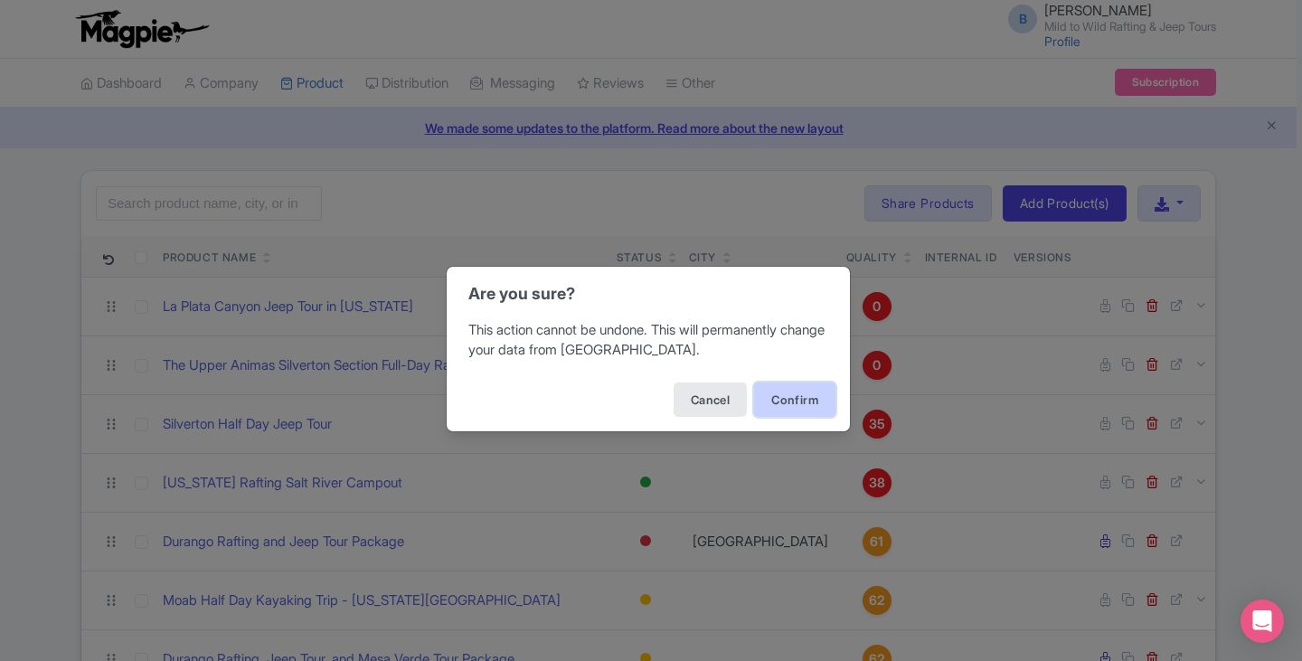
click at [790, 400] on button "Confirm" at bounding box center [794, 400] width 81 height 34
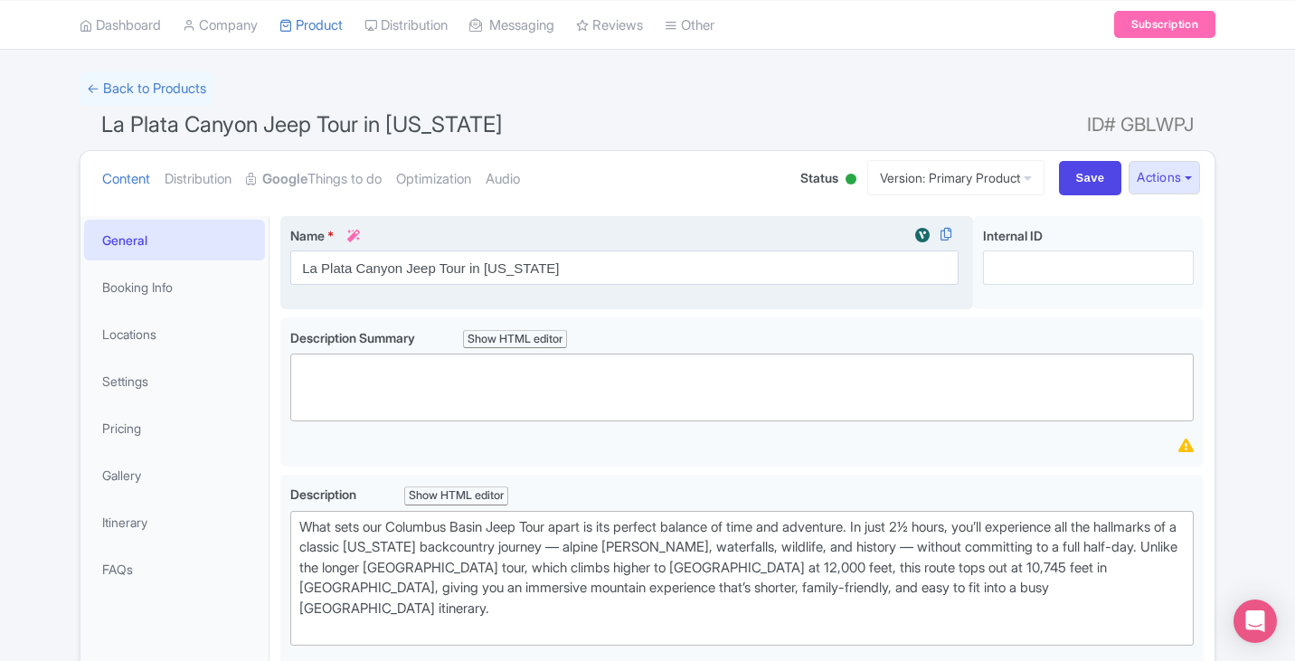
scroll to position [99, 0]
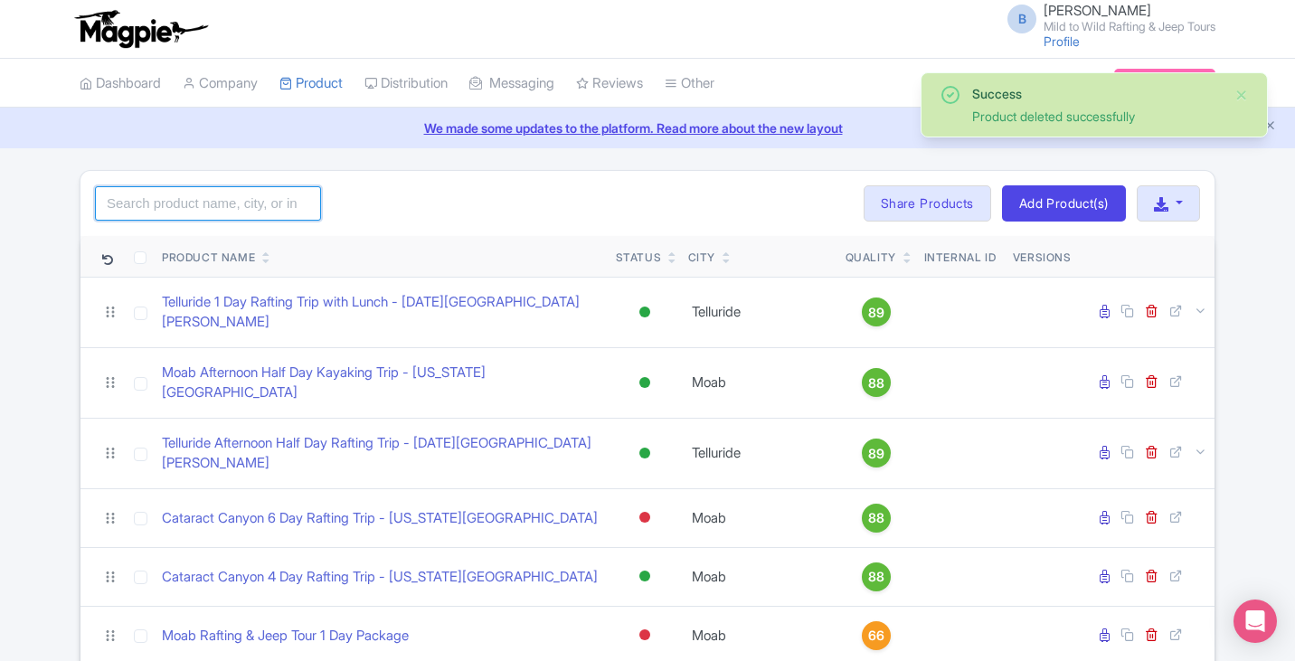
click at [252, 210] on input "search" at bounding box center [208, 203] width 226 height 34
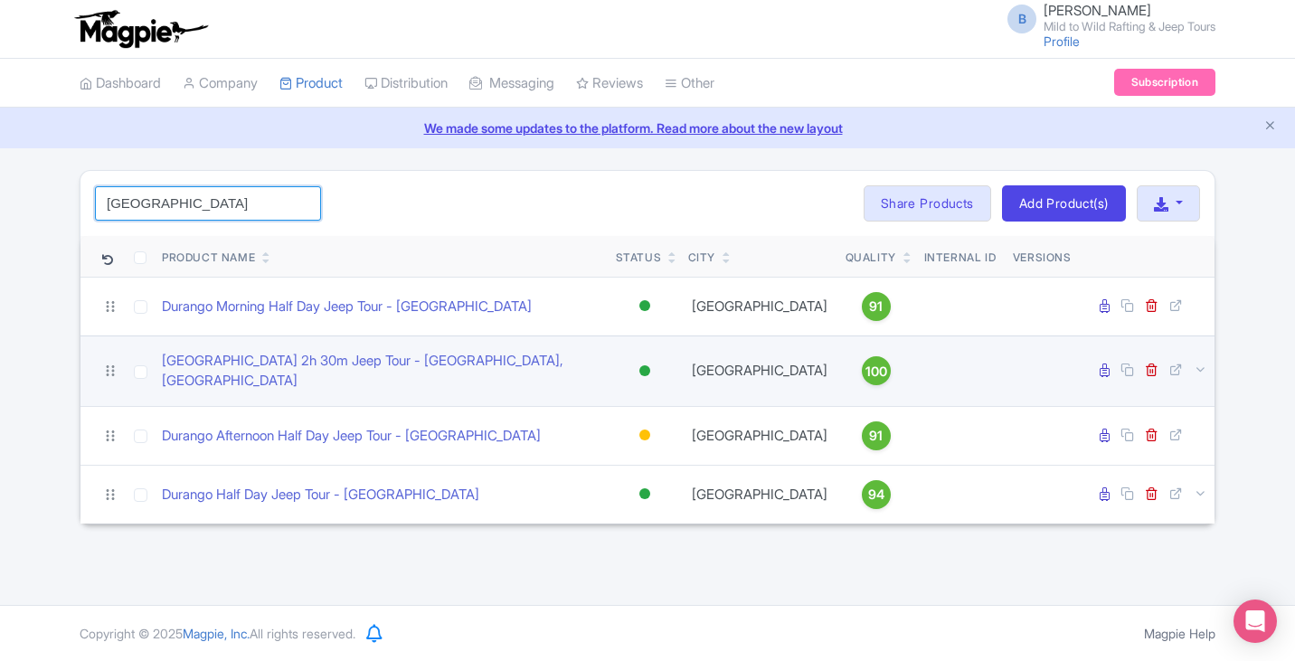
type input "La Plata"
click at [337, 337] on td "La Plata Canyon 2h 30m Jeep Tour - Durango, CO" at bounding box center [382, 371] width 454 height 71
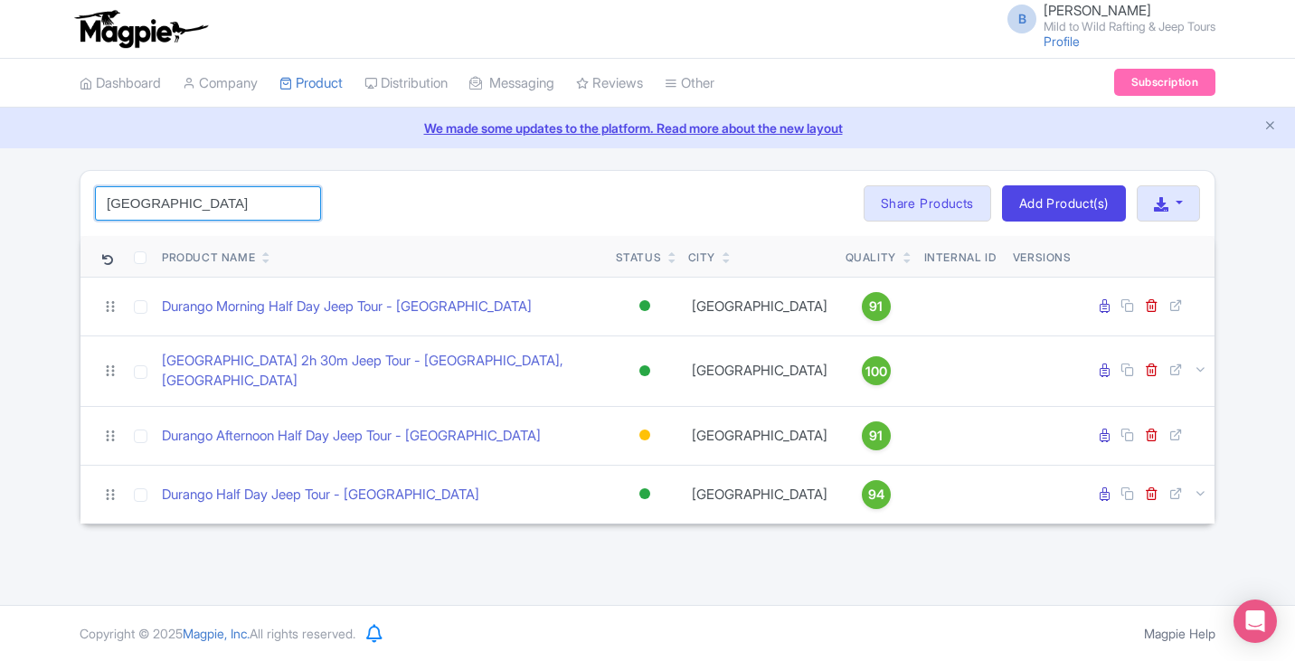
click at [300, 205] on input "La Plata" at bounding box center [208, 203] width 226 height 34
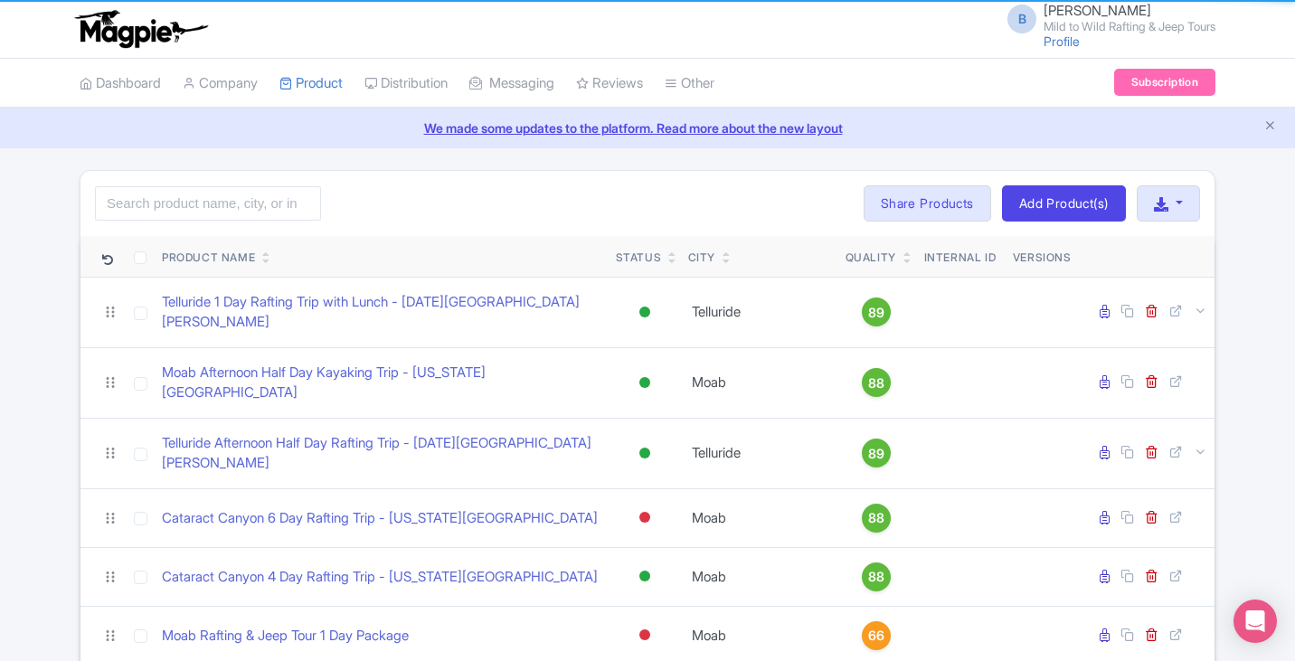
click at [904, 263] on icon at bounding box center [908, 261] width 8 height 11
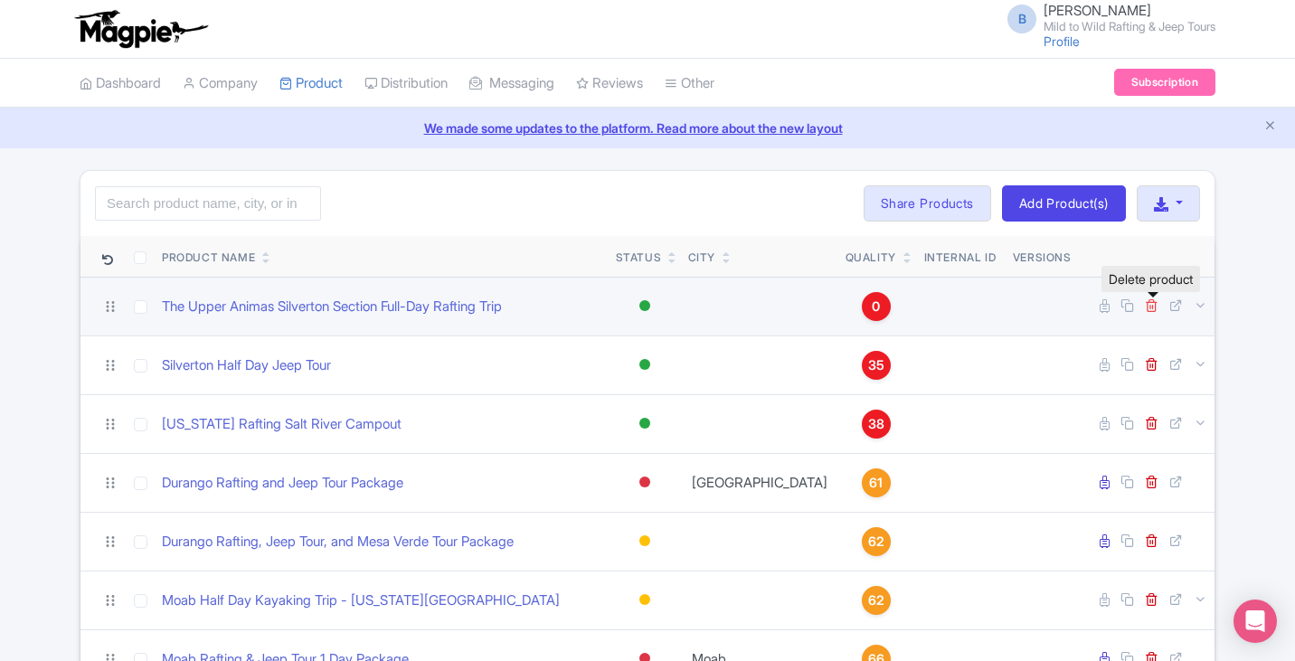
click at [1156, 308] on icon at bounding box center [1152, 305] width 14 height 14
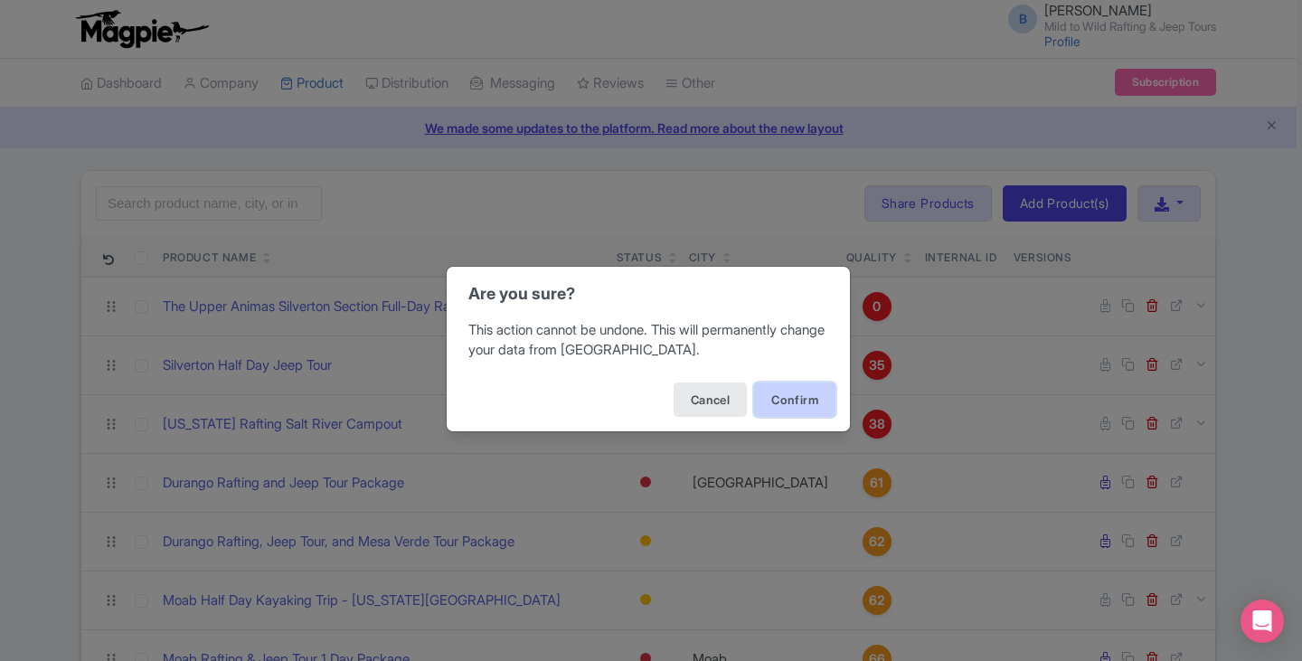
click at [795, 391] on button "Confirm" at bounding box center [794, 400] width 81 height 34
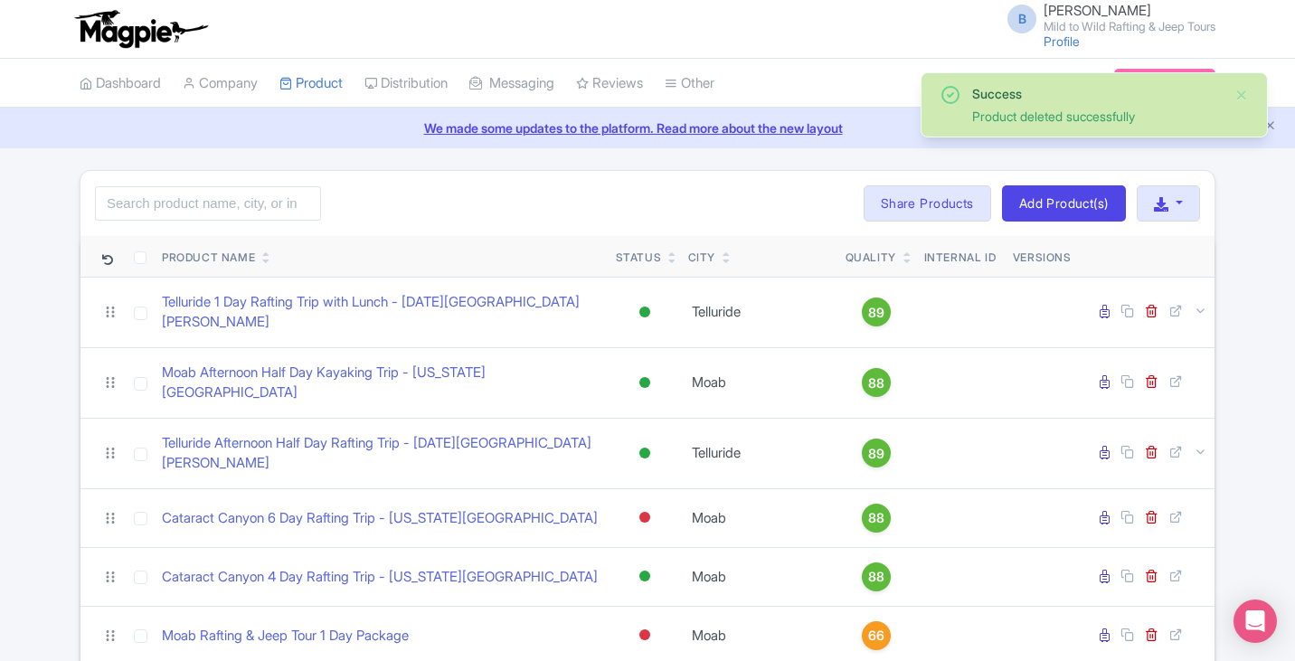
click at [904, 259] on icon at bounding box center [908, 261] width 8 height 11
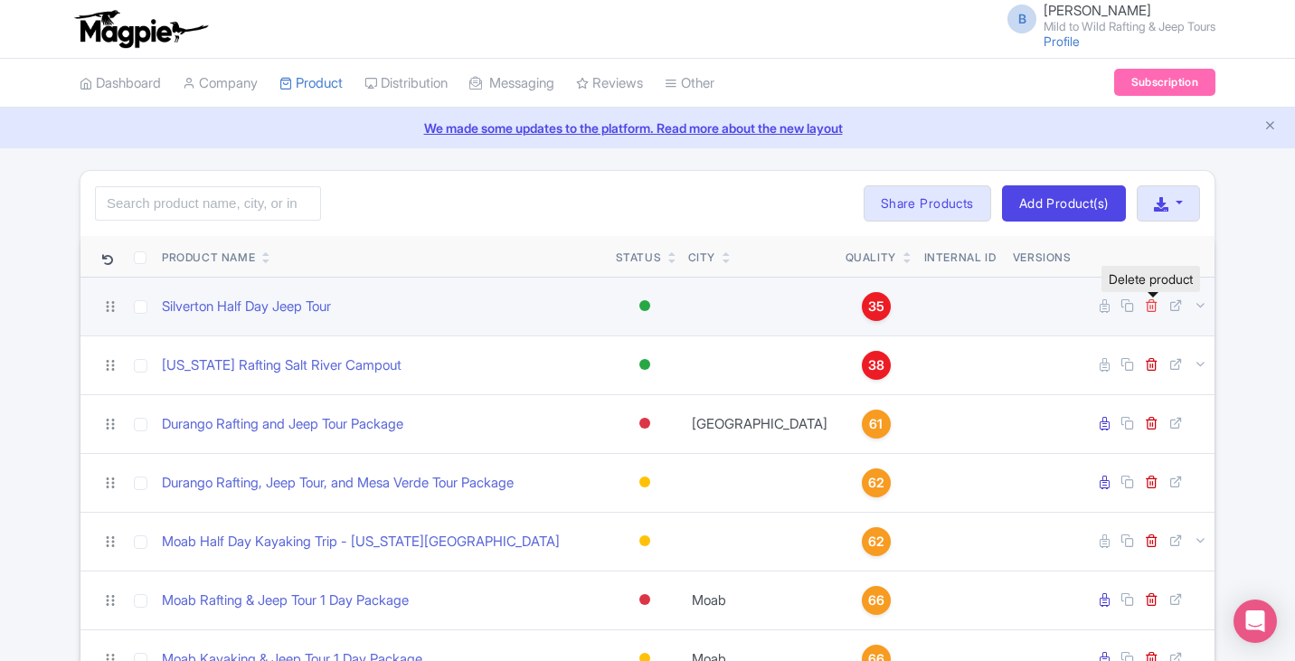
click at [1157, 302] on icon at bounding box center [1152, 305] width 14 height 14
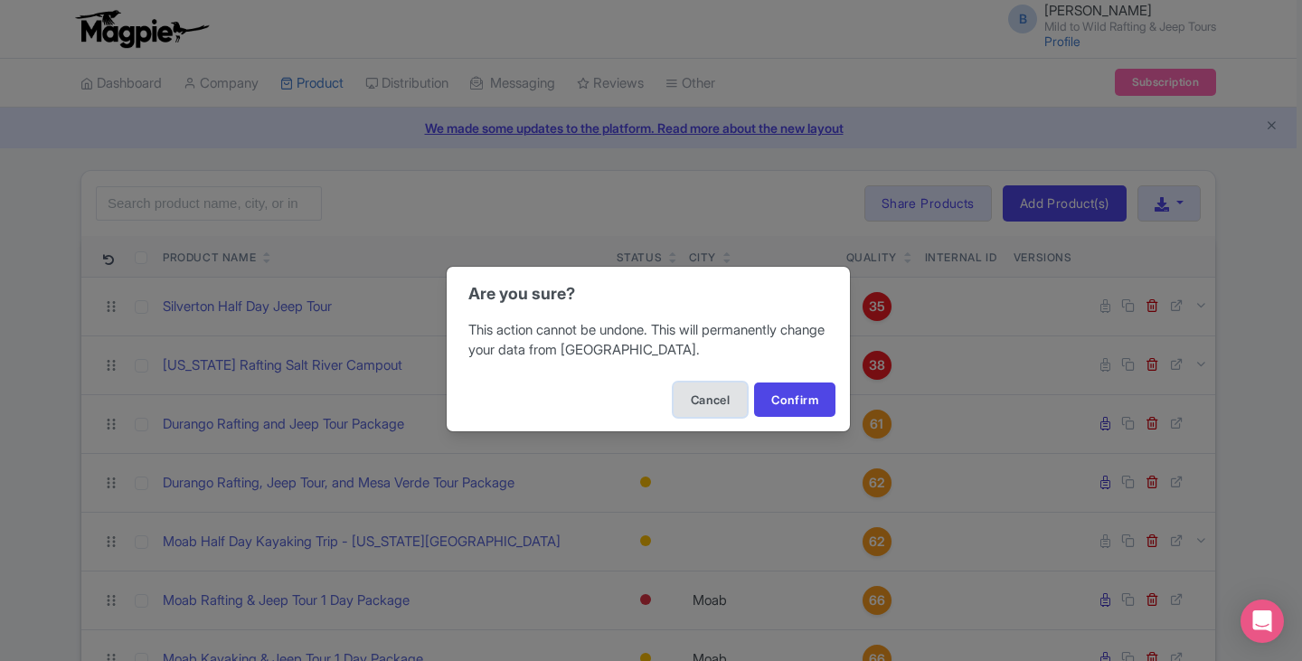
click at [715, 393] on button "Cancel" at bounding box center [710, 400] width 73 height 34
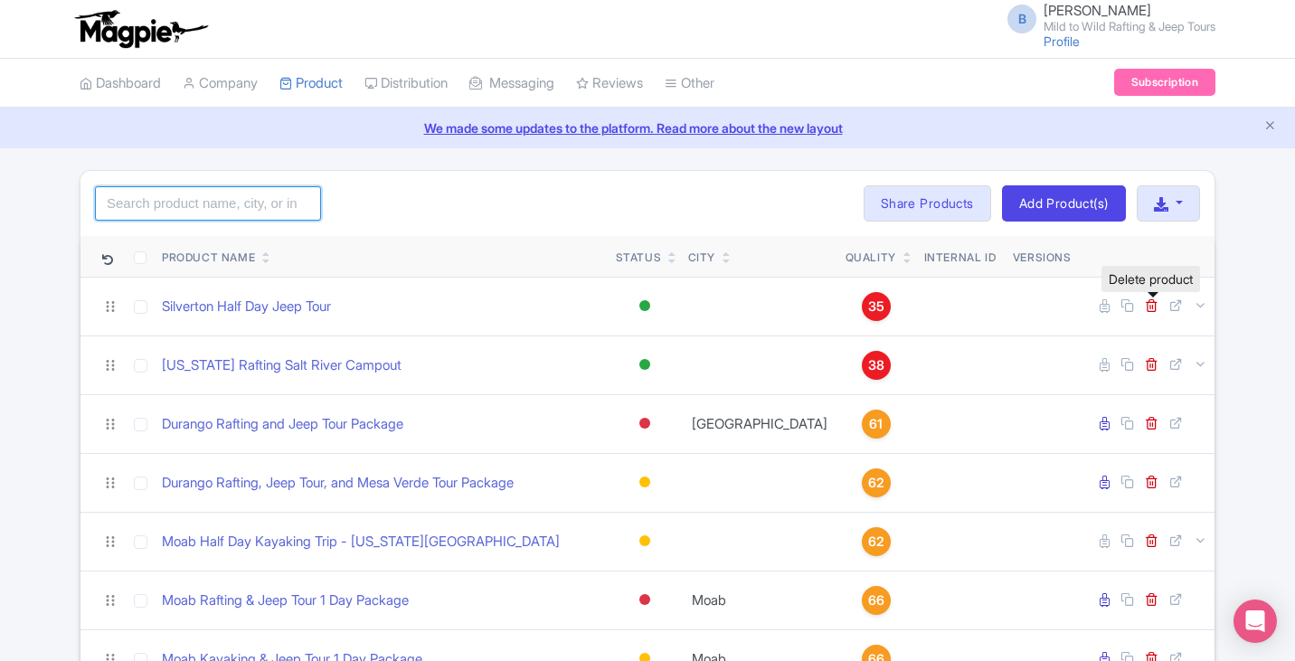
click at [219, 201] on input "search" at bounding box center [208, 203] width 226 height 34
type input "Silverton"
click button "Search" at bounding box center [0, 0] width 0 height 0
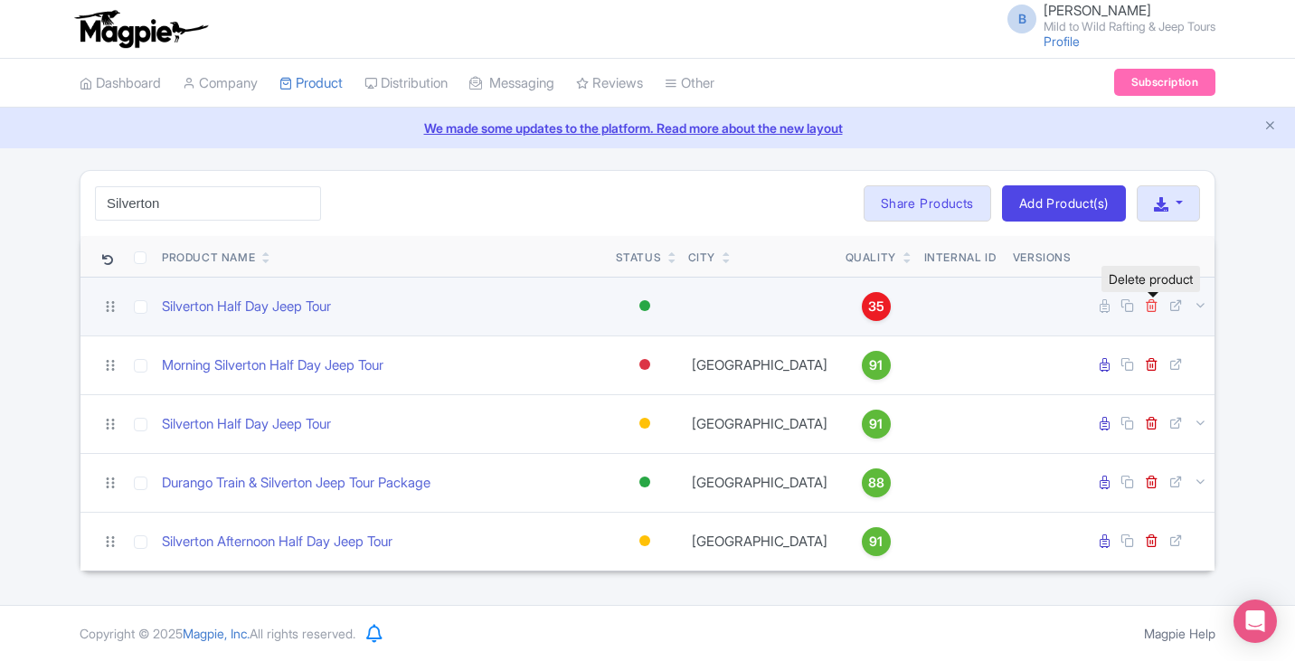
click at [1152, 301] on icon at bounding box center [1152, 305] width 14 height 14
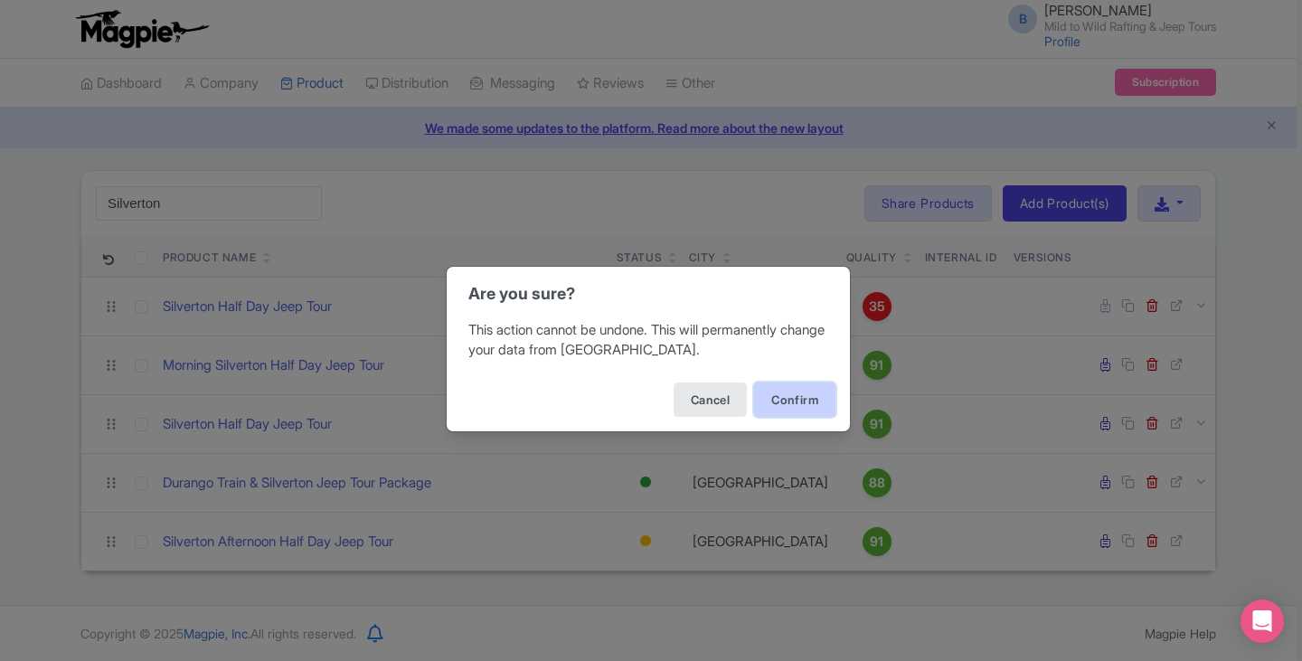
click at [778, 398] on button "Confirm" at bounding box center [794, 400] width 81 height 34
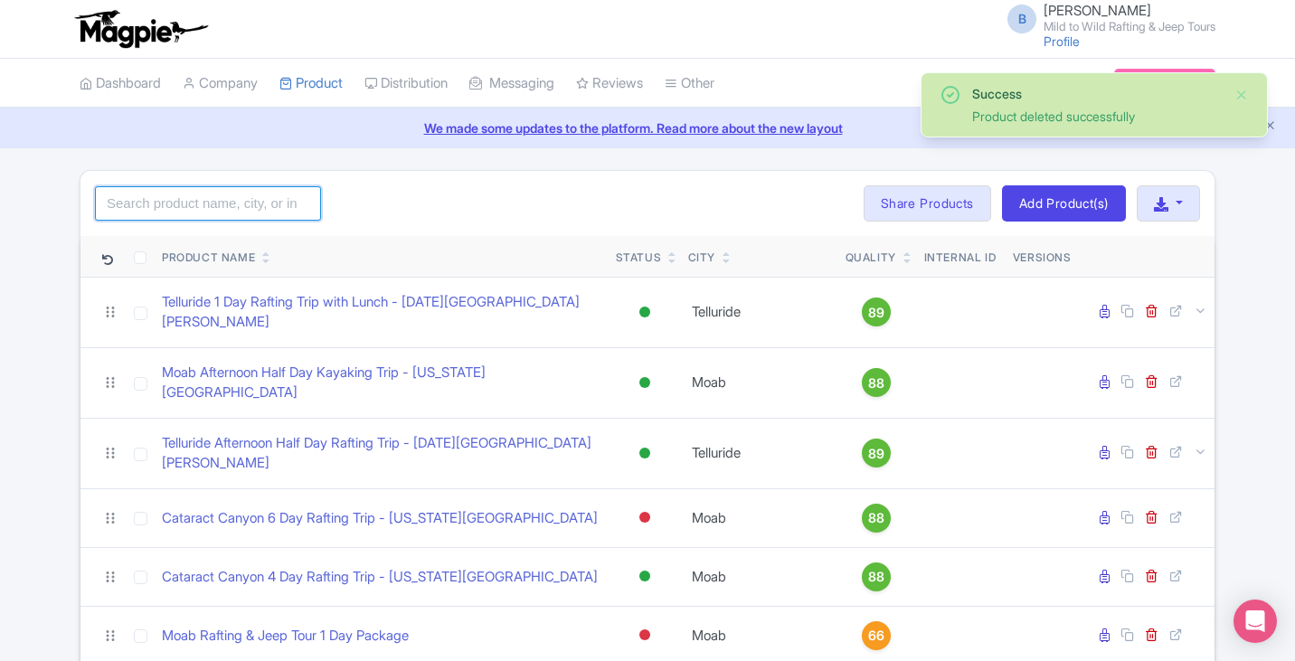
click at [267, 211] on input "search" at bounding box center [208, 203] width 226 height 34
click at [904, 264] on icon at bounding box center [908, 261] width 8 height 11
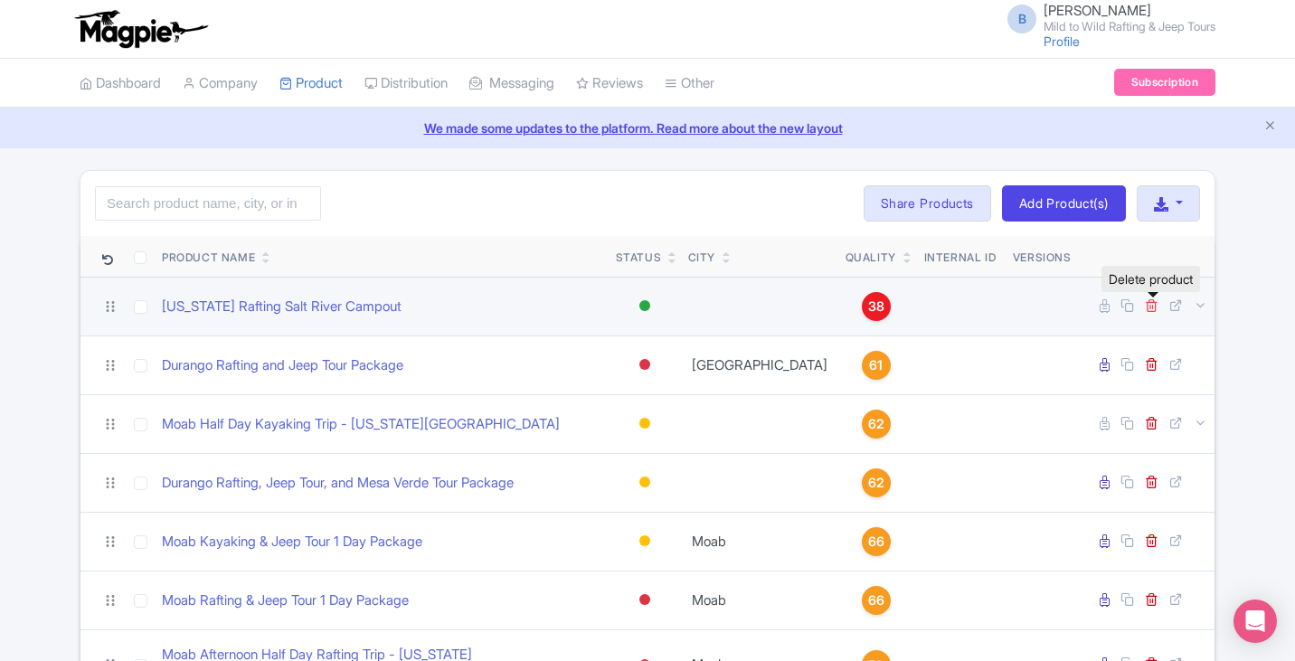
click at [1150, 306] on icon at bounding box center [1152, 305] width 14 height 14
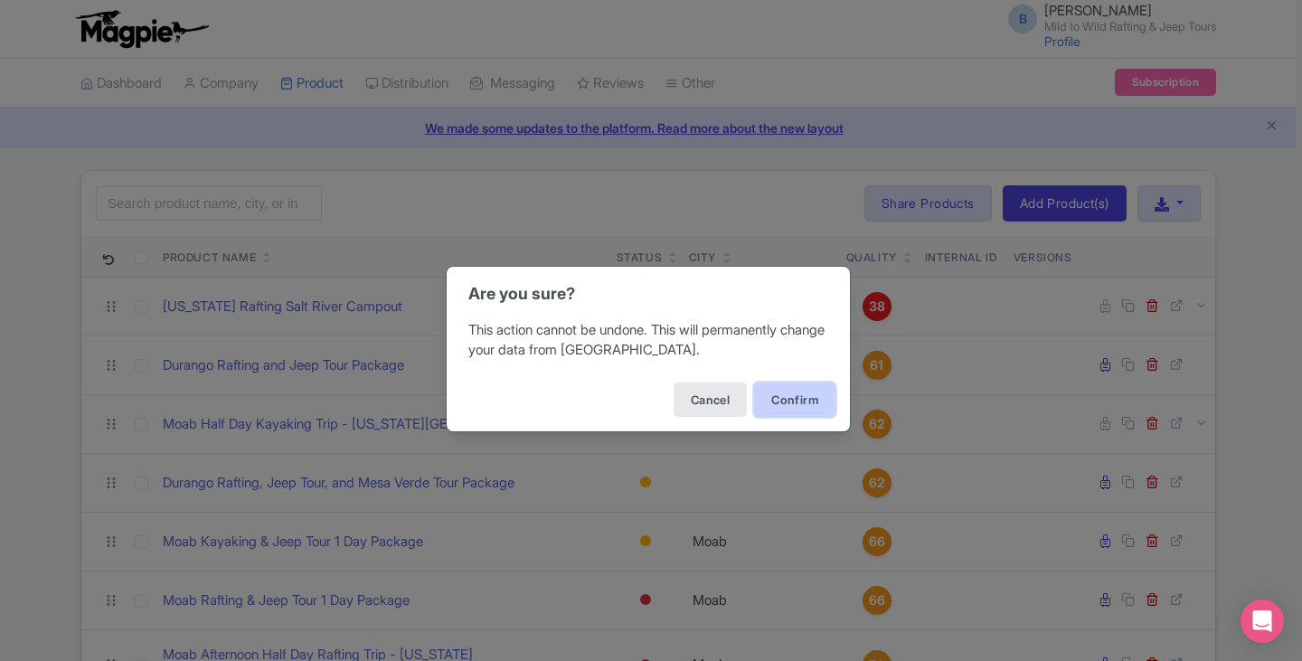
click at [794, 402] on button "Confirm" at bounding box center [794, 400] width 81 height 34
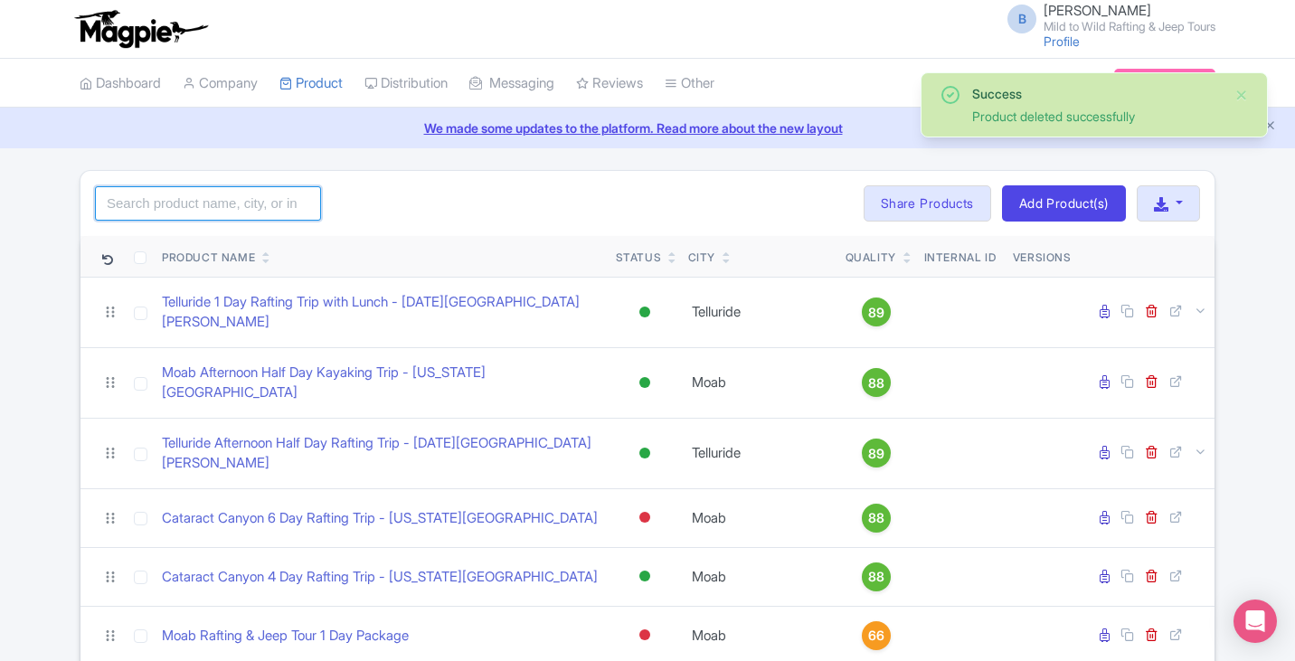
click at [172, 207] on input "search" at bounding box center [208, 203] width 226 height 34
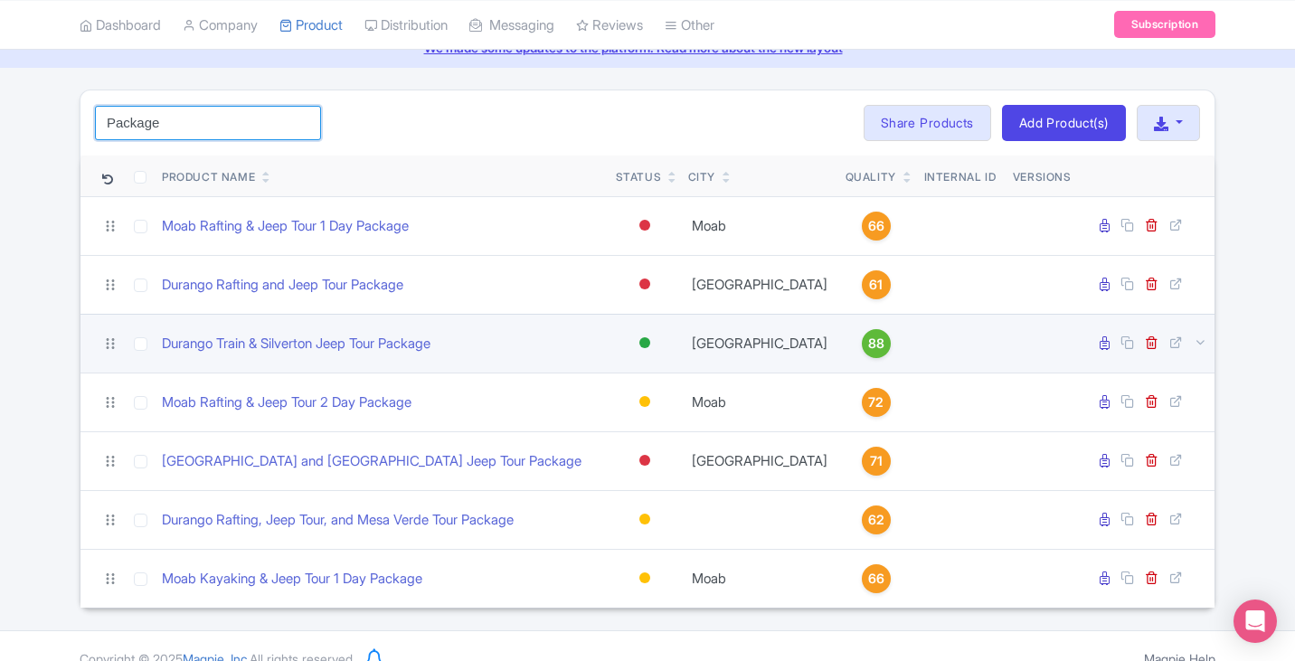
scroll to position [81, 0]
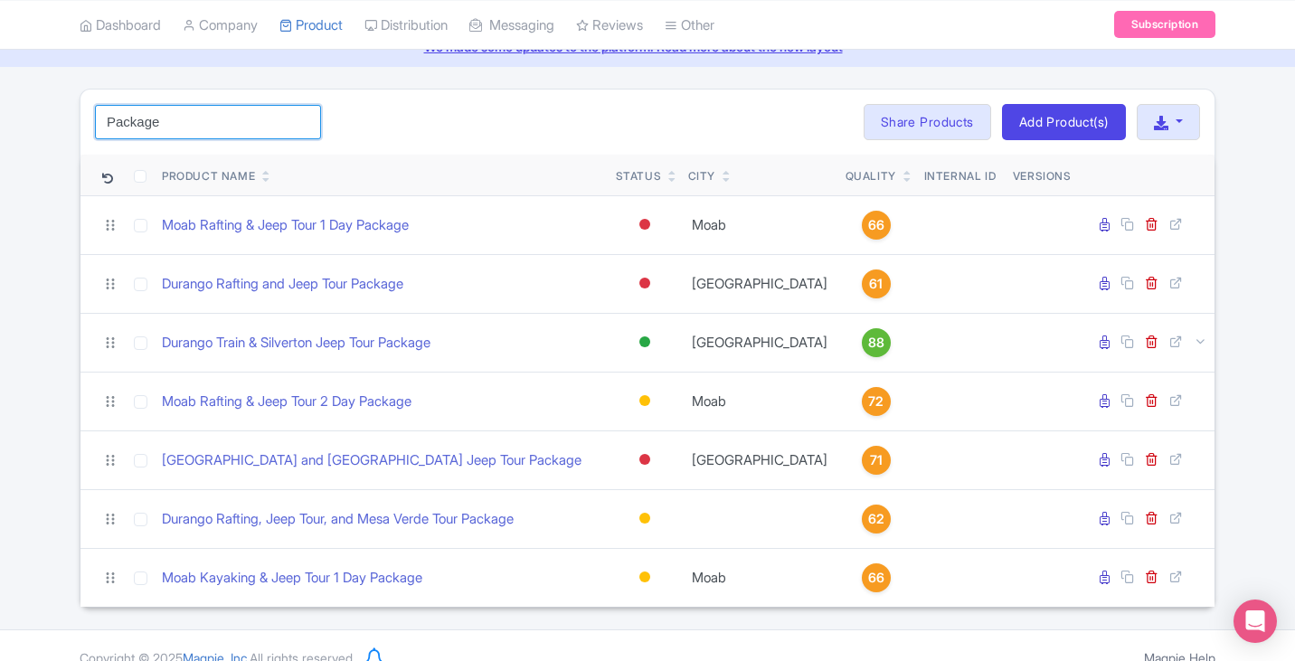
type input "Package"
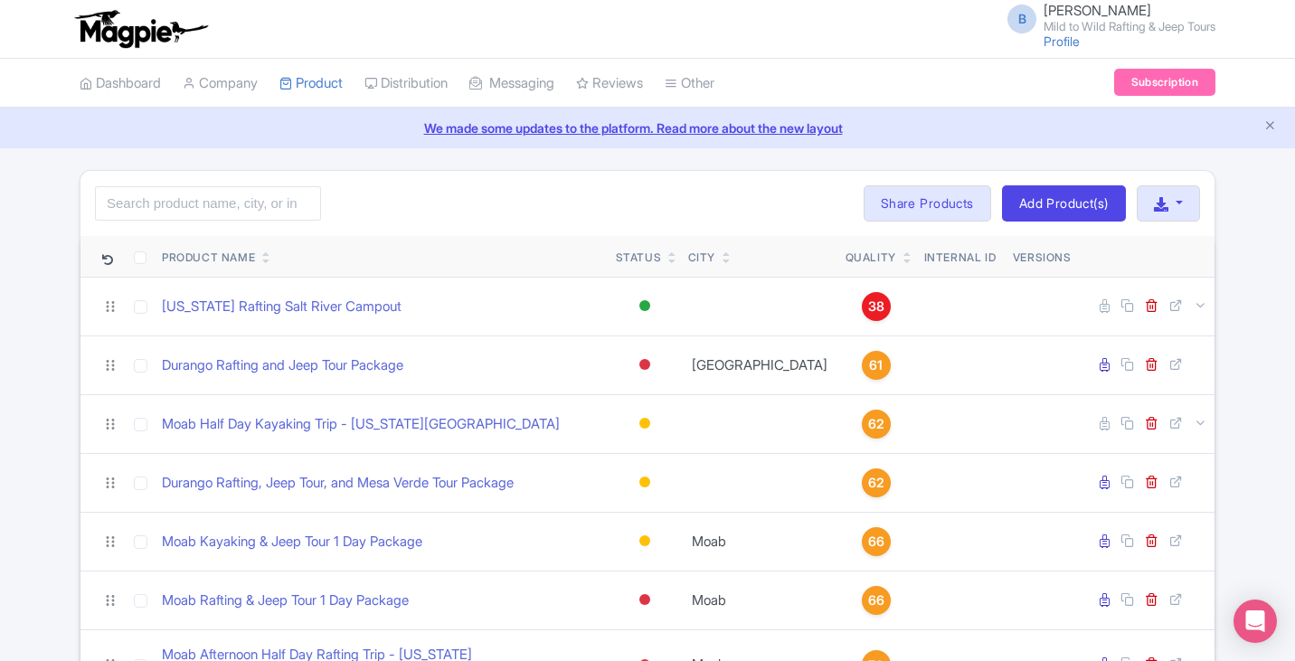
click at [846, 260] on div "Quality" at bounding box center [871, 258] width 51 height 16
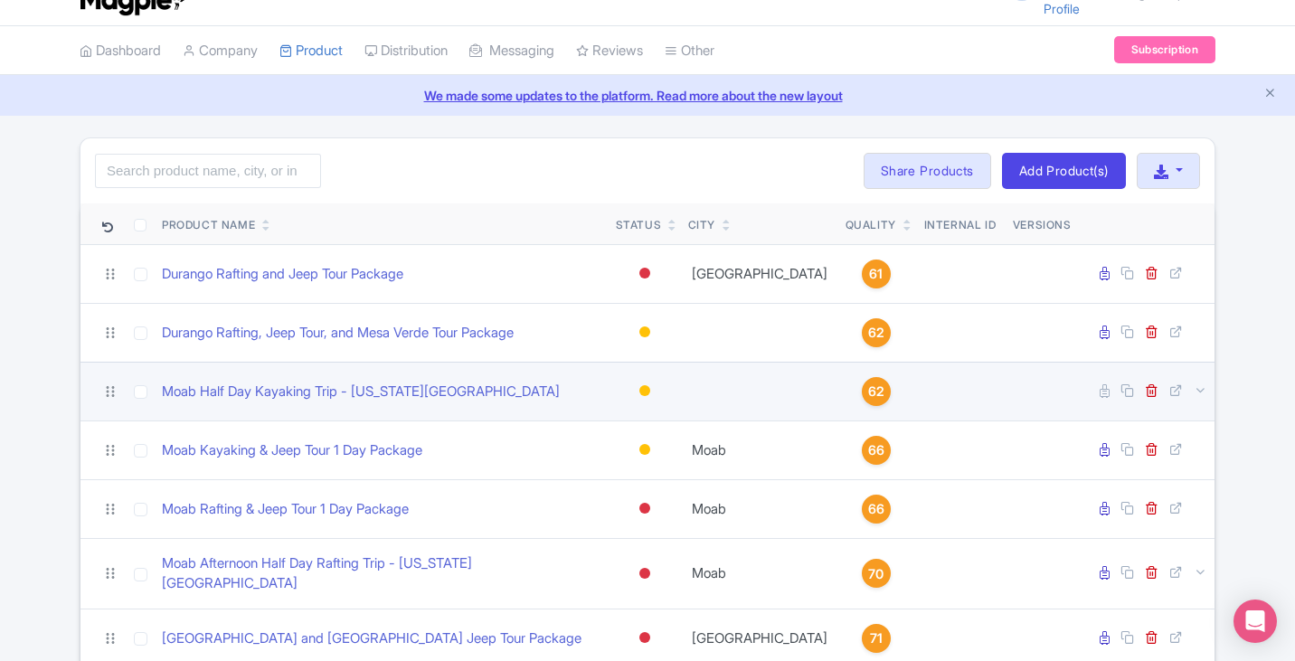
scroll to position [33, 0]
